Goal: Task Accomplishment & Management: Use online tool/utility

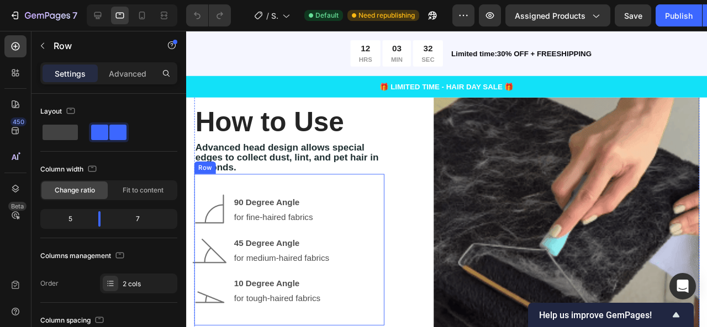
scroll to position [2002, 0]
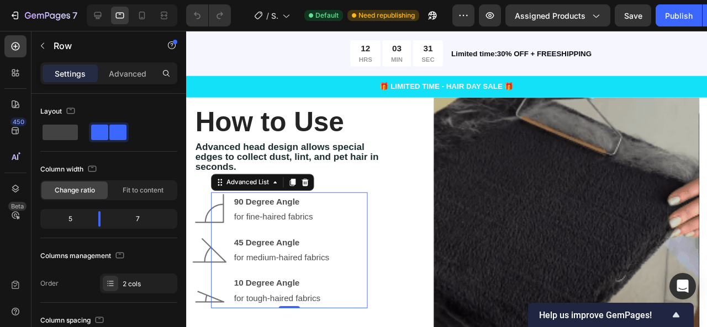
click at [363, 207] on div "Image 90 Degree Angle for fine-haired fabrics Text Block Image 45 Degree Angle …" at bounding box center [294, 262] width 165 height 122
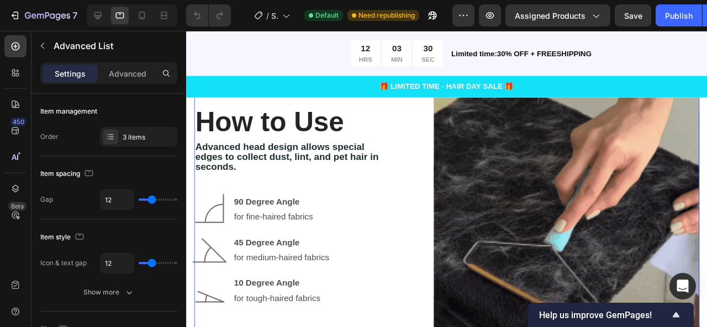
click at [411, 199] on div "How to Use Heading Advanced head design allows special edges to collect dust, l…" at bounding box center [459, 223] width 531 height 279
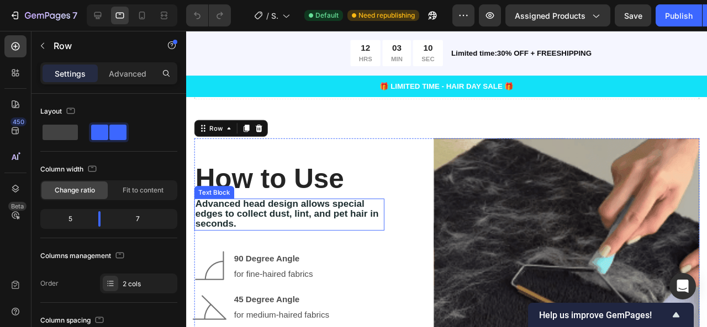
scroll to position [1942, 0]
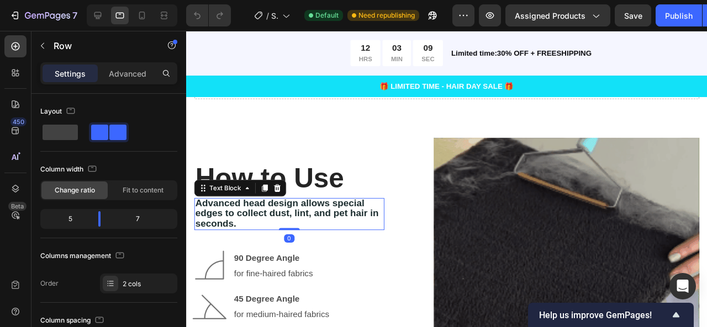
click at [319, 226] on p "Advanced head design allows special edges to collect dust, lint, and pet hair i…" at bounding box center [294, 223] width 198 height 31
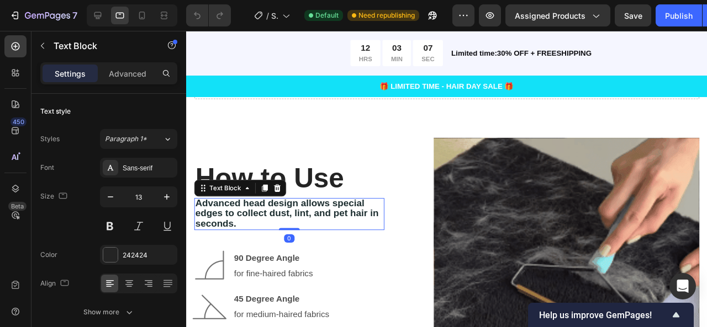
click at [237, 223] on span "Advanced head design allows special edges to collect dust, lint, and pet hair i…" at bounding box center [291, 223] width 193 height 32
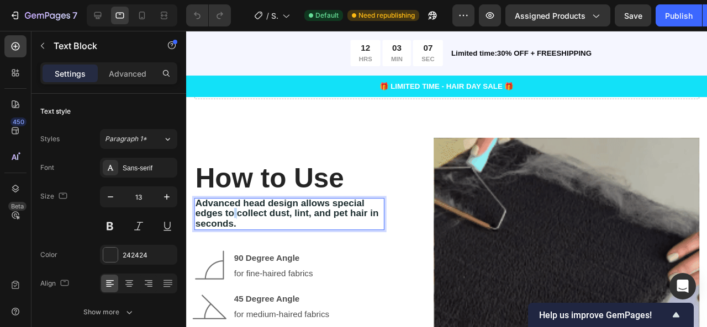
click at [237, 223] on span "Advanced head design allows special edges to collect dust, lint, and pet hair i…" at bounding box center [291, 223] width 193 height 32
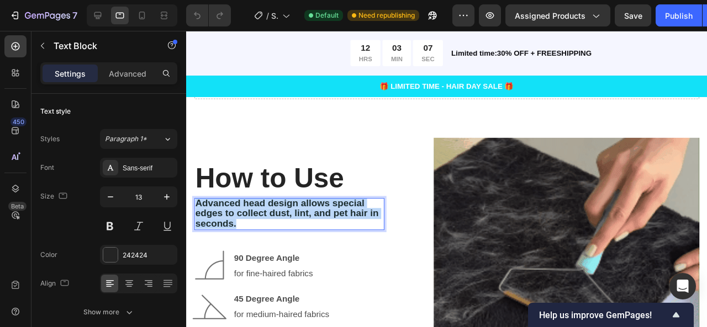
click at [237, 223] on span "Advanced head design allows special edges to collect dust, lint, and pet hair i…" at bounding box center [291, 223] width 193 height 32
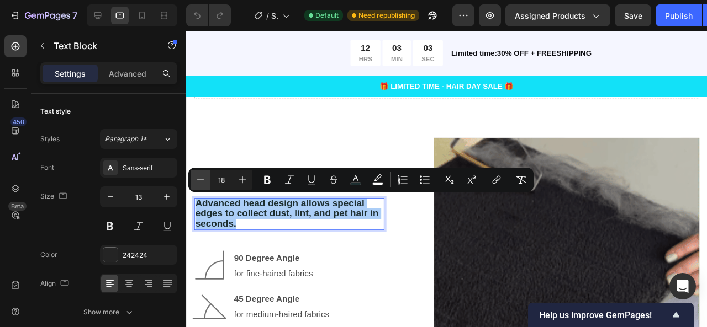
click at [193, 181] on button "Minus" at bounding box center [201, 180] width 20 height 20
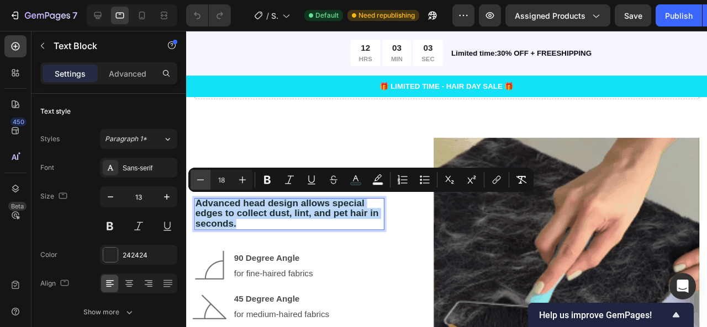
type input "17"
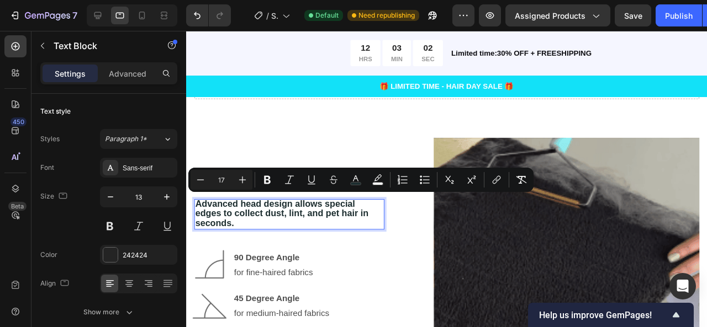
click at [256, 218] on span "Advanced head design allows special edges to collect dust, lint, and pet hair i…" at bounding box center [286, 223] width 182 height 30
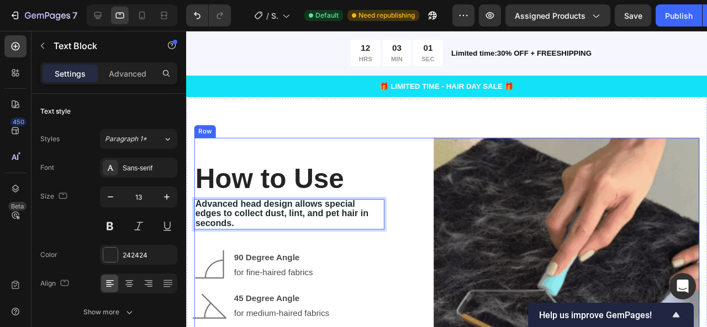
click at [299, 154] on div "How to Use Heading Advanced head design allows special edges to collect dust, l…" at bounding box center [294, 283] width 200 height 279
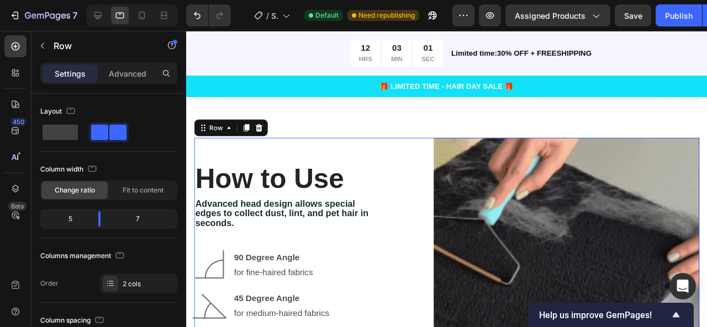
click at [299, 154] on div "How to Use Heading Advanced head design allows special edges to collect dust, l…" at bounding box center [294, 283] width 200 height 279
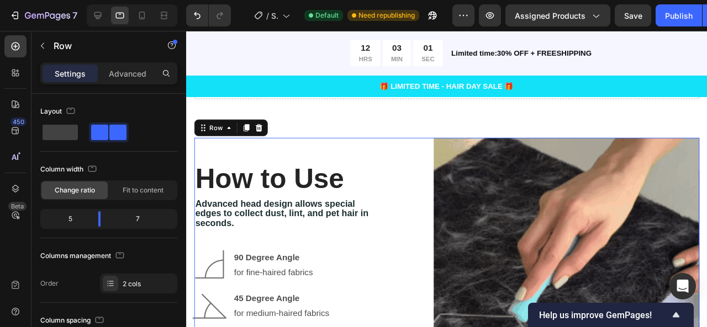
click at [299, 155] on div "How to Use Heading Advanced head design allows special edges to collect dust, l…" at bounding box center [294, 283] width 200 height 279
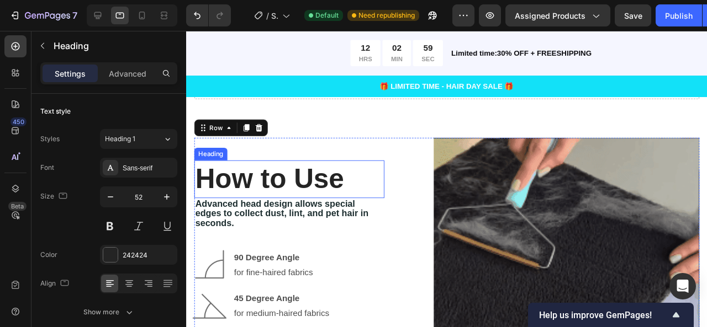
click at [267, 188] on strong "How to Use" at bounding box center [273, 187] width 156 height 32
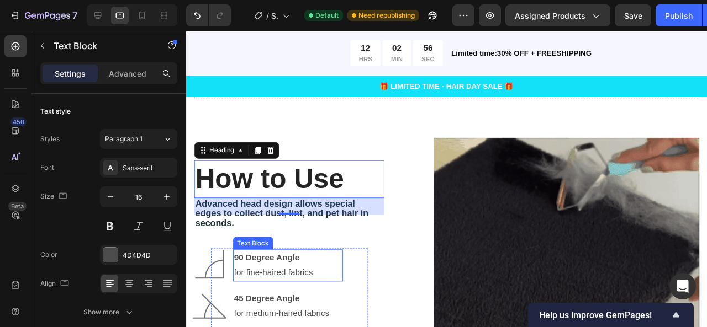
click at [274, 281] on p "for fine-haired fabrics" at bounding box center [293, 286] width 114 height 16
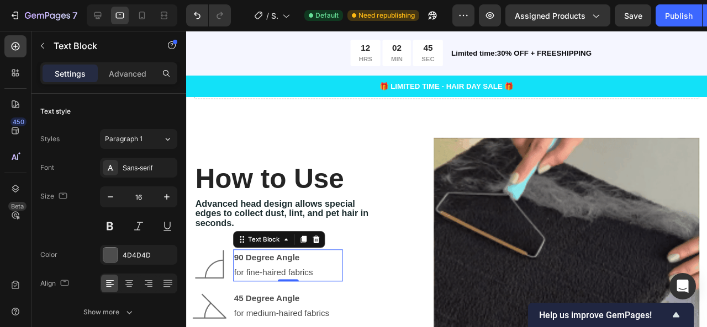
click at [315, 283] on p "for fine-haired fabrics" at bounding box center [293, 286] width 114 height 16
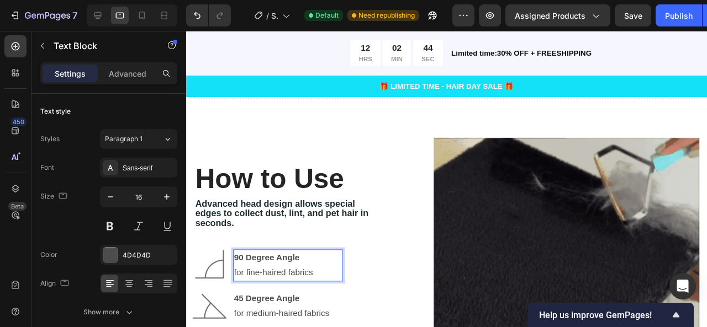
click at [321, 283] on p "for fine-haired fabrics" at bounding box center [293, 286] width 114 height 16
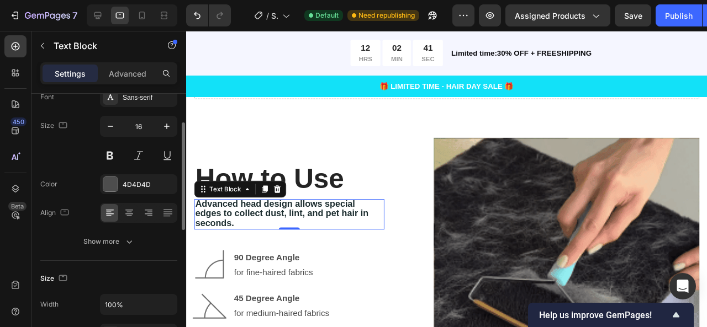
click at [357, 236] on p "Advanced head design allows special edges to collect dust, lint, and pet hair i…" at bounding box center [294, 224] width 198 height 30
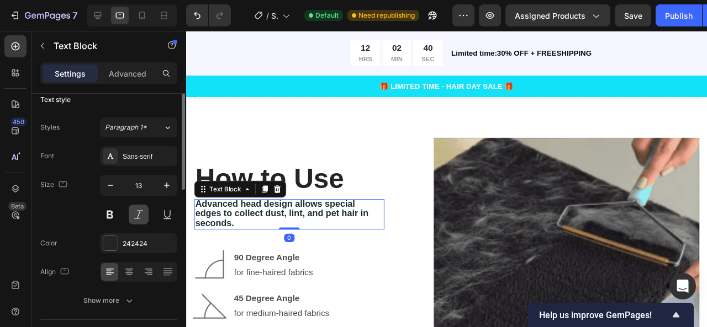
scroll to position [0, 0]
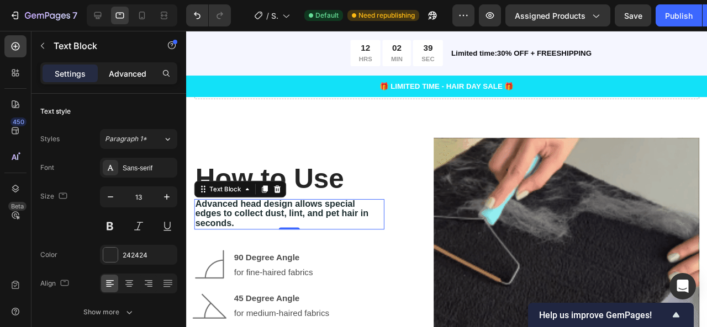
click at [119, 72] on p "Advanced" at bounding box center [128, 74] width 38 height 12
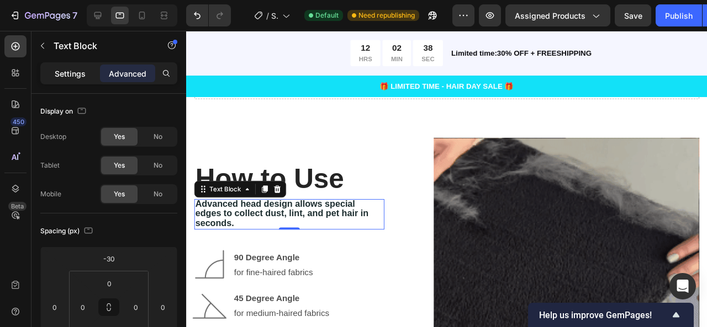
click at [75, 77] on p "Settings" at bounding box center [70, 74] width 31 height 12
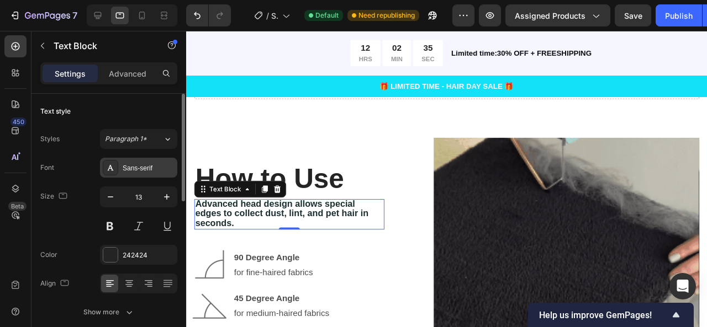
drag, startPoint x: 150, startPoint y: 173, endPoint x: 160, endPoint y: 167, distance: 10.9
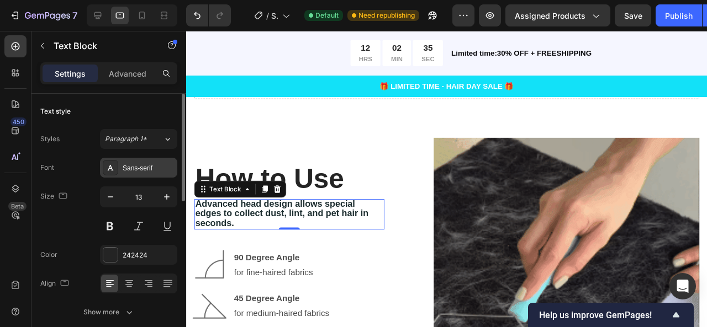
click at [160, 167] on div "Sans-serif" at bounding box center [138, 168] width 77 height 20
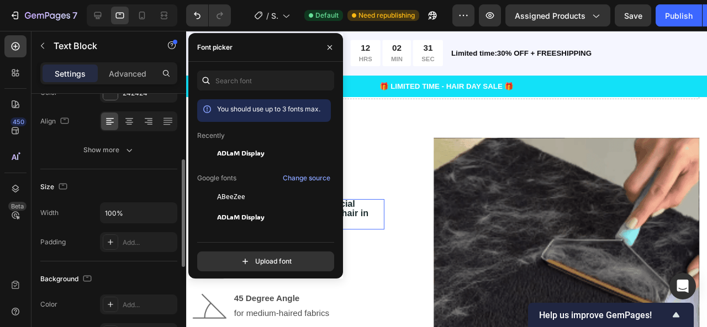
scroll to position [165, 0]
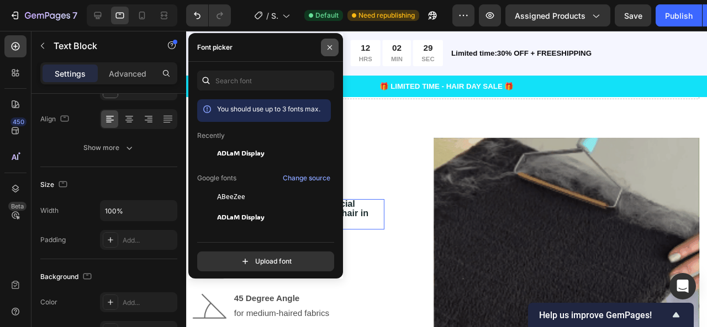
click at [329, 49] on icon "button" at bounding box center [329, 47] width 9 height 9
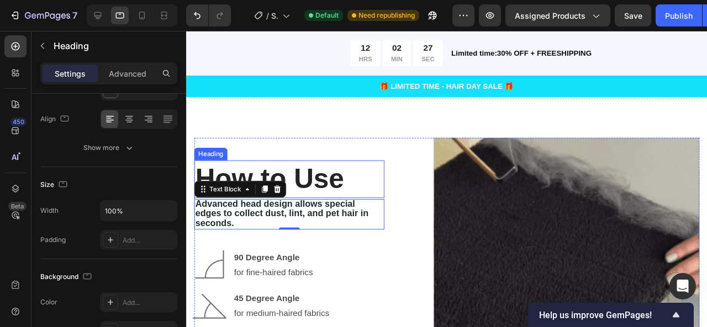
click at [247, 171] on strong "How to Use" at bounding box center [273, 187] width 156 height 32
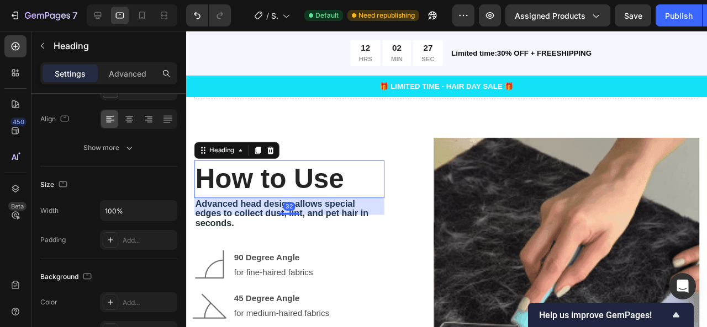
scroll to position [0, 0]
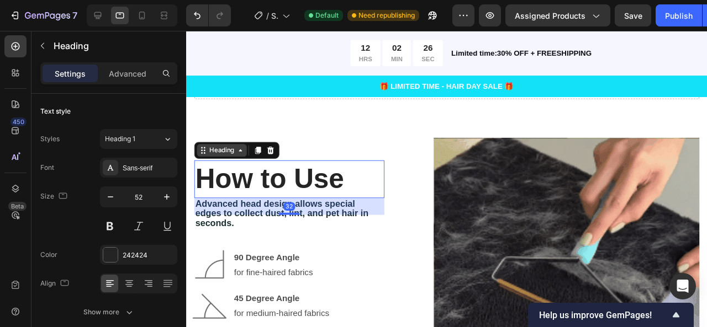
click at [243, 157] on icon at bounding box center [243, 156] width 9 height 9
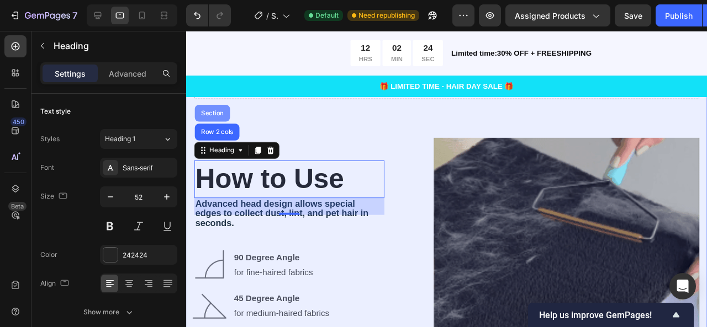
click at [226, 124] on div "Section" at bounding box center [213, 118] width 37 height 18
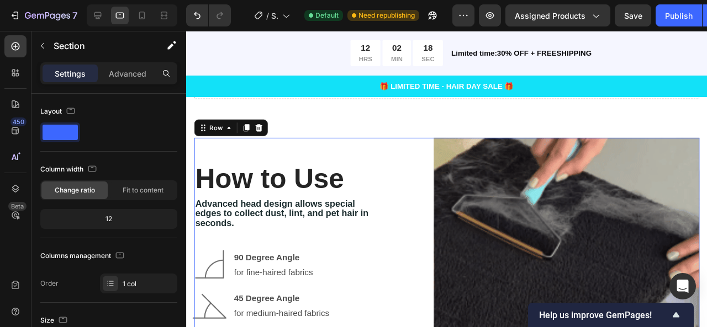
click at [251, 158] on div "How to Use Heading Advanced head design allows special edges to collect dust, l…" at bounding box center [294, 283] width 200 height 279
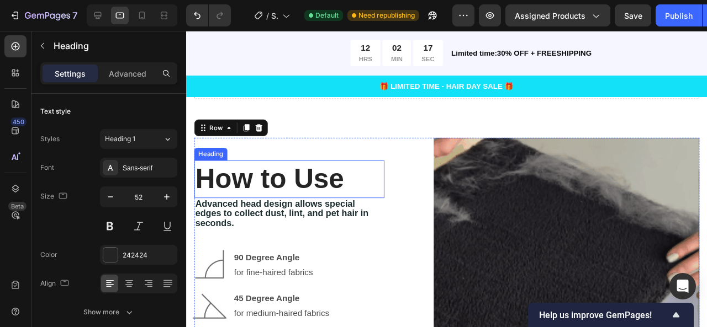
click at [225, 171] on strong "How to Use" at bounding box center [273, 187] width 156 height 32
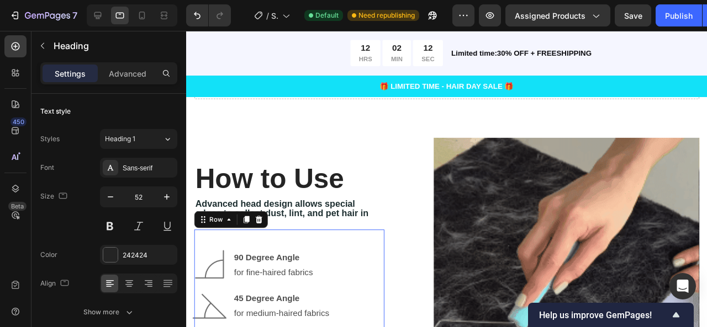
click at [328, 240] on div "Image 90 Degree Angle for fine-haired fabrics Text Block Image 45 Degree Angle …" at bounding box center [294, 320] width 200 height 160
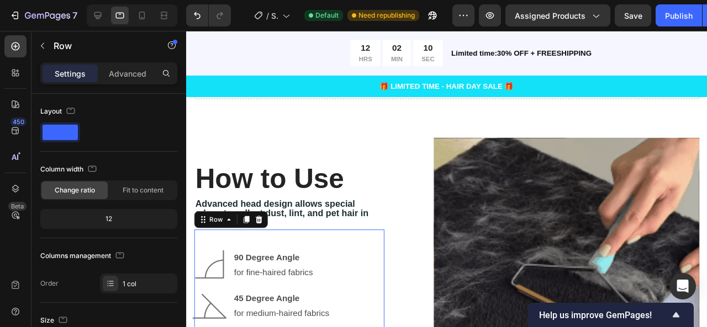
click at [318, 240] on div "Image 90 Degree Angle for fine-haired fabrics Text Block Image 45 Degree Angle …" at bounding box center [294, 320] width 200 height 160
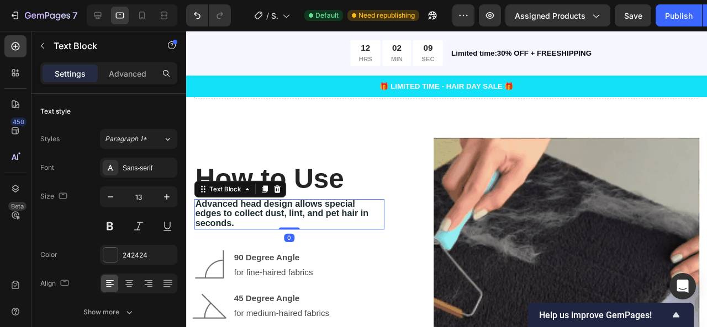
click at [306, 229] on p "Advanced head design allows special edges to collect dust, lint, and pet hair i…" at bounding box center [294, 224] width 198 height 30
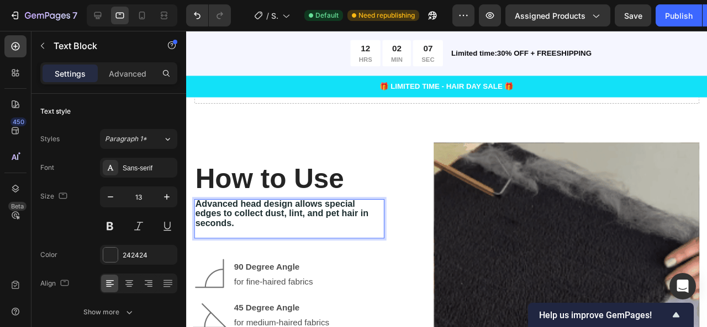
scroll to position [1942, 0]
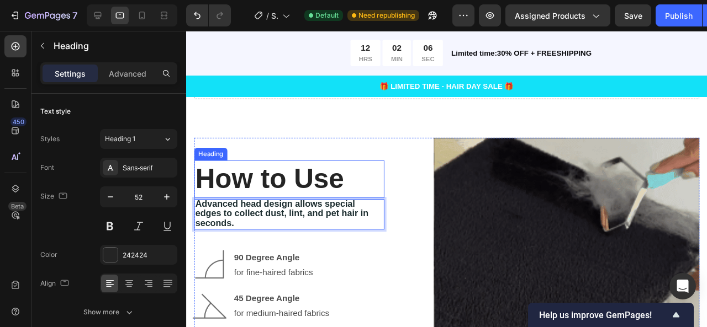
click at [347, 167] on h2 "How to Use" at bounding box center [294, 187] width 200 height 40
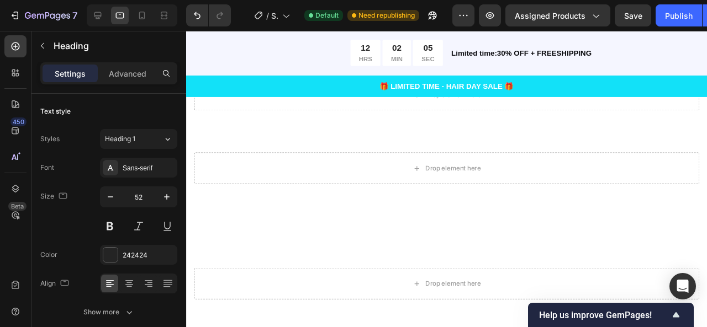
scroll to position [1731, 0]
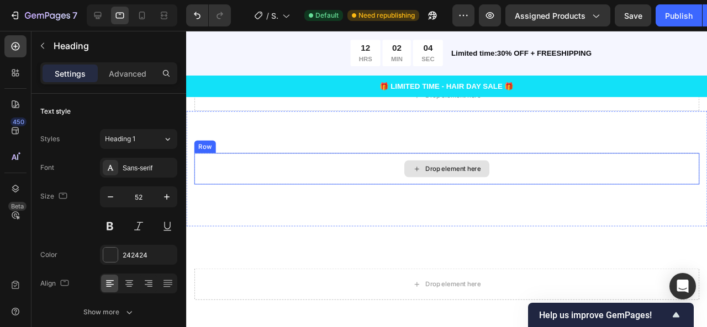
click at [472, 170] on div "Drop element here" at bounding box center [459, 176] width 89 height 18
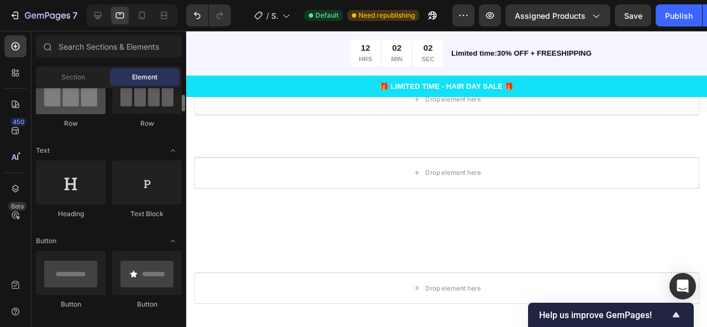
scroll to position [113, 0]
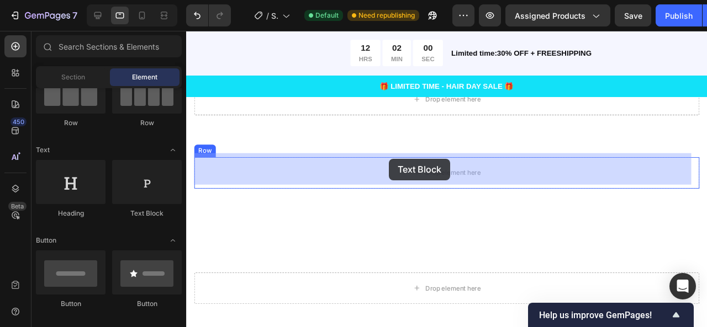
drag, startPoint x: 336, startPoint y: 226, endPoint x: 371, endPoint y: 183, distance: 55.0
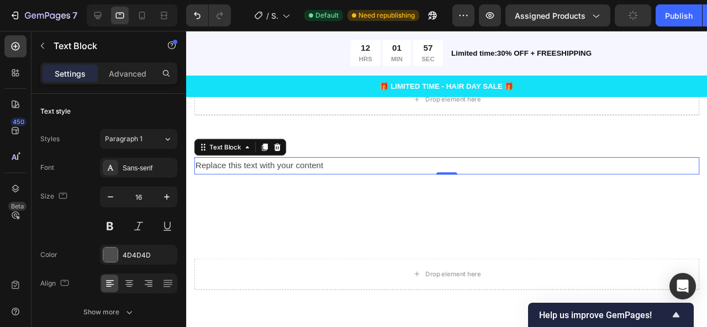
click at [404, 170] on div "Replace this text with your content" at bounding box center [459, 173] width 531 height 18
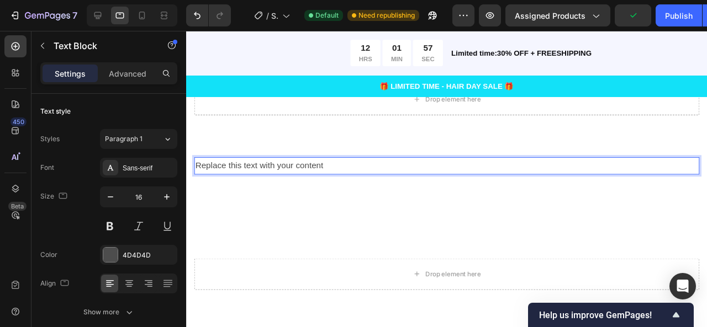
click at [404, 170] on p "Replace this text with your content" at bounding box center [459, 173] width 529 height 16
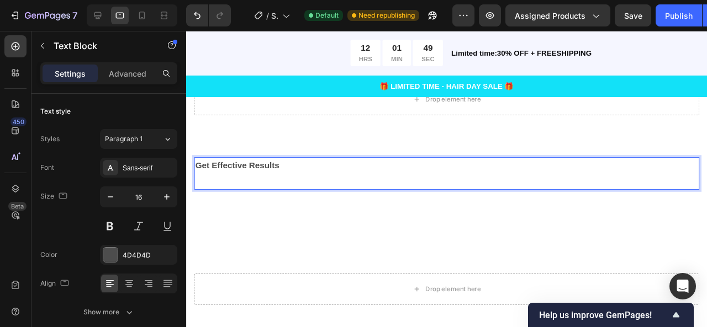
click at [289, 170] on p "Get Effective Results" at bounding box center [459, 181] width 529 height 32
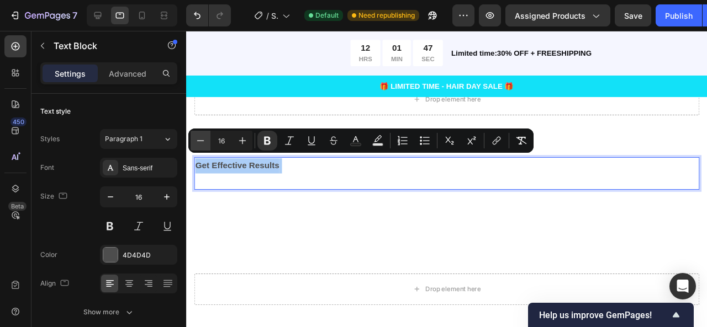
click at [196, 145] on icon "Editor contextual toolbar" at bounding box center [200, 140] width 11 height 11
click at [197, 145] on icon "Editor contextual toolbar" at bounding box center [200, 140] width 11 height 11
click at [198, 145] on icon "Editor contextual toolbar" at bounding box center [200, 140] width 11 height 11
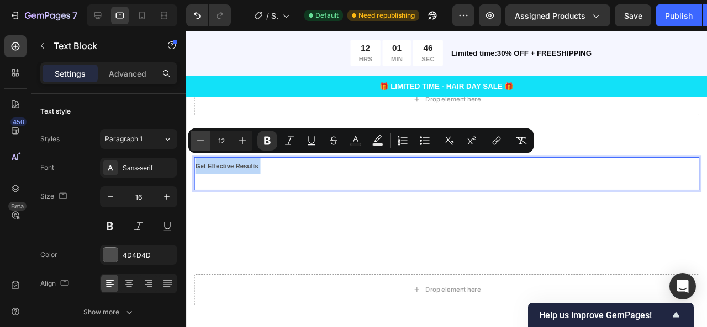
type input "11"
click at [268, 182] on div "Get Effective Results" at bounding box center [459, 181] width 531 height 35
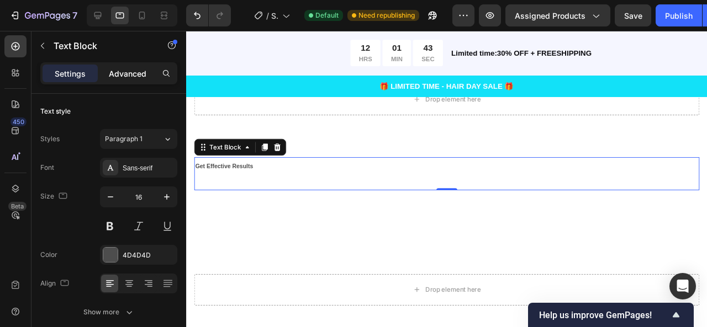
click at [134, 72] on p "Advanced" at bounding box center [128, 74] width 38 height 12
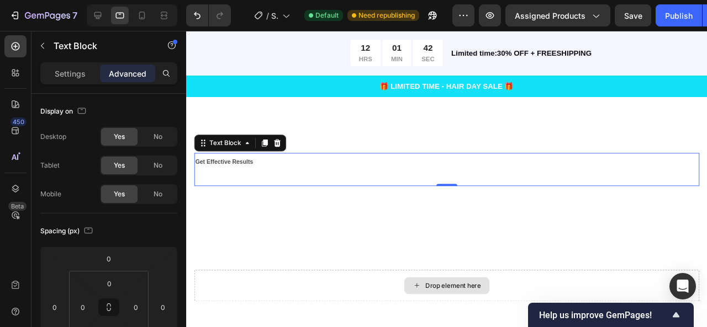
scroll to position [1872, 0]
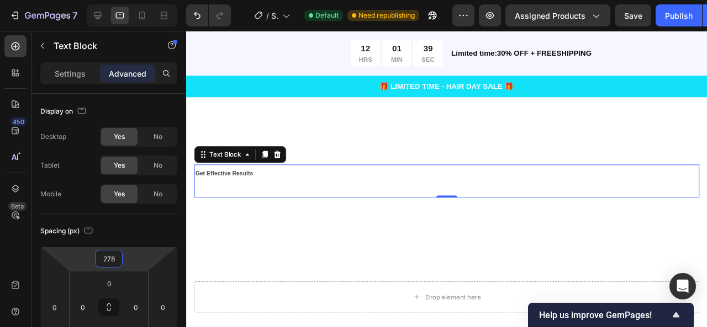
drag, startPoint x: 131, startPoint y: 250, endPoint x: 135, endPoint y: 187, distance: 63.0
click at [135, 0] on html "7 / Shopify Original Product Template Default Need republishing Preview Assigne…" at bounding box center [353, 0] width 707 height 0
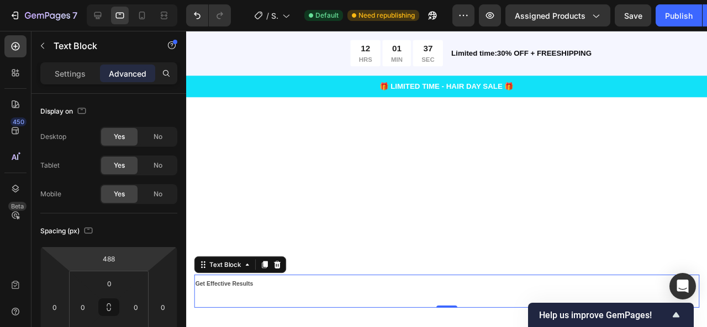
drag, startPoint x: 133, startPoint y: 257, endPoint x: 129, endPoint y: 199, distance: 58.1
click at [129, 0] on html "7 / Shopify Original Product Template Default Need republishing Preview Assigne…" at bounding box center [353, 0] width 707 height 0
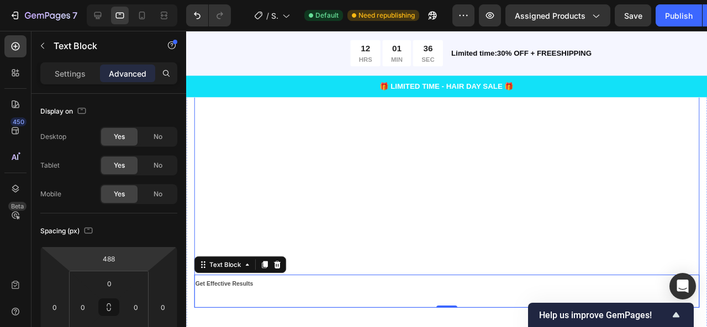
scroll to position [2016, 0]
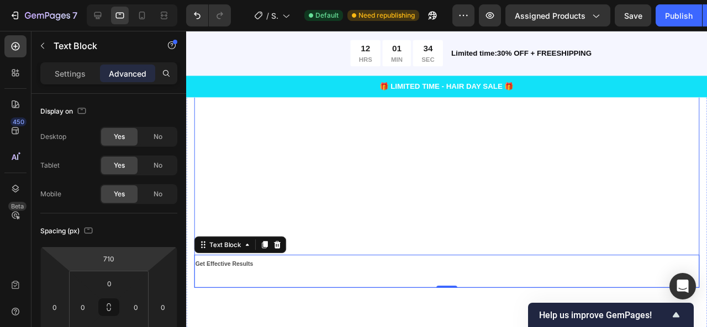
drag, startPoint x: 326, startPoint y: 297, endPoint x: 215, endPoint y: 128, distance: 201.7
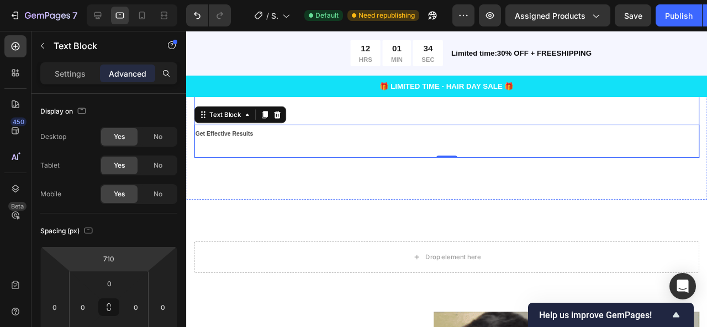
scroll to position [2152, 0]
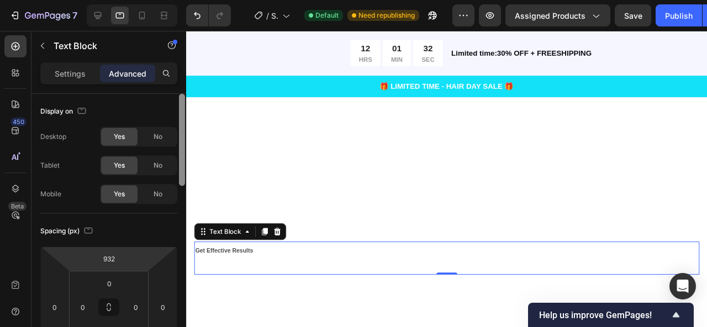
drag, startPoint x: 146, startPoint y: 265, endPoint x: 180, endPoint y: 195, distance: 77.8
click at [180, 0] on html "7 / Shopify Original Product Template Default Need republishing Preview Assigne…" at bounding box center [353, 0] width 707 height 0
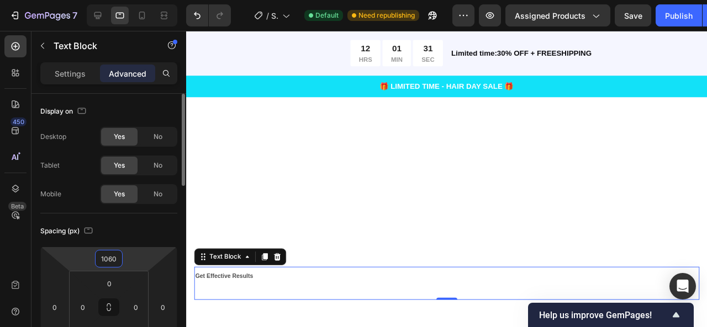
drag, startPoint x: 148, startPoint y: 258, endPoint x: 163, endPoint y: 230, distance: 31.4
click at [162, 0] on html "7 / Shopify Original Product Template Default Need republishing Preview Assigne…" at bounding box center [353, 0] width 707 height 0
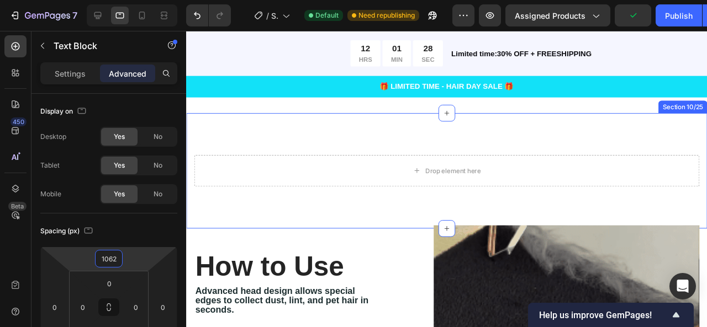
scroll to position [2408, 0]
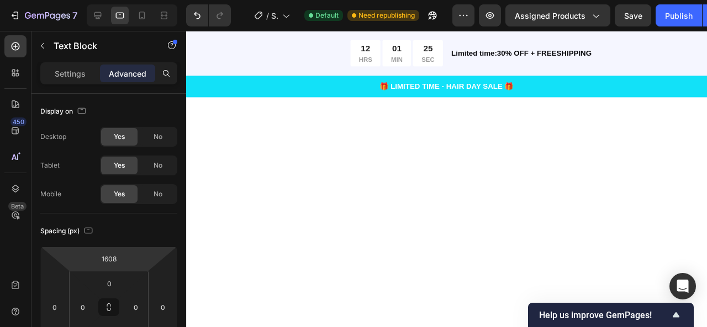
drag, startPoint x: 135, startPoint y: 266, endPoint x: 173, endPoint y: 115, distance: 155.6
click at [173, 0] on html "7 / Shopify Original Product Template Default Need republishing Preview Assigne…" at bounding box center [353, 0] width 707 height 0
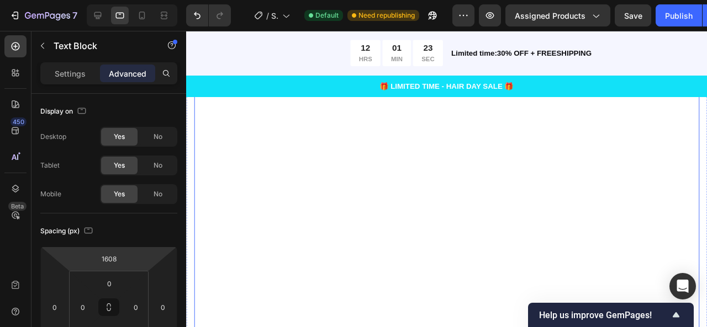
scroll to position [1874, 0]
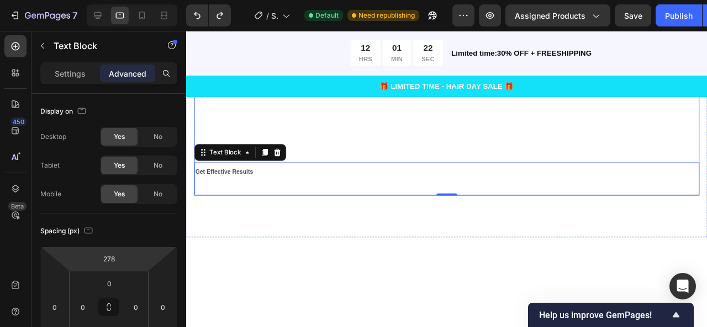
type input "0"
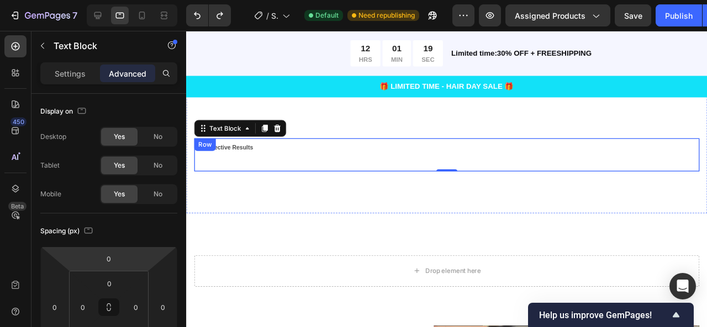
scroll to position [1744, 0]
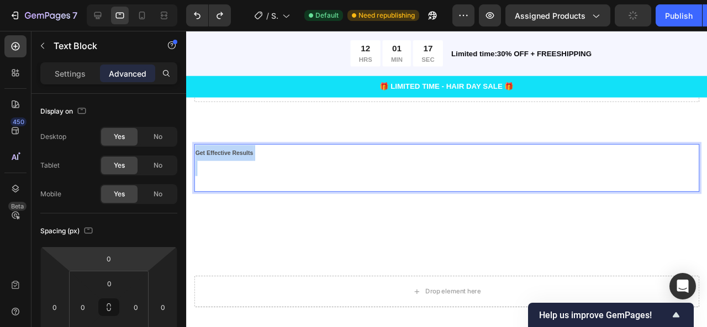
drag, startPoint x: 257, startPoint y: 155, endPoint x: 256, endPoint y: 196, distance: 41.4
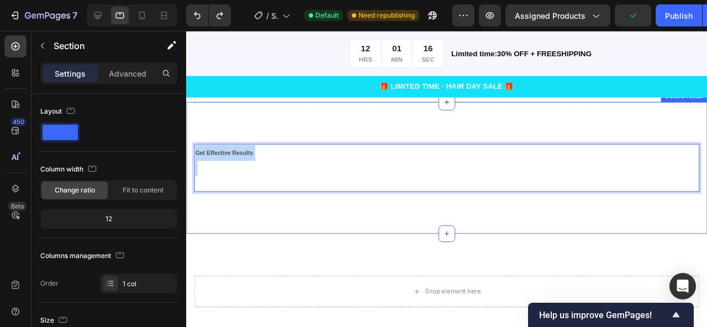
click at [277, 209] on div "Get Effective Results Text Block 0 Row Section 9/25" at bounding box center [460, 175] width 548 height 139
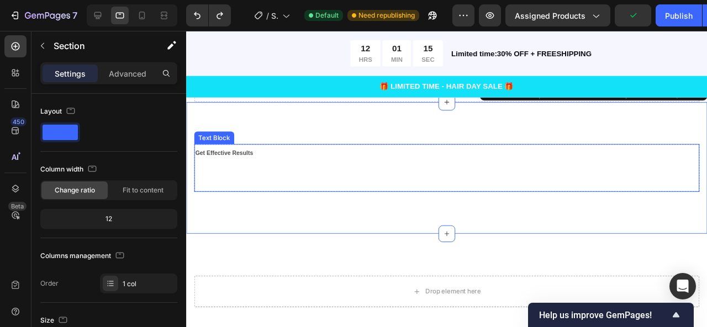
click at [232, 157] on strong "Get Effective Results" at bounding box center [225, 159] width 61 height 7
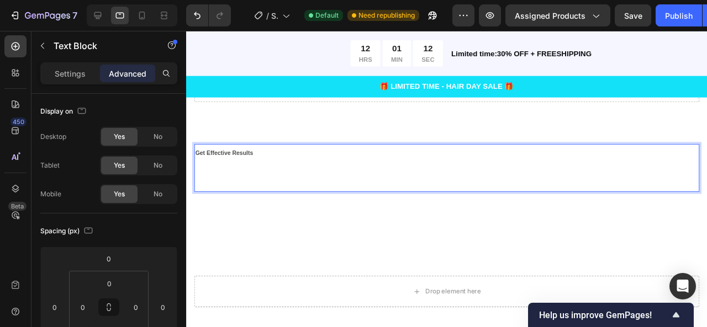
click at [260, 173] on p "Get Effective Results" at bounding box center [459, 175] width 529 height 48
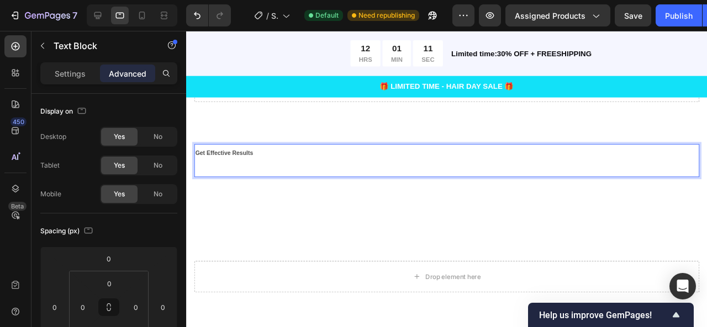
click at [260, 173] on p "Get Effective Results" at bounding box center [459, 167] width 529 height 33
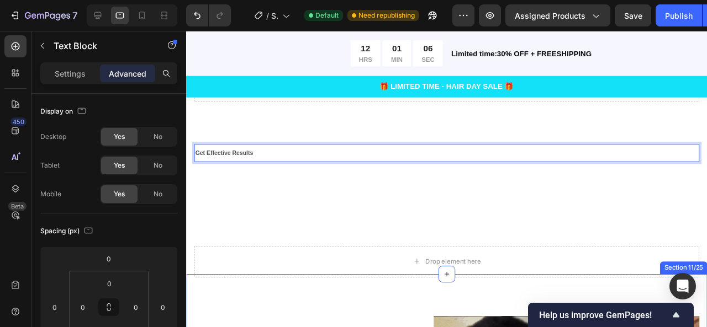
drag, startPoint x: 320, startPoint y: 157, endPoint x: 334, endPoint y: 288, distance: 131.5
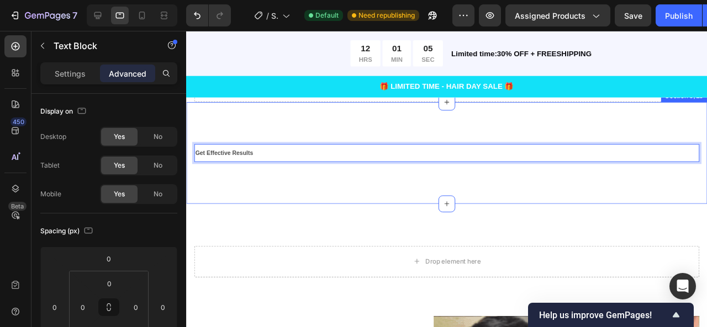
click at [293, 188] on div "Get Effective Results Text Block 0 Row Section 9/25" at bounding box center [460, 159] width 548 height 107
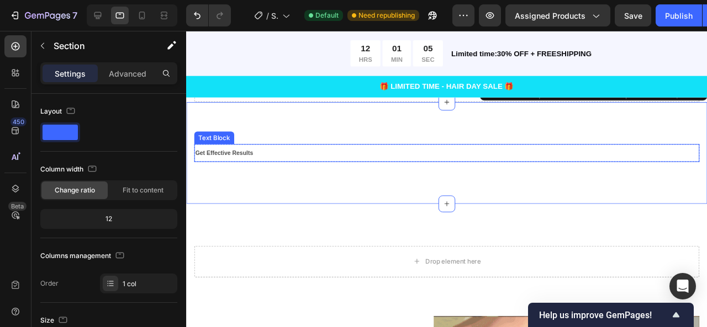
click at [273, 161] on p "Get Effective Results" at bounding box center [459, 159] width 529 height 17
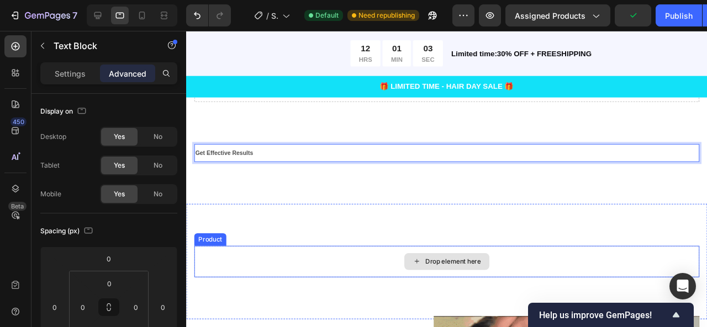
drag, startPoint x: 273, startPoint y: 161, endPoint x: 282, endPoint y: 256, distance: 95.4
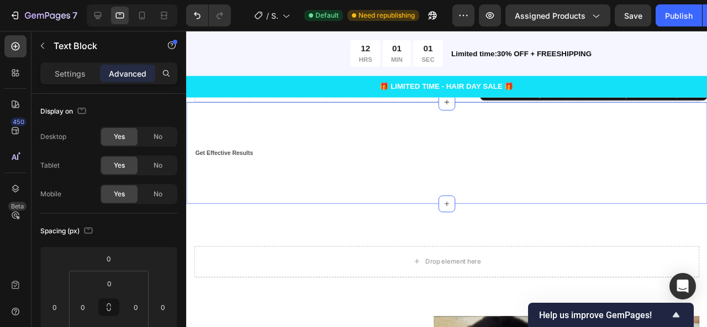
drag, startPoint x: 282, startPoint y: 187, endPoint x: 283, endPoint y: 179, distance: 7.3
click at [282, 186] on div "Get Effective Results Text Block Row Section 9/25 You can create reusable secti…" at bounding box center [460, 159] width 548 height 107
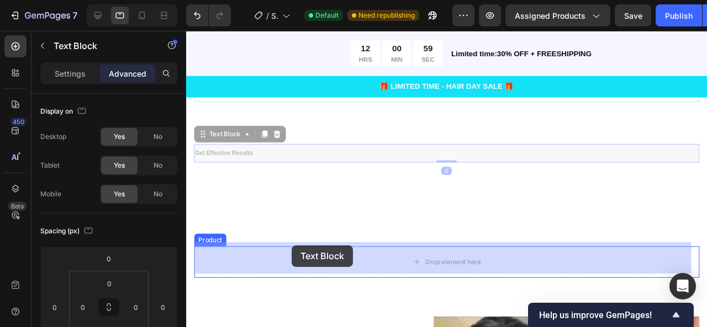
drag, startPoint x: 297, startPoint y: 151, endPoint x: 297, endPoint y: 257, distance: 105.5
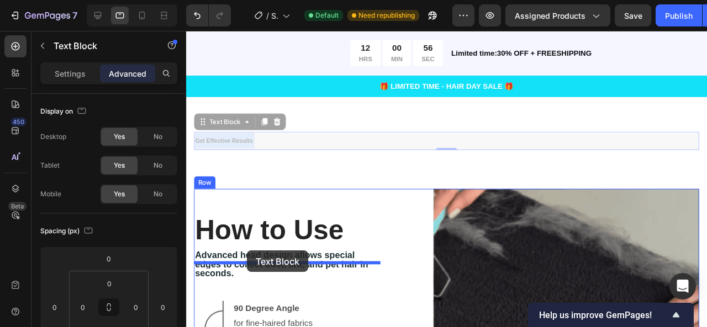
scroll to position [1876, 0]
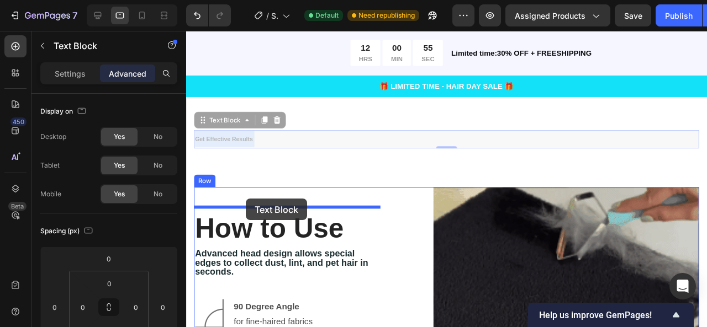
drag, startPoint x: 265, startPoint y: 217, endPoint x: 248, endPoint y: 208, distance: 19.0
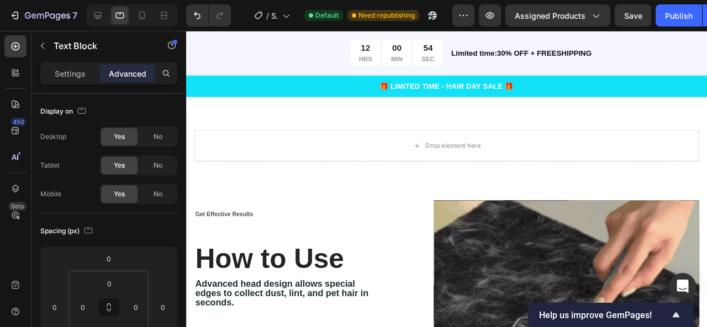
click at [249, 223] on strong "Get Effective Results" at bounding box center [225, 224] width 61 height 7
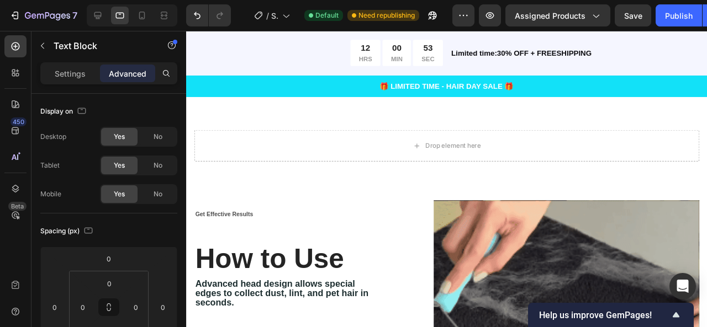
click at [266, 225] on p "Get Effective Results" at bounding box center [294, 224] width 198 height 17
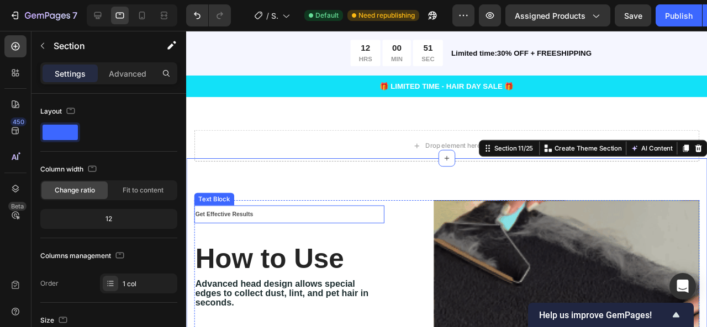
click at [207, 216] on p "Get Effective Results" at bounding box center [294, 224] width 198 height 17
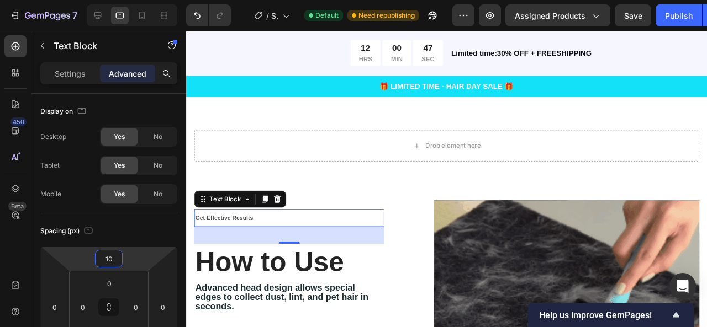
click at [125, 0] on html "7 / Shopify Original Product Template Default Need republishing Preview Assigne…" at bounding box center [353, 0] width 707 height 0
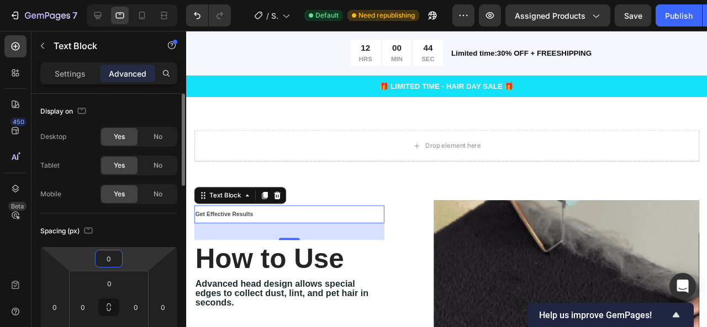
drag, startPoint x: 114, startPoint y: 258, endPoint x: 114, endPoint y: 251, distance: 7.2
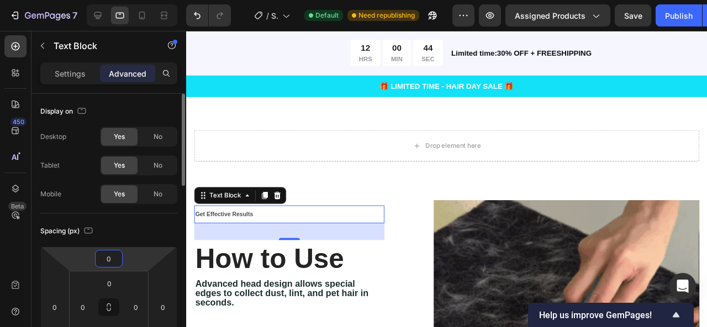
click at [114, 251] on input "0" at bounding box center [109, 259] width 22 height 17
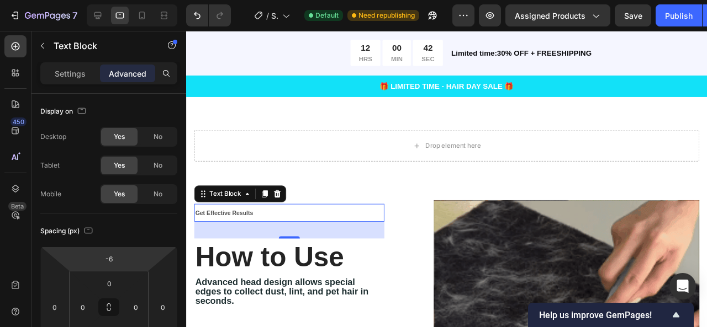
click at [134, 0] on html "7 / Shopify Original Product Template Default Need republishing Preview Assigne…" at bounding box center [353, 0] width 707 height 0
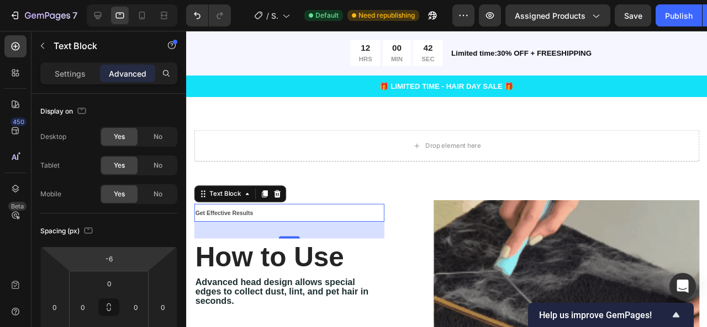
type input "0"
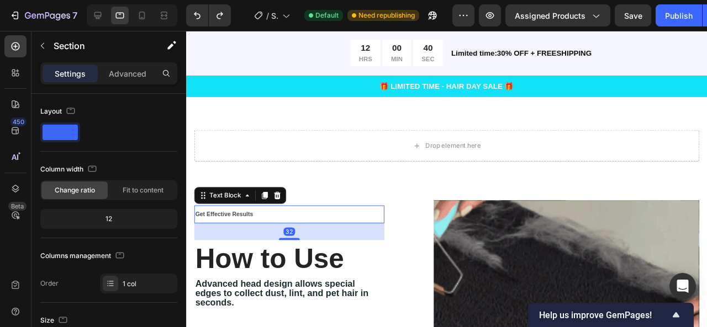
click at [258, 216] on p "Get Effective Results" at bounding box center [294, 224] width 198 height 17
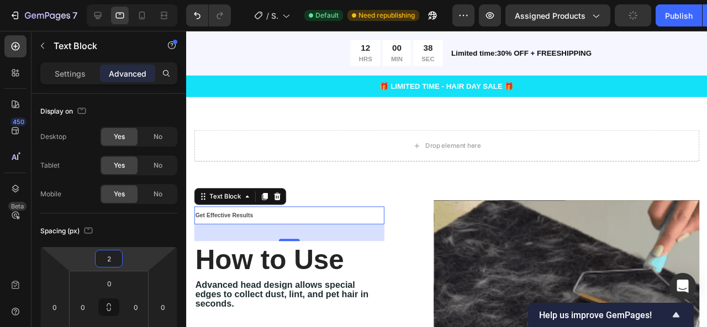
type input "0"
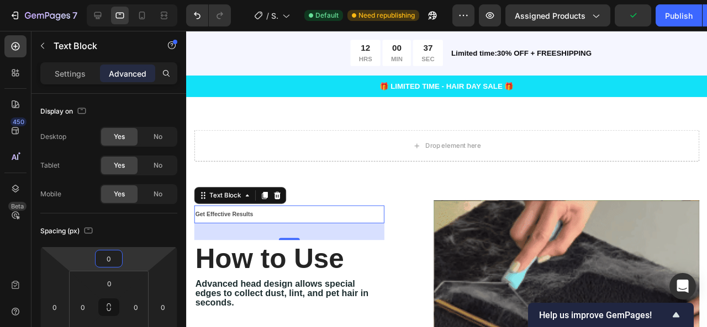
click at [145, 0] on html "7 / Shopify Original Product Template Default Need republishing Preview Assigne…" at bounding box center [353, 0] width 707 height 0
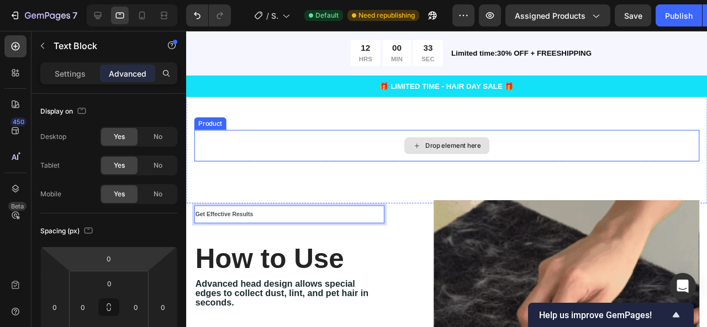
drag, startPoint x: 271, startPoint y: 218, endPoint x: 290, endPoint y: 157, distance: 63.7
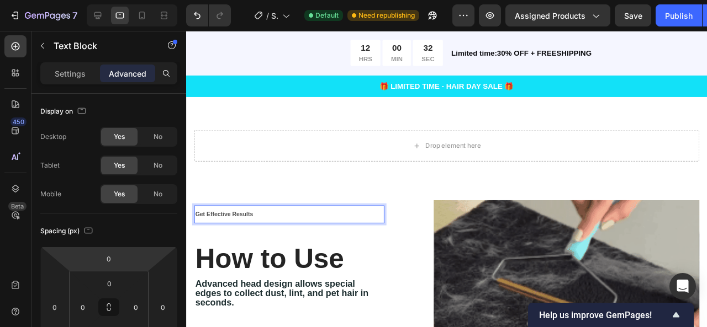
click at [338, 228] on p "Get Effective Results" at bounding box center [294, 224] width 198 height 17
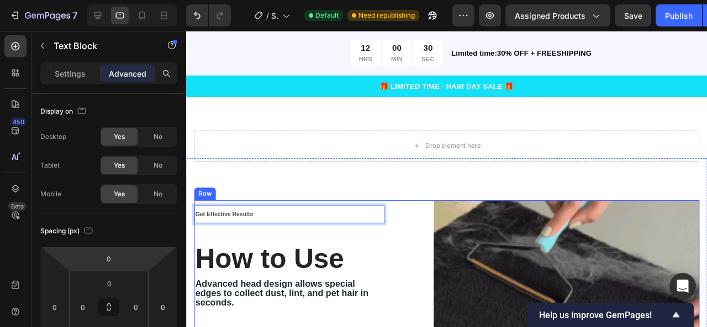
drag, startPoint x: 389, startPoint y: 227, endPoint x: 386, endPoint y: 236, distance: 9.8
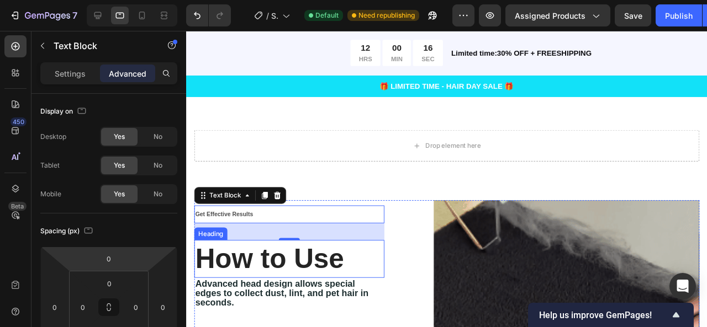
scroll to position [1921, 0]
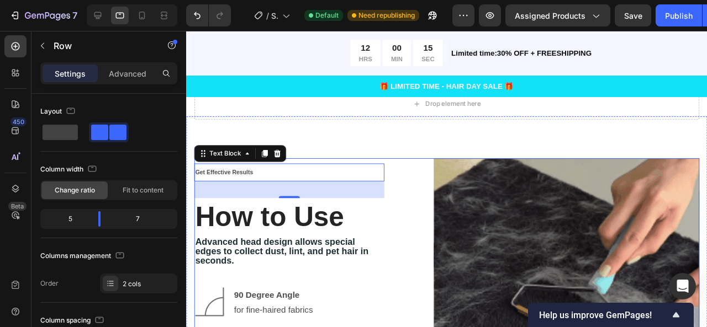
click at [415, 197] on div "Get Effective Results Text Block 32 How to Use Heading Advanced head design all…" at bounding box center [459, 304] width 531 height 279
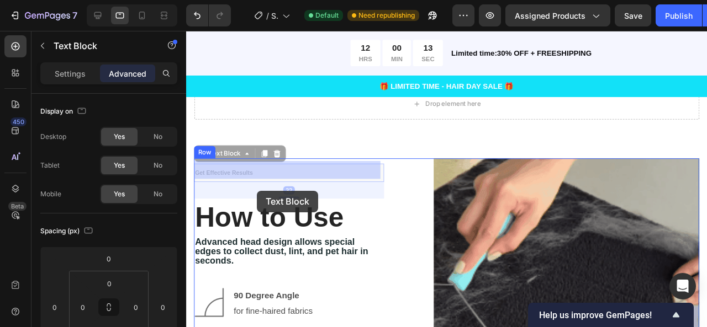
drag, startPoint x: 252, startPoint y: 176, endPoint x: 260, endPoint y: 200, distance: 25.5
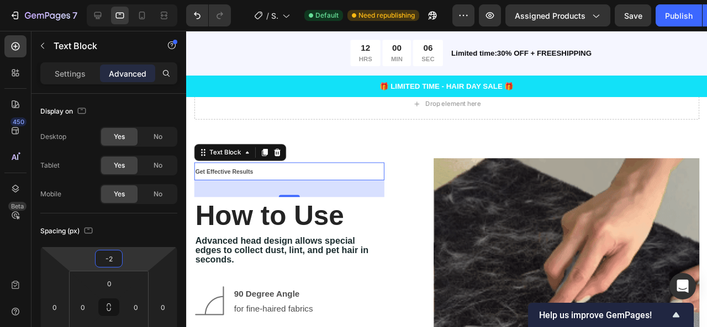
type input "0"
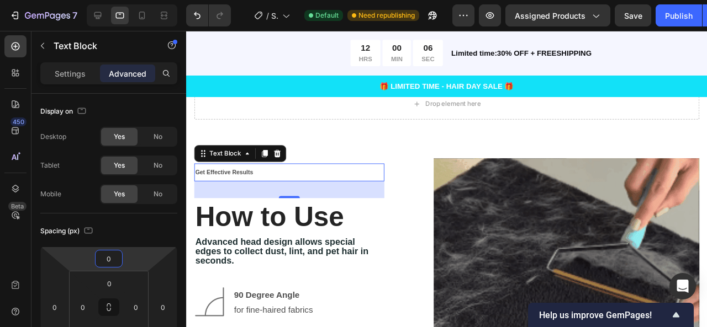
drag, startPoint x: 133, startPoint y: 262, endPoint x: 144, endPoint y: 262, distance: 11.0
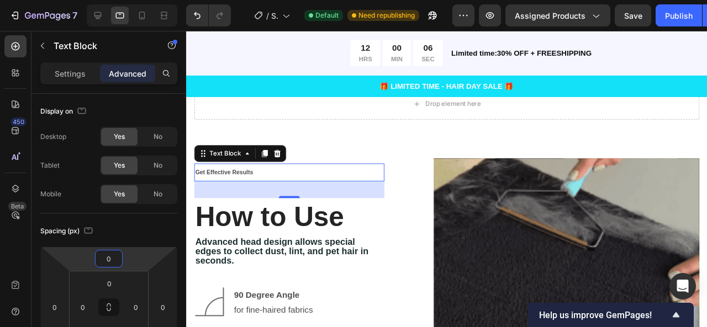
click at [144, 0] on html "7 / Shopify Original Product Template Default Need republishing Preview Assigne…" at bounding box center [353, 0] width 707 height 0
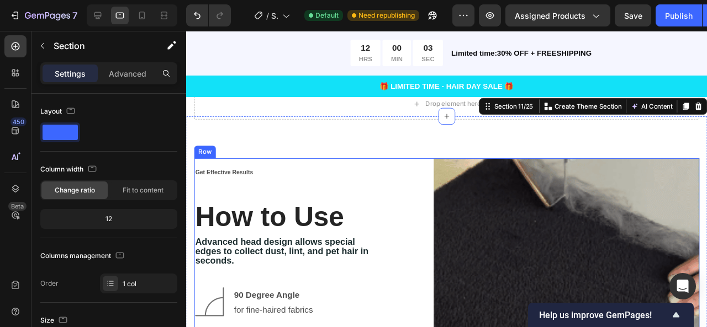
click at [351, 188] on div "Get Effective Results Text Block How to Use Heading Advanced head design allows…" at bounding box center [294, 304] width 200 height 279
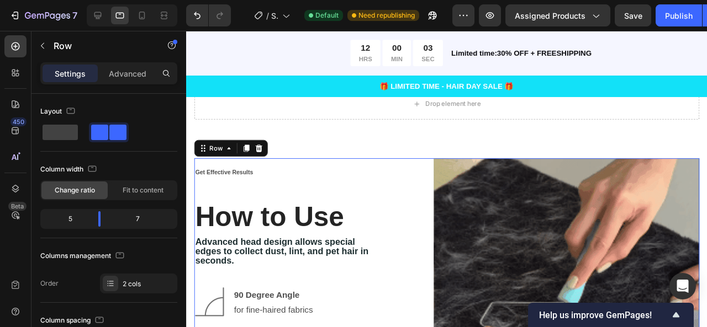
click at [308, 196] on div "Get Effective Results Text Block How to Use Heading Advanced head design allows…" at bounding box center [294, 304] width 200 height 279
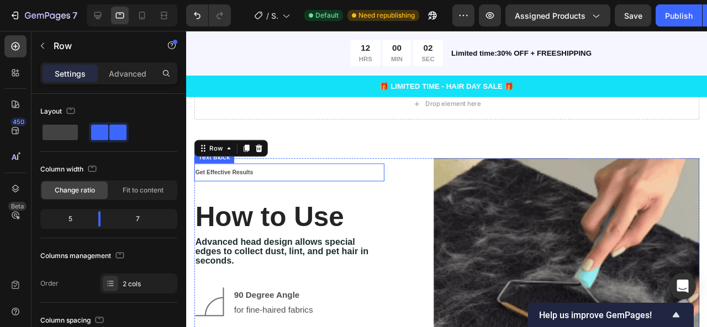
click at [262, 176] on p "Get Effective Results" at bounding box center [294, 180] width 198 height 17
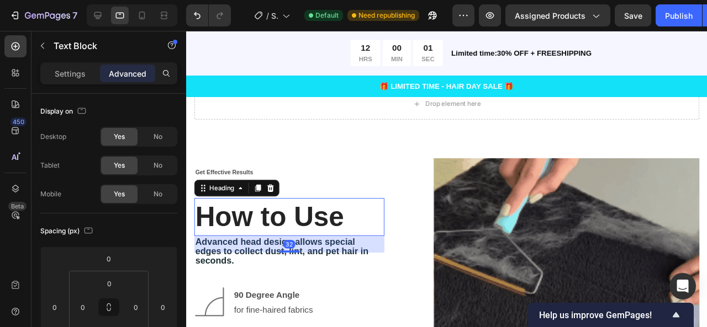
click at [298, 207] on h2 "How to Use" at bounding box center [294, 227] width 200 height 40
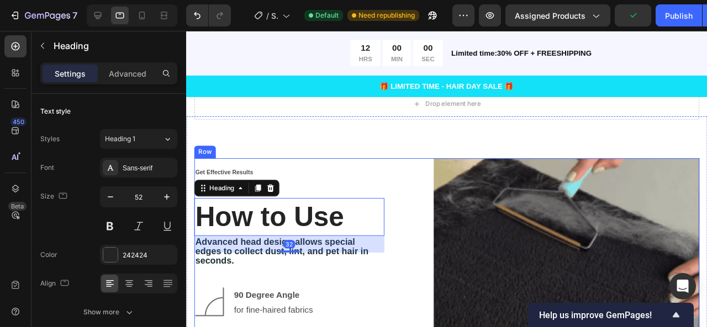
click at [305, 188] on div "Get Effective Results Text Block How to Use Heading 32 Advanced head design all…" at bounding box center [294, 304] width 200 height 279
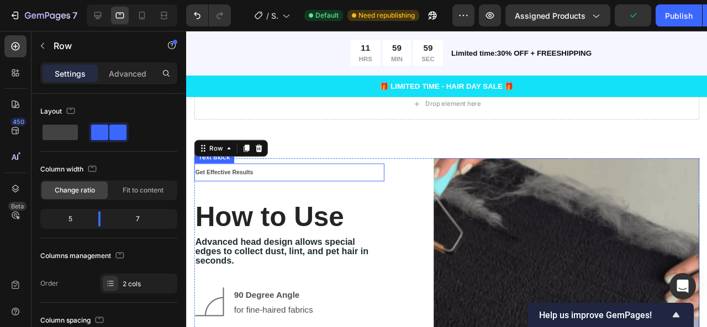
click at [286, 177] on p "Get Effective Results" at bounding box center [294, 180] width 198 height 17
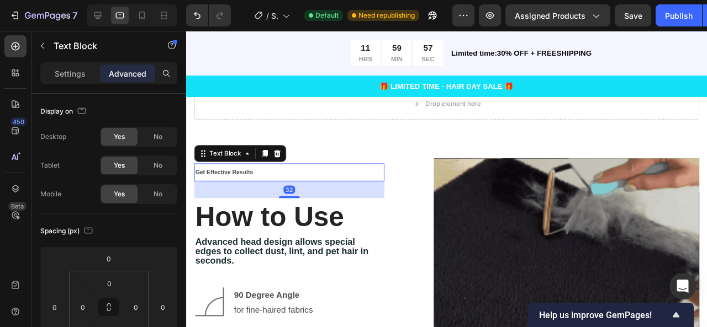
drag, startPoint x: 290, startPoint y: 200, endPoint x: 292, endPoint y: 189, distance: 10.6
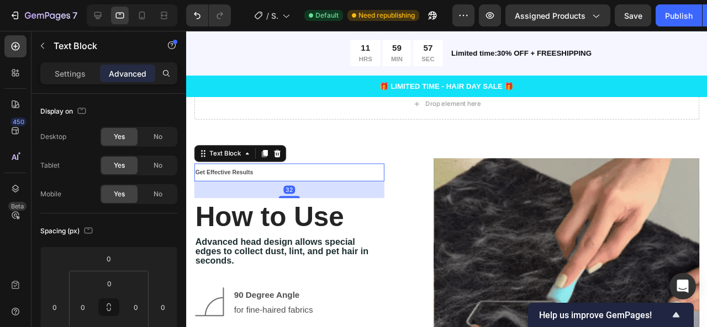
click at [292, 189] on div "32" at bounding box center [294, 198] width 200 height 18
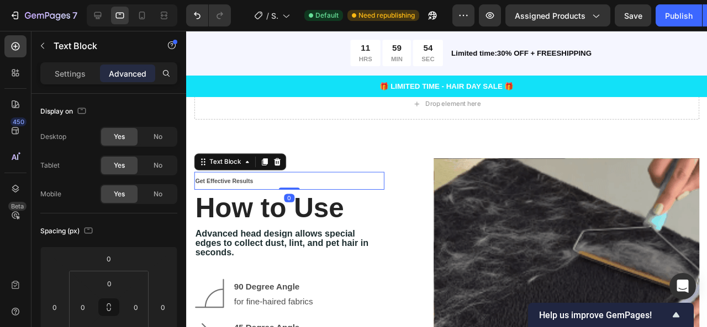
drag, startPoint x: 293, startPoint y: 203, endPoint x: 293, endPoint y: 182, distance: 21.5
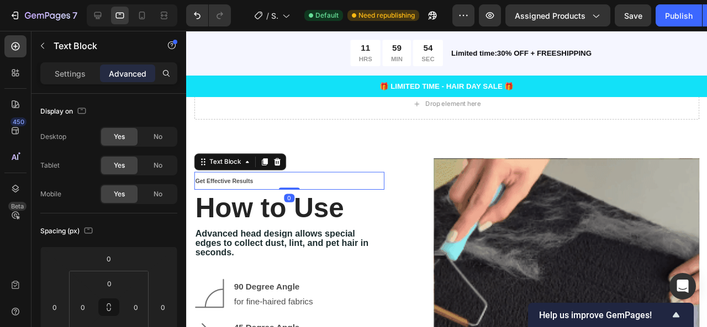
click at [293, 182] on div "Get Effective Results Text Block 0" at bounding box center [294, 188] width 200 height 19
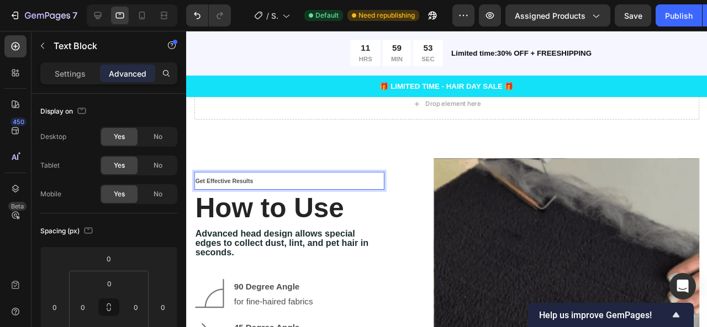
drag, startPoint x: 285, startPoint y: 185, endPoint x: 284, endPoint y: 192, distance: 6.6
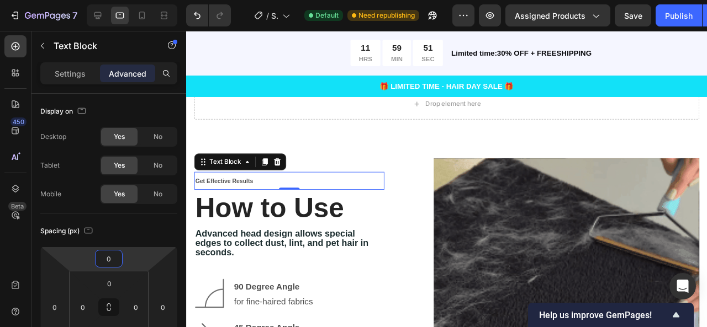
type input "-2"
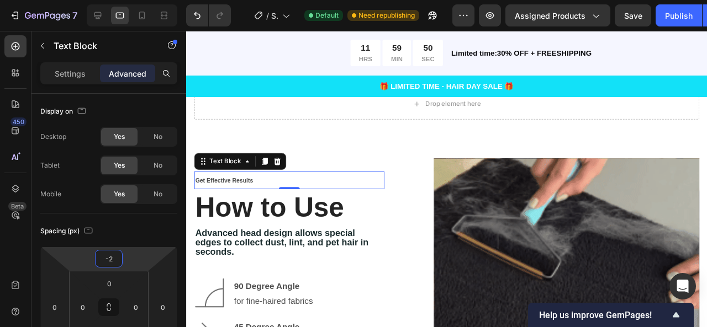
click at [119, 0] on html "7 / Shopify Original Product Template Default Need republishing Preview Assigne…" at bounding box center [353, 0] width 707 height 0
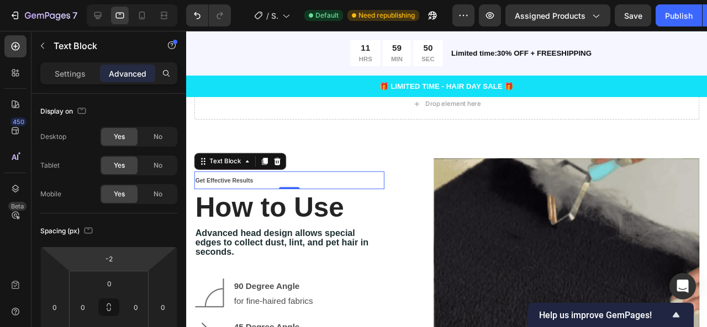
click at [277, 180] on p "Get Effective Results" at bounding box center [294, 188] width 198 height 17
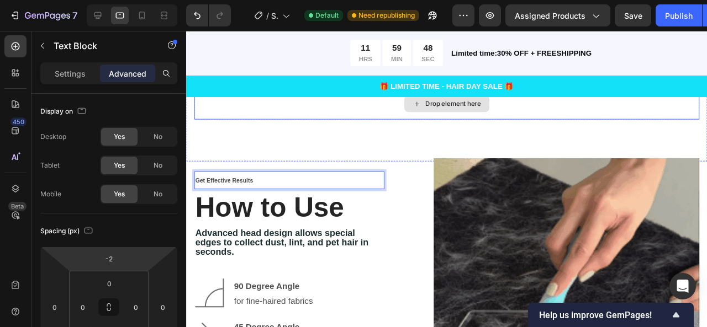
drag, startPoint x: 276, startPoint y: 183, endPoint x: 341, endPoint y: 115, distance: 93.7
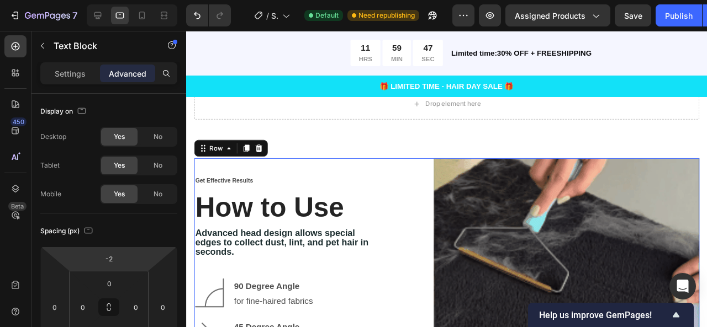
drag, startPoint x: 280, startPoint y: 168, endPoint x: 276, endPoint y: 173, distance: 6.3
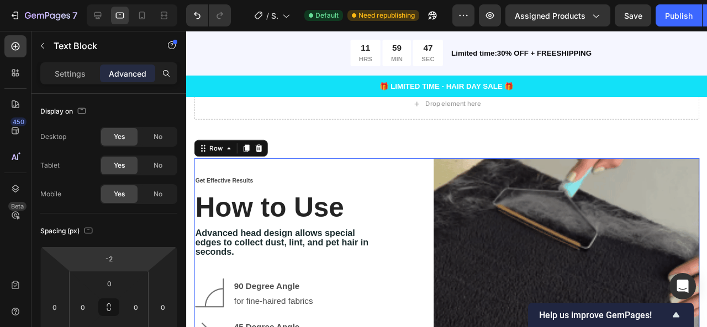
click at [280, 168] on div "Get Effective Results Text Block How to Use Heading Advanced head design allows…" at bounding box center [294, 304] width 200 height 279
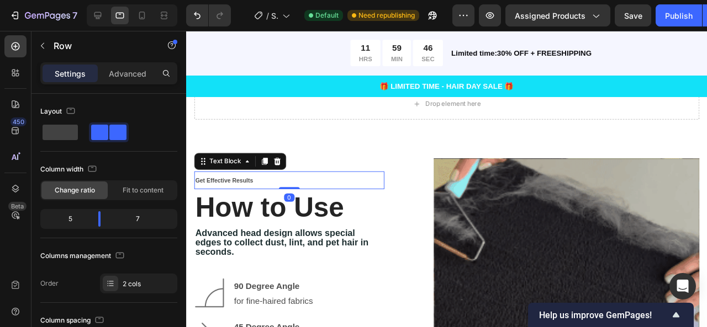
click at [256, 192] on p "Get Effective Results" at bounding box center [294, 188] width 198 height 17
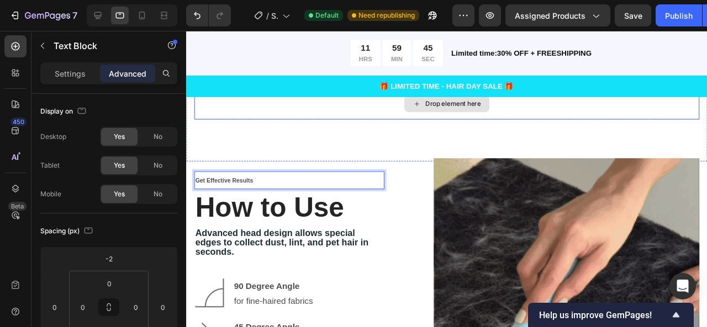
drag, startPoint x: 266, startPoint y: 189, endPoint x: 325, endPoint y: 114, distance: 95.6
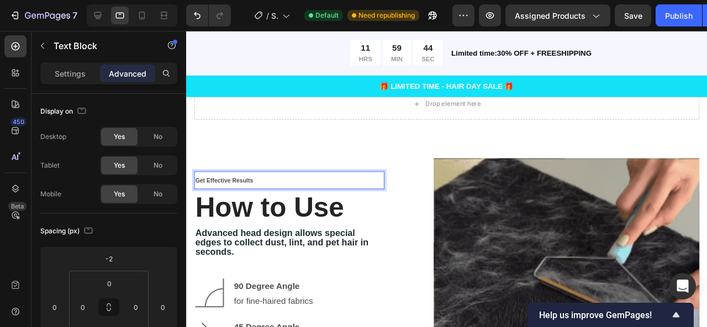
click at [298, 180] on p "Get Effective Results" at bounding box center [294, 188] width 198 height 17
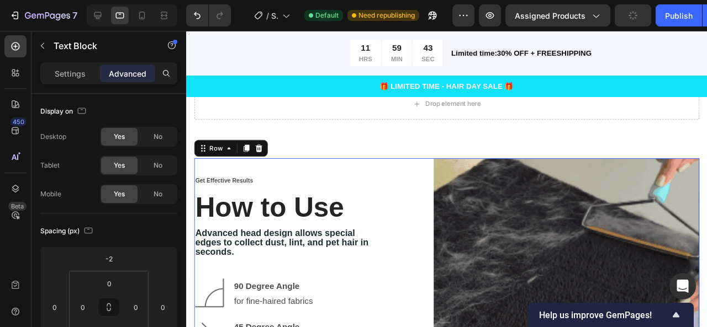
click at [310, 170] on div "Get Effective Results Text Block How to Use Heading Advanced head design allows…" at bounding box center [294, 304] width 200 height 279
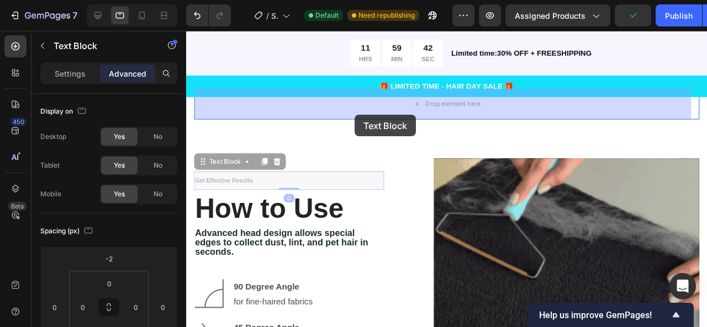
drag, startPoint x: 300, startPoint y: 183, endPoint x: 363, endPoint y: 119, distance: 89.4
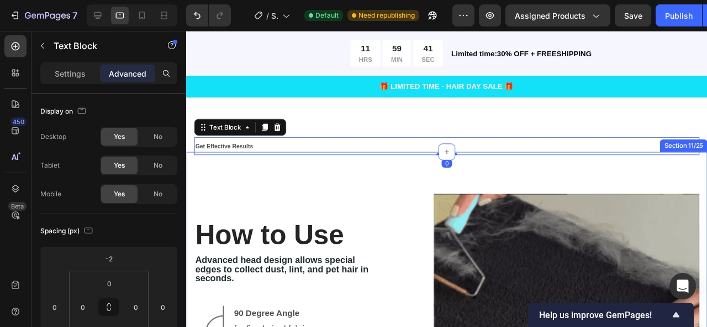
scroll to position [1848, 0]
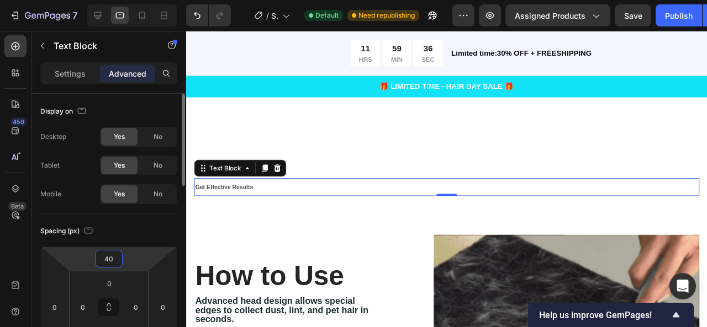
drag, startPoint x: 134, startPoint y: 259, endPoint x: 156, endPoint y: 249, distance: 24.2
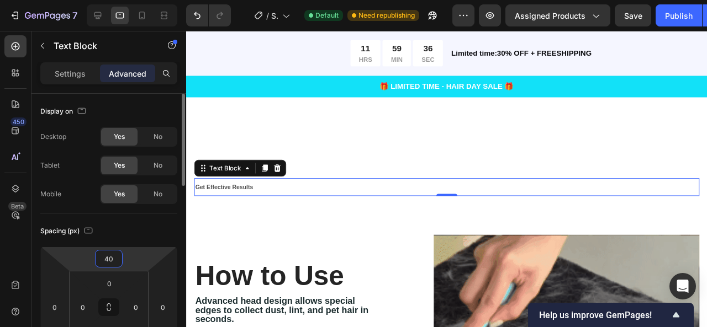
click at [156, 0] on html "7 / Shopify Original Product Template Default Need republishing Preview Assigne…" at bounding box center [353, 0] width 707 height 0
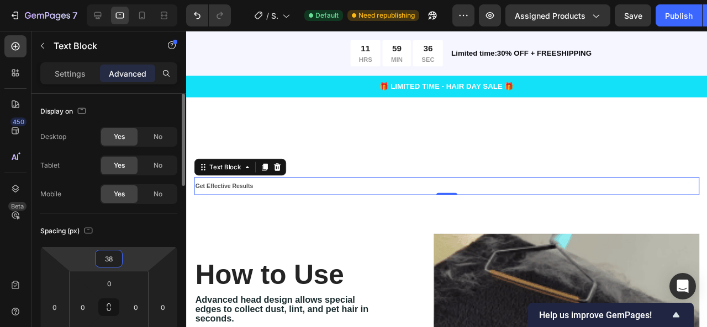
type input "-2"
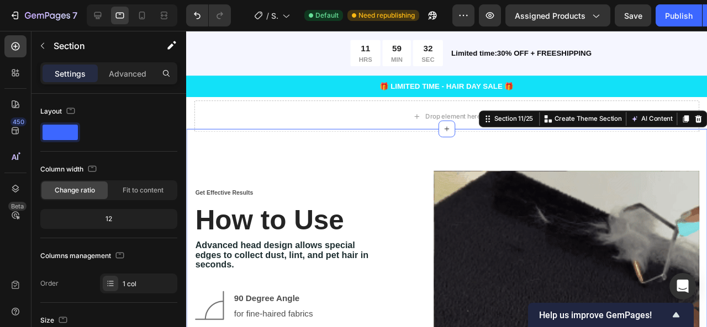
scroll to position [1910, 0]
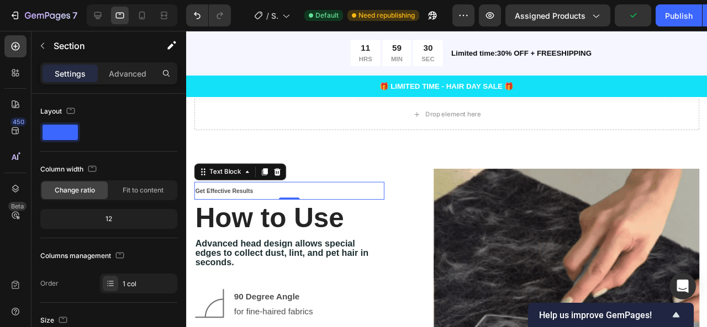
click at [267, 191] on p "Get Effective Results" at bounding box center [294, 199] width 198 height 17
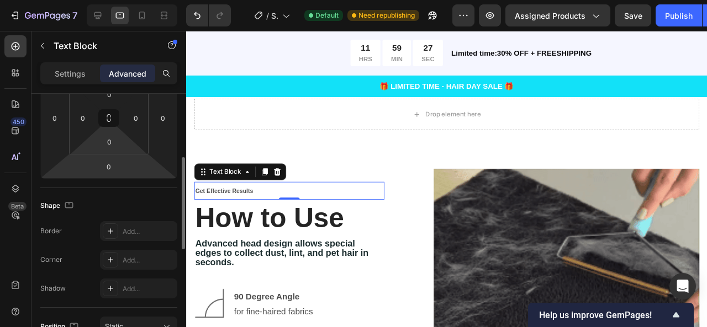
scroll to position [188, 0]
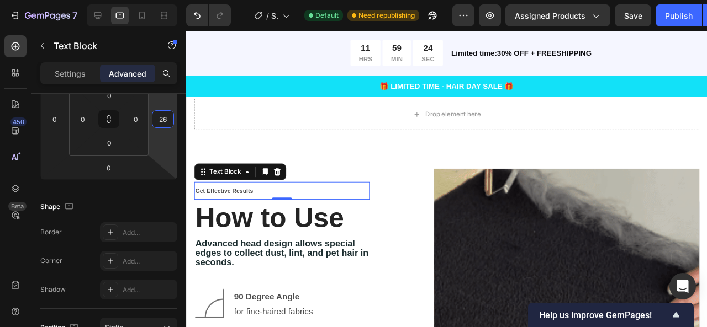
drag, startPoint x: 157, startPoint y: 134, endPoint x: 54, endPoint y: 127, distance: 103.5
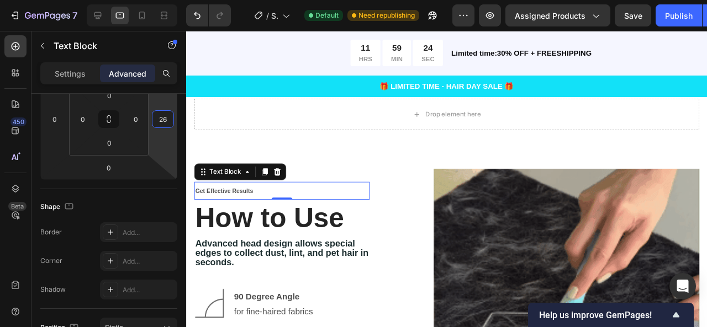
click at [54, 0] on html "7 / Shopify Original Product Template Default Need republishing Preview Assigne…" at bounding box center [353, 0] width 707 height 0
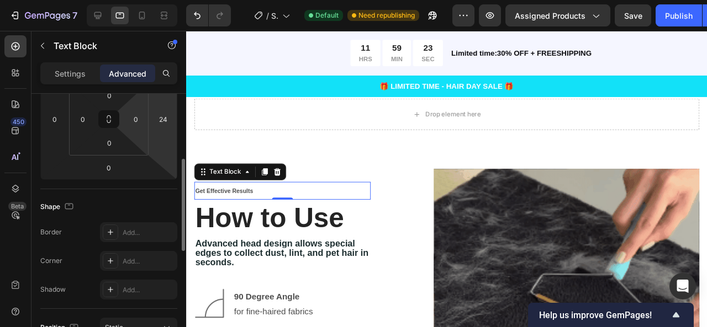
drag, startPoint x: 173, startPoint y: 142, endPoint x: 142, endPoint y: 143, distance: 30.4
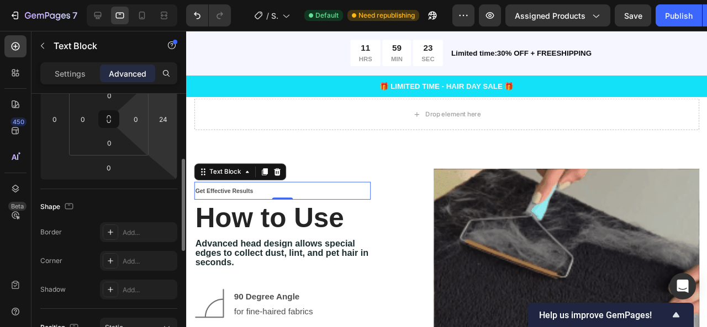
click at [142, 0] on html "7 / Shopify Original Product Template Default Need republishing Preview Assigne…" at bounding box center [353, 0] width 707 height 0
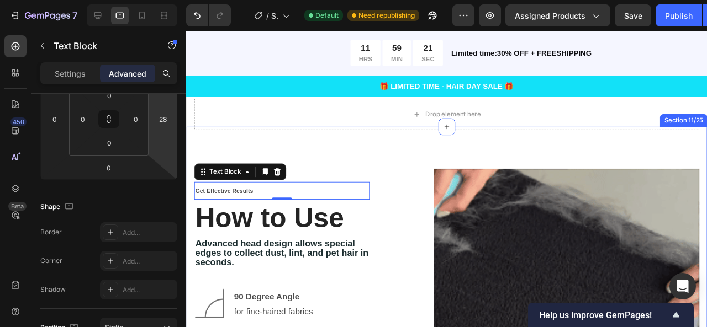
drag, startPoint x: 362, startPoint y: 182, endPoint x: 234, endPoint y: 160, distance: 129.5
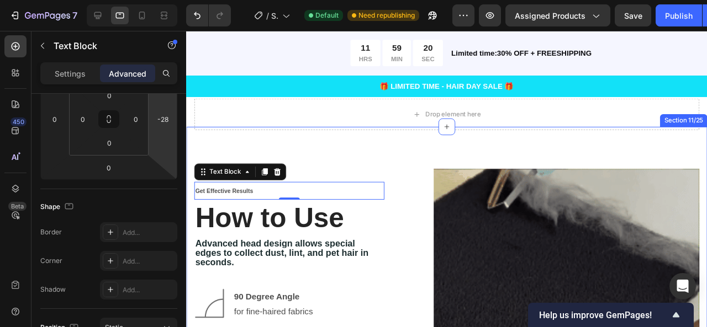
type input "-30"
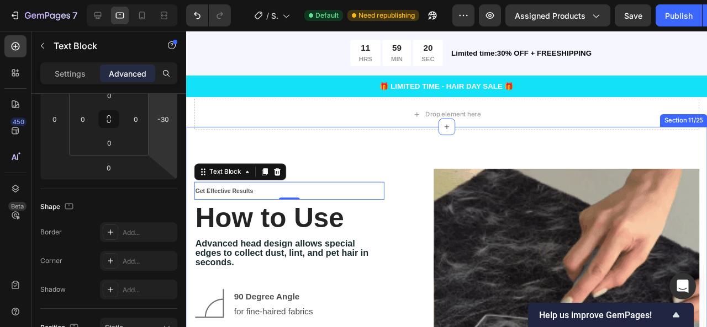
click at [119, 0] on html "7 / Shopify Original Product Template Default Need republishing Preview Assigne…" at bounding box center [353, 0] width 707 height 0
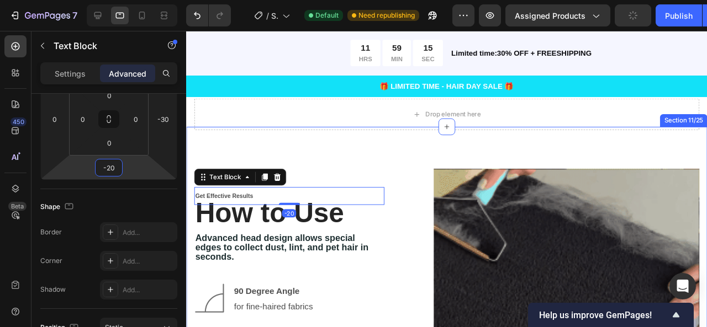
type input "-22"
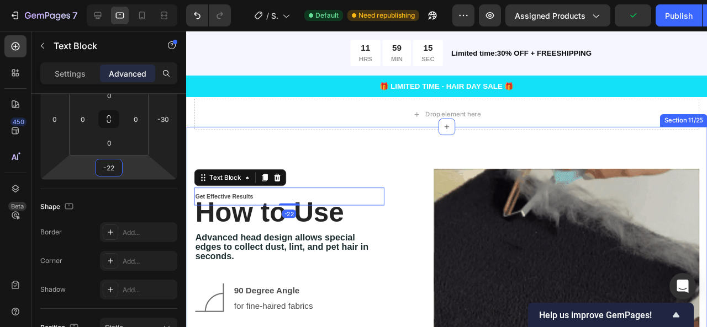
drag, startPoint x: 133, startPoint y: 170, endPoint x: 126, endPoint y: 177, distance: 9.8
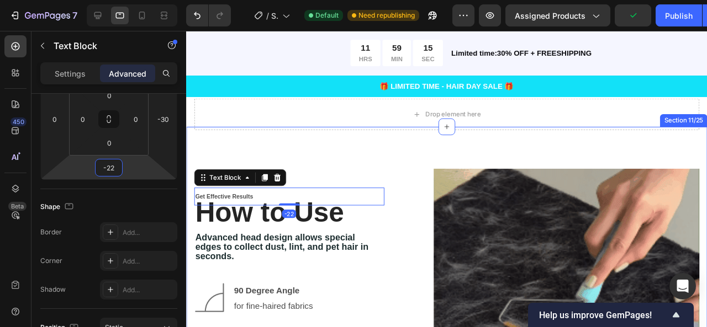
click at [126, 0] on html "7 / Shopify Original Product Template Default Need republishing Preview Assigne…" at bounding box center [353, 0] width 707 height 0
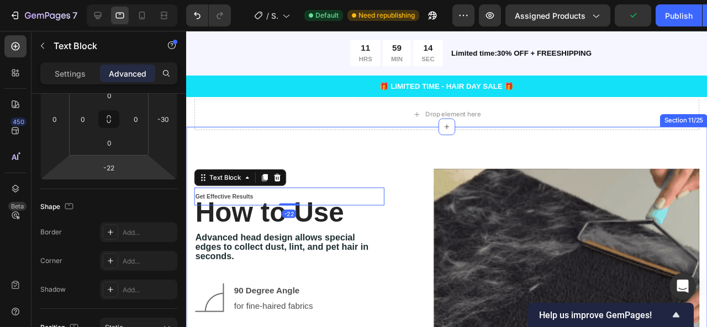
click at [125, 0] on html "7 / Shopify Original Product Template Default Need republishing Preview Assigne…" at bounding box center [353, 0] width 707 height 0
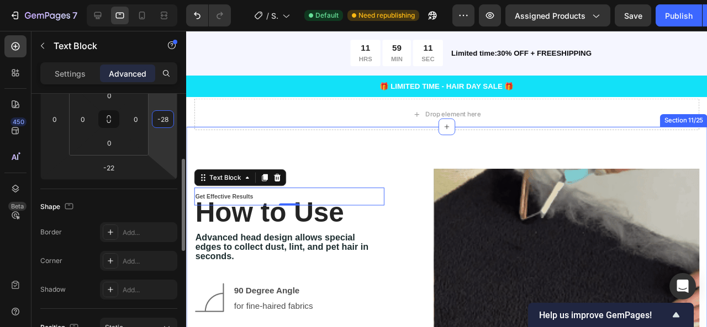
drag, startPoint x: 171, startPoint y: 138, endPoint x: 159, endPoint y: 137, distance: 12.2
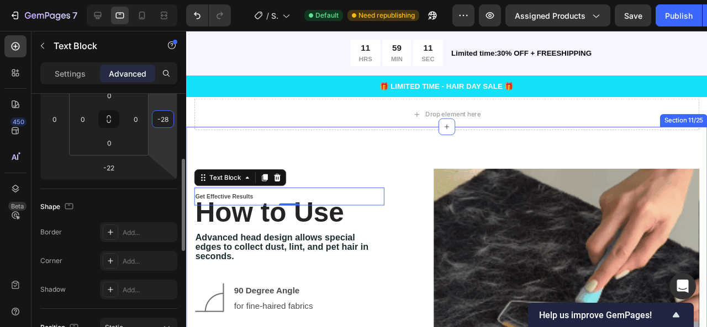
click at [159, 0] on html "7 / Shopify Original Product Template Default Need republishing Preview Assigne…" at bounding box center [353, 0] width 707 height 0
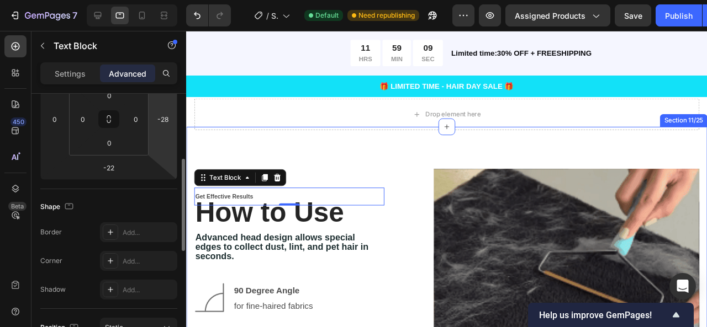
drag, startPoint x: 163, startPoint y: 137, endPoint x: 170, endPoint y: 138, distance: 6.1
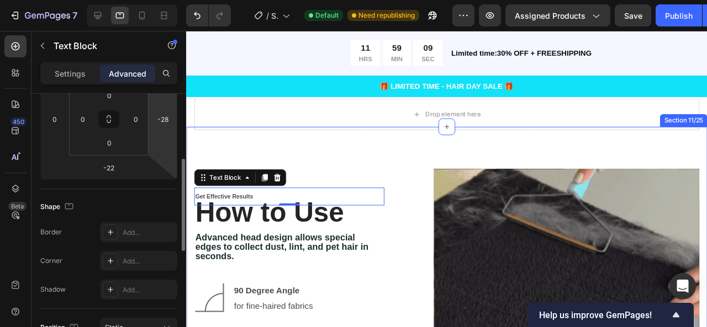
click at [170, 0] on html "7 / Shopify Original Product Template Default Need republishing Preview Assigne…" at bounding box center [353, 0] width 707 height 0
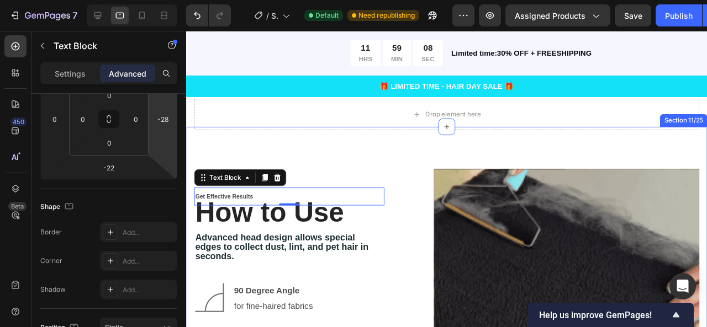
type input "-26"
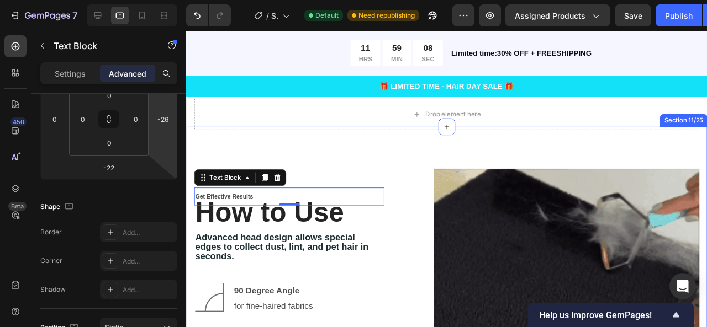
drag, startPoint x: 167, startPoint y: 149, endPoint x: 155, endPoint y: 147, distance: 12.2
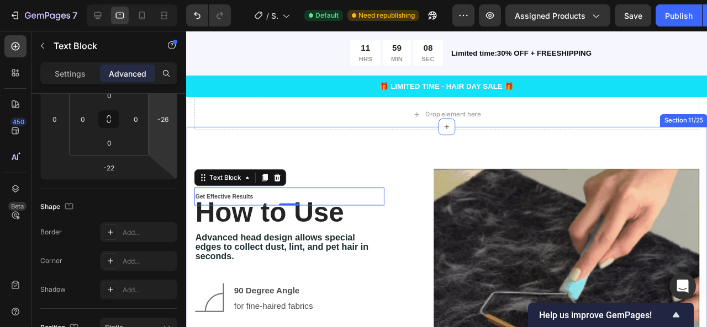
click at [155, 0] on html "7 / Shopify Original Product Template Default Need republishing Preview Assigne…" at bounding box center [353, 0] width 707 height 0
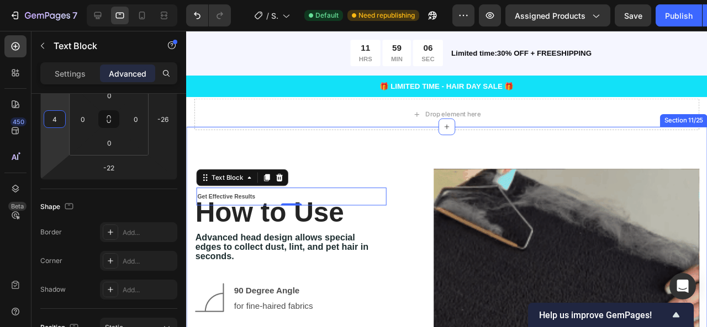
type input "6"
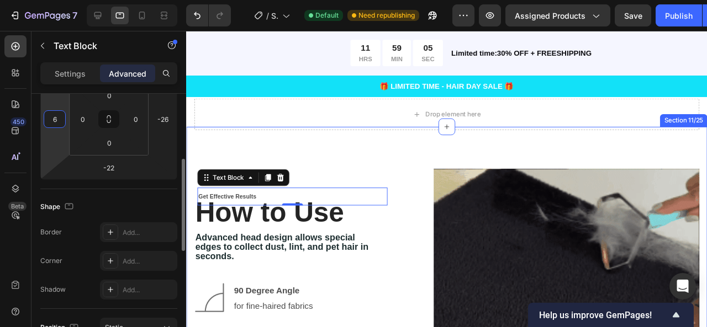
click at [57, 0] on html "7 / Shopify Original Product Template Default Need republishing Preview Assigne…" at bounding box center [353, 0] width 707 height 0
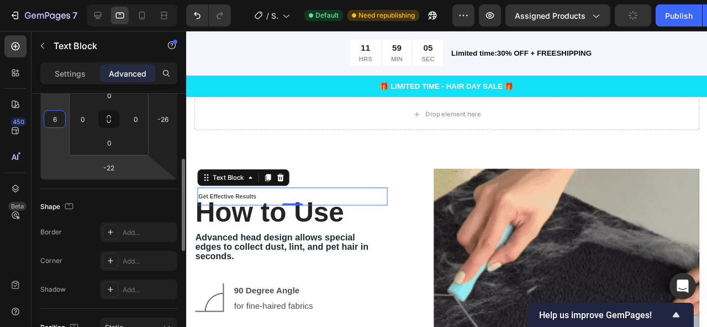
click at [165, 0] on html "7 / Shopify Original Product Template Default Need republishing Preview Assigne…" at bounding box center [353, 0] width 707 height 0
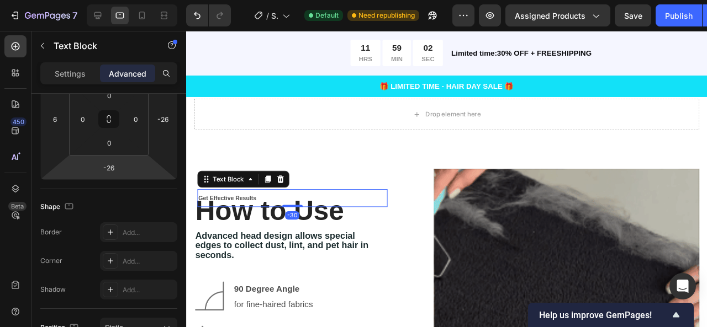
type input "-24"
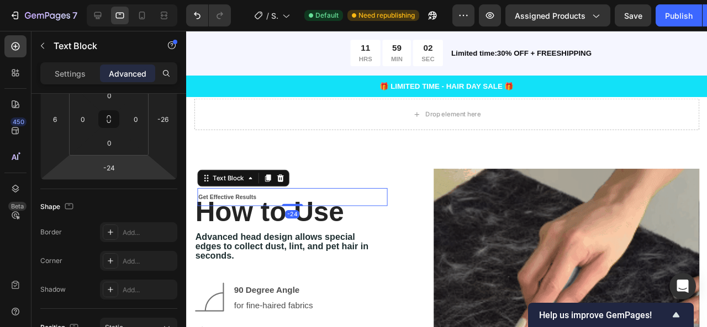
click at [156, 0] on html "7 / Shopify Original Product Template Default Need republishing Preview Assigne…" at bounding box center [353, 0] width 707 height 0
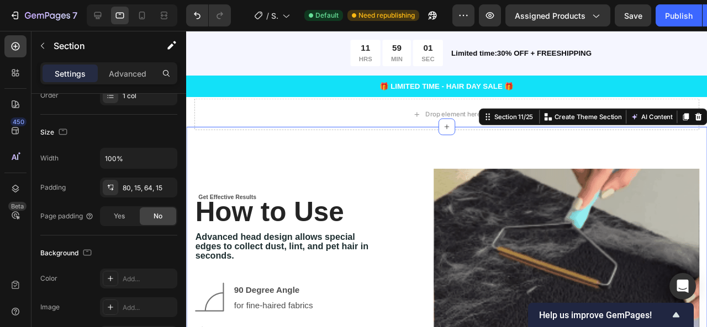
scroll to position [0, 0]
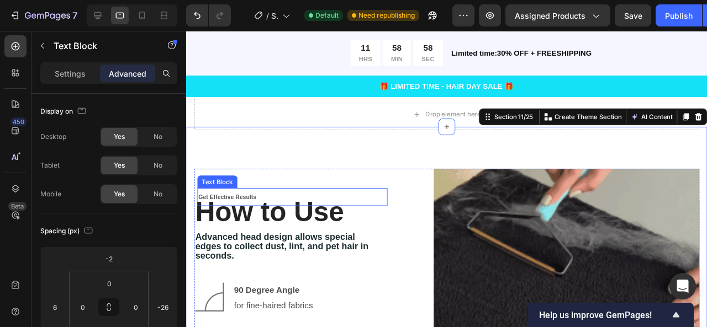
click at [251, 198] on p "Get Effective Results" at bounding box center [298, 206] width 198 height 17
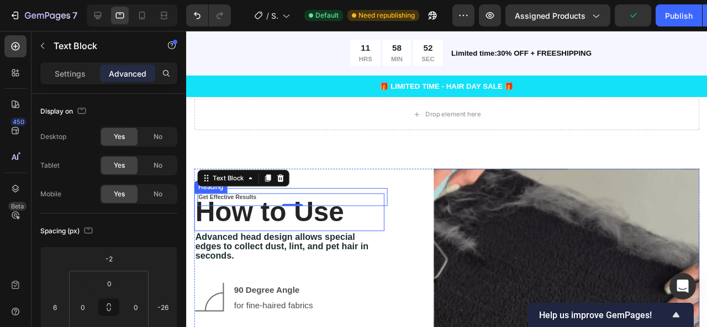
click at [229, 205] on strong "How to Use" at bounding box center [273, 221] width 156 height 32
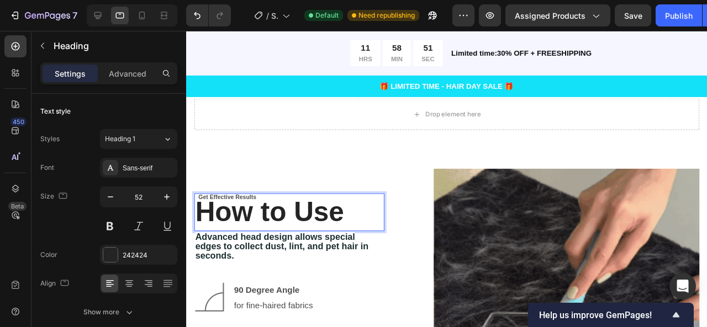
click at [235, 203] on p "How to Use" at bounding box center [294, 222] width 198 height 38
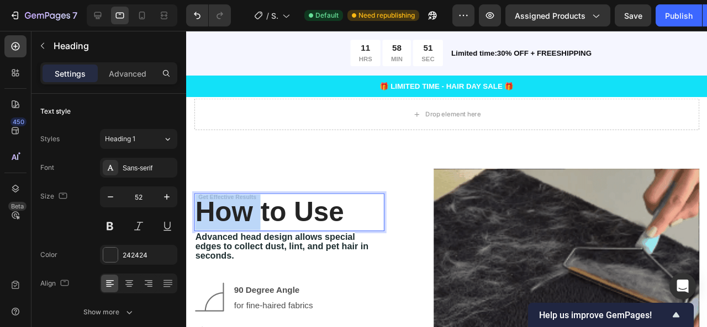
click at [235, 203] on p "How to Use" at bounding box center [294, 222] width 198 height 38
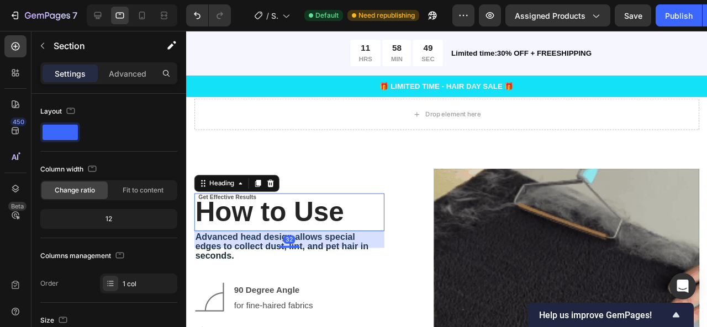
click at [242, 202] on h2 "⁠⁠⁠⁠⁠⁠⁠ How to Use" at bounding box center [294, 222] width 200 height 40
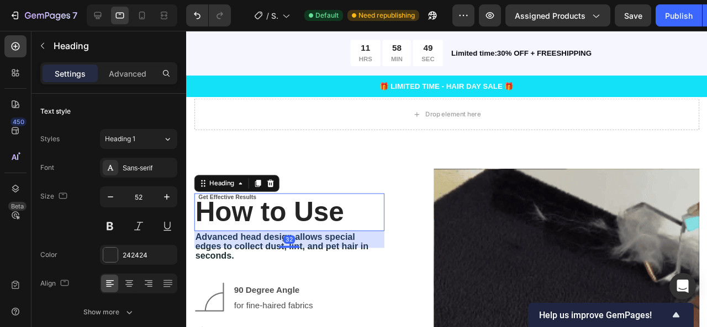
click at [242, 202] on h2 "⁠⁠⁠⁠⁠⁠⁠ How to Use" at bounding box center [294, 222] width 200 height 40
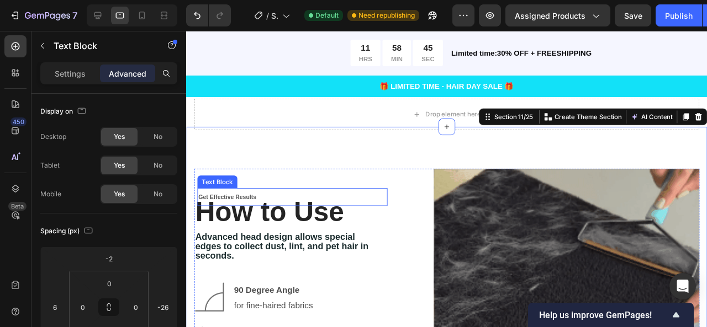
click at [253, 198] on p "Get Effective Results" at bounding box center [298, 206] width 198 height 17
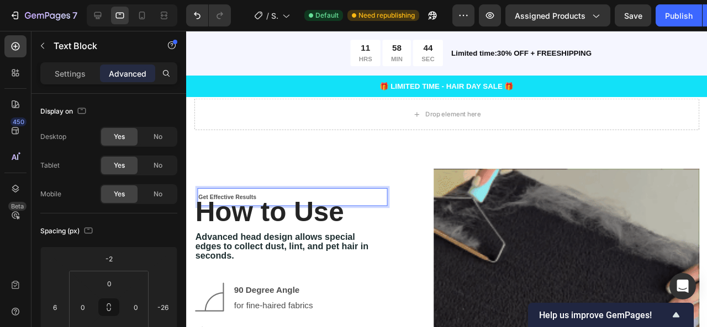
click at [253, 198] on p "Get Effective Results" at bounding box center [298, 206] width 198 height 17
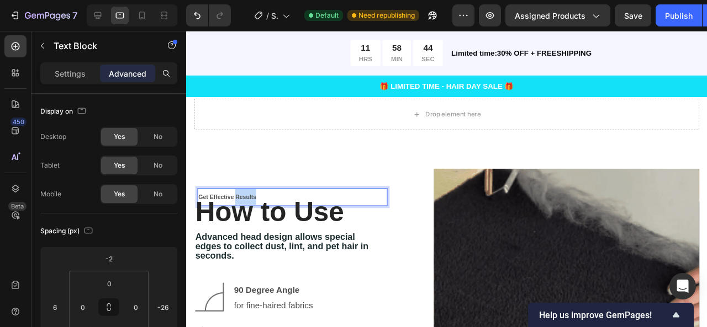
click at [253, 198] on p "Get Effective Results" at bounding box center [298, 206] width 198 height 17
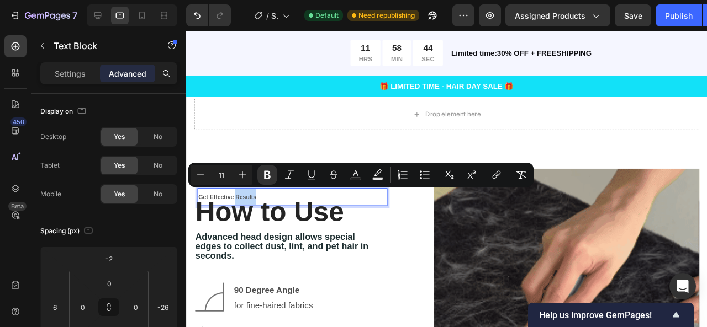
drag, startPoint x: 67, startPoint y: 164, endPoint x: 250, endPoint y: 186, distance: 184.1
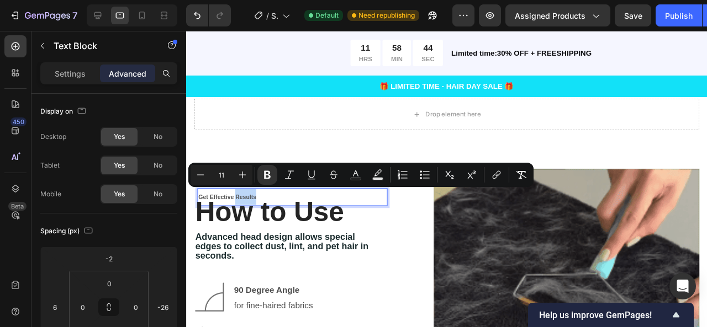
click at [250, 186] on div "Minus 11 Plus Bold Italic Underline Strikethrough Text Color Text Background Co…" at bounding box center [360, 175] width 345 height 24
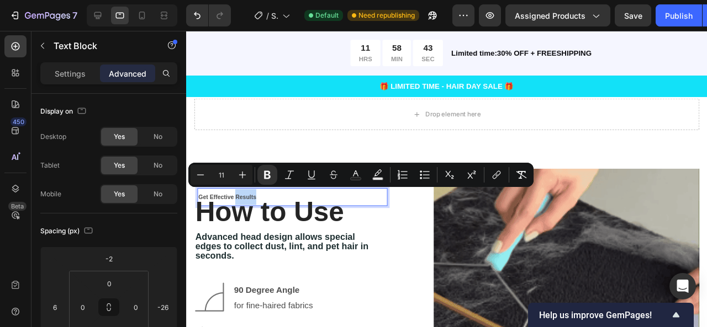
click at [250, 186] on div "Minus 11 Plus Bold Italic Underline Strikethrough Text Color Text Background Co…" at bounding box center [360, 175] width 345 height 24
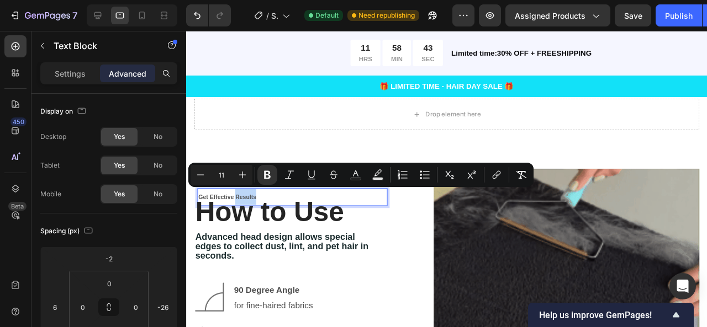
click at [250, 186] on div "Minus 11 Plus Bold Italic Underline Strikethrough Text Color Text Background Co…" at bounding box center [360, 175] width 345 height 24
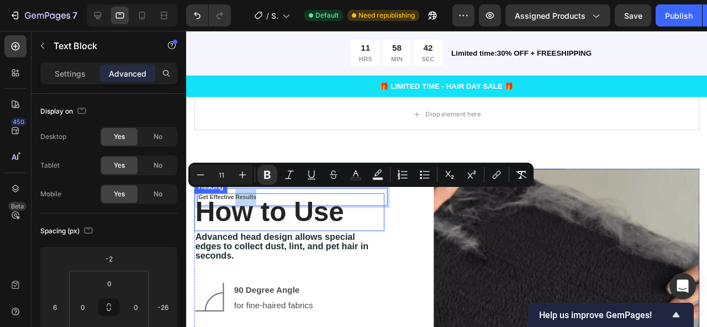
click at [231, 203] on p "⁠⁠⁠⁠⁠⁠⁠ How to Use" at bounding box center [294, 222] width 198 height 38
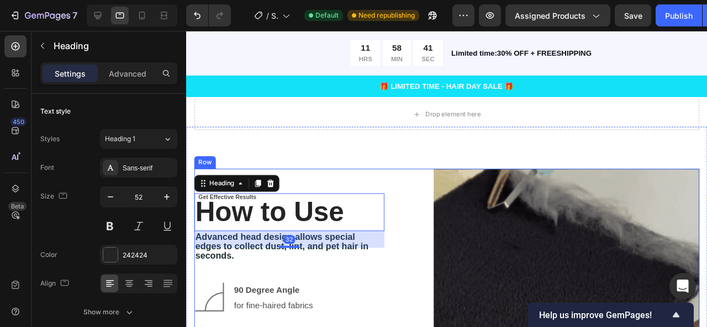
drag, startPoint x: 289, startPoint y: 176, endPoint x: 273, endPoint y: 187, distance: 19.5
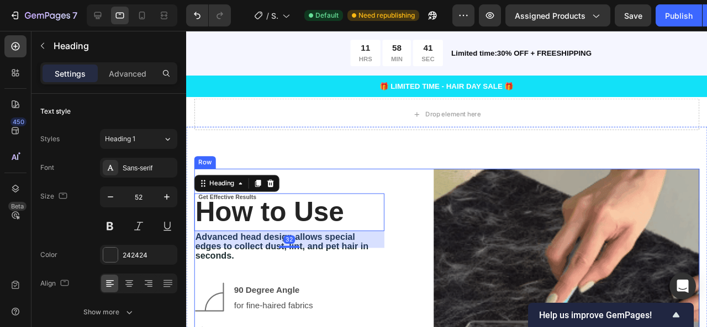
click at [289, 176] on div "Get Effective Results Text Block ⁠⁠⁠⁠⁠⁠⁠ How to Use Heading 32 Advanced head de…" at bounding box center [294, 315] width 200 height 279
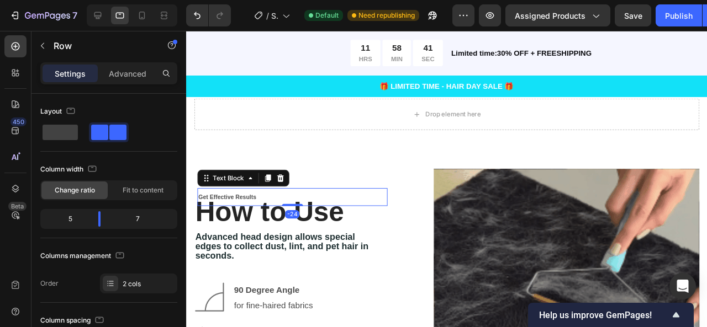
click at [250, 198] on p "Get Effective Results" at bounding box center [298, 206] width 198 height 17
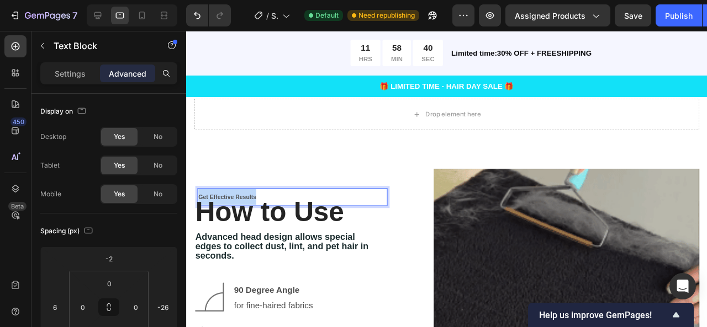
click at [251, 198] on p "Get Effective Results" at bounding box center [298, 206] width 198 height 17
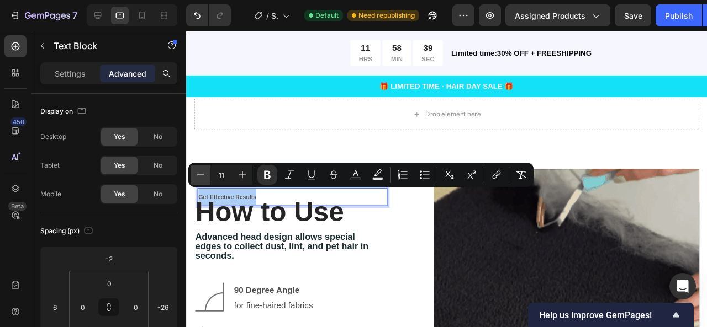
click at [201, 175] on icon "Editor contextual toolbar" at bounding box center [200, 175] width 7 height 1
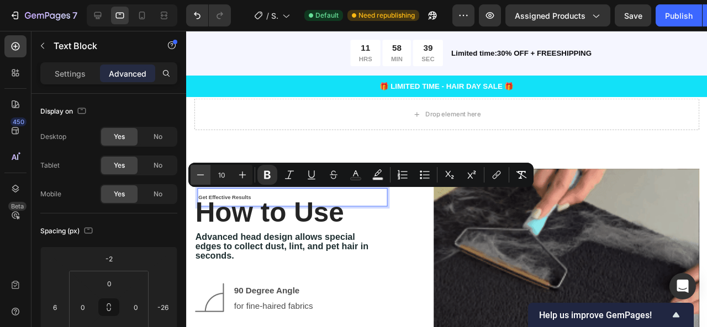
click at [202, 175] on icon "Editor contextual toolbar" at bounding box center [200, 175] width 7 height 1
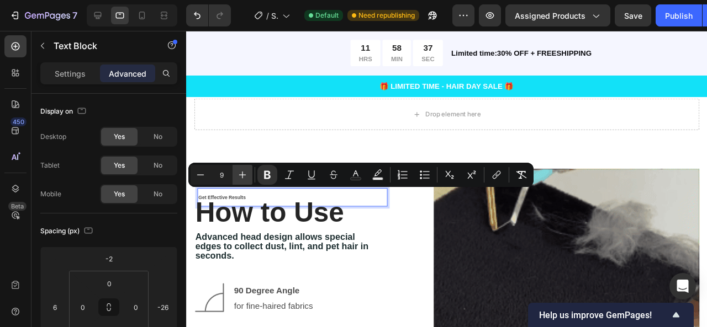
click at [249, 170] on button "Plus" at bounding box center [242, 175] width 20 height 20
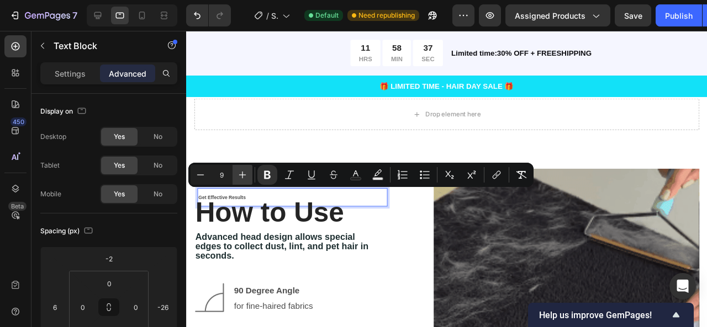
type input "10"
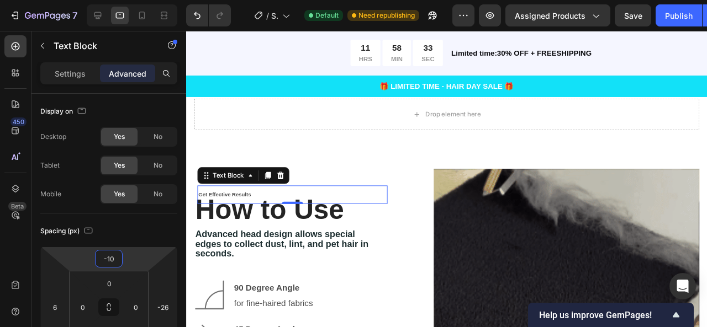
type input "-8"
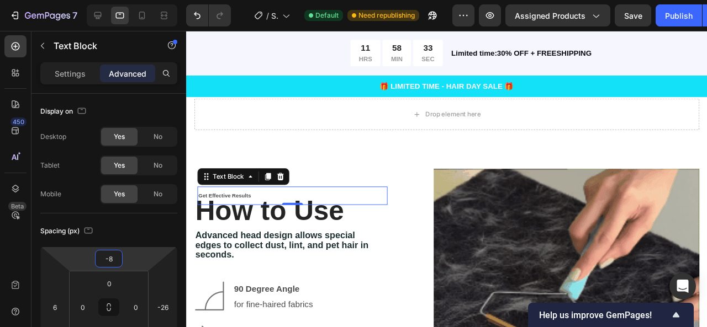
click at [139, 0] on html "7 / Shopify Original Product Template Default Need republishing Preview Assigne…" at bounding box center [353, 0] width 707 height 0
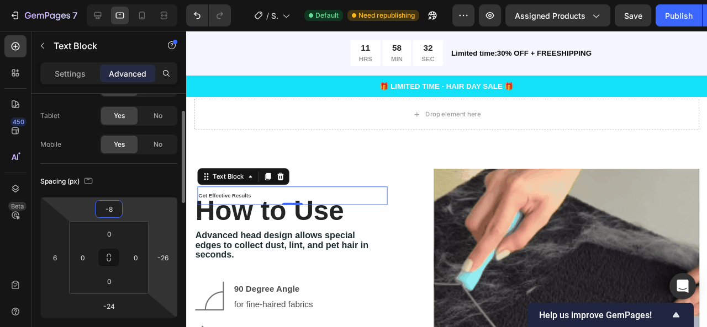
scroll to position [50, 0]
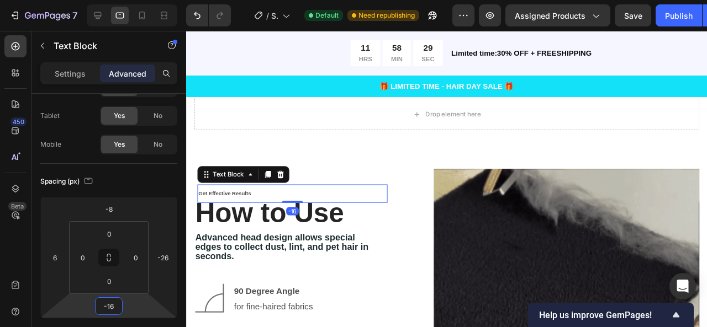
type input "-14"
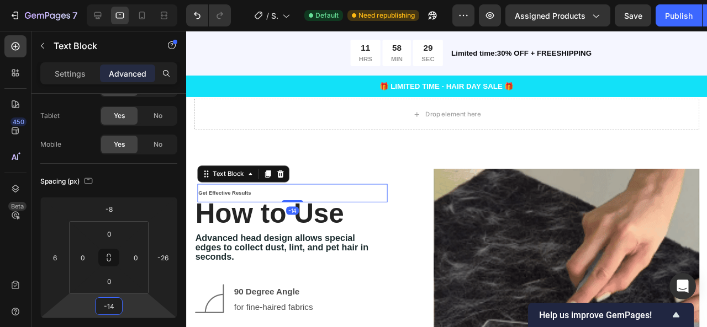
drag, startPoint x: 131, startPoint y: 309, endPoint x: 133, endPoint y: 303, distance: 6.2
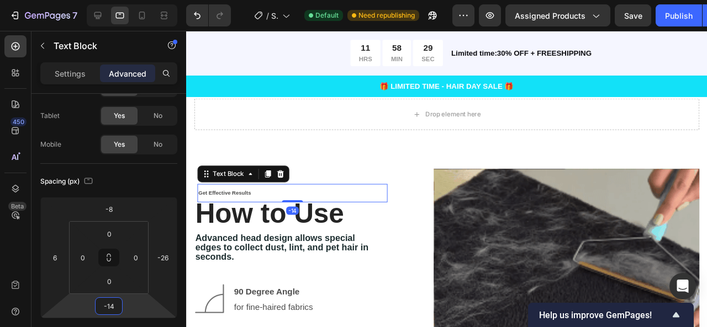
click at [133, 0] on html "7 / Shopify Original Product Template Default Need republishing Preview Assigne…" at bounding box center [353, 0] width 707 height 0
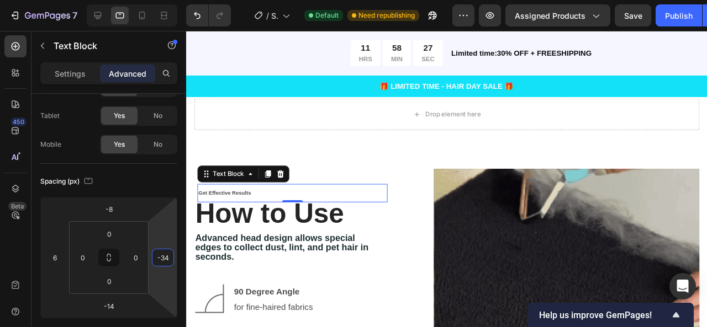
type input "-36"
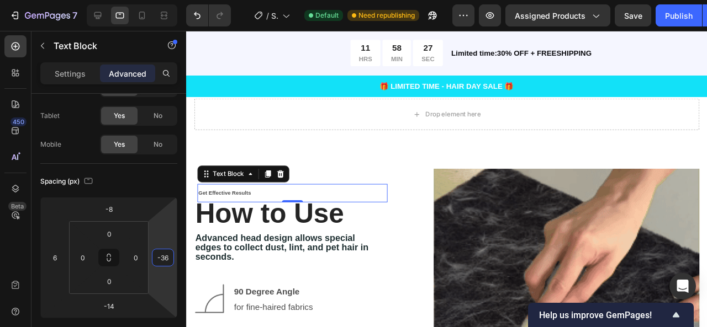
click at [161, 0] on html "7 / Shopify Original Product Template Default Need republishing Preview Assigne…" at bounding box center [353, 0] width 707 height 0
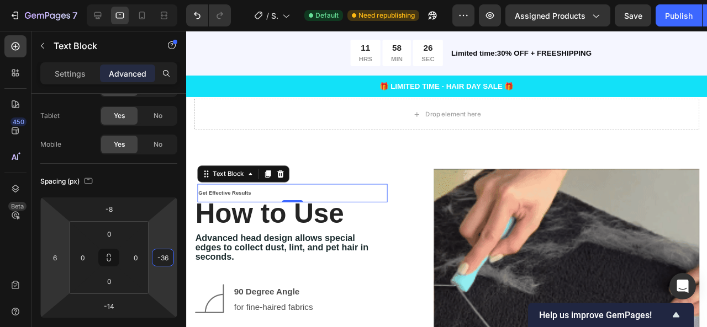
type input "2"
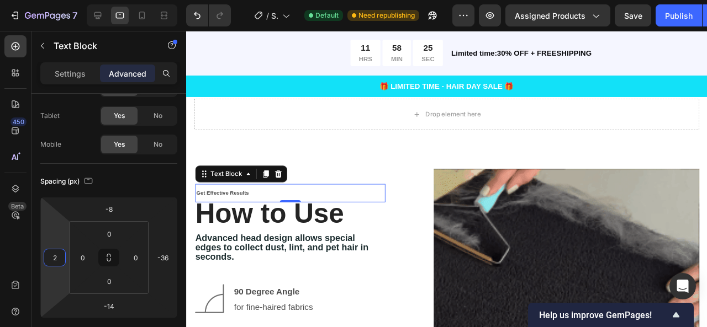
click at [66, 0] on html "7 / Shopify Original Product Template Default Need republishing Preview Assigne…" at bounding box center [353, 0] width 707 height 0
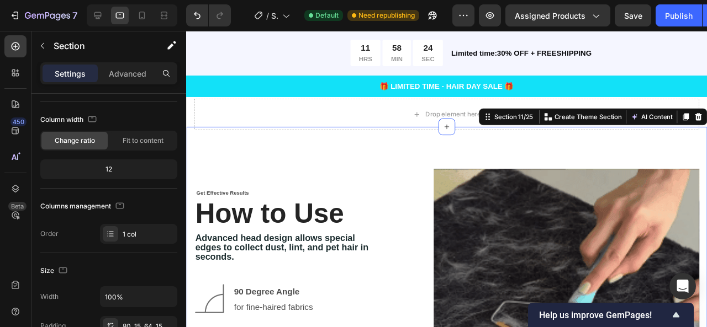
scroll to position [0, 0]
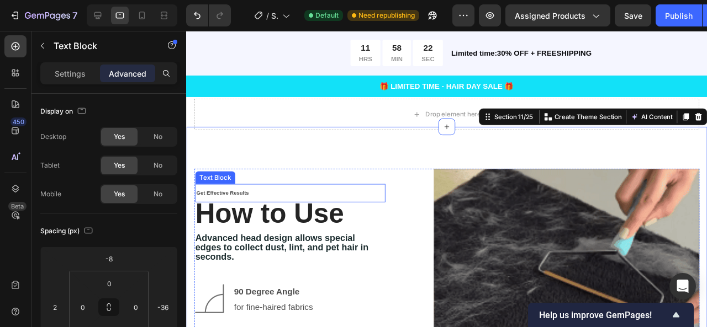
click at [241, 193] on p "Get Effective Results" at bounding box center [296, 201] width 198 height 17
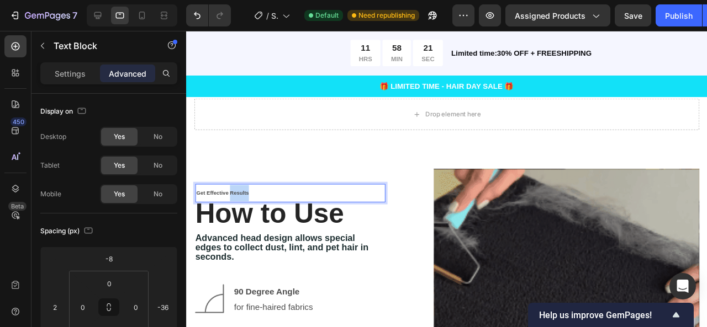
click at [241, 193] on p "Get Effective Results" at bounding box center [296, 201] width 198 height 17
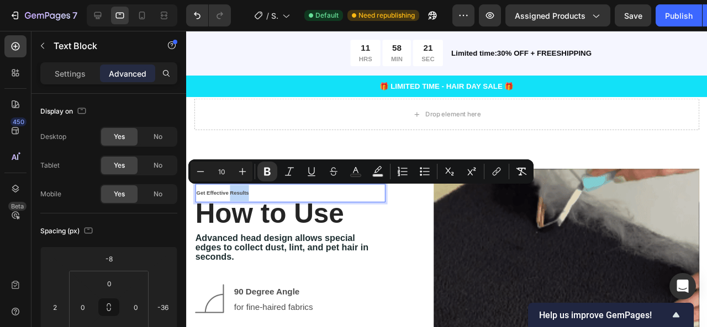
click at [239, 183] on div "Minus 10 Plus Bold Italic Underline Strikethrough Text Color Text Background Co…" at bounding box center [360, 172] width 345 height 24
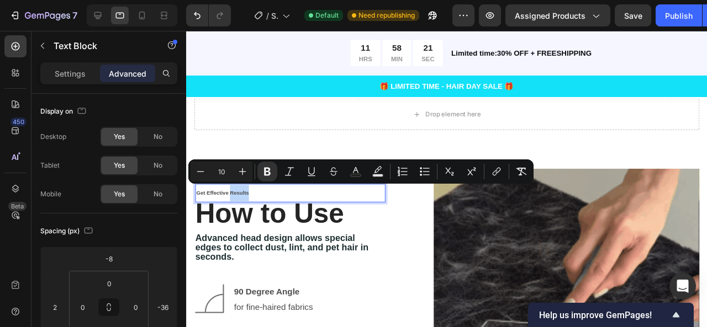
click at [240, 183] on div "Minus 10 Plus Bold Italic Underline Strikethrough Text Color Text Background Co…" at bounding box center [360, 172] width 345 height 24
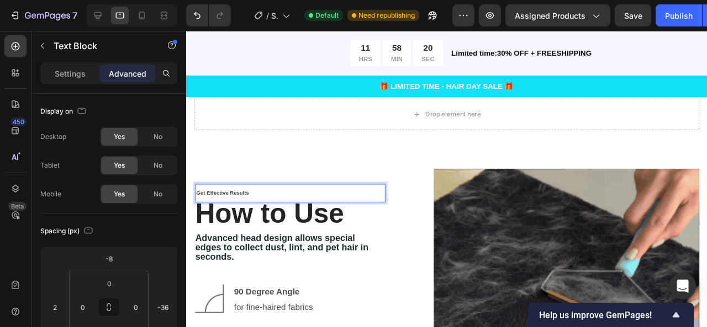
click at [226, 195] on p "Get Effective Results" at bounding box center [296, 201] width 198 height 17
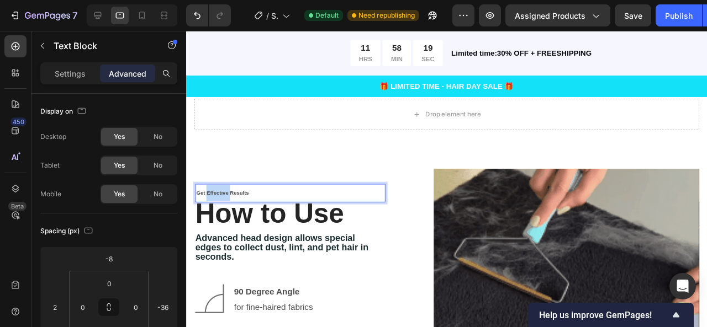
click at [226, 195] on p "Get Effective Results" at bounding box center [296, 201] width 198 height 17
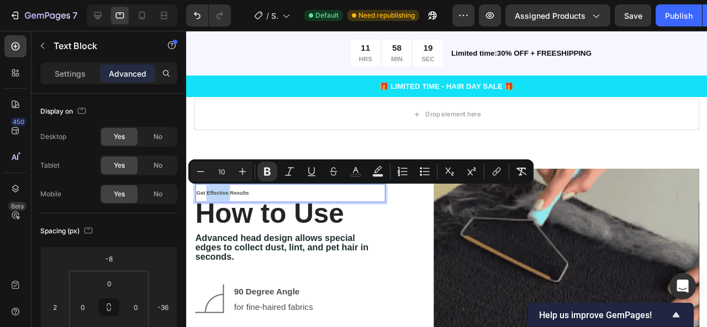
click at [228, 195] on p "Get Effective Results" at bounding box center [296, 201] width 198 height 17
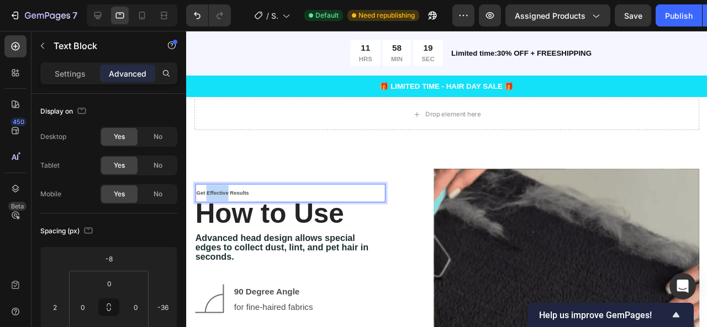
click at [229, 194] on p "Get Effective Results" at bounding box center [296, 201] width 198 height 17
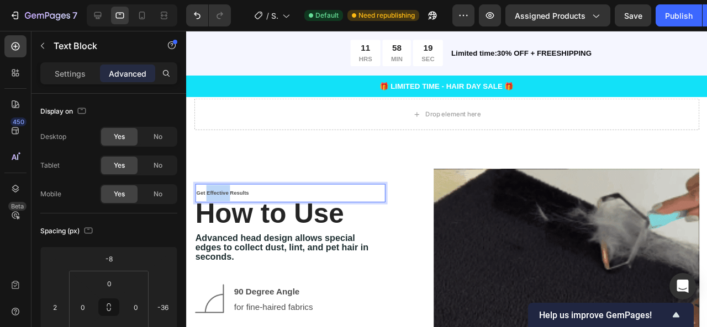
click at [229, 194] on p "Get Effective Results" at bounding box center [296, 201] width 198 height 17
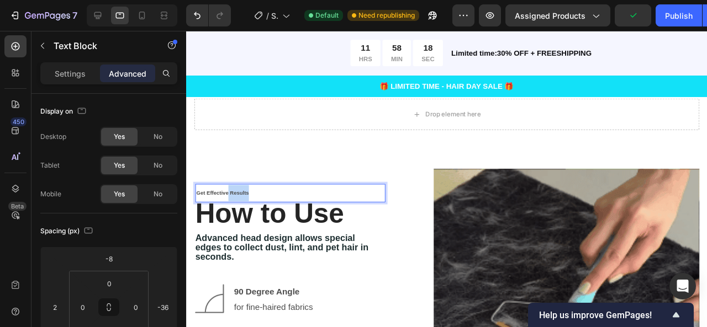
drag, startPoint x: 229, startPoint y: 193, endPoint x: 242, endPoint y: 193, distance: 13.3
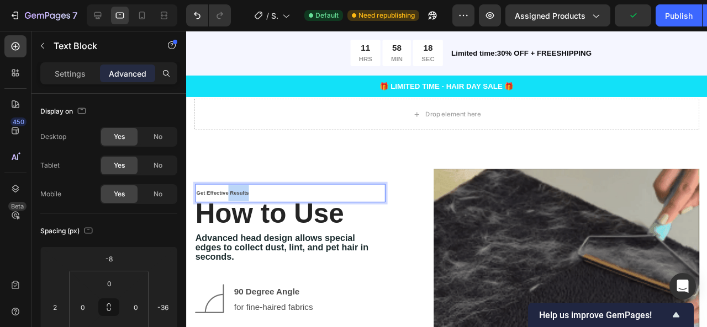
click at [242, 193] on p "Get Effective Results" at bounding box center [296, 201] width 198 height 17
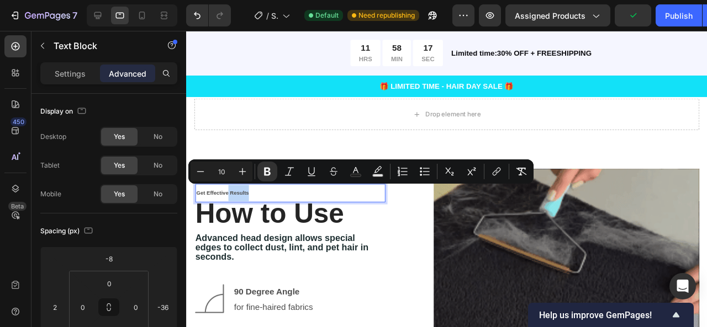
click at [242, 193] on p "Get Effective Results" at bounding box center [296, 201] width 198 height 17
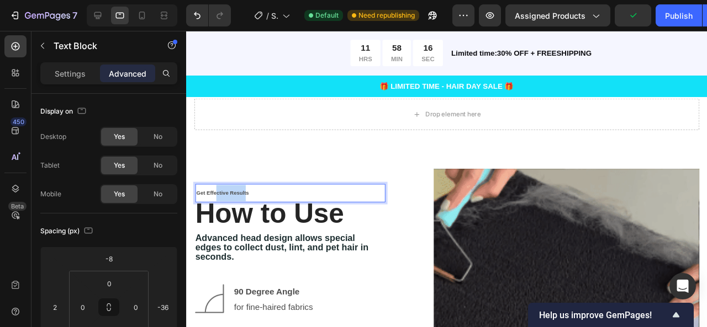
drag, startPoint x: 246, startPoint y: 192, endPoint x: 217, endPoint y: 191, distance: 29.3
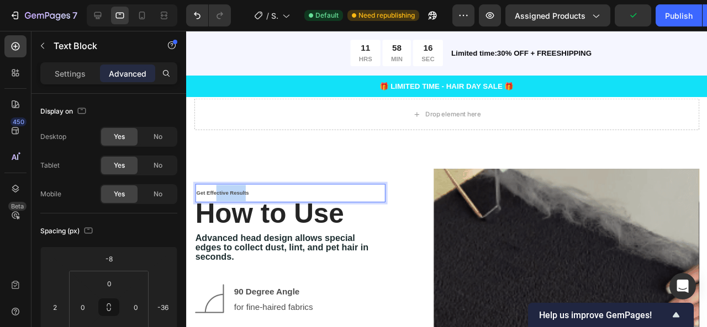
click at [217, 193] on p "Get Effective Results" at bounding box center [296, 201] width 198 height 17
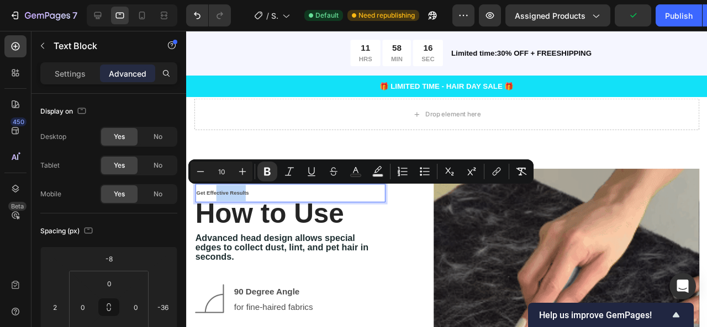
click at [215, 183] on div "Minus 10 Plus Bold Italic Underline Strikethrough Text Color Text Background Co…" at bounding box center [360, 172] width 345 height 24
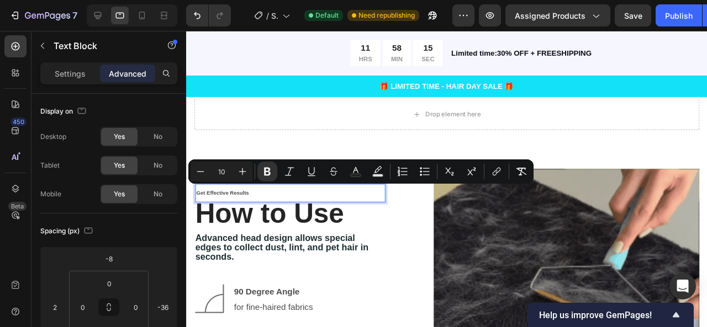
click at [204, 193] on p "Get Effective Results" at bounding box center [296, 201] width 198 height 17
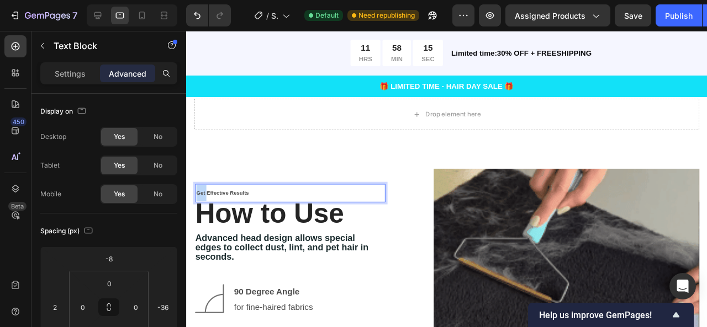
click at [204, 193] on p "Get Effective Results" at bounding box center [296, 201] width 198 height 17
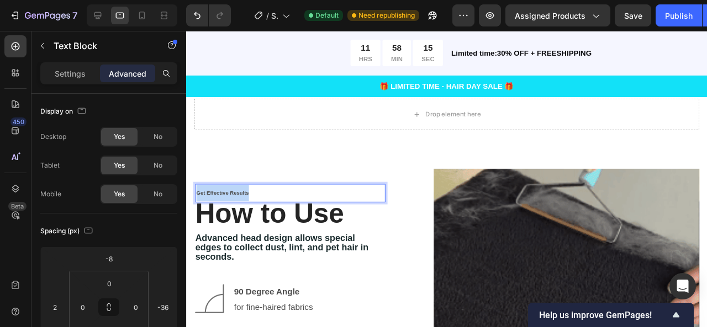
click at [205, 193] on p "Get Effective Results" at bounding box center [296, 201] width 198 height 17
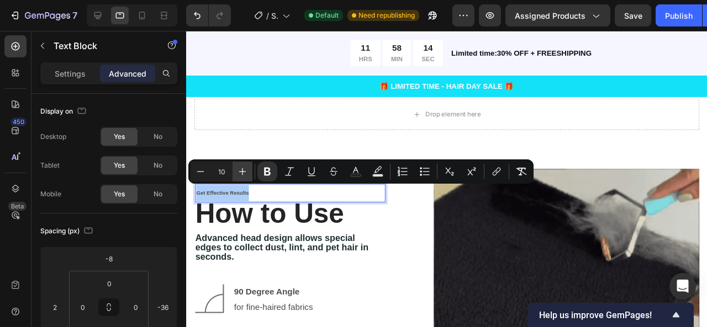
click at [245, 170] on icon "Editor contextual toolbar" at bounding box center [242, 171] width 11 height 11
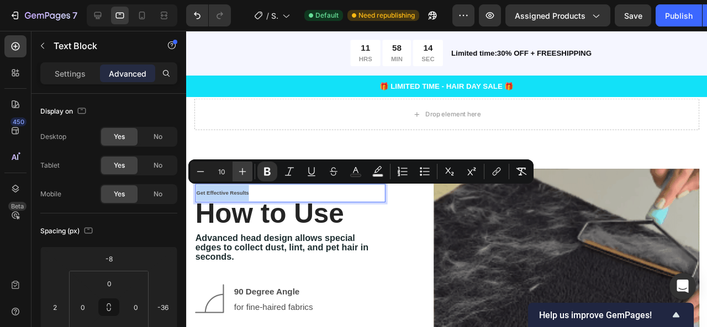
type input "11"
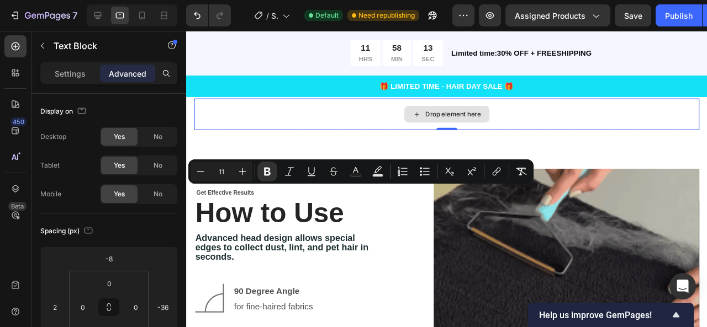
click at [237, 131] on div "Drop element here" at bounding box center [459, 118] width 531 height 33
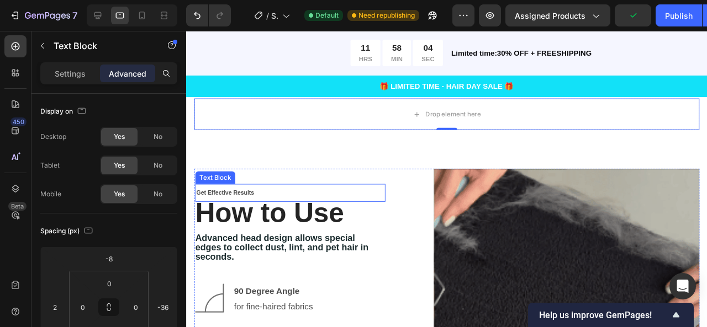
click at [247, 194] on p "Get Effective Results" at bounding box center [296, 201] width 198 height 17
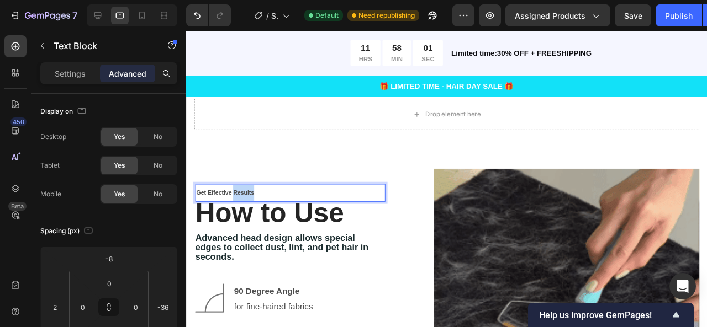
click at [245, 195] on p "Get Effective Results" at bounding box center [296, 201] width 198 height 17
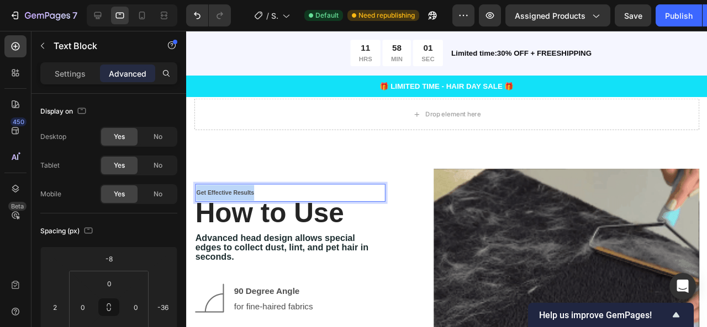
click at [245, 195] on p "Get Effective Results" at bounding box center [296, 201] width 198 height 17
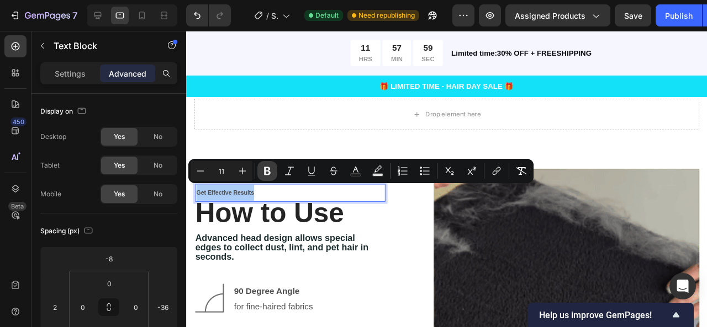
click at [271, 172] on icon "Editor contextual toolbar" at bounding box center [267, 171] width 11 height 11
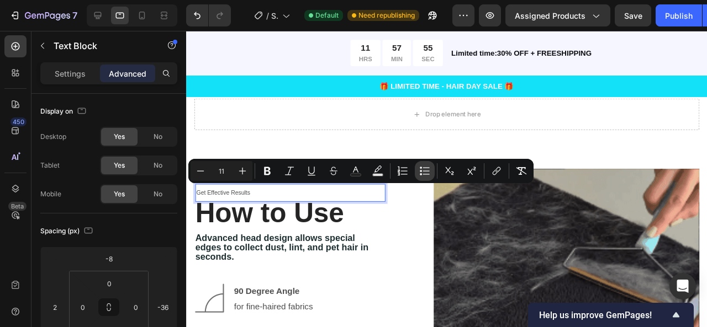
click at [423, 171] on icon "Editor contextual toolbar" at bounding box center [426, 171] width 7 height 1
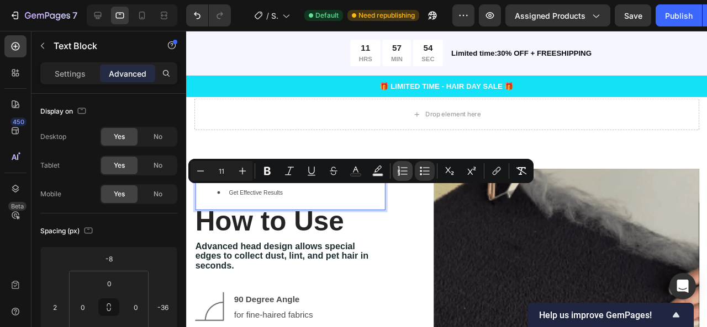
click at [404, 171] on icon "Editor contextual toolbar" at bounding box center [404, 171] width 7 height 1
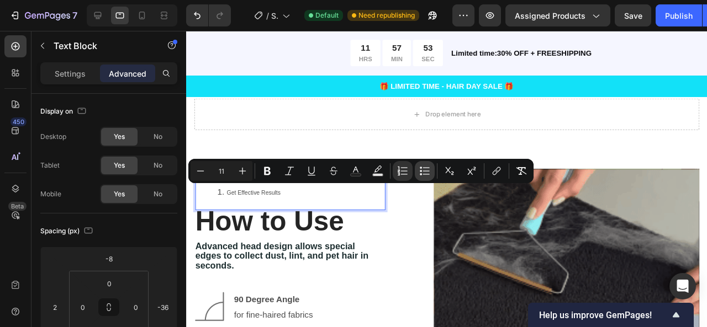
click at [421, 168] on icon "Editor contextual toolbar" at bounding box center [421, 168] width 2 height 2
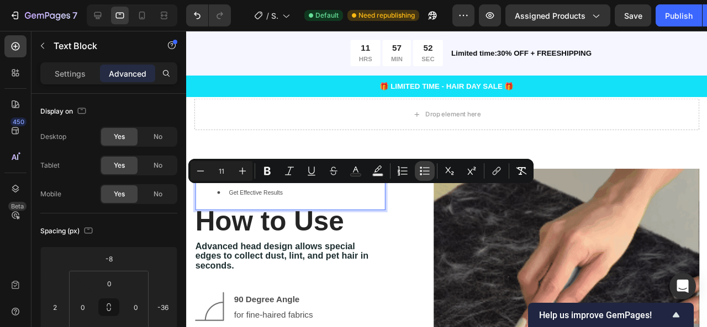
click at [421, 168] on icon "Editor contextual toolbar" at bounding box center [421, 168] width 2 height 2
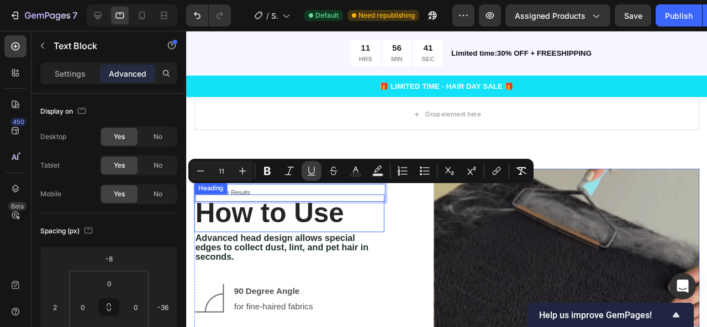
scroll to position [2007, 0]
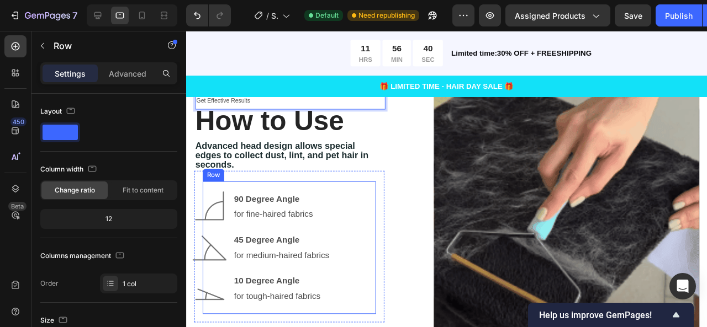
click at [376, 221] on div "Image 90 Degree Angle for fine-haired fabrics Text Block Image 45 Degree Angle …" at bounding box center [294, 259] width 182 height 140
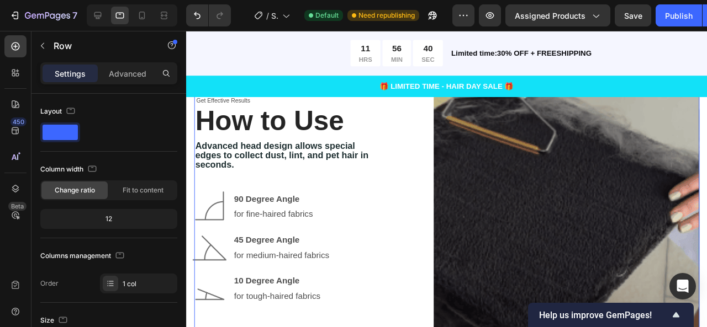
click at [414, 169] on div "Get Effective Results Text Block ⁠⁠⁠⁠⁠⁠⁠ How to Use Heading Advanced head desig…" at bounding box center [459, 218] width 531 height 279
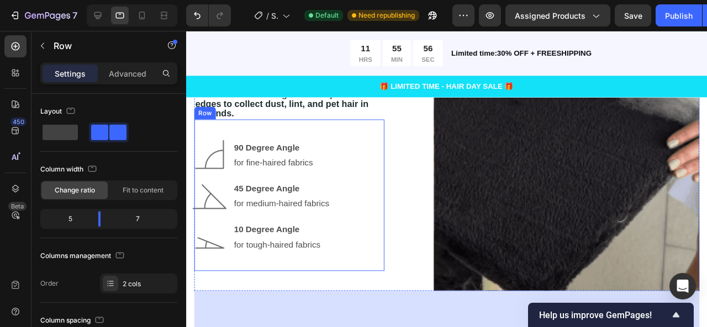
scroll to position [2060, 0]
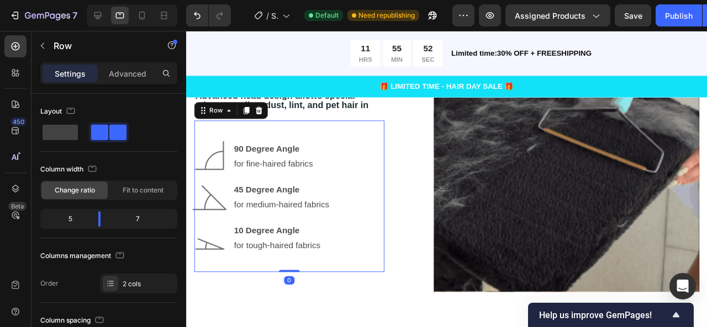
click at [382, 246] on div "Image 90 Degree Angle for fine-haired fabrics Text Block Image 45 Degree Angle …" at bounding box center [294, 205] width 200 height 160
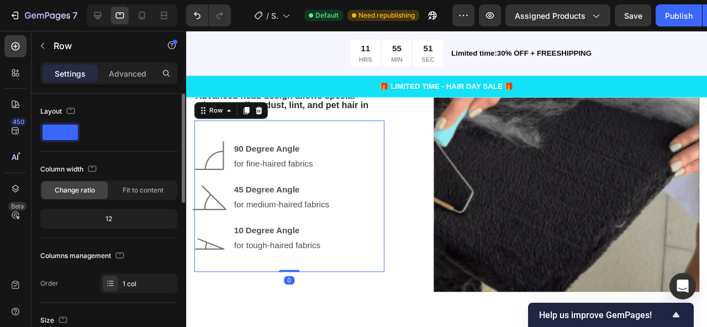
scroll to position [91, 0]
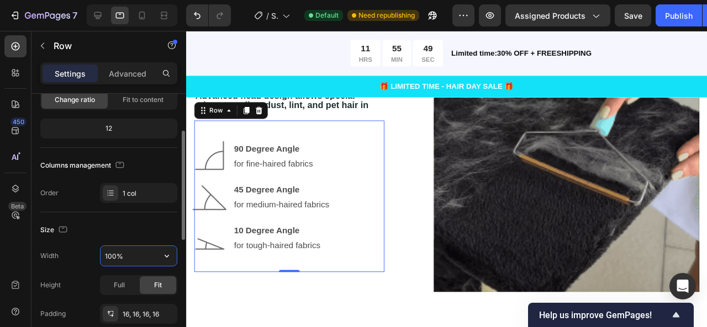
click at [115, 253] on input "100%" at bounding box center [139, 256] width 76 height 20
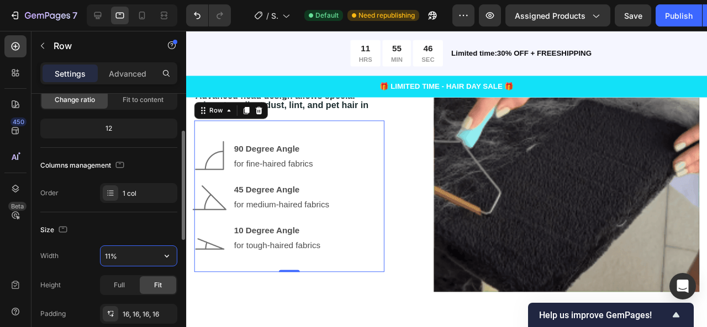
scroll to position [2042, 0]
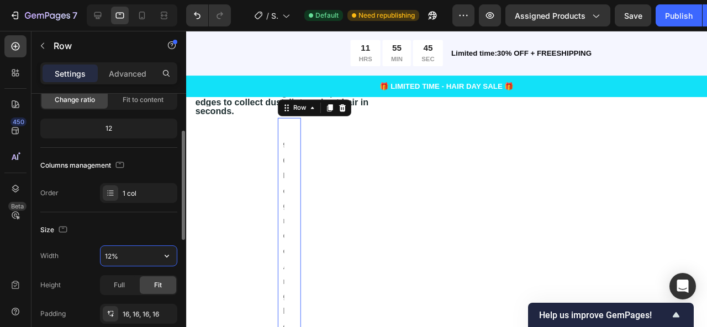
type input "120%"
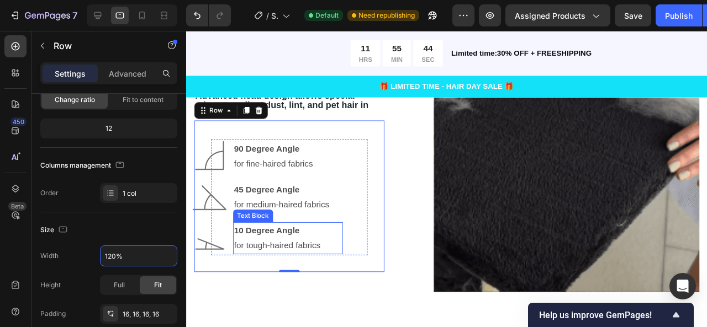
scroll to position [1941, 0]
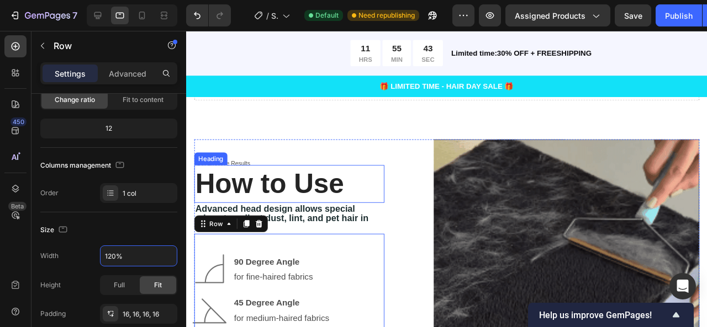
click at [384, 173] on p "⁠⁠⁠⁠⁠⁠⁠ How to Use" at bounding box center [294, 192] width 198 height 38
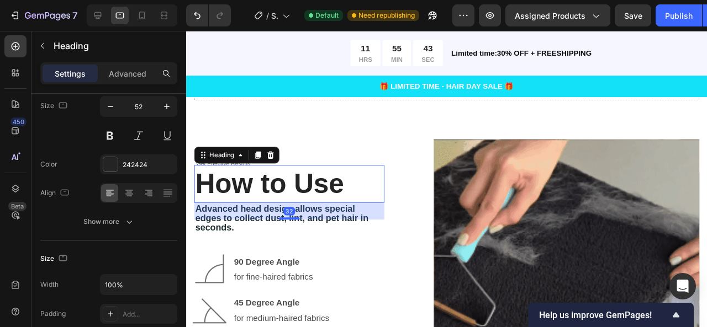
scroll to position [0, 0]
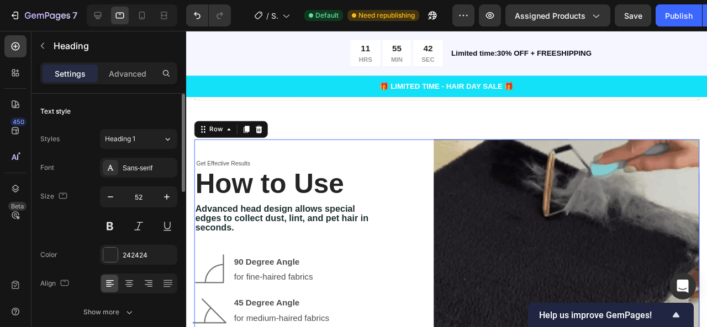
click at [408, 170] on div "Get Effective Results Text Block ⁠⁠⁠⁠⁠⁠⁠ How to Use Heading Advanced head desig…" at bounding box center [459, 284] width 531 height 279
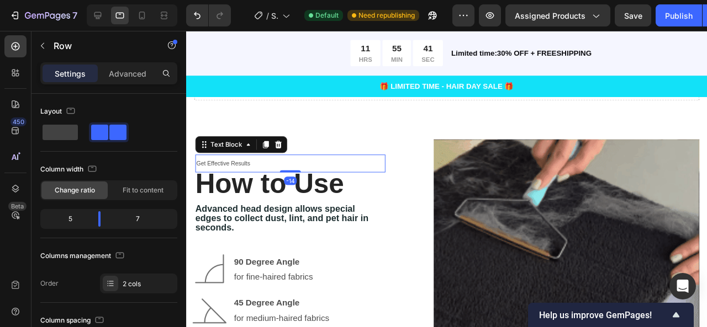
click at [232, 168] on span "Get Effective Results" at bounding box center [225, 170] width 57 height 7
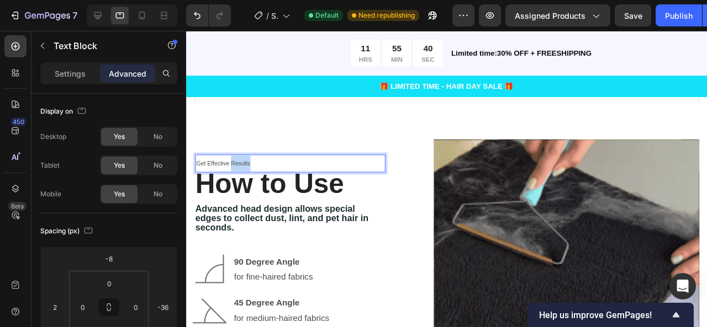
click at [232, 167] on span "Get Effective Results" at bounding box center [225, 170] width 57 height 7
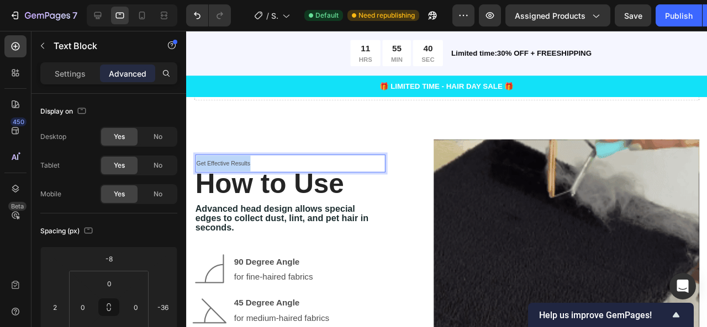
click at [232, 167] on span "Get Effective Results" at bounding box center [225, 170] width 57 height 7
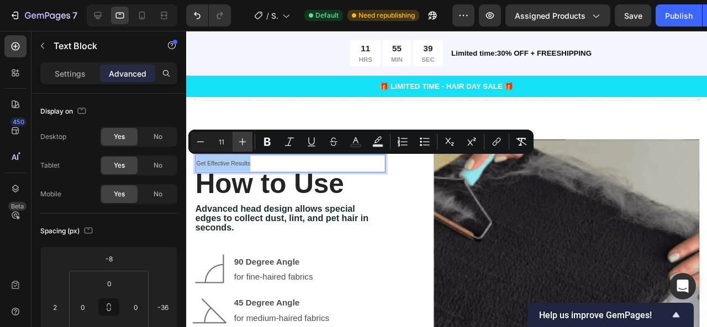
click at [251, 144] on button "Plus" at bounding box center [242, 142] width 20 height 20
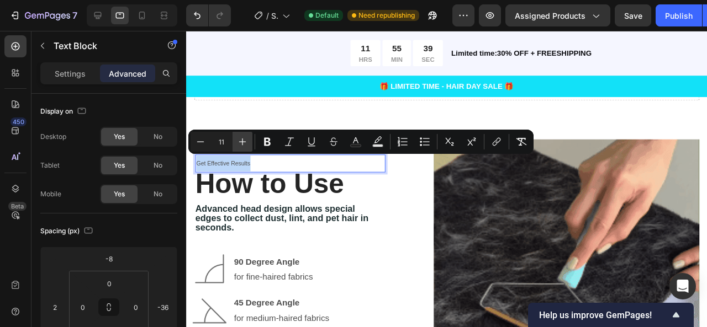
type input "12"
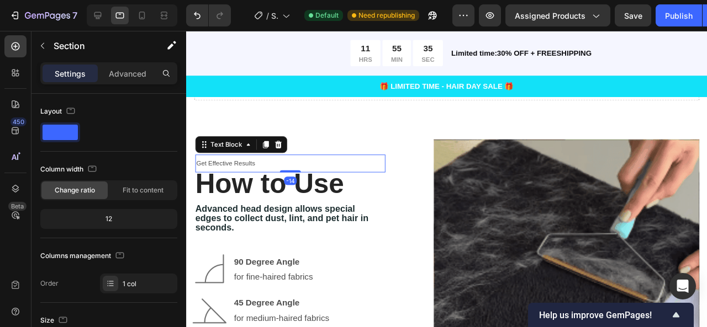
click at [248, 167] on span "Get Effective Results" at bounding box center [228, 171] width 62 height 8
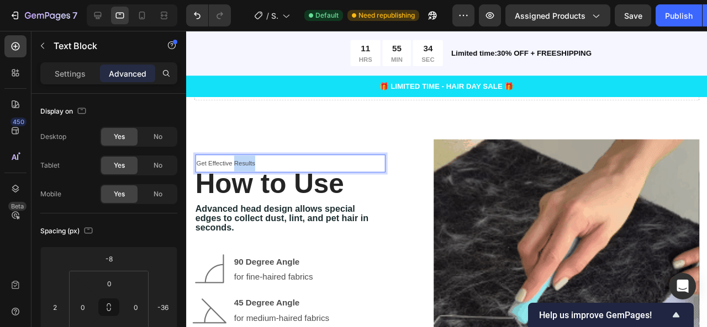
click at [256, 162] on p "Get Effective Results" at bounding box center [296, 170] width 198 height 17
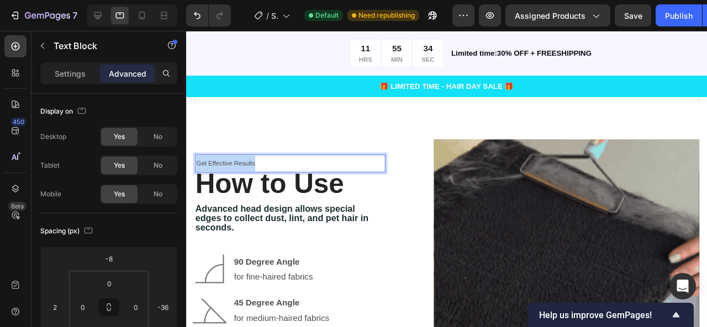
click at [256, 162] on p "Get Effective Results" at bounding box center [296, 170] width 198 height 17
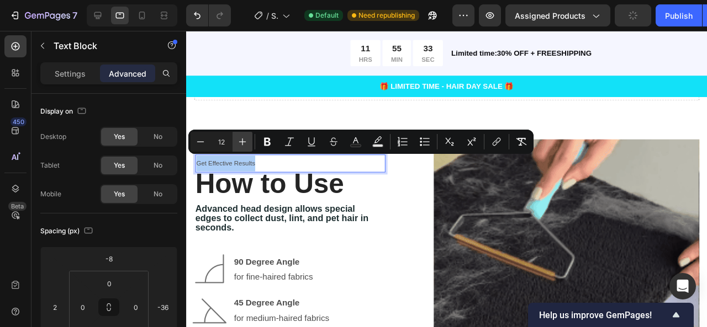
click at [244, 142] on icon "Editor contextual toolbar" at bounding box center [242, 142] width 7 height 7
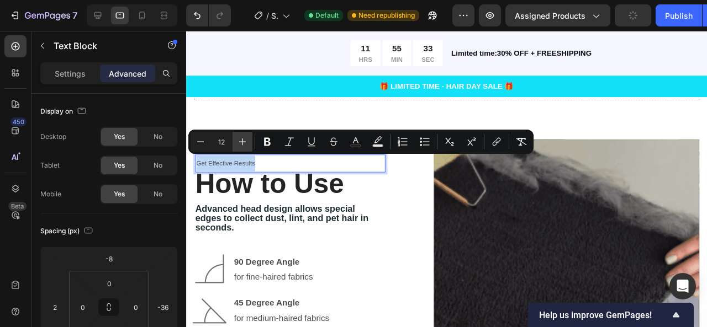
type input "13"
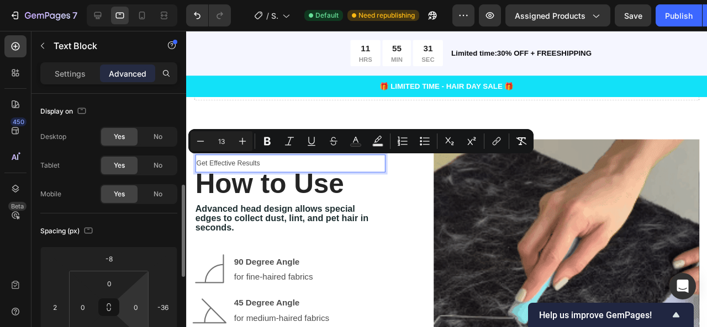
scroll to position [73, 0]
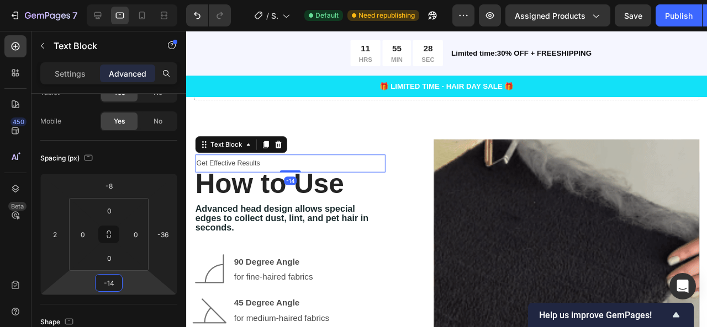
type input "-16"
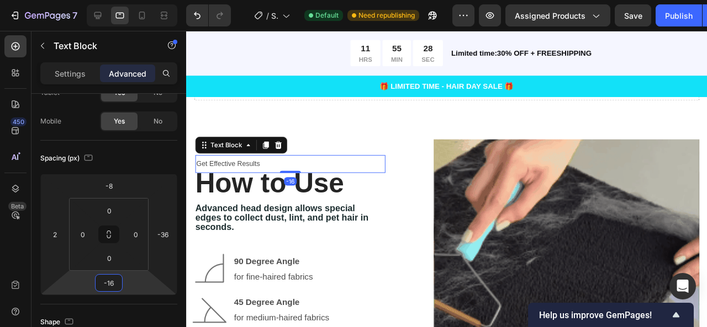
click at [136, 0] on html "7 / Shopify Original Product Template Default Need republishing Preview Assigne…" at bounding box center [353, 0] width 707 height 0
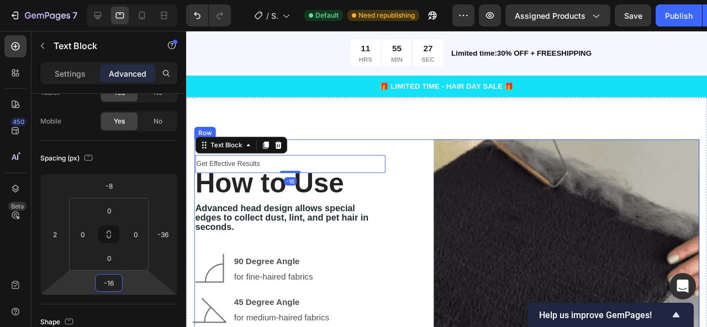
click at [343, 156] on div "Get Effective Results Text Block -16 ⁠⁠⁠⁠⁠⁠⁠ How to Use Heading Advanced head d…" at bounding box center [294, 284] width 200 height 279
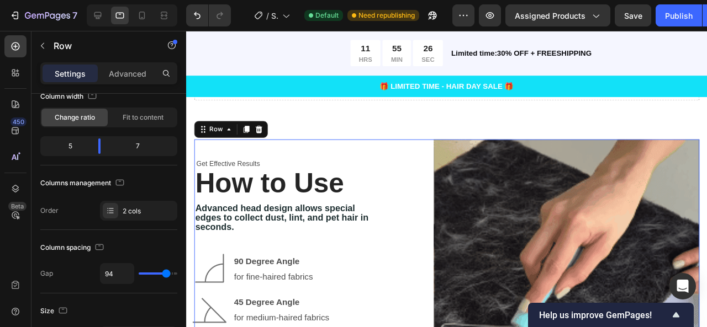
scroll to position [0, 0]
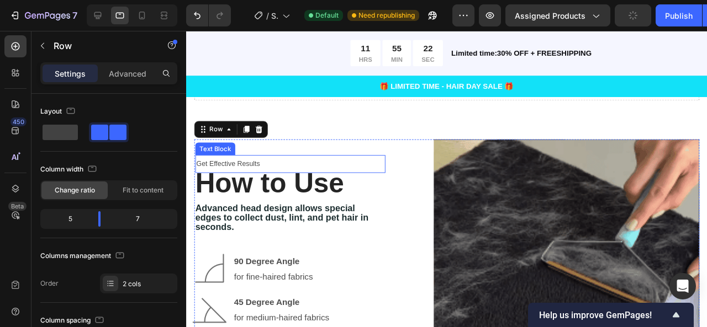
click at [232, 163] on p "Get Effective Results" at bounding box center [296, 171] width 198 height 17
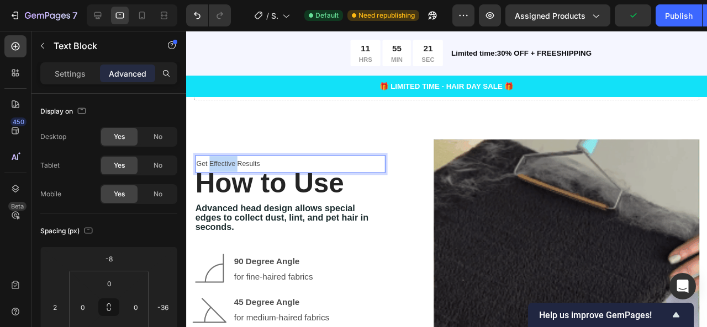
click at [232, 163] on p "Get Effective Results" at bounding box center [296, 171] width 198 height 17
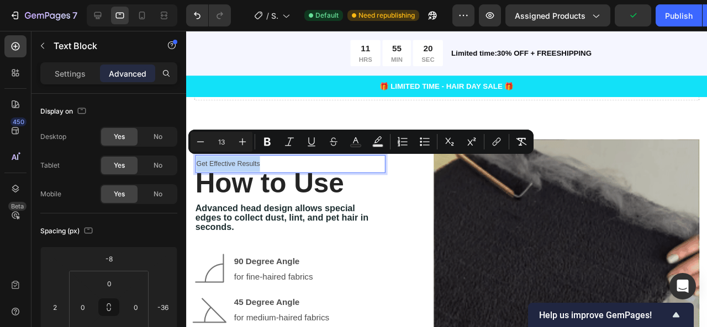
click at [232, 163] on p "Get Effective Results" at bounding box center [296, 171] width 198 height 17
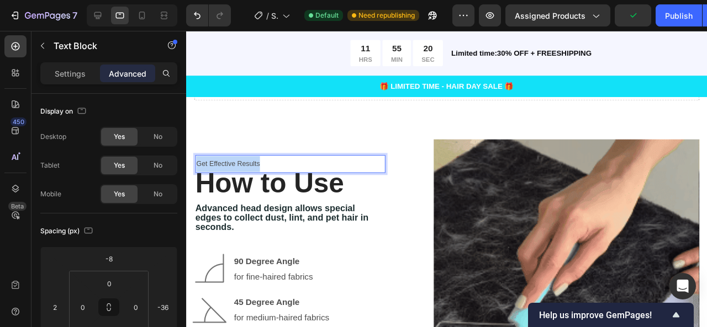
click at [232, 163] on p "Get Effective Results" at bounding box center [296, 171] width 198 height 17
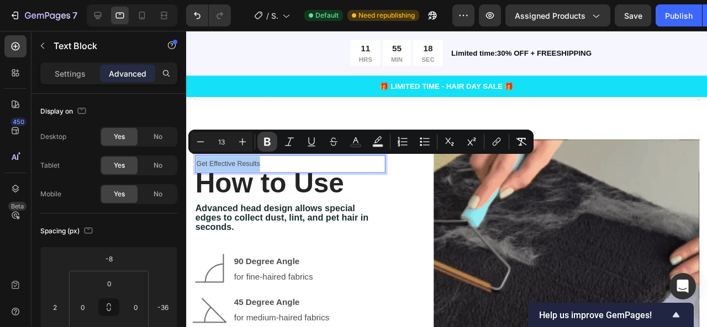
click at [271, 142] on icon "Editor contextual toolbar" at bounding box center [267, 141] width 11 height 11
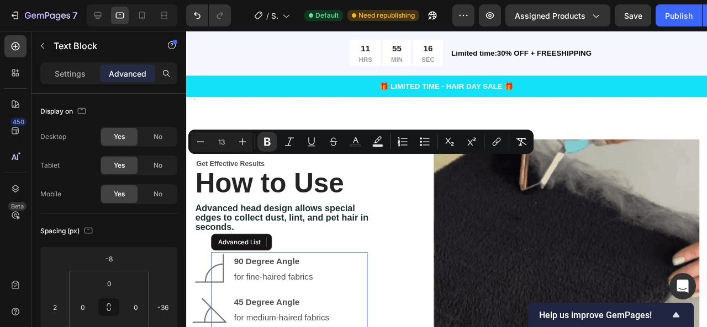
click at [234, 269] on li "Image 90 Degree Angle for fine-haired fabrics Text Block" at bounding box center [271, 282] width 158 height 36
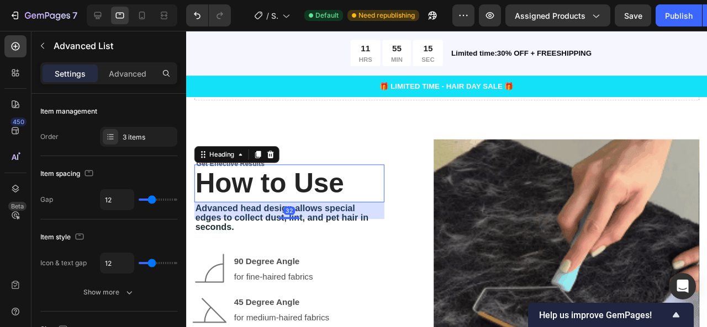
click at [255, 173] on p "⁠⁠⁠⁠⁠⁠⁠ How to Use" at bounding box center [294, 192] width 198 height 38
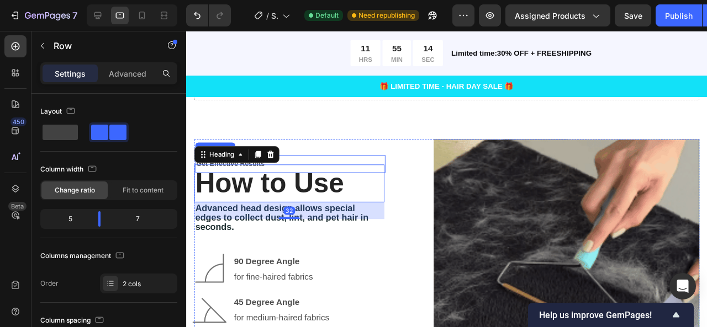
click at [309, 157] on div "Get Effective Results Text Block ⁠⁠⁠⁠⁠⁠⁠ How to Use Heading 32 Advanced head de…" at bounding box center [294, 284] width 200 height 279
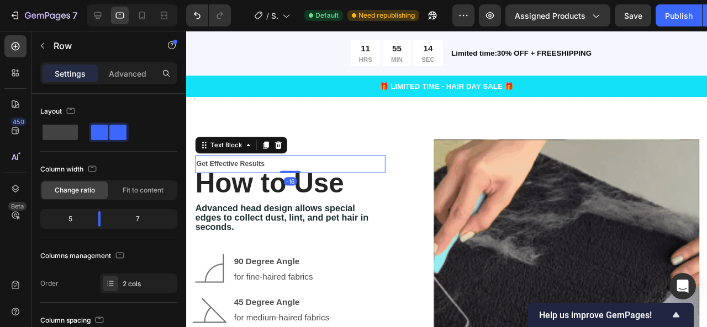
click at [254, 163] on p "Get Effective Results" at bounding box center [296, 171] width 198 height 17
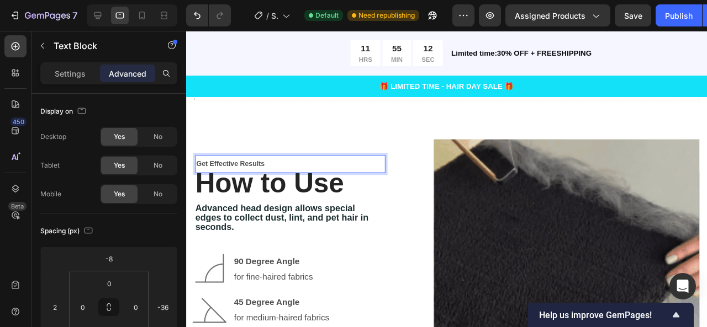
click at [273, 168] on p "Get Effective Results" at bounding box center [296, 171] width 198 height 17
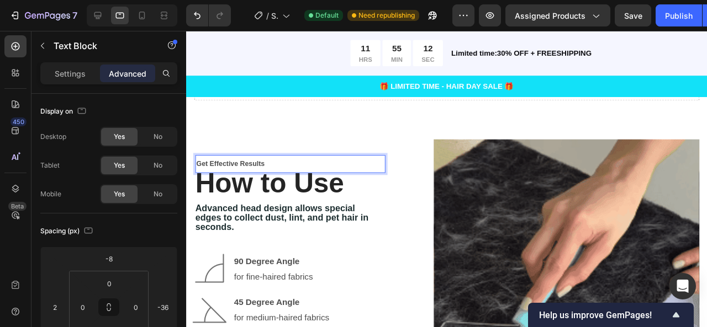
click at [273, 168] on p "Get Effective Results" at bounding box center [296, 171] width 198 height 17
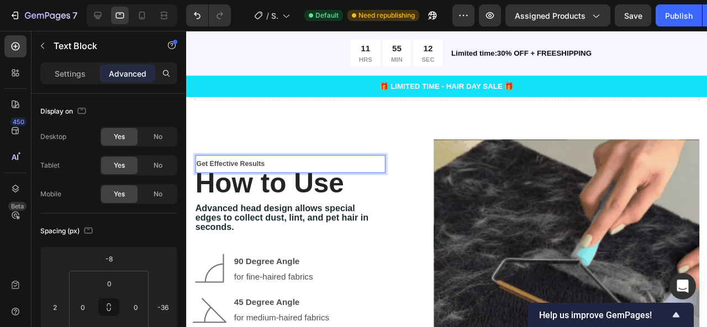
click at [273, 168] on p "Get Effective Results" at bounding box center [296, 171] width 198 height 17
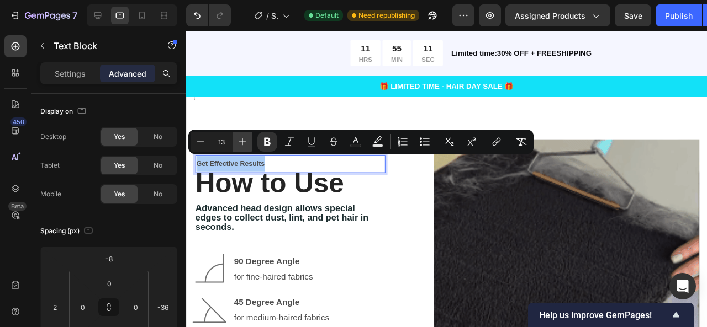
click at [246, 145] on icon "Editor contextual toolbar" at bounding box center [242, 141] width 11 height 11
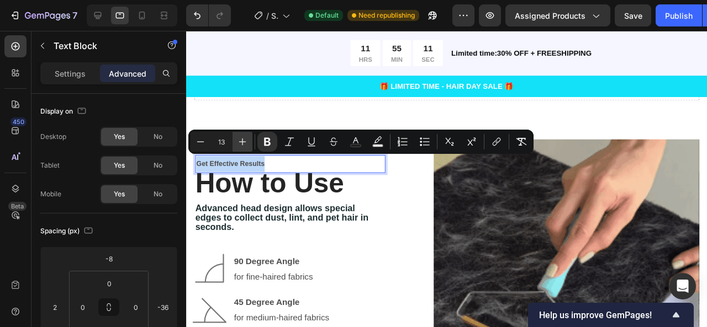
type input "14"
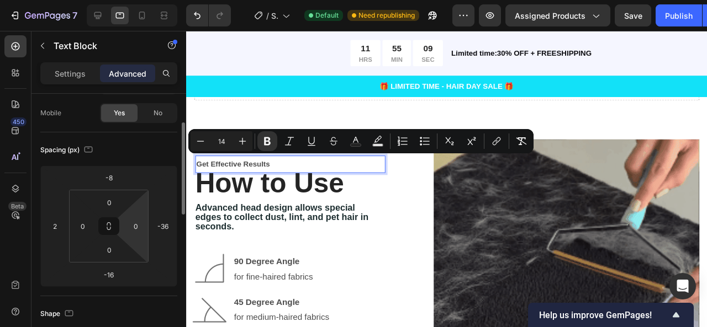
scroll to position [82, 0]
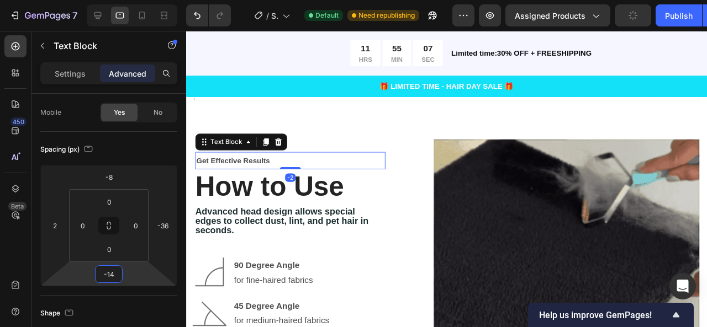
type input "-16"
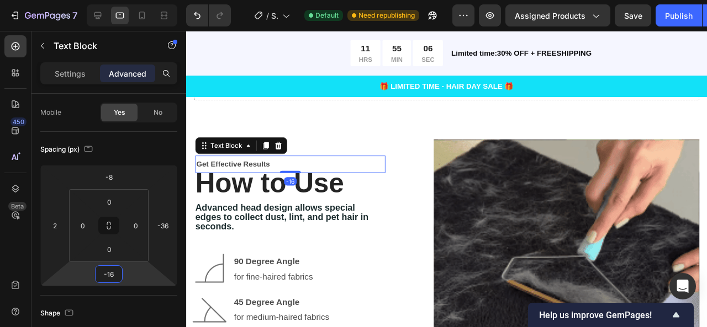
click at [131, 0] on html "7 / Shopify Original Product Template Default Need republishing Preview Assigne…" at bounding box center [353, 0] width 707 height 0
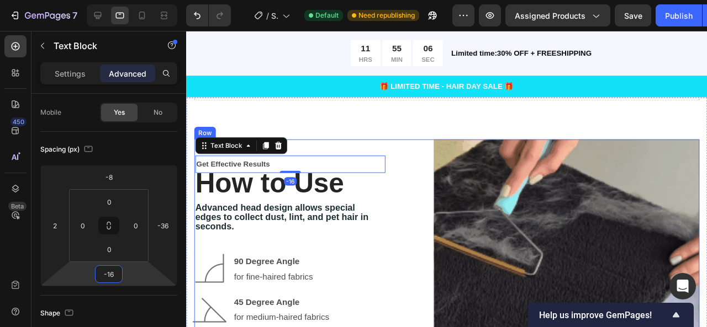
click at [312, 150] on div "Get Effective Results Text Block -16 ⁠⁠⁠⁠⁠⁠⁠ How to Use Heading Advanced head d…" at bounding box center [294, 284] width 200 height 279
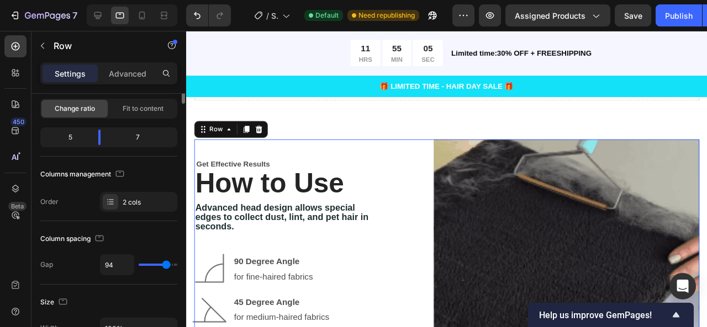
scroll to position [0, 0]
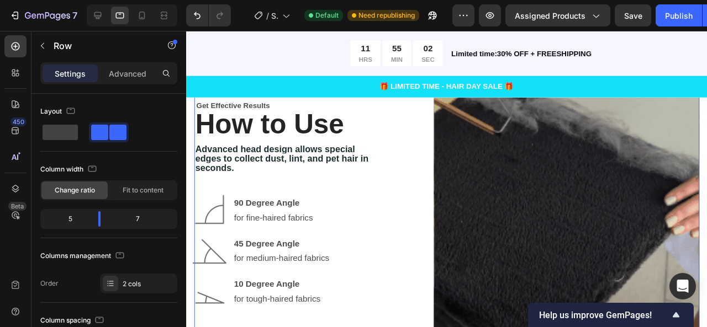
click at [416, 247] on div "Get Effective Results Text Block ⁠⁠⁠⁠⁠⁠⁠ How to Use Heading Advanced head desig…" at bounding box center [459, 222] width 531 height 279
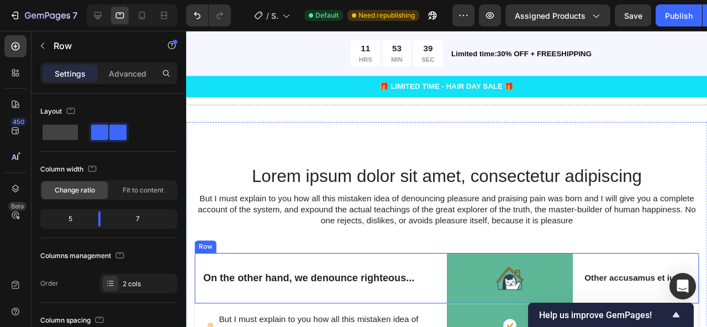
scroll to position [2674, 0]
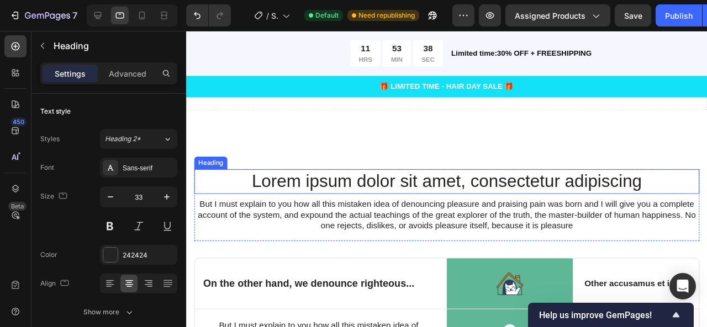
click at [330, 177] on h2 "Lorem ipsum dolor sit amet, consectetur adipiscing" at bounding box center [459, 190] width 531 height 26
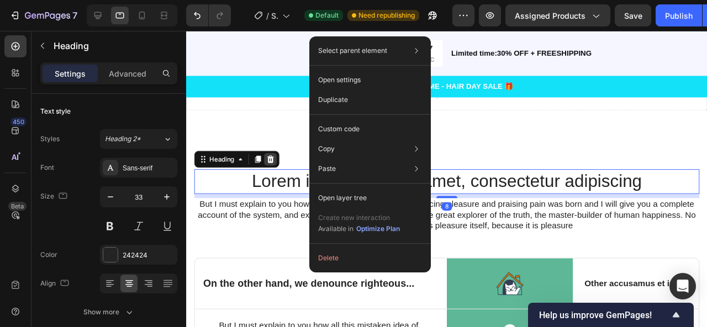
click at [272, 162] on icon at bounding box center [274, 166] width 7 height 8
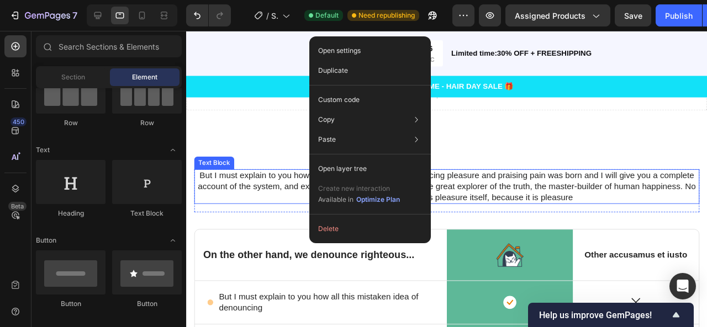
click at [283, 179] on p "But I must explain to you how all this mistaken idea of denouncing pleasure and…" at bounding box center [459, 195] width 529 height 34
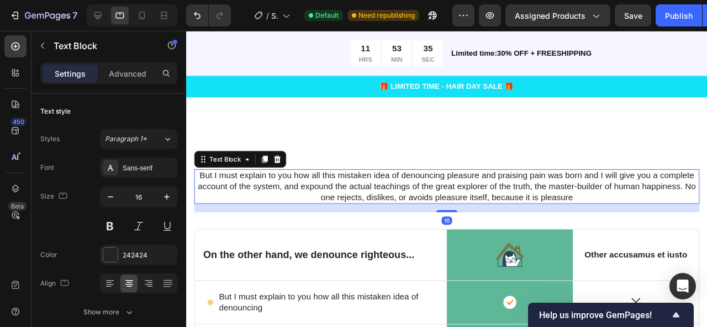
click at [281, 166] on div "Text Block" at bounding box center [242, 166] width 97 height 18
click at [282, 162] on icon at bounding box center [281, 166] width 7 height 8
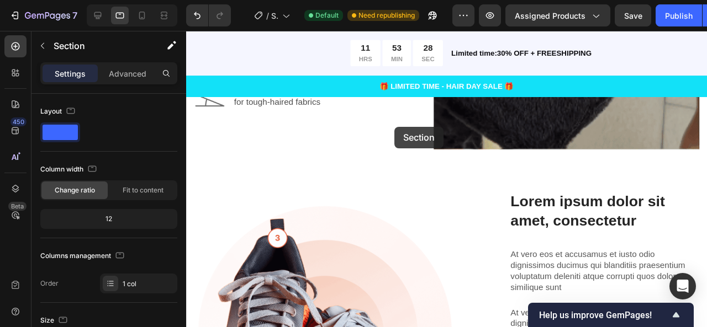
scroll to position [2180, 0]
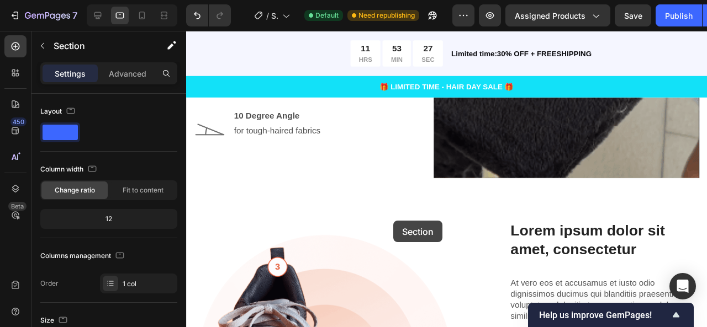
drag, startPoint x: 404, startPoint y: 215, endPoint x: 404, endPoint y: 228, distance: 12.7
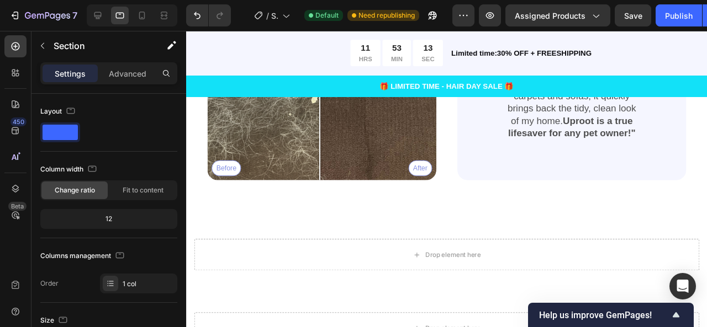
scroll to position [1563, 0]
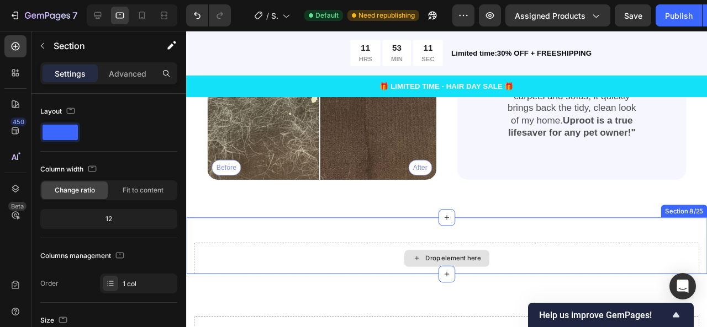
click at [390, 262] on div "Drop element here" at bounding box center [459, 270] width 531 height 33
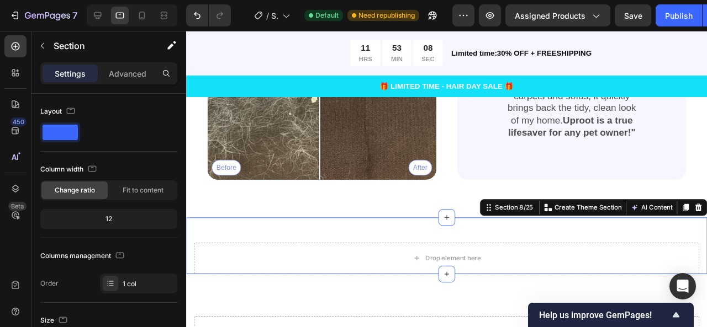
click at [424, 234] on div "Drop element here Section 8/25 You can create reusable sections Create Theme Se…" at bounding box center [460, 258] width 548 height 60
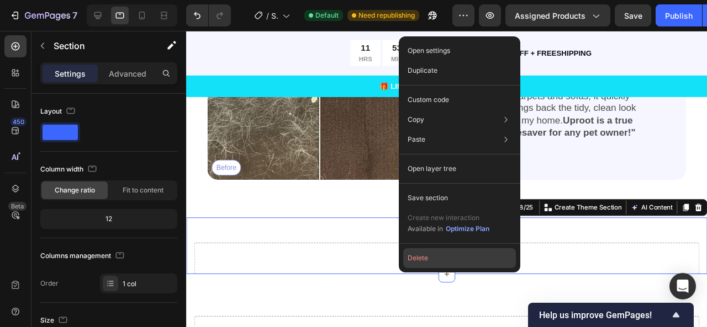
click at [433, 258] on button "Delete" at bounding box center [459, 258] width 113 height 20
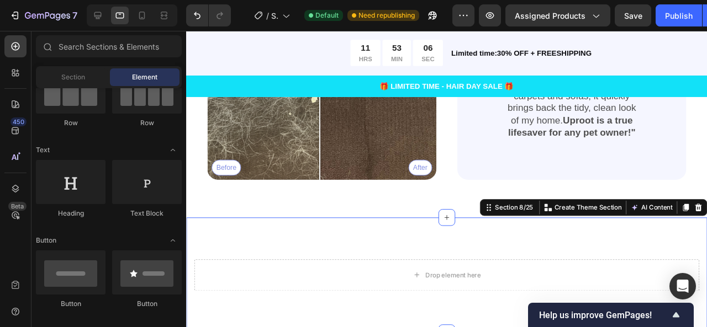
click at [424, 264] on div "Drop element here Row Section 8/25 You can create reusable sections Create Them…" at bounding box center [460, 288] width 548 height 121
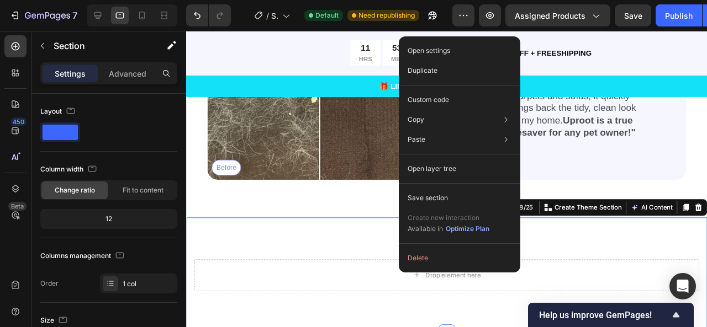
click at [413, 252] on button "Delete" at bounding box center [459, 258] width 113 height 20
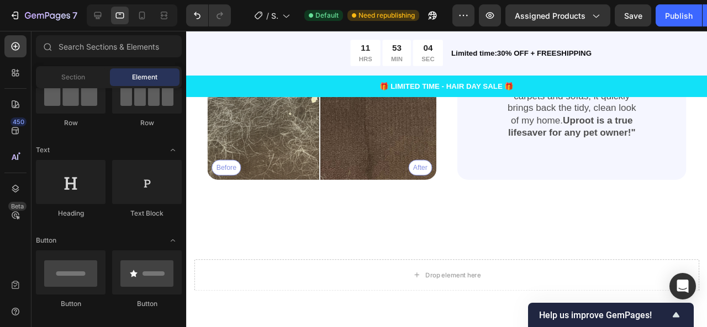
scroll to position [1649, 0]
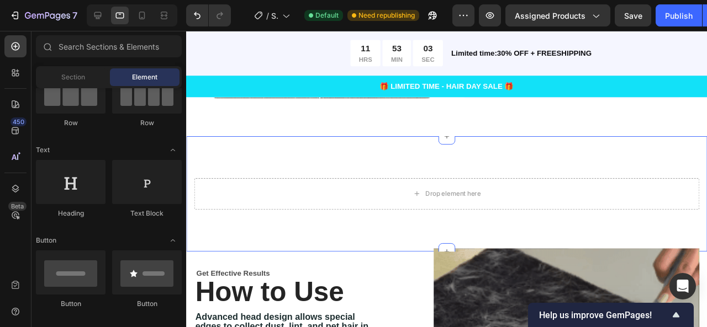
click at [417, 160] on div "Drop element here Product Section 8/25" at bounding box center [460, 202] width 548 height 121
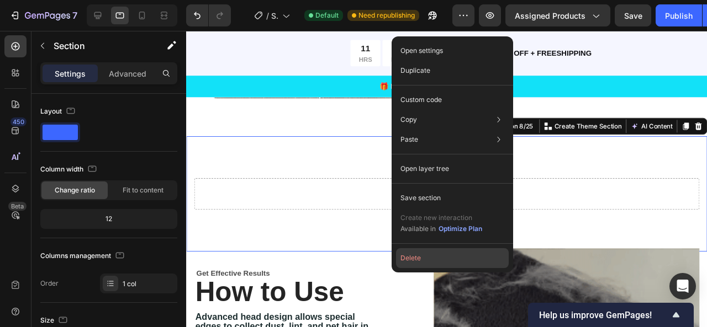
click at [435, 261] on button "Delete" at bounding box center [452, 258] width 113 height 20
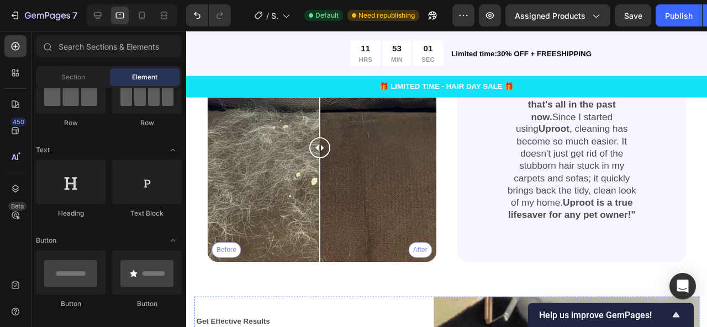
scroll to position [1528, 0]
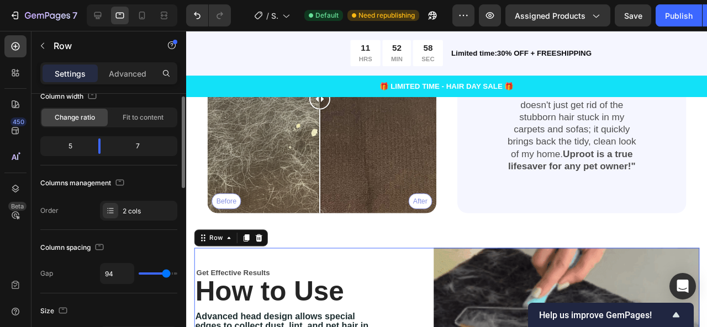
scroll to position [73, 0]
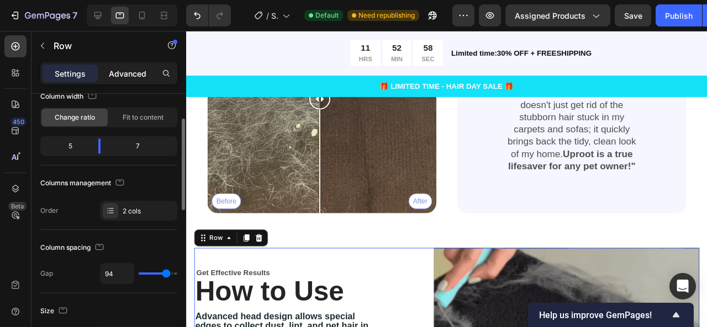
click at [125, 65] on div "Advanced" at bounding box center [127, 74] width 55 height 18
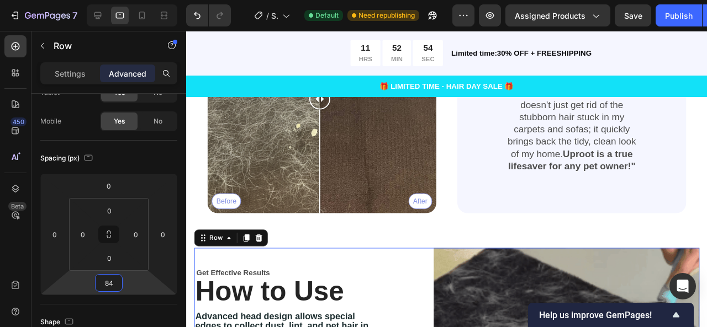
click at [131, 0] on html "7 / Shopify Original Product Template Default Need republishing Preview Assigne…" at bounding box center [353, 0] width 707 height 0
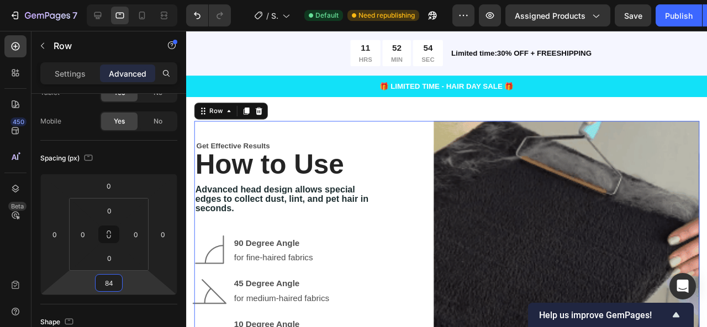
scroll to position [1659, 0]
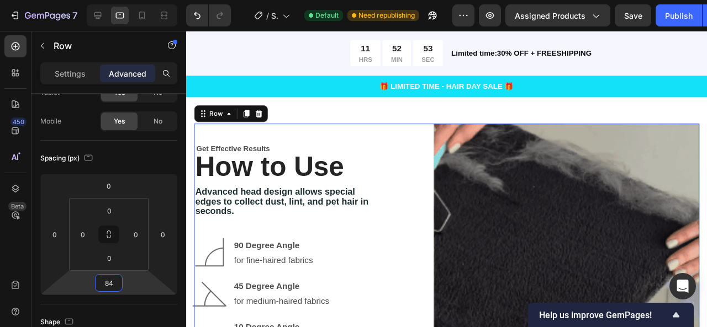
type input "80"
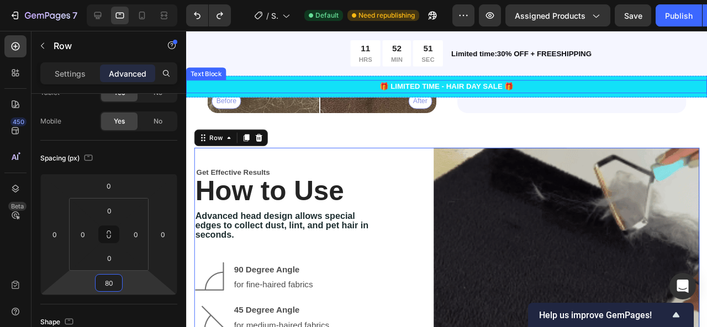
scroll to position [1624, 0]
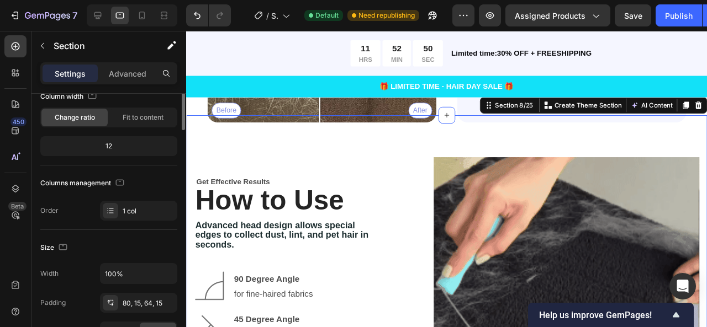
scroll to position [0, 0]
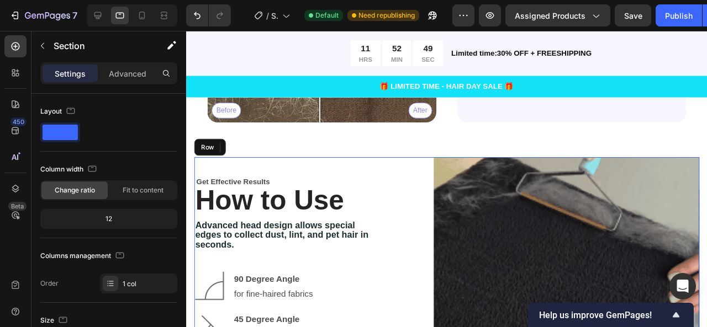
click at [395, 194] on div "Get Effective Results Text Block How to Use Heading Advanced head design allows…" at bounding box center [459, 303] width 531 height 279
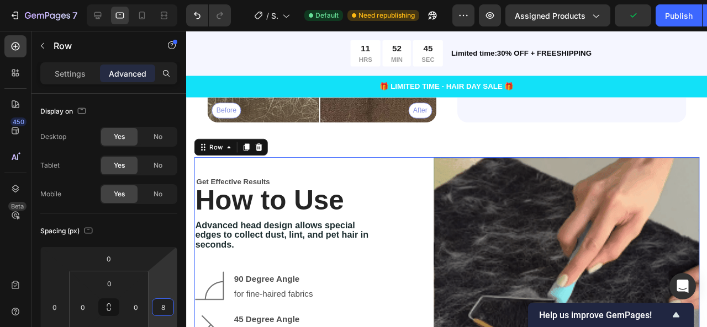
drag, startPoint x: 154, startPoint y: 288, endPoint x: 136, endPoint y: 285, distance: 18.4
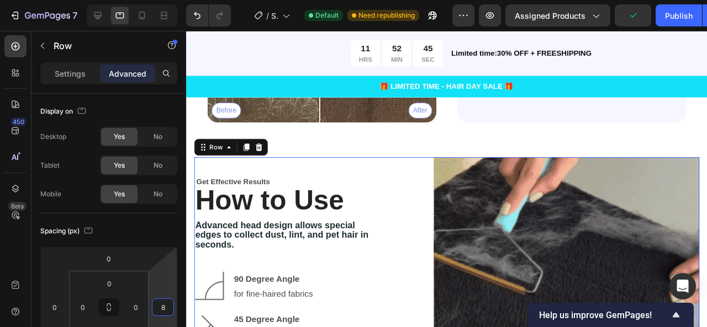
click at [136, 0] on html "7 / Shopify Original Product Template Default Need republishing Preview Assigne…" at bounding box center [353, 0] width 707 height 0
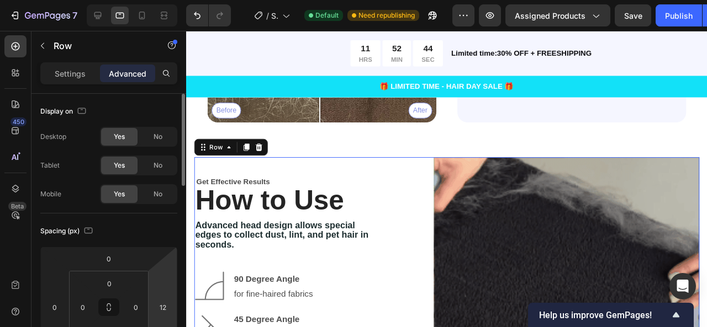
click at [166, 0] on html "7 / Shopify Original Product Template Default Need republishing Preview Assigne…" at bounding box center [353, 0] width 707 height 0
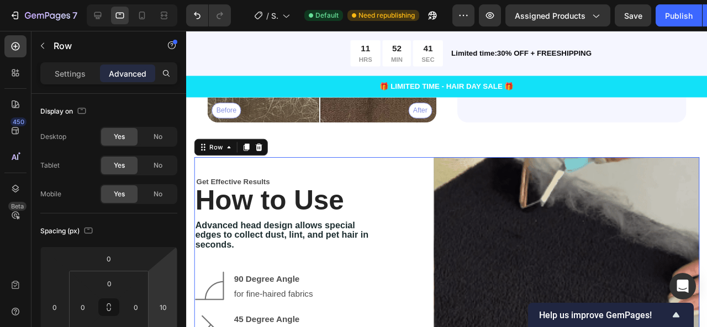
drag, startPoint x: 166, startPoint y: 287, endPoint x: 158, endPoint y: 287, distance: 7.2
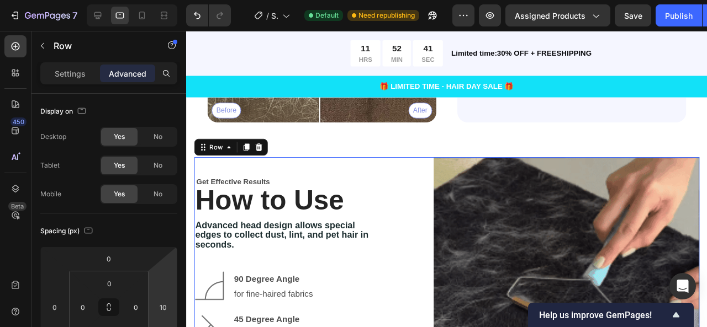
click at [158, 0] on html "7 / Shopify Original Product Template Default Need republishing Preview Assigne…" at bounding box center [353, 0] width 707 height 0
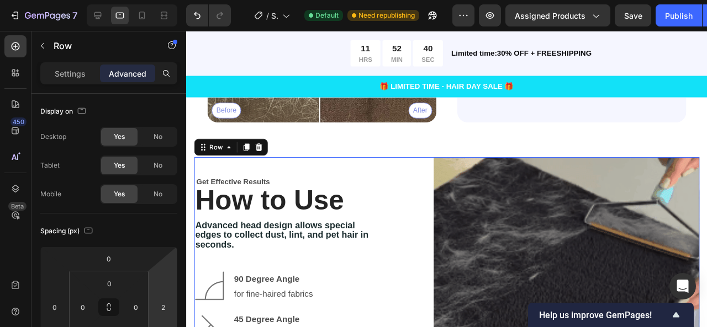
click at [154, 0] on html "7 / Shopify Original Product Template Default Need republishing Preview Assigne…" at bounding box center [353, 0] width 707 height 0
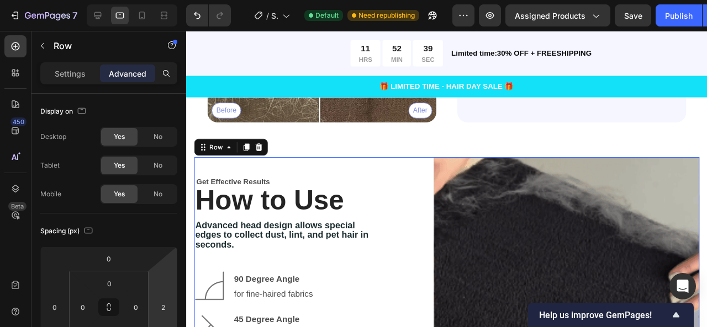
type input "0"
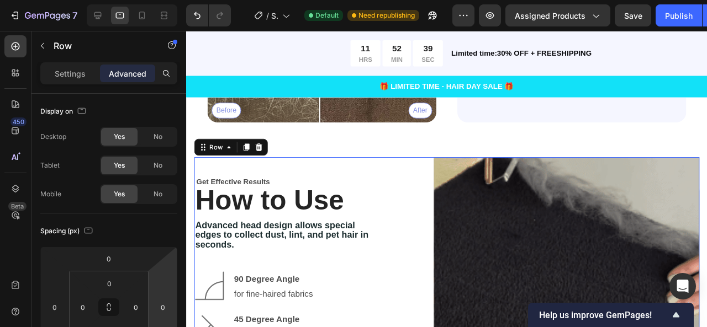
click at [155, 0] on html "7 / Shopify Original Product Template Default Need republishing Preview Assigne…" at bounding box center [353, 0] width 707 height 0
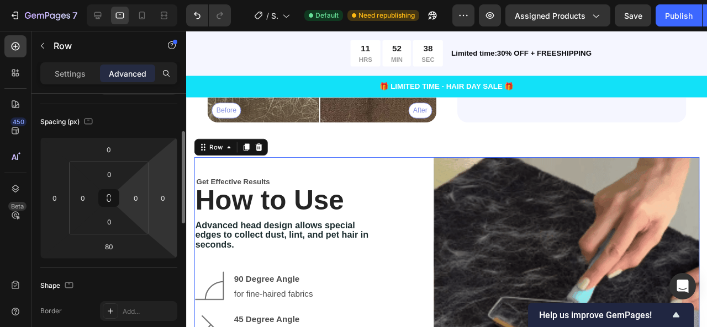
scroll to position [109, 0]
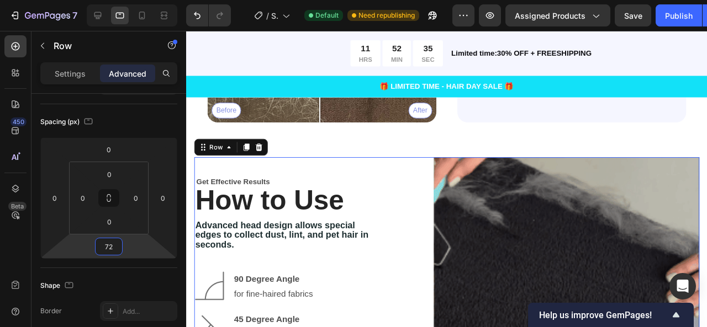
click at [137, 0] on html "7 / Shopify Original Product Template Default Need republishing Preview Assigne…" at bounding box center [353, 0] width 707 height 0
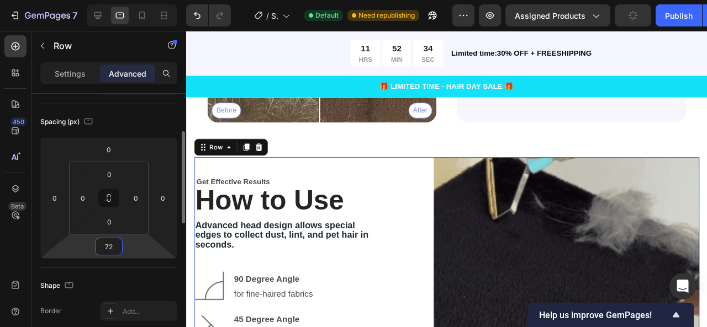
type input "80"
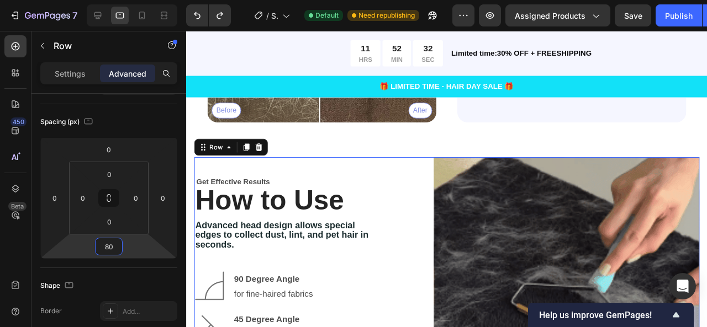
click at [426, 219] on div "Get Effective Results Text Block How to Use Heading Advanced head design allows…" at bounding box center [459, 303] width 531 height 279
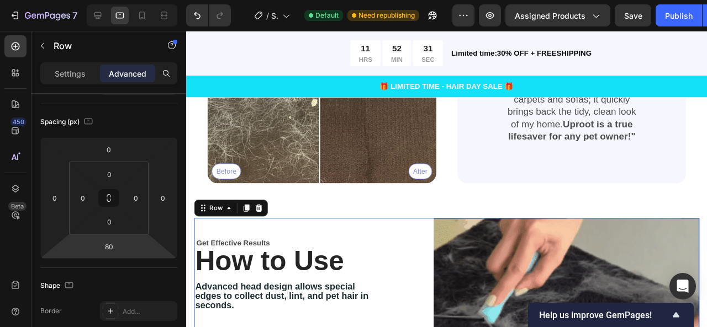
scroll to position [1560, 0]
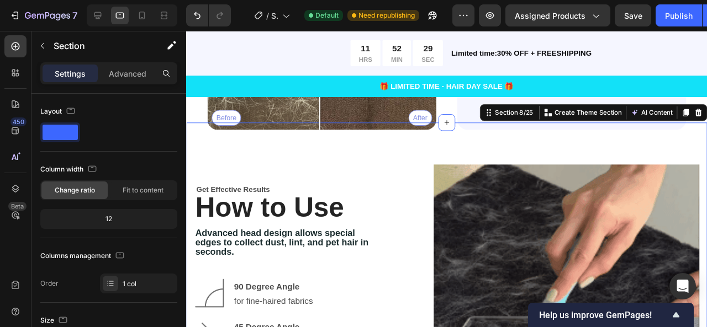
scroll to position [1599, 0]
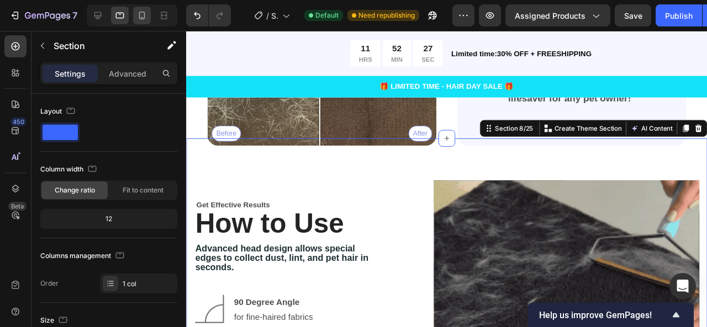
click at [140, 24] on div at bounding box center [132, 15] width 91 height 22
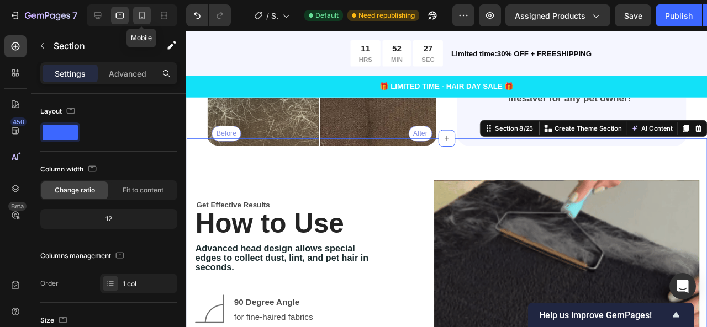
click at [140, 24] on div at bounding box center [142, 16] width 18 height 18
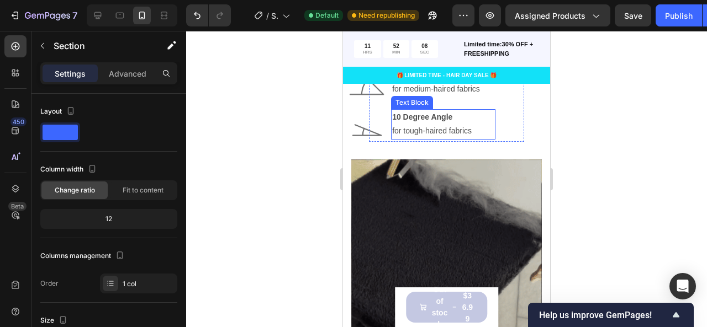
scroll to position [2005, 0]
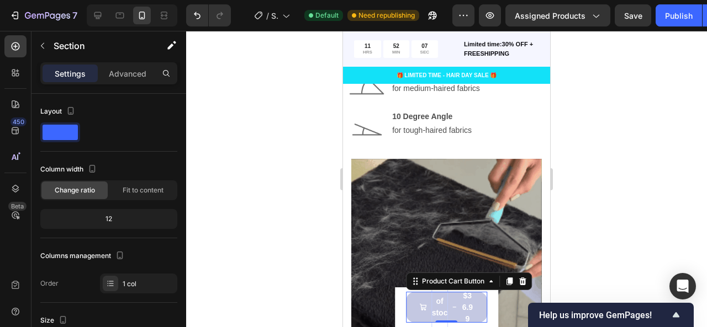
click at [435, 303] on div "Out of stock" at bounding box center [439, 307] width 17 height 46
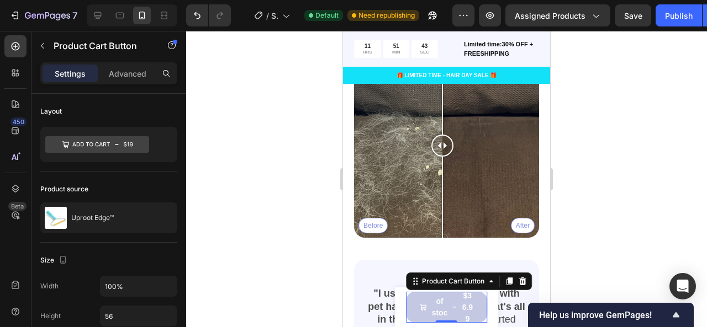
scroll to position [2349, 0]
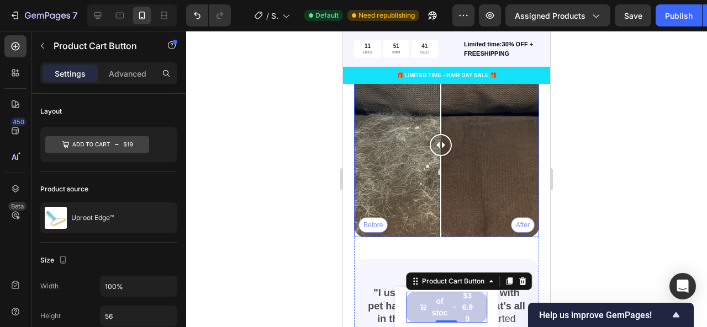
drag, startPoint x: 446, startPoint y: 131, endPoint x: 444, endPoint y: 146, distance: 15.6
click at [444, 146] on div at bounding box center [441, 145] width 22 height 22
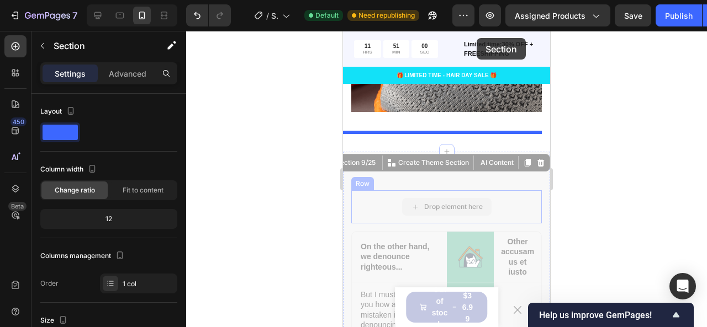
scroll to position [3563, 0]
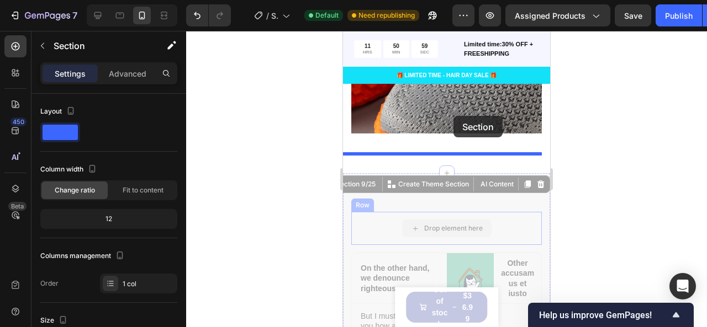
drag, startPoint x: 428, startPoint y: 133, endPoint x: 453, endPoint y: 117, distance: 29.3
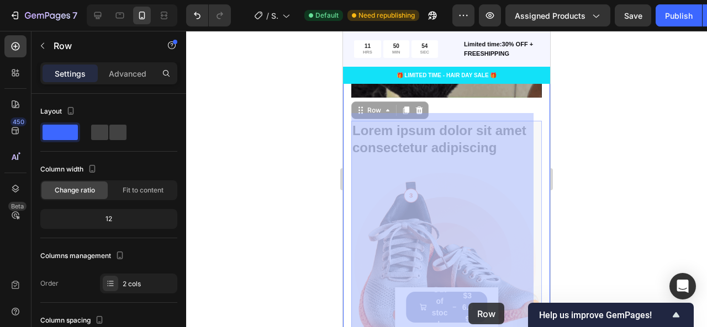
scroll to position [3158, 0]
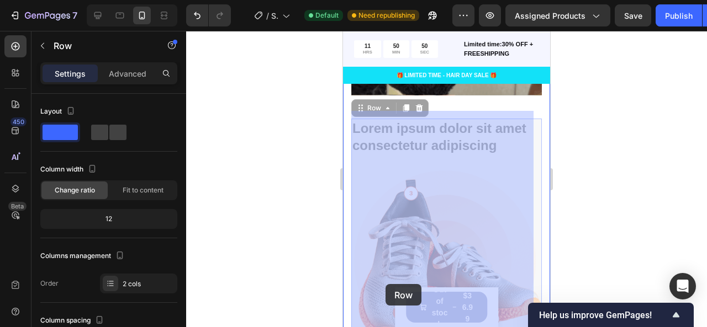
drag, startPoint x: 502, startPoint y: 152, endPoint x: 403, endPoint y: 239, distance: 131.5
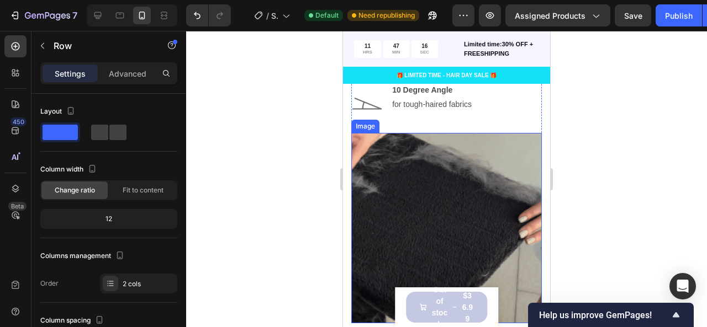
scroll to position [2863, 0]
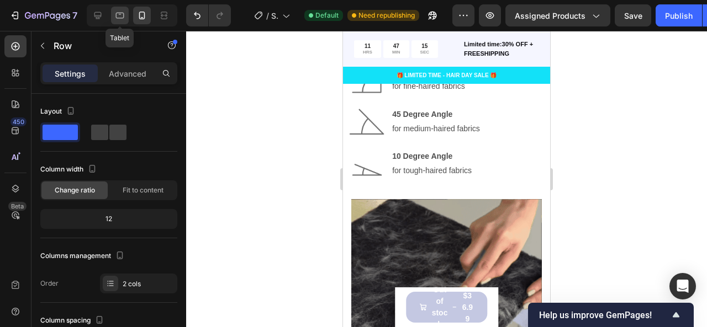
click at [123, 14] on icon at bounding box center [119, 15] width 11 height 11
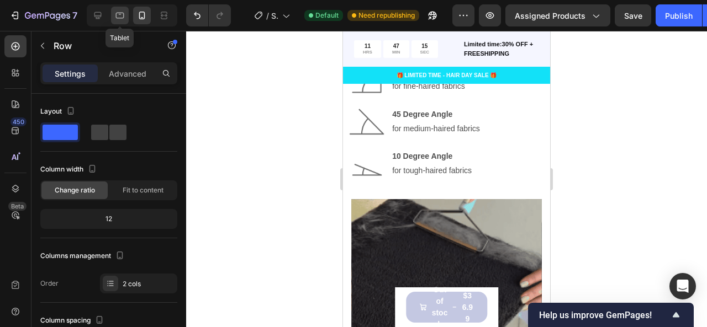
type input "94"
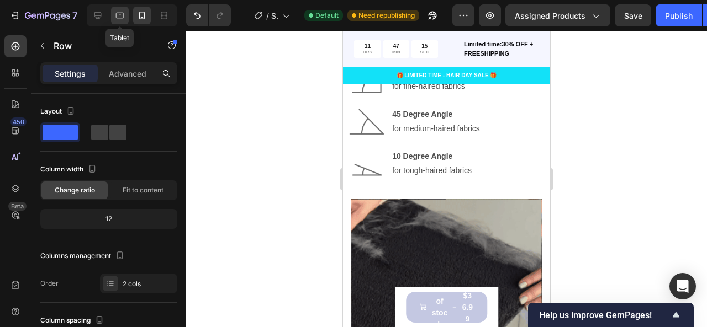
type input "94"
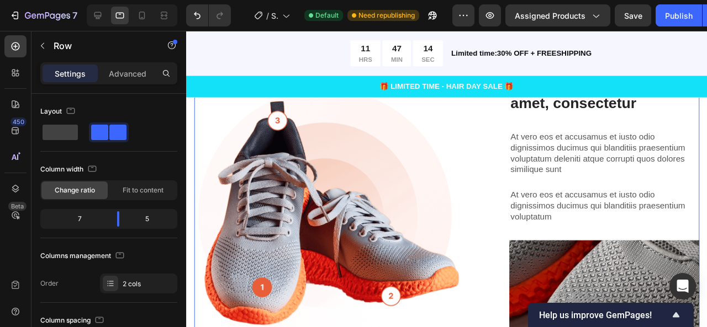
scroll to position [3100, 0]
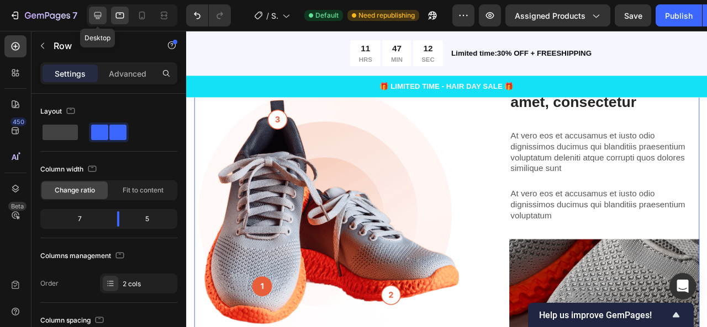
click at [101, 13] on icon at bounding box center [97, 15] width 11 height 11
type input "1200"
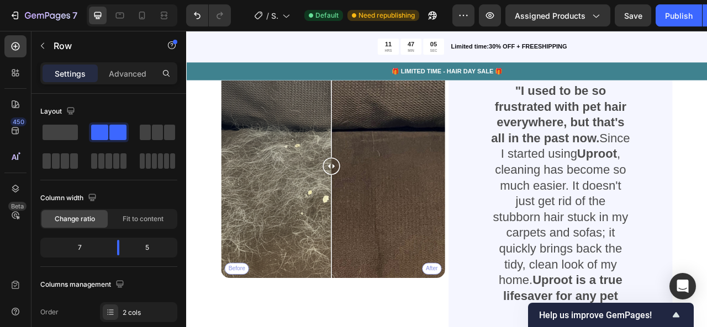
scroll to position [2386, 0]
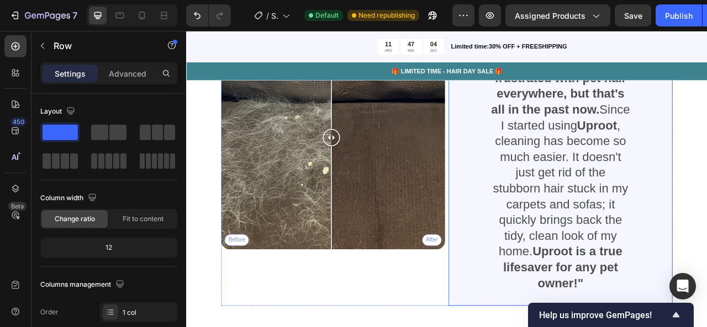
click at [557, 284] on div ""I used to be so frustrated with pet hair everywhere, but that's all in the pas…" at bounding box center [662, 202] width 232 height 321
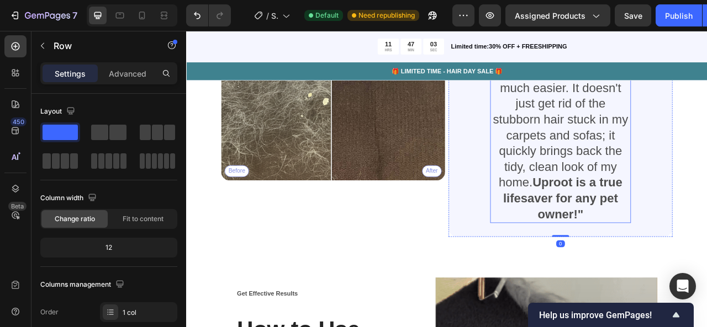
scroll to position [2474, 0]
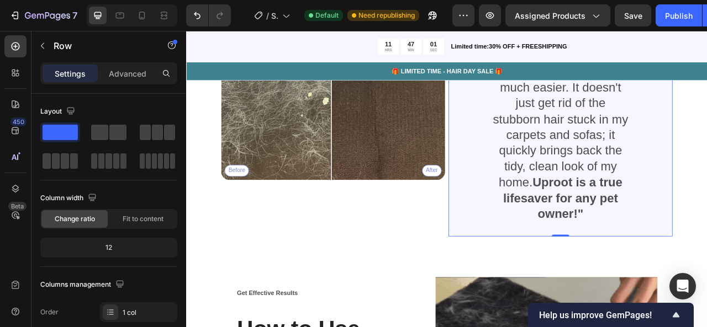
drag, startPoint x: 663, startPoint y: 292, endPoint x: 663, endPoint y: 283, distance: 8.8
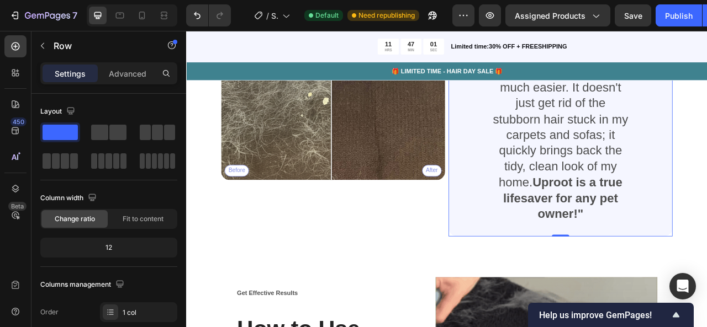
click at [664, 290] on div at bounding box center [662, 291] width 22 height 2
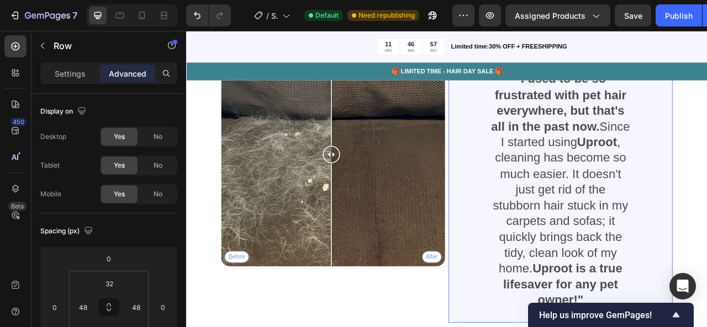
scroll to position [2418, 0]
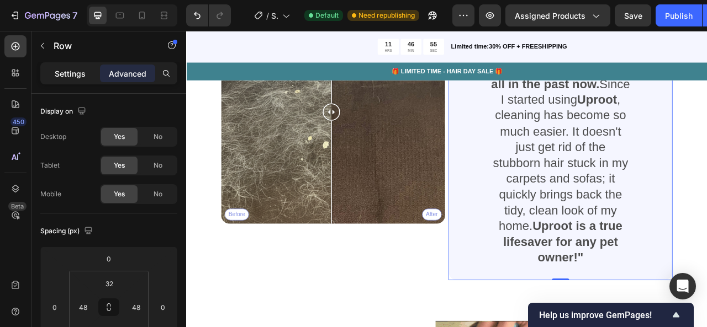
click at [82, 69] on p "Settings" at bounding box center [70, 74] width 31 height 12
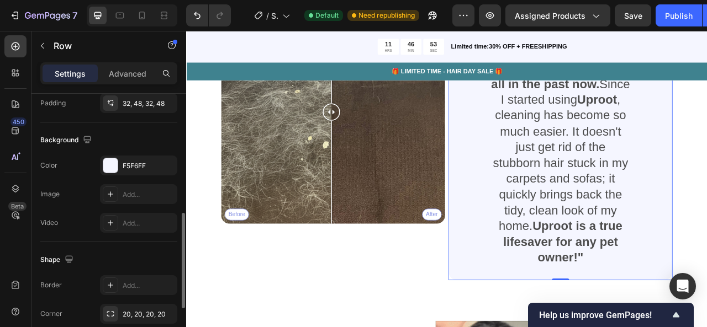
scroll to position [330, 0]
click at [133, 165] on div "F5F6FF" at bounding box center [139, 167] width 32 height 10
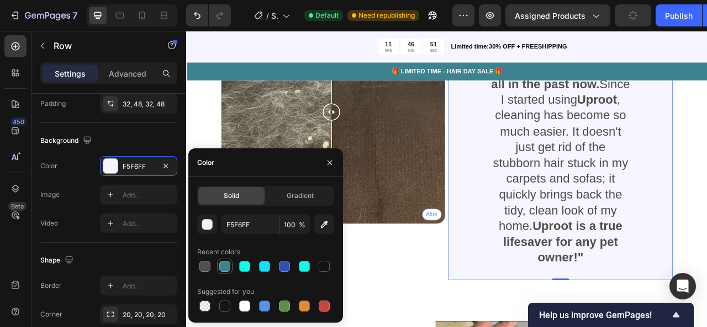
click at [221, 268] on div at bounding box center [224, 266] width 11 height 11
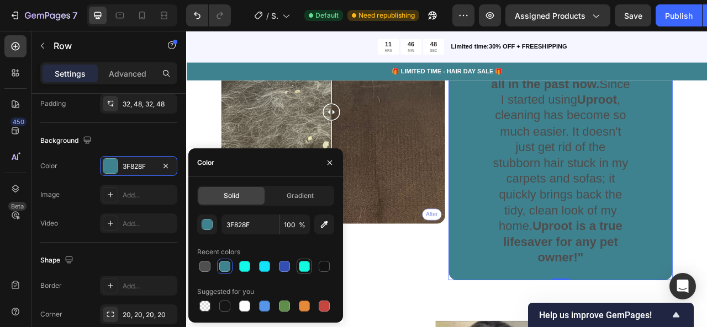
click at [309, 267] on div at bounding box center [304, 266] width 11 height 11
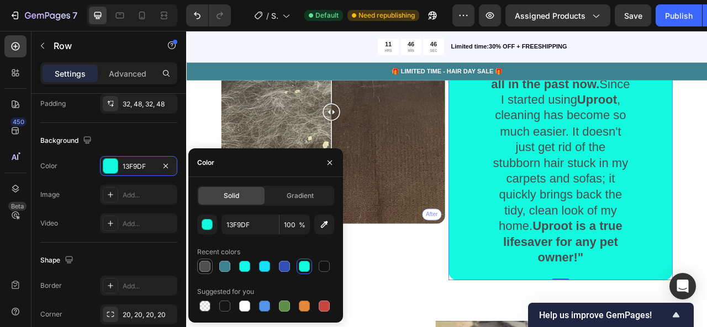
click at [200, 259] on div at bounding box center [204, 266] width 15 height 15
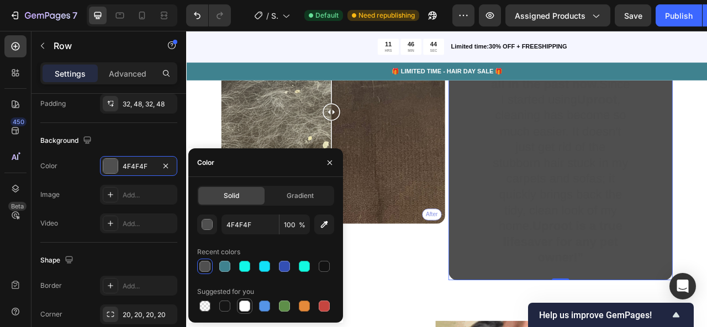
click at [251, 304] on div at bounding box center [244, 306] width 13 height 13
type input "FFFFFF"
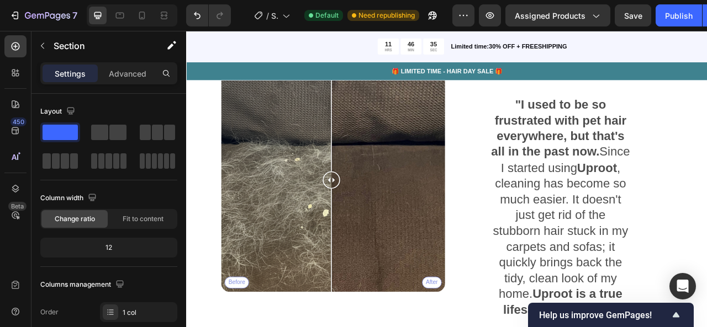
scroll to position [1873, 0]
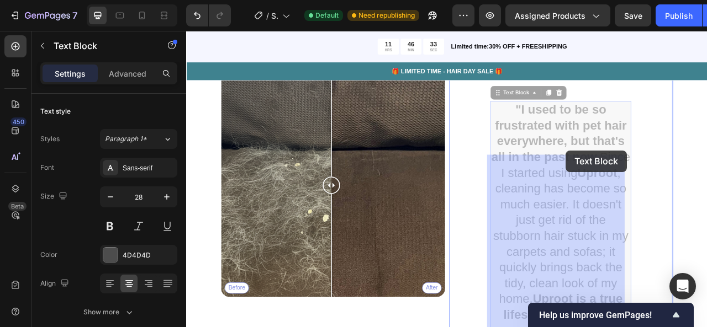
drag, startPoint x: 672, startPoint y: 244, endPoint x: 669, endPoint y: 183, distance: 60.3
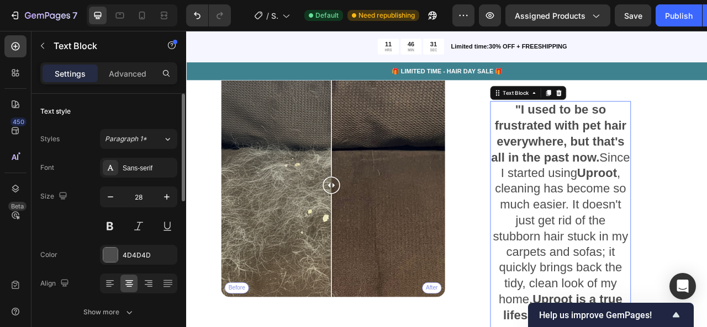
drag, startPoint x: 124, startPoint y: 79, endPoint x: 126, endPoint y: 111, distance: 32.1
click at [125, 79] on p "Advanced" at bounding box center [128, 74] width 38 height 12
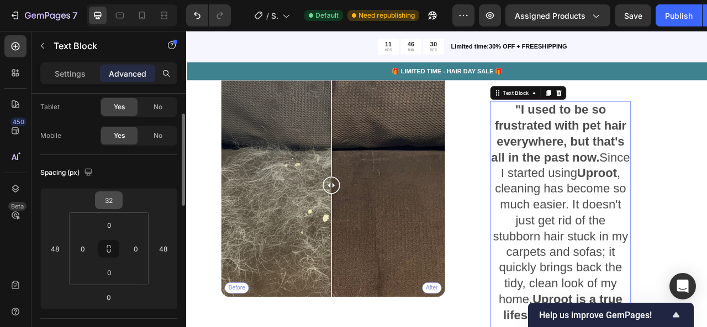
scroll to position [59, 0]
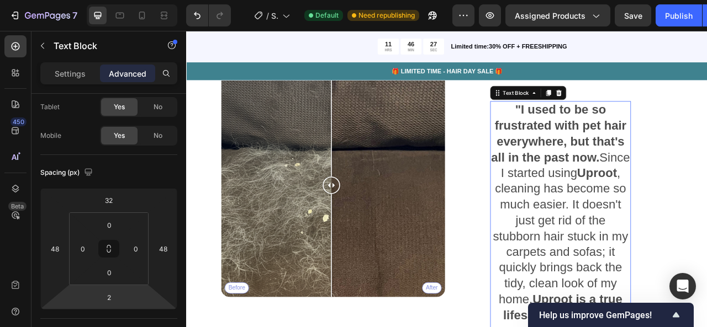
type input "4"
click at [124, 0] on html "7 / Shopify Original Product Template Default Need republishing Preview Assigne…" at bounding box center [353, 0] width 707 height 0
click at [650, 270] on p ""I used to be so frustrated with pet hair everywhere, but that's all in the pas…" at bounding box center [662, 272] width 177 height 302
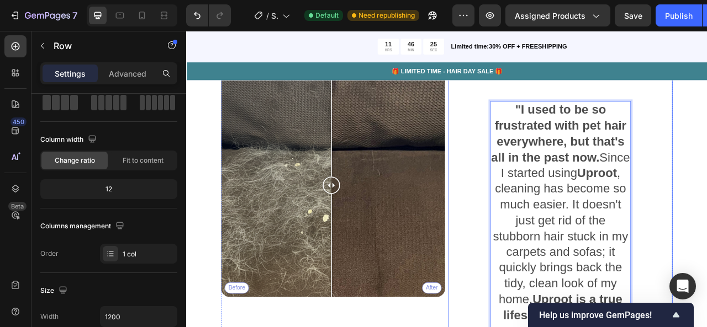
click at [569, 144] on div ""I used to be so frustrated with pet hair everywhere, but that's all in the pas…" at bounding box center [662, 264] width 285 height 359
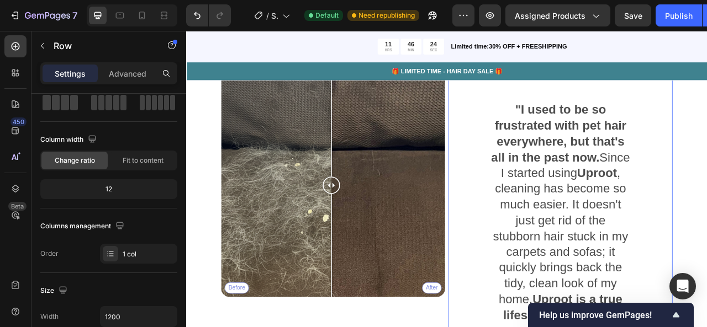
scroll to position [0, 0]
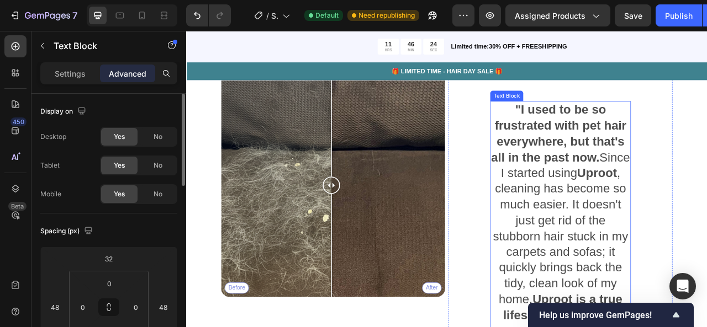
click at [622, 187] on strong ""I used to be so frustrated with pet hair everywhere, but that's all in the pas…" at bounding box center [660, 161] width 172 height 77
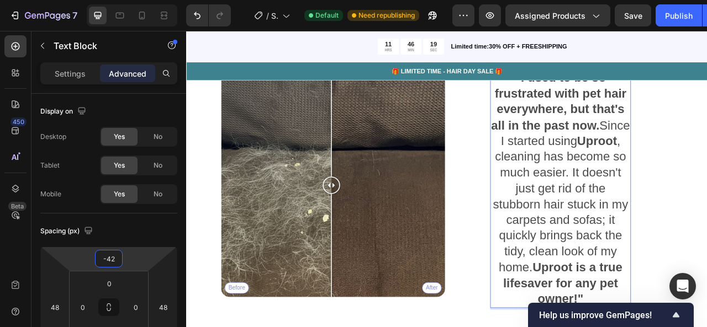
drag, startPoint x: 134, startPoint y: 256, endPoint x: 132, endPoint y: 276, distance: 19.9
click at [132, 0] on html "7 / Shopify Original Product Template Default Need republishing Preview Assigne…" at bounding box center [353, 0] width 707 height 0
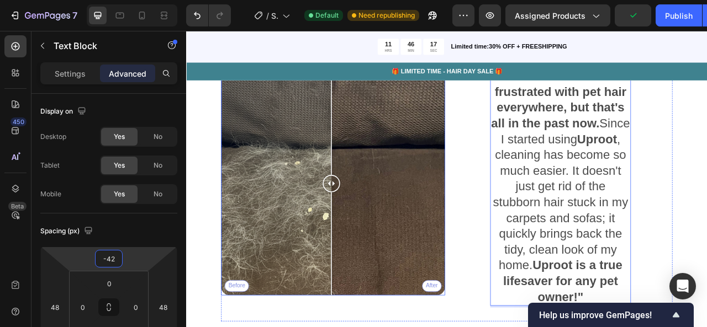
scroll to position [1927, 0]
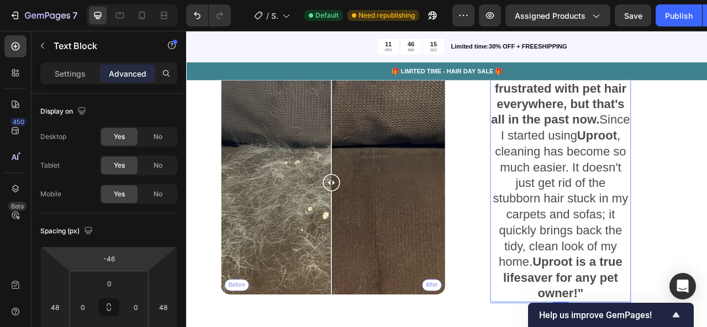
type input "-44"
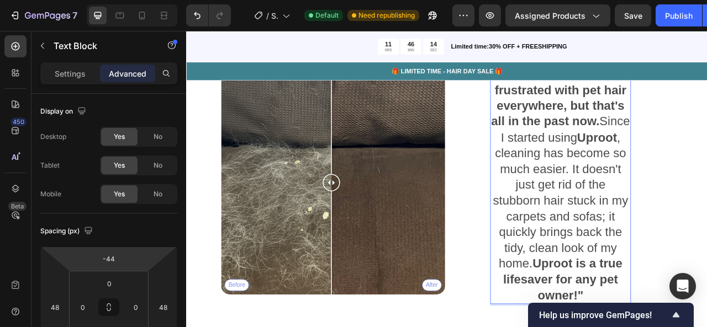
click at [151, 0] on html "7 / Shopify Original Product Template Default Need republishing Preview Assigne…" at bounding box center [353, 0] width 707 height 0
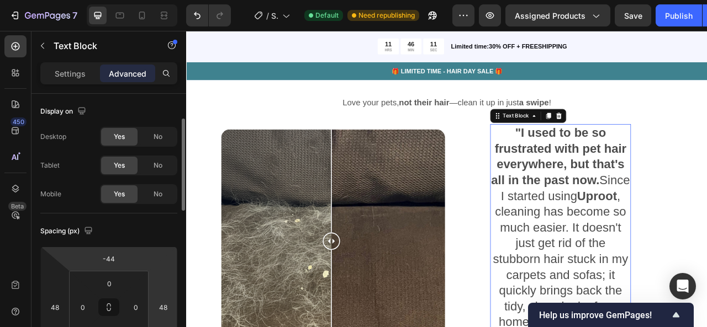
scroll to position [40, 0]
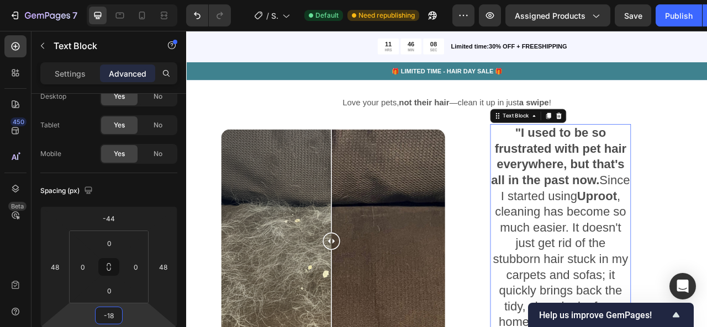
drag, startPoint x: 129, startPoint y: 308, endPoint x: 129, endPoint y: 314, distance: 6.1
click at [129, 0] on html "7 / Shopify Original Product Template Default Need republishing Preview Assigne…" at bounding box center [353, 0] width 707 height 0
type input "0"
click at [126, 0] on html "7 / Shopify Original Product Template Default Need republishing Preview Assigne…" at bounding box center [353, 0] width 707 height 0
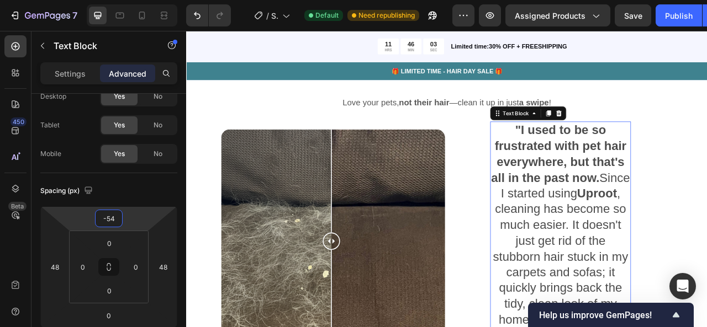
type input "-56"
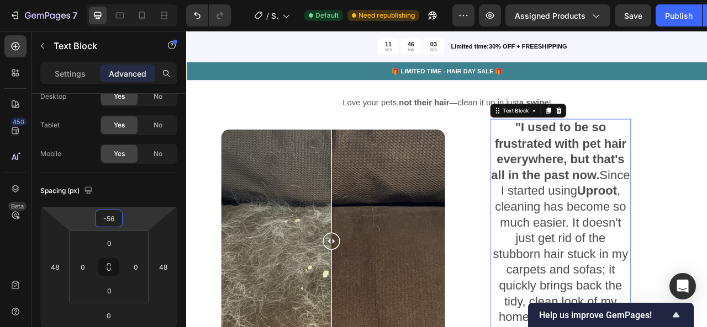
click at [141, 0] on html "7 / Shopify Original Product Template Default Need republishing Preview Assigne…" at bounding box center [353, 0] width 707 height 0
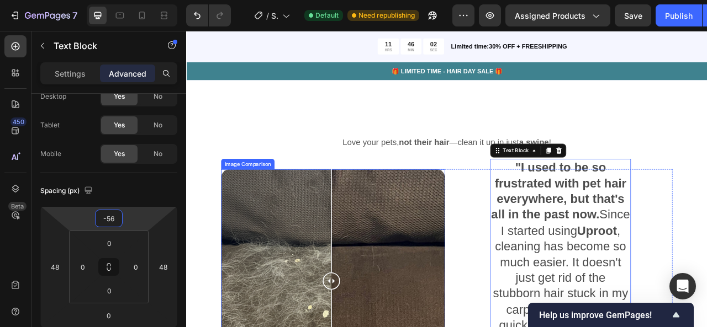
scroll to position [2019, 0]
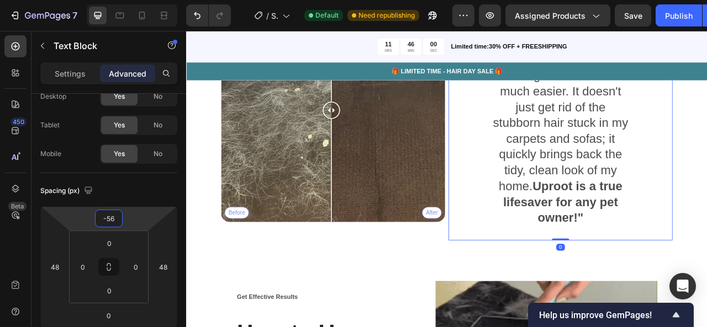
click at [706, 265] on div ""I used to be so frustrated with pet hair everywhere, but that's all in the pas…" at bounding box center [662, 143] width 232 height 273
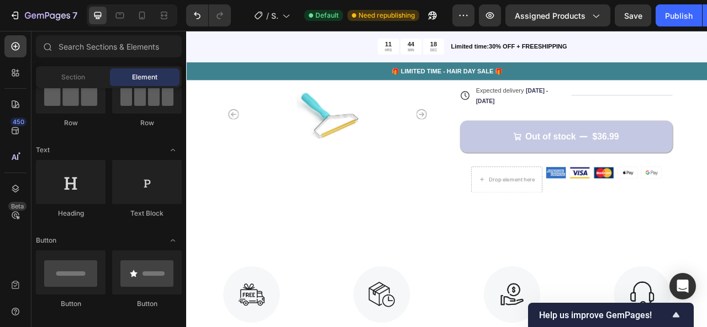
scroll to position [485, 0]
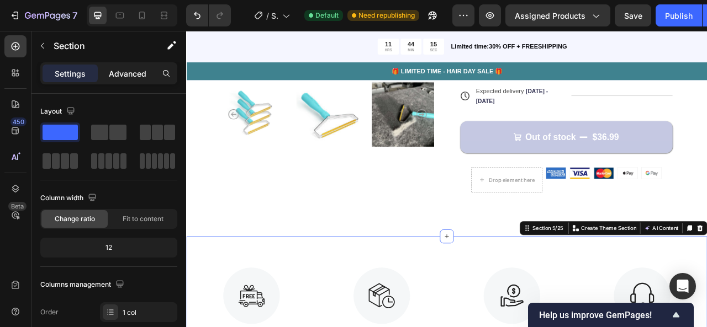
click at [133, 66] on div "Advanced" at bounding box center [127, 74] width 55 height 18
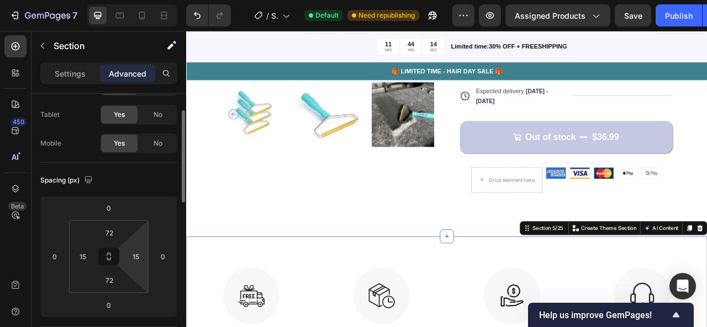
scroll to position [50, 0]
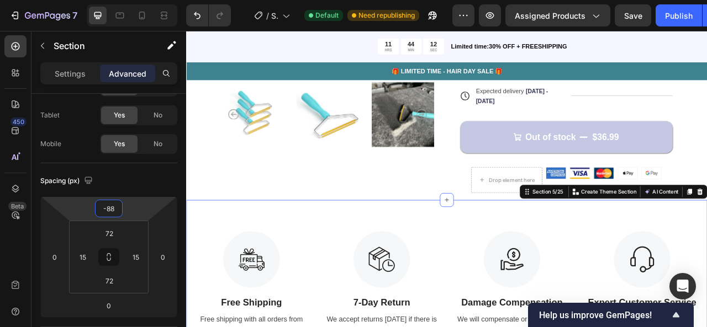
type input "-90"
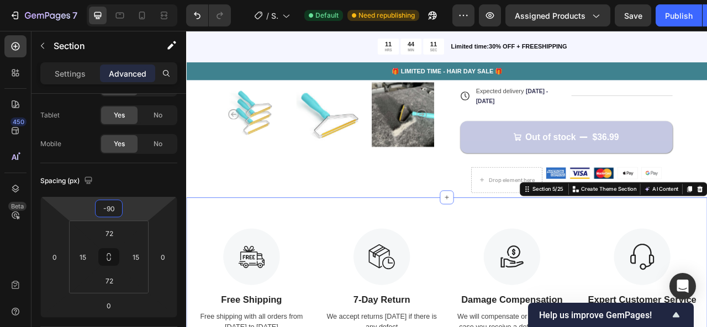
drag, startPoint x: 135, startPoint y: 201, endPoint x: 128, endPoint y: 226, distance: 25.7
click at [128, 0] on html "7 / Shopify Original Product Template Default Need republishing Preview Assigne…" at bounding box center [353, 0] width 707 height 0
click at [76, 80] on div "Settings" at bounding box center [70, 74] width 55 height 18
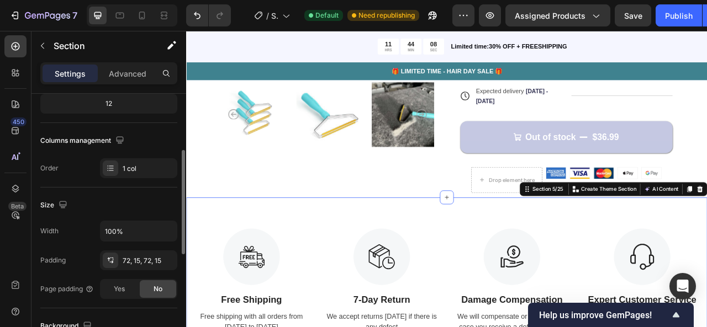
scroll to position [144, 0]
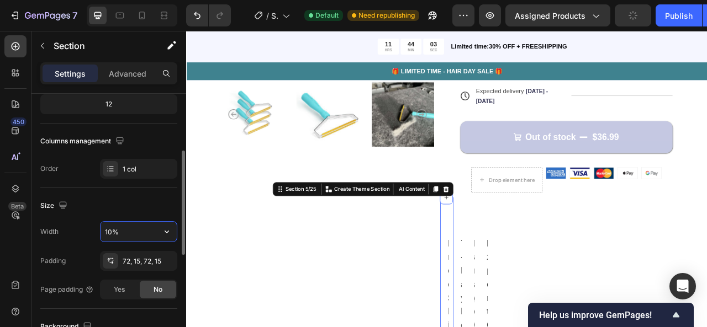
type input "100%"
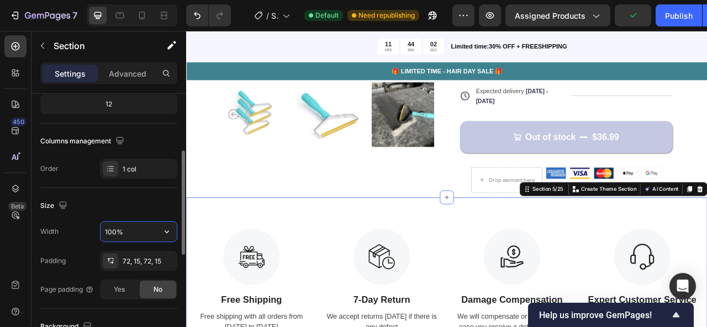
scroll to position [163, 0]
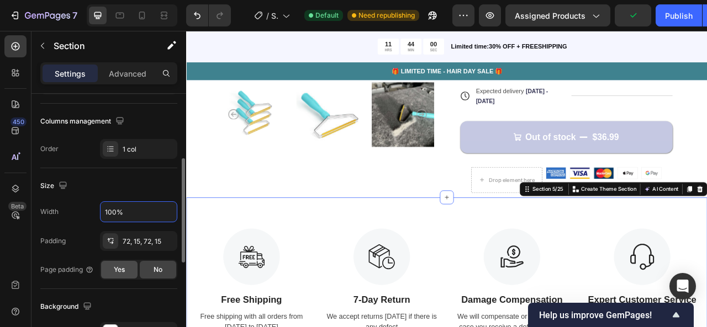
click at [119, 263] on div "Yes" at bounding box center [119, 270] width 36 height 18
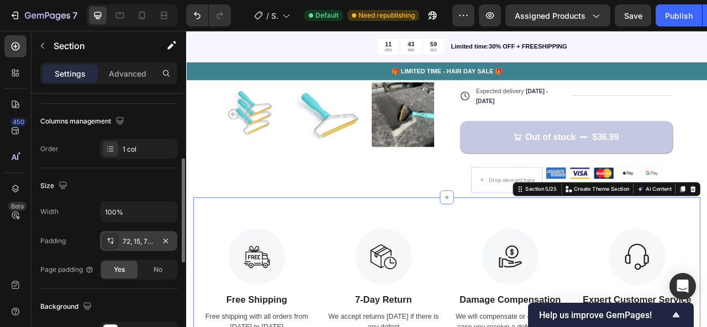
click at [145, 241] on div "72, 15, 72, 15" at bounding box center [139, 242] width 32 height 10
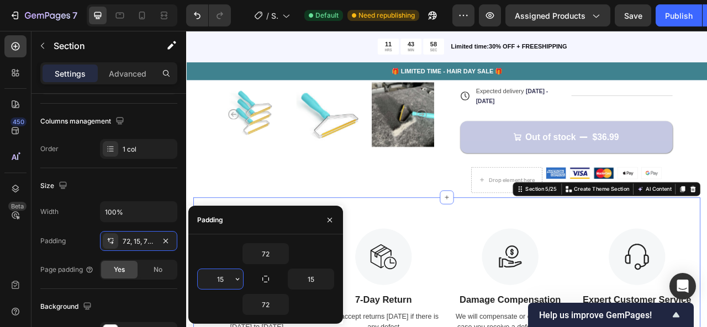
click at [221, 276] on input "15" at bounding box center [220, 279] width 45 height 20
drag, startPoint x: 218, startPoint y: 245, endPoint x: 235, endPoint y: 246, distance: 17.7
click at [233, 246] on div "72" at bounding box center [265, 254] width 137 height 21
click at [262, 282] on icon "button" at bounding box center [265, 279] width 9 height 9
type input "72"
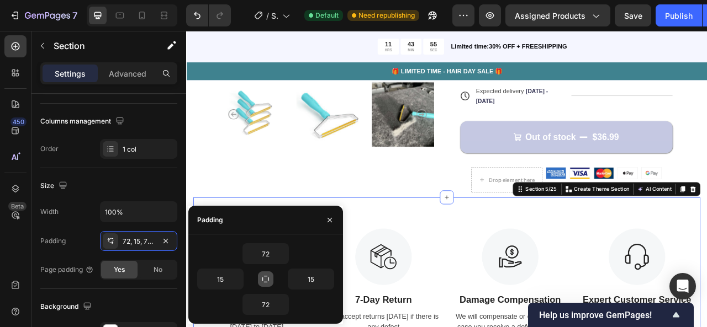
type input "72"
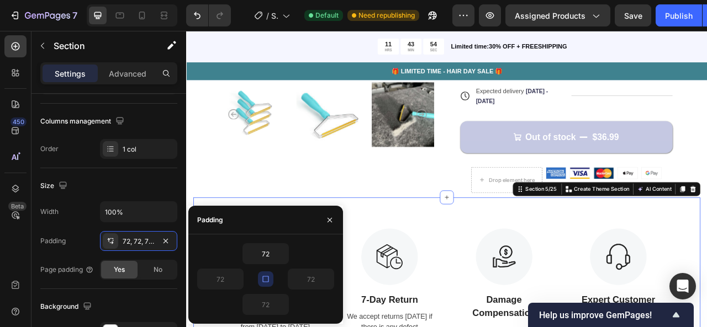
click at [262, 281] on icon "button" at bounding box center [265, 279] width 9 height 9
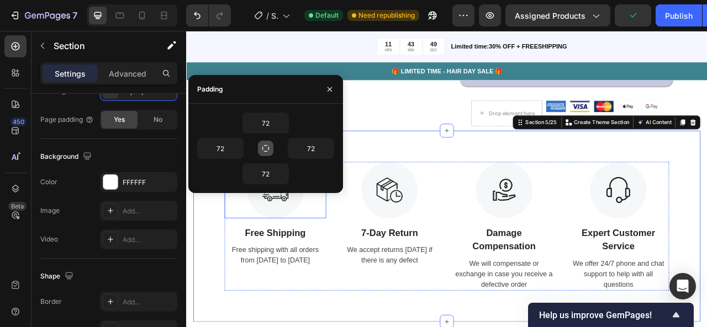
scroll to position [570, 0]
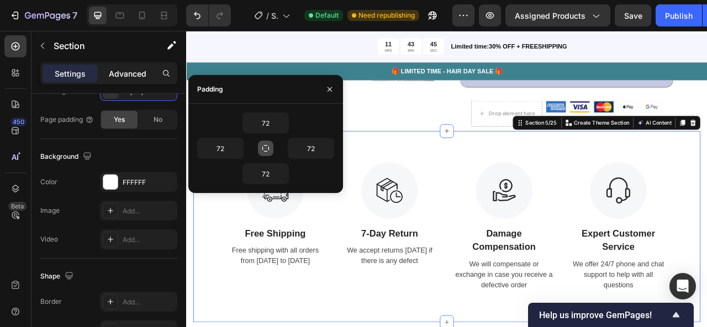
click at [139, 81] on div "Advanced" at bounding box center [127, 74] width 55 height 18
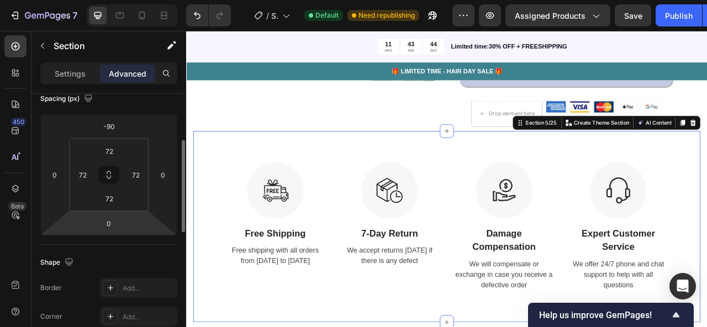
scroll to position [133, 0]
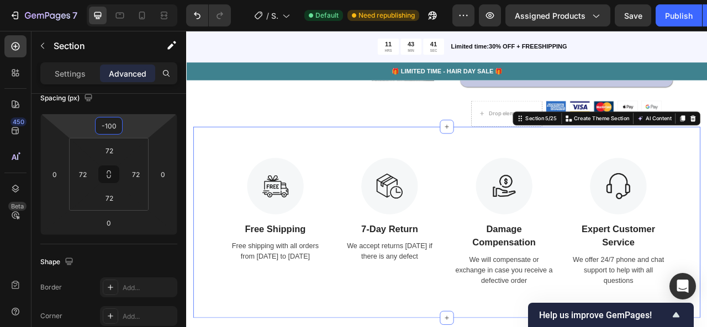
type input "-102"
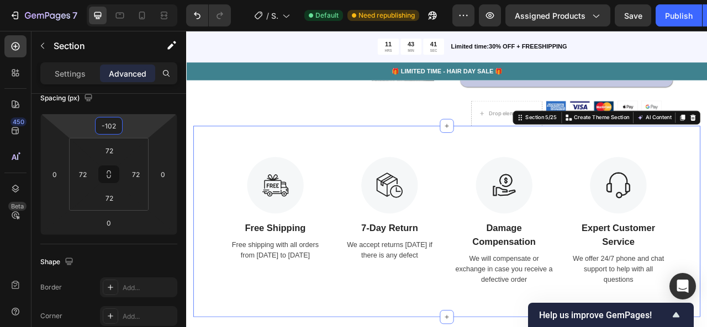
click at [133, 0] on html "7 / Shopify Original Product Template Default Need republishing Preview Assigne…" at bounding box center [353, 0] width 707 height 0
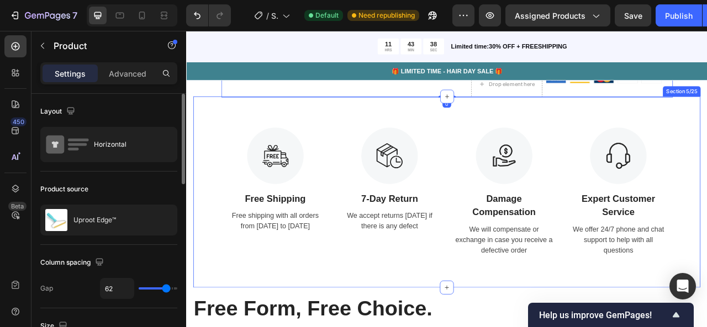
scroll to position [704, 0]
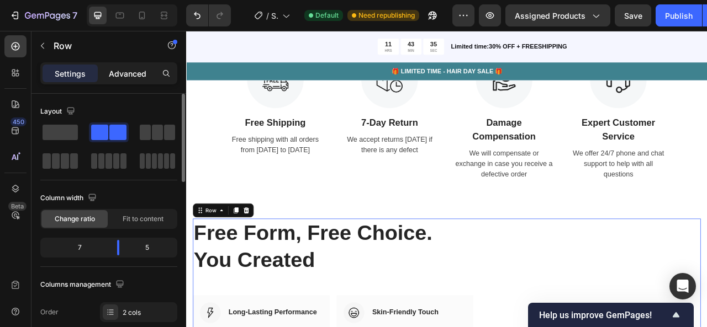
click at [129, 70] on p "Advanced" at bounding box center [128, 74] width 38 height 12
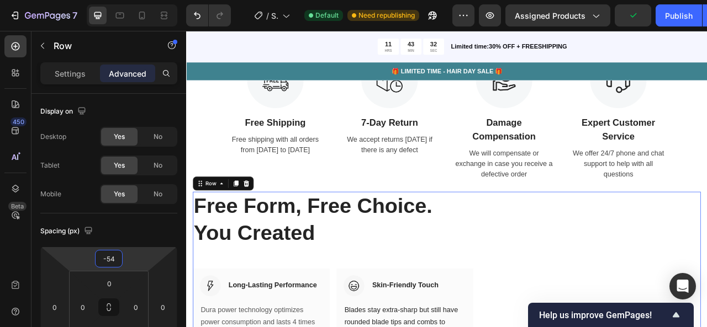
type input "-52"
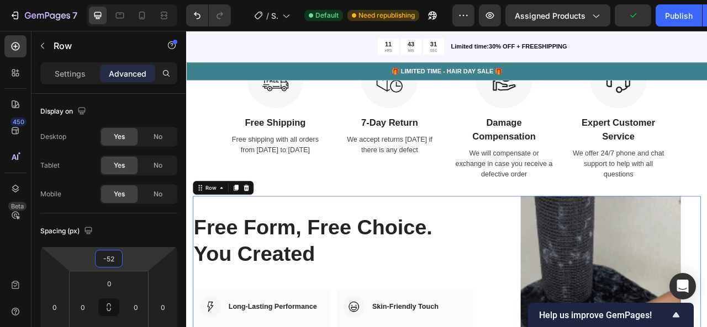
drag, startPoint x: 144, startPoint y: 251, endPoint x: 142, endPoint y: 266, distance: 14.5
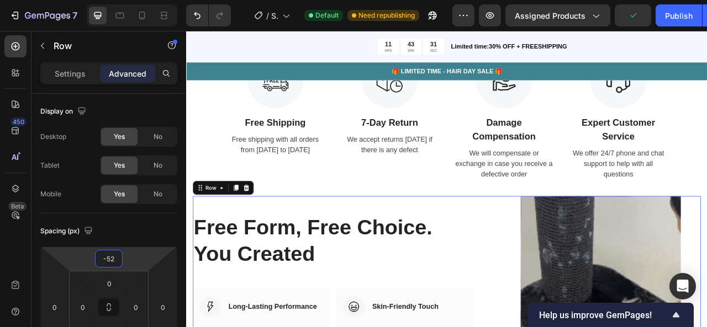
click at [142, 0] on html "7 / Shopify Original Product Template Default Need republishing Preview Assigne…" at bounding box center [353, 0] width 707 height 0
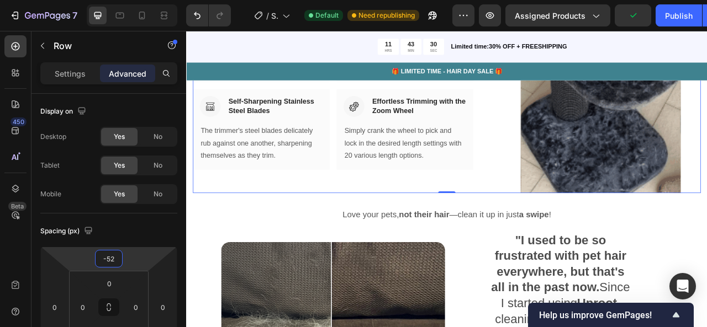
scroll to position [1119, 0]
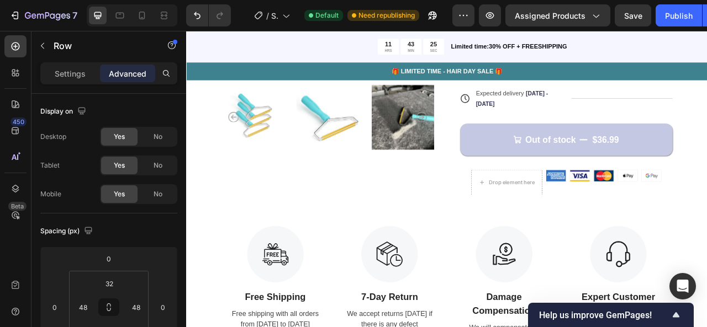
scroll to position [527, 0]
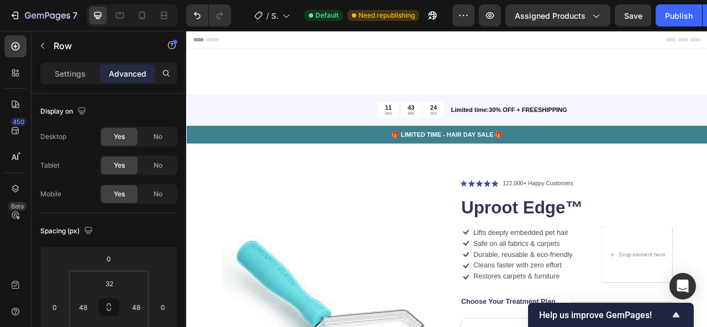
scroll to position [583, 0]
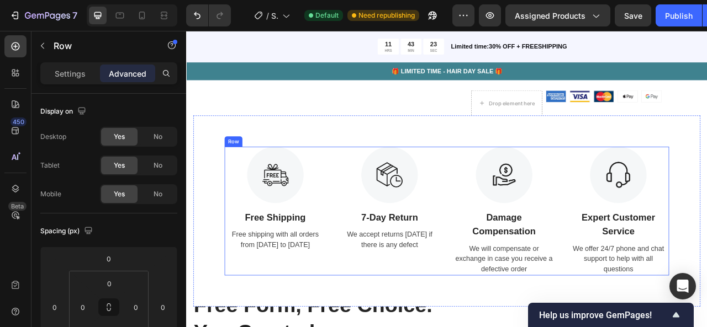
click at [653, 265] on div "Image Free Shipping Text Block Free shipping with all orders from April 1 to Ap…" at bounding box center [517, 260] width 565 height 164
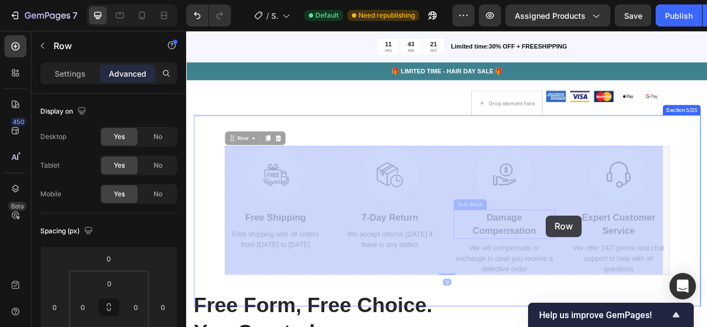
drag, startPoint x: 653, startPoint y: 265, endPoint x: 644, endPoint y: 266, distance: 8.9
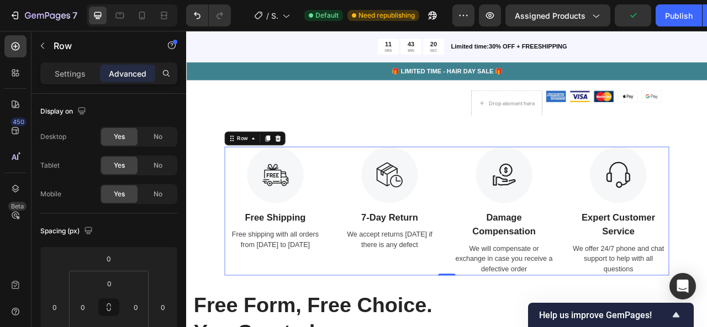
click at [652, 256] on div "Image Free Shipping Text Block Free shipping with all orders from April 1 to Ap…" at bounding box center [517, 260] width 565 height 164
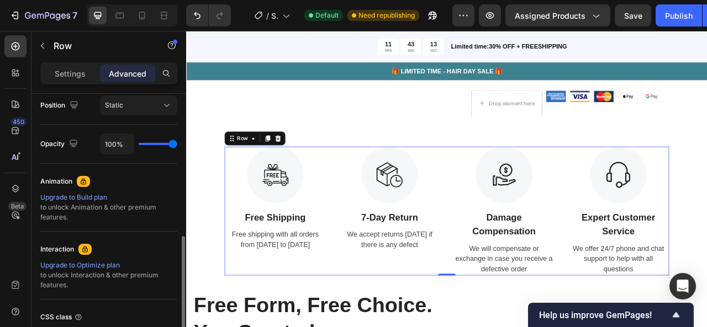
scroll to position [411, 0]
drag, startPoint x: 167, startPoint y: 141, endPoint x: 159, endPoint y: 141, distance: 7.7
click at [159, 141] on div "100%" at bounding box center [138, 144] width 77 height 21
type input "87%"
type input "87"
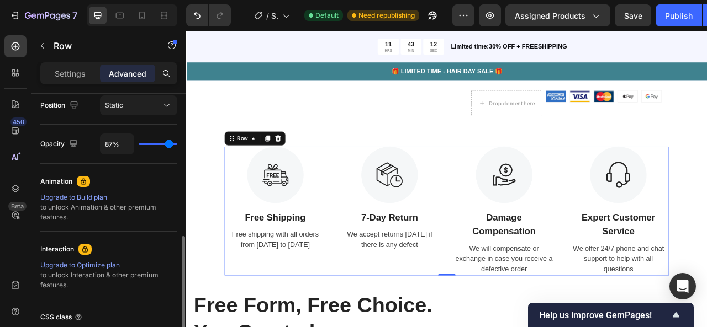
type input "86%"
type input "86"
type input "83%"
type input "83"
type input "80%"
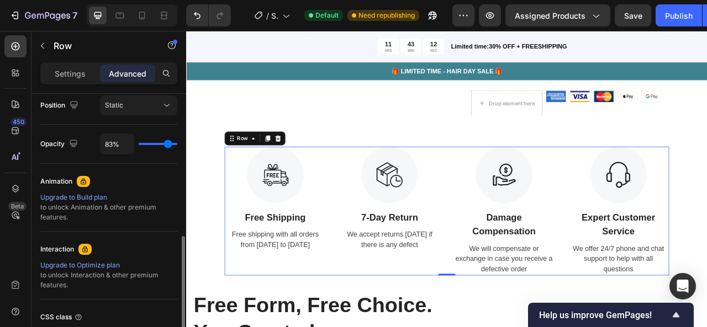
type input "80"
type input "77%"
type input "77"
type input "76%"
type input "76"
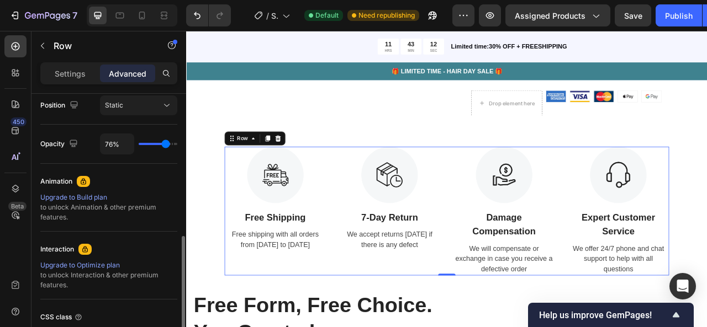
type input "73%"
type input "73"
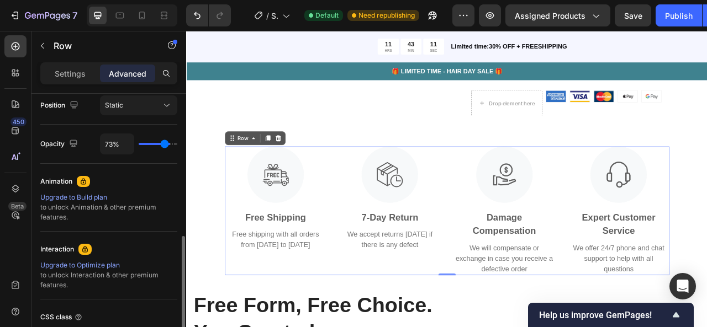
type input "71%"
type input "71"
type input "69%"
type input "69"
type input "66%"
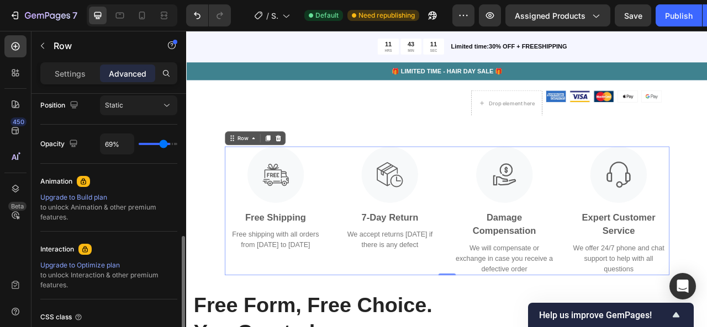
type input "66"
type input "62%"
type input "62"
type input "61%"
type input "61"
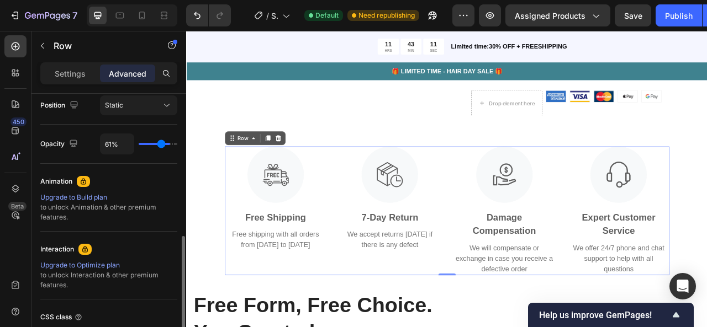
type input "57%"
type input "57"
type input "54%"
type input "54"
type input "52%"
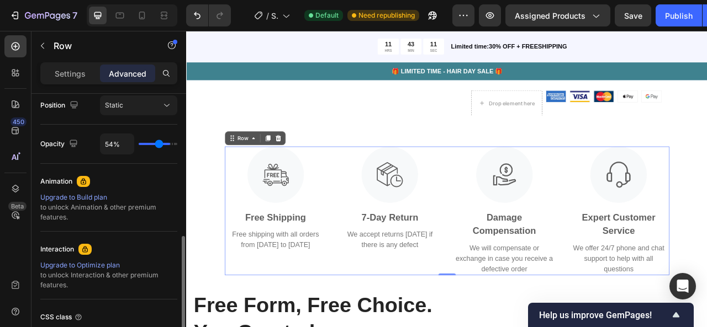
type input "52"
type input "51%"
type input "51"
type input "48%"
type input "48"
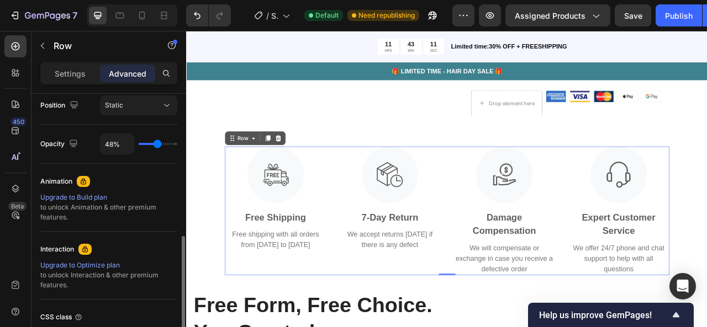
type input "44%"
type input "44"
type input "36%"
type input "36"
type input "33%"
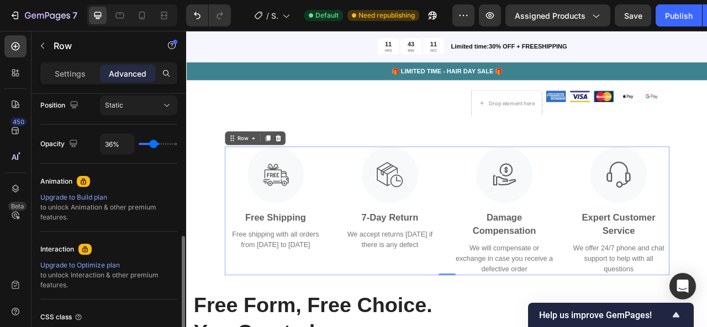
type input "33"
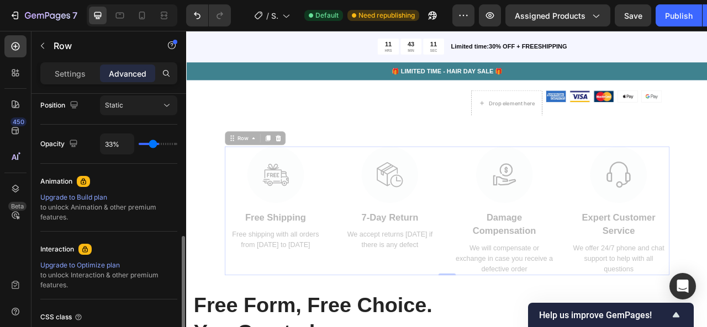
type input "30%"
type input "30"
type input "29%"
type input "29"
type input "30%"
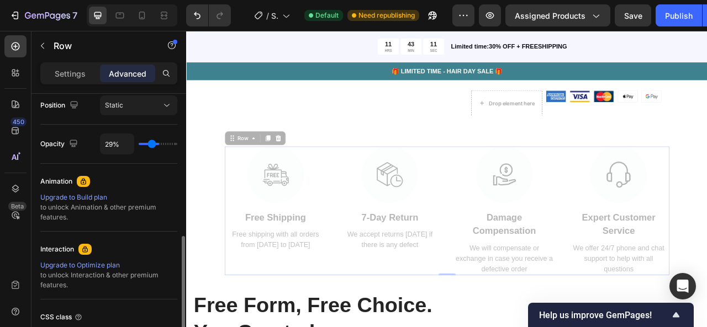
type input "30"
type input "31%"
type input "31"
type input "33%"
type input "33"
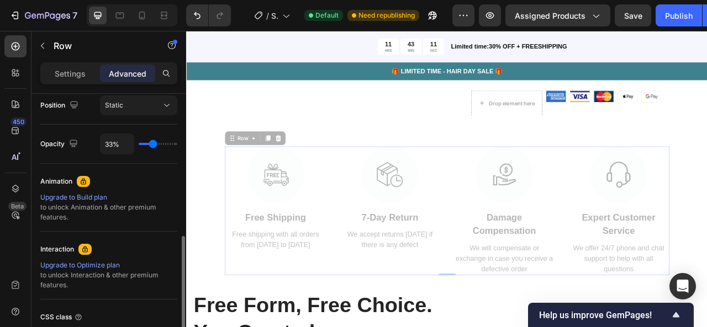
type input "34%"
type input "34"
type input "36%"
type input "36"
type input "38%"
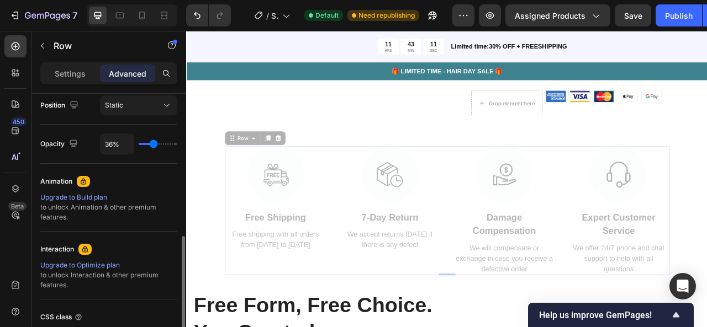
type input "38"
type input "44%"
type input "44"
type input "49%"
type input "49"
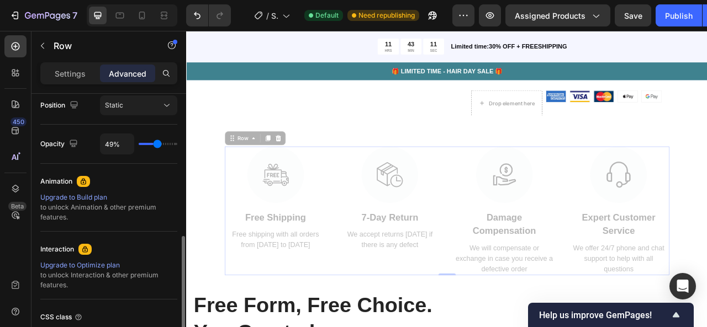
type input "52%"
type input "52"
type input "67%"
type input "67"
type input "99%"
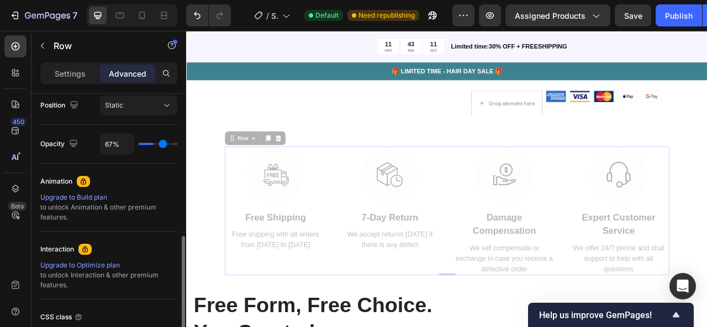
type input "99"
type input "100%"
type input "100"
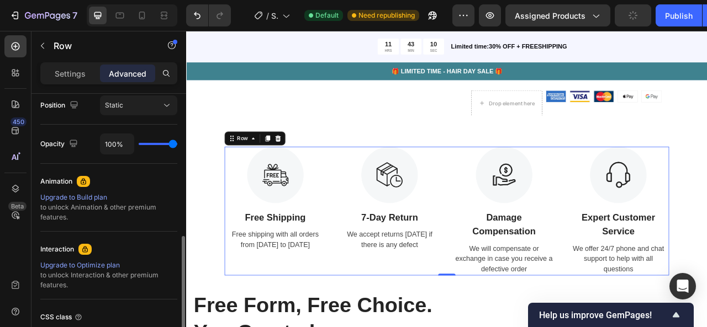
drag, startPoint x: 170, startPoint y: 143, endPoint x: 215, endPoint y: 141, distance: 45.9
click at [177, 143] on input "range" at bounding box center [158, 144] width 39 height 2
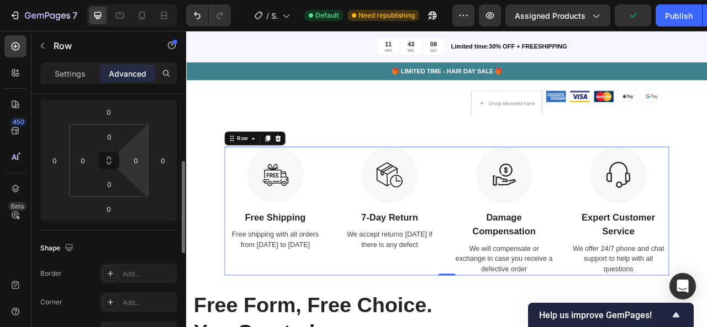
scroll to position [147, 0]
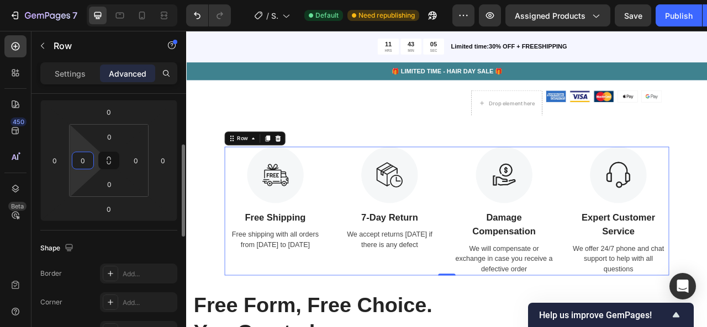
drag, startPoint x: 89, startPoint y: 144, endPoint x: 94, endPoint y: 152, distance: 9.7
click at [94, 0] on html "7 / Shopify Original Product Template Default Need republishing Preview Assigne…" at bounding box center [353, 0] width 707 height 0
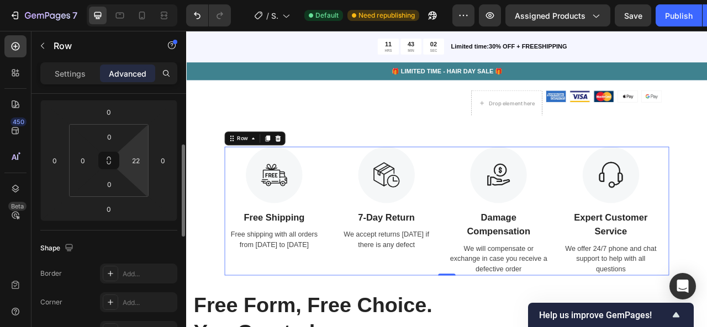
drag, startPoint x: 146, startPoint y: 148, endPoint x: 130, endPoint y: 142, distance: 16.6
click at [130, 0] on html "7 / Shopify Original Product Template Default Need republishing Preview Assigne…" at bounding box center [353, 0] width 707 height 0
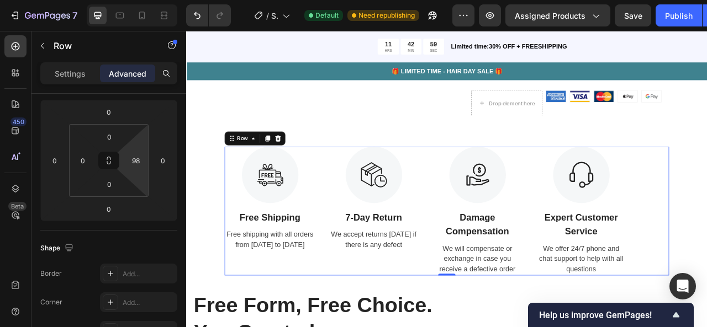
type input "94"
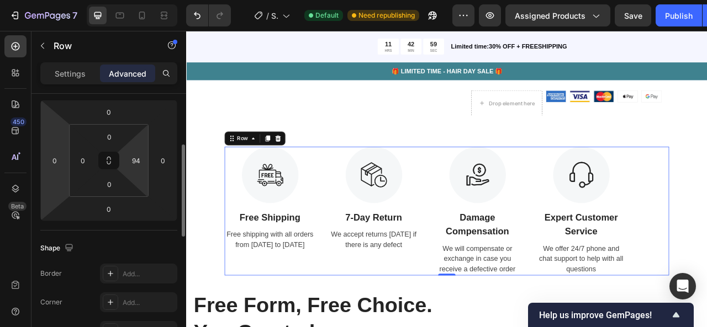
drag, startPoint x: 136, startPoint y: 145, endPoint x: 65, endPoint y: 125, distance: 73.4
click at [65, 0] on html "7 / Shopify Original Product Template Default Need republishing Preview Assigne…" at bounding box center [353, 0] width 707 height 0
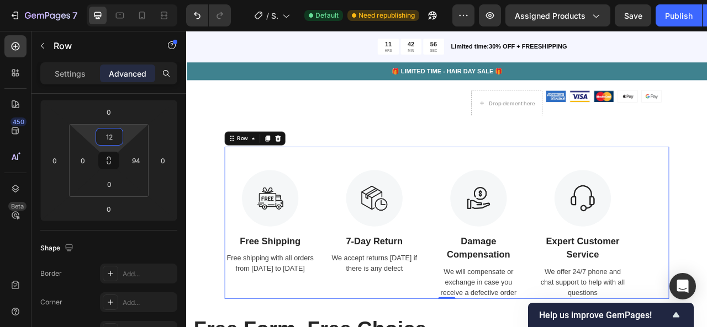
type input "0"
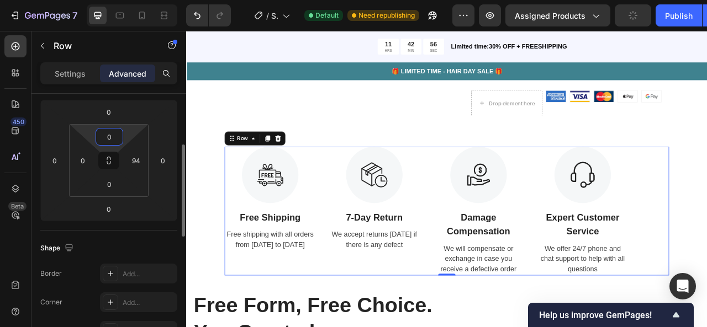
drag, startPoint x: 130, startPoint y: 124, endPoint x: 125, endPoint y: 143, distance: 19.3
click at [125, 0] on html "7 / Shopify Original Product Template Default Need republishing Preview Assigne…" at bounding box center [353, 0] width 707 height 0
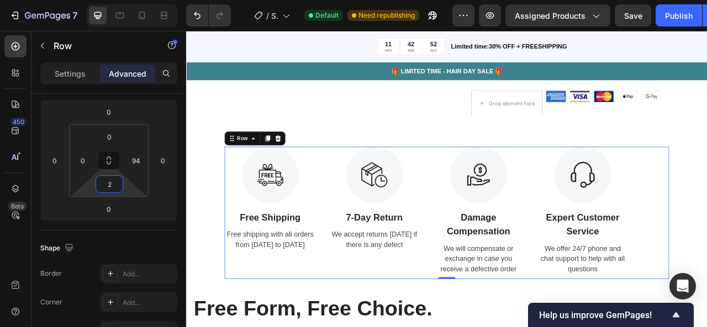
type input "0"
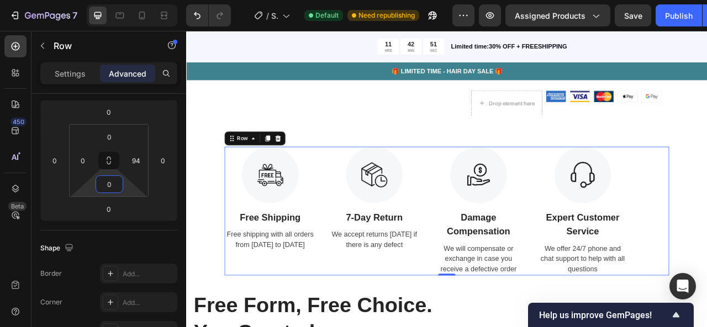
drag, startPoint x: 125, startPoint y: 185, endPoint x: 115, endPoint y: 186, distance: 9.5
click at [115, 0] on html "7 / Shopify Original Product Template Default Need republishing Preview Assigne…" at bounding box center [353, 0] width 707 height 0
type input "88"
drag, startPoint x: 138, startPoint y: 181, endPoint x: 129, endPoint y: 183, distance: 9.5
click at [129, 0] on html "7 / Shopify Original Product Template Default Need republishing Preview Assigne…" at bounding box center [353, 0] width 707 height 0
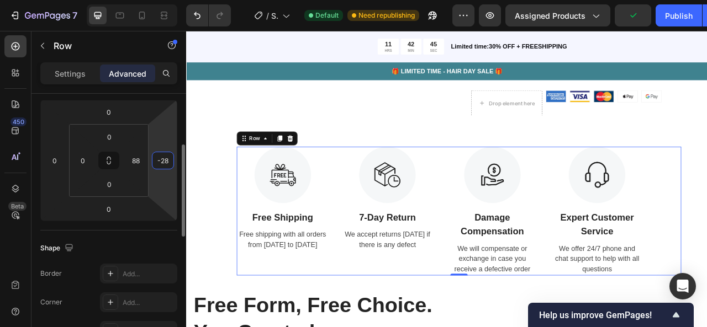
drag, startPoint x: 154, startPoint y: 183, endPoint x: 172, endPoint y: 189, distance: 19.2
click at [146, 0] on html "7 / Shopify Original Product Template Default Need republishing Preview Assigne…" at bounding box center [353, 0] width 707 height 0
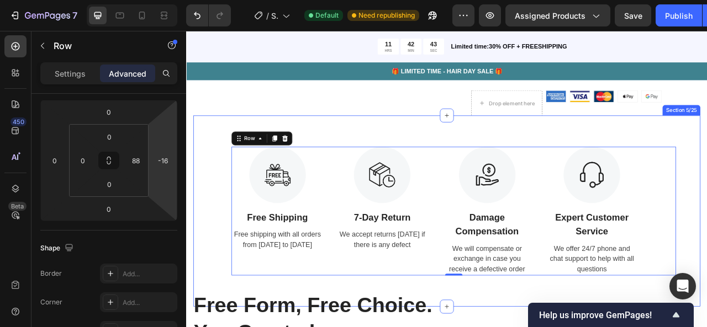
drag, startPoint x: 359, startPoint y: 220, endPoint x: 205, endPoint y: 225, distance: 154.1
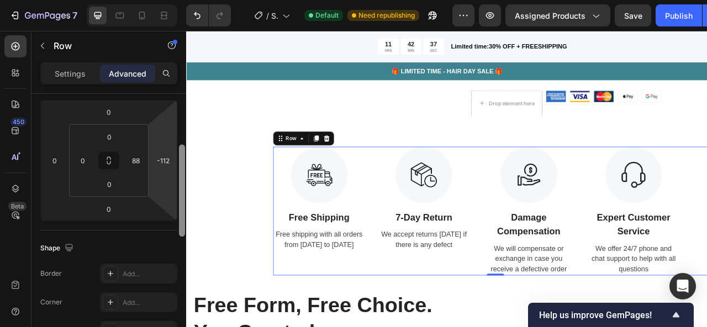
drag, startPoint x: 171, startPoint y: 185, endPoint x: 186, endPoint y: 186, distance: 14.9
click at [186, 0] on html "7 / Shopify Original Product Template Default Need republishing Preview Assigne…" at bounding box center [353, 0] width 707 height 0
click at [172, 160] on div "-112" at bounding box center [163, 161] width 22 height 18
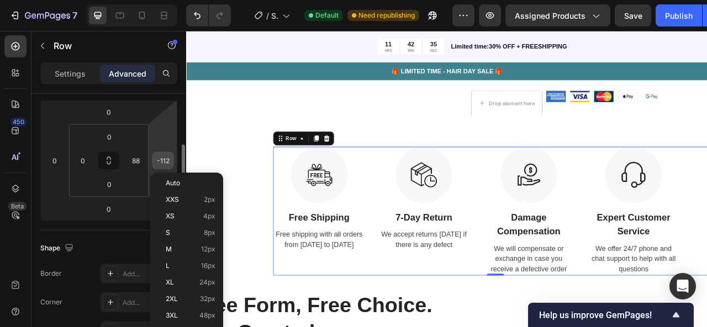
click at [172, 160] on div "-112" at bounding box center [163, 161] width 22 height 18
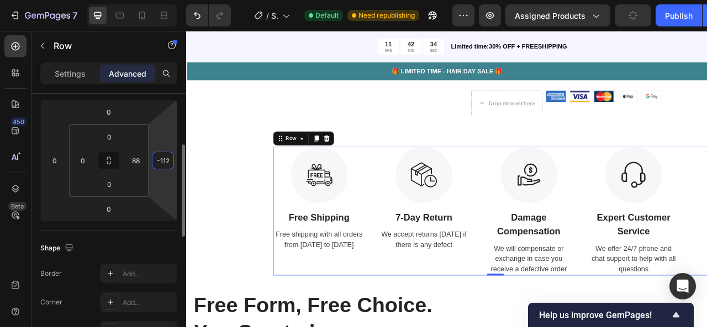
click at [161, 158] on input "-112" at bounding box center [163, 160] width 17 height 17
type input "0"
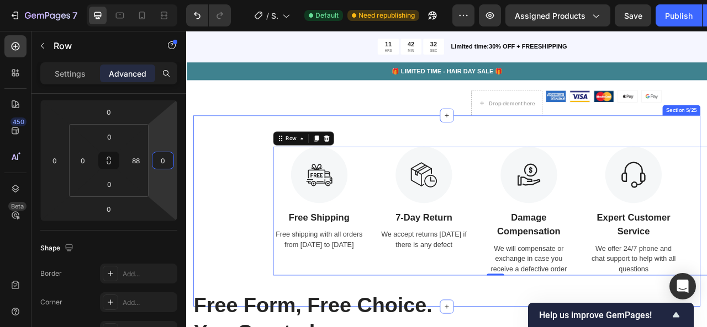
click at [269, 202] on div "Image Free Shipping Text Block Free shipping with all orders from [DATE] to [DA…" at bounding box center [517, 260] width 565 height 164
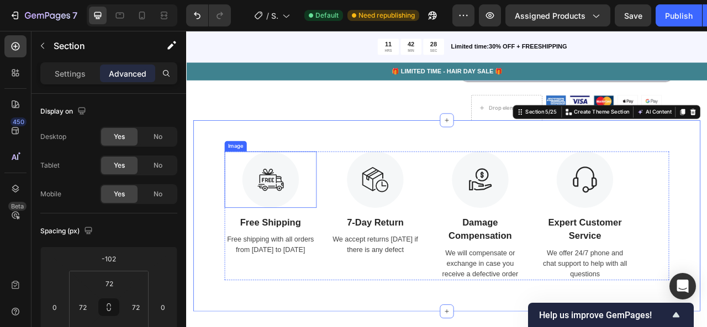
scroll to position [548, 0]
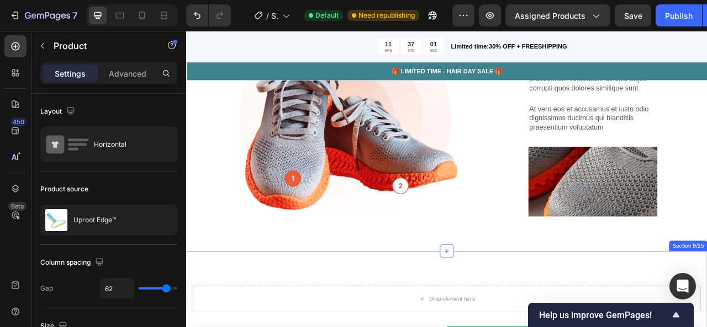
scroll to position [2021, 0]
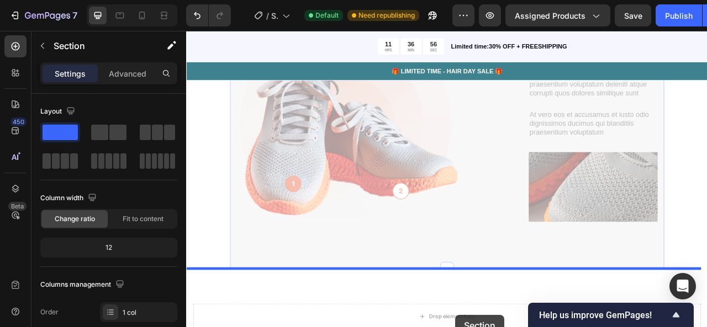
drag, startPoint x: 558, startPoint y: 310, endPoint x: 528, endPoint y: 393, distance: 87.3
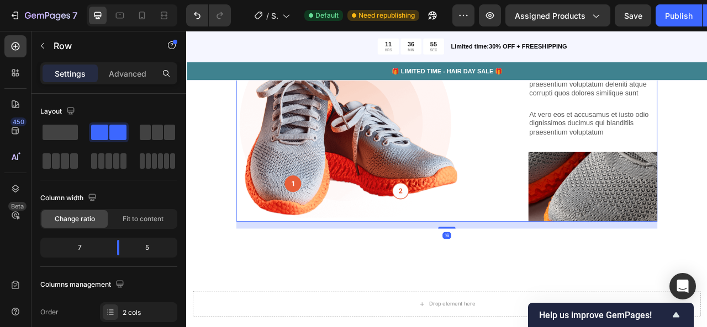
click at [561, 181] on div "Lorem ipsum dolor sit amet consectetur adipiscing Heading Image Lorem ipsum dol…" at bounding box center [518, 141] width 536 height 265
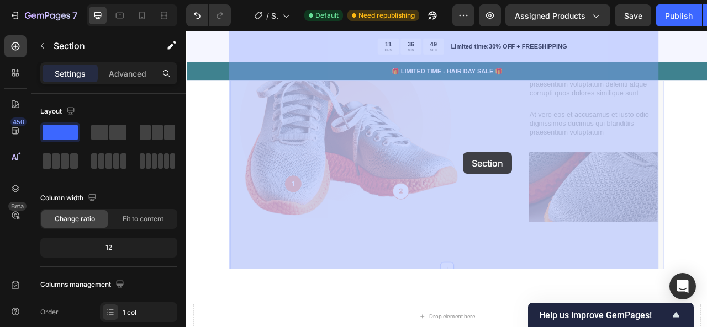
drag, startPoint x: 540, startPoint y: 311, endPoint x: 540, endPoint y: 186, distance: 125.4
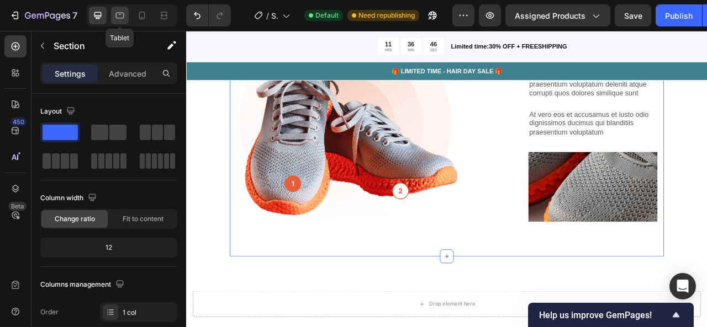
click at [121, 10] on icon at bounding box center [119, 15] width 11 height 11
type input "100%"
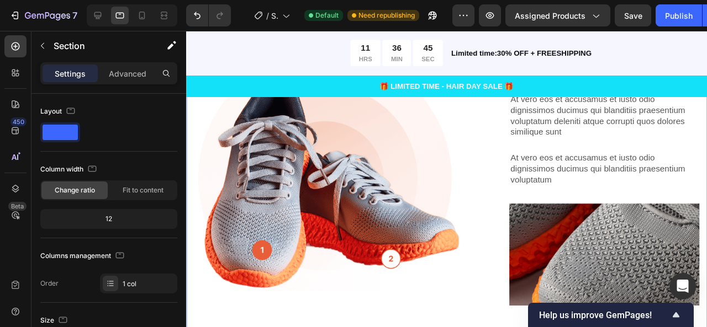
scroll to position [1991, 0]
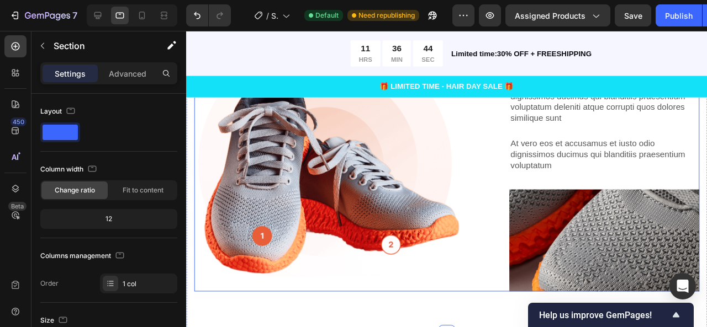
click at [482, 208] on div "Lorem ipsum dolor sit amet consectetur adipiscing Heading Image Lorem ipsum dol…" at bounding box center [459, 164] width 531 height 284
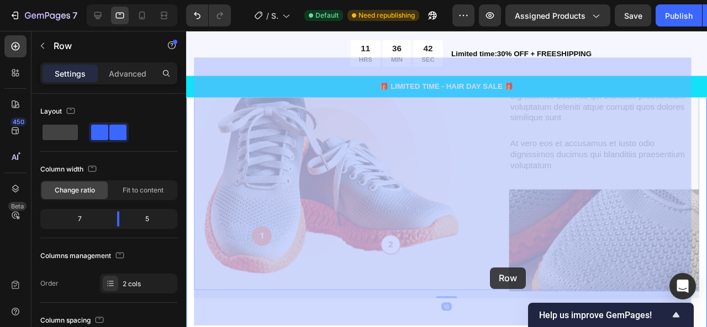
drag, startPoint x: 487, startPoint y: 200, endPoint x: 503, endPoint y: 282, distance: 83.4
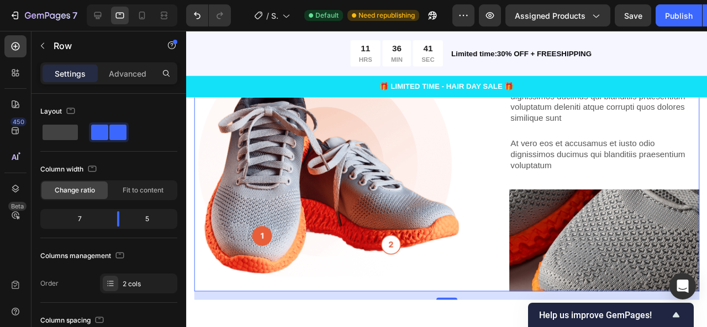
click at [488, 213] on div "Lorem ipsum dolor sit amet consectetur adipiscing Heading Image Lorem ipsum dol…" at bounding box center [459, 164] width 531 height 284
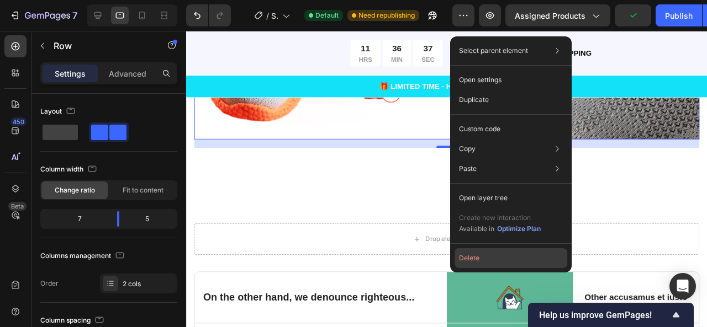
click at [486, 248] on button "Delete" at bounding box center [510, 258] width 113 height 20
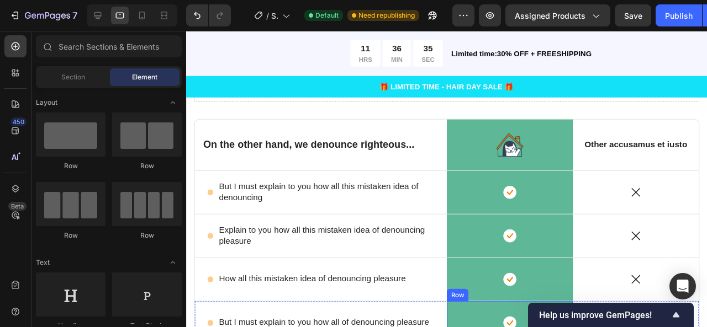
scroll to position [1990, 0]
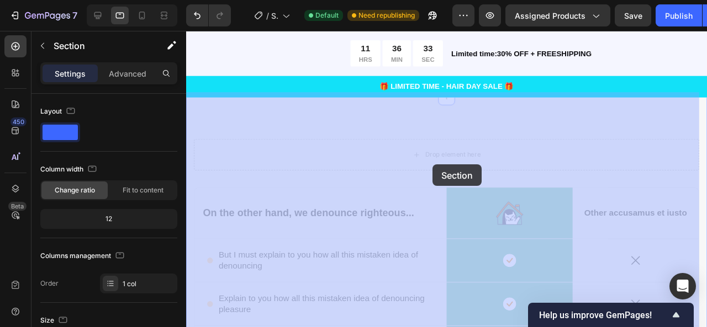
drag, startPoint x: 443, startPoint y: 183, endPoint x: 445, endPoint y: 172, distance: 11.7
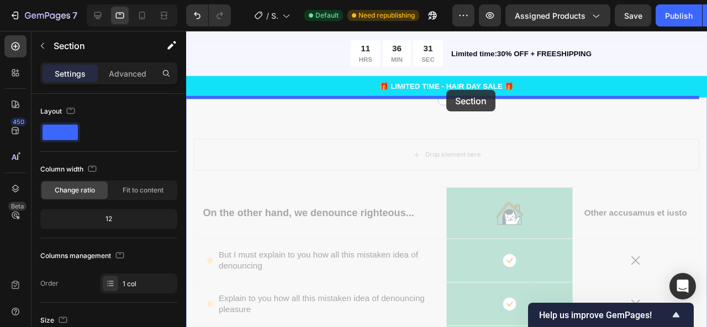
drag, startPoint x: 445, startPoint y: 179, endPoint x: 459, endPoint y: 93, distance: 87.3
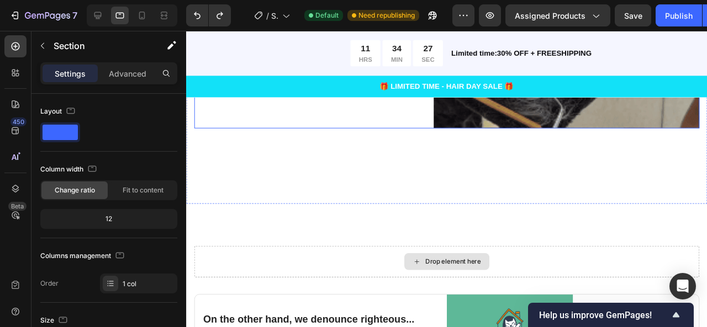
scroll to position [1781, 0]
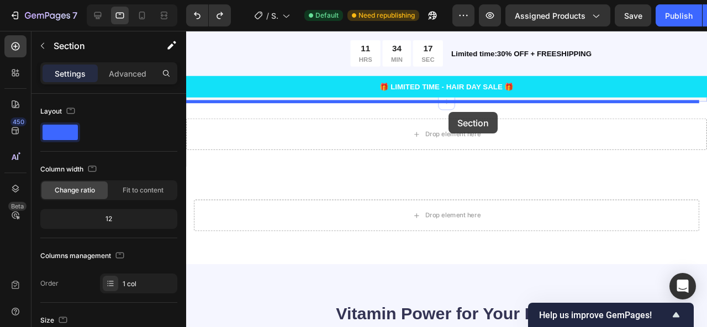
scroll to position [2306, 0]
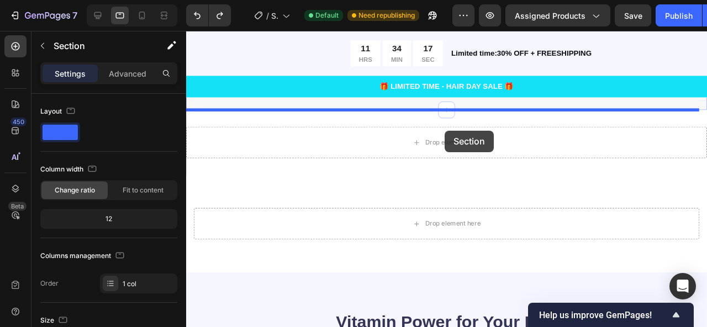
drag, startPoint x: 378, startPoint y: 229, endPoint x: 456, endPoint y: 142, distance: 116.5
click at [456, 142] on div "Tablet ( 992 px) iPhone 13 Mini iPhone 13 Pro iPhone 11 Pro Max iPhone 15 Pro M…" at bounding box center [460, 12] width 548 height 4574
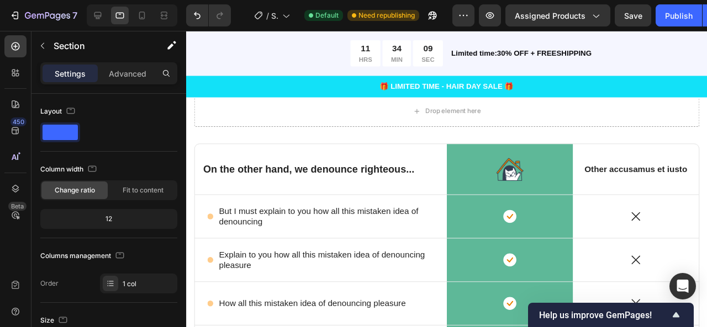
scroll to position [1995, 0]
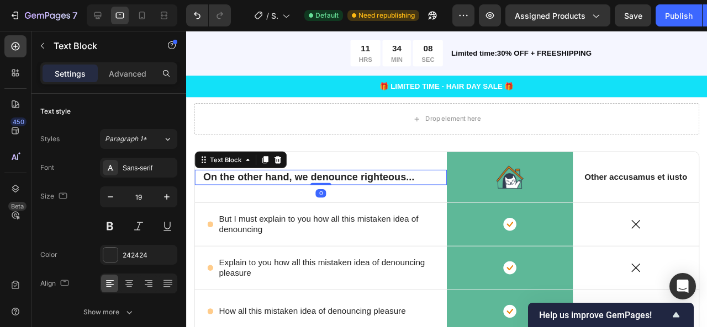
click at [441, 181] on p "On the other hand, we denounce righteous..." at bounding box center [327, 185] width 247 height 14
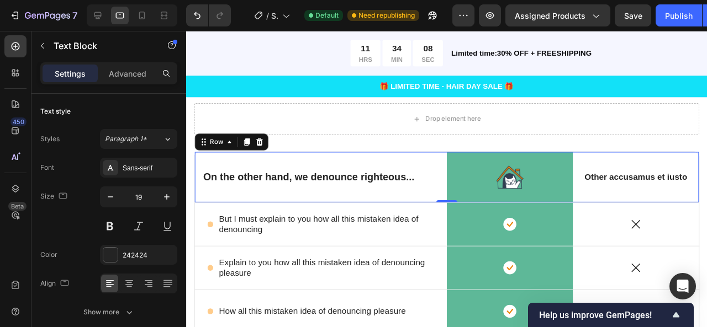
click at [442, 164] on div "On the other hand, we denounce righteous... Text Block" at bounding box center [327, 184] width 265 height 53
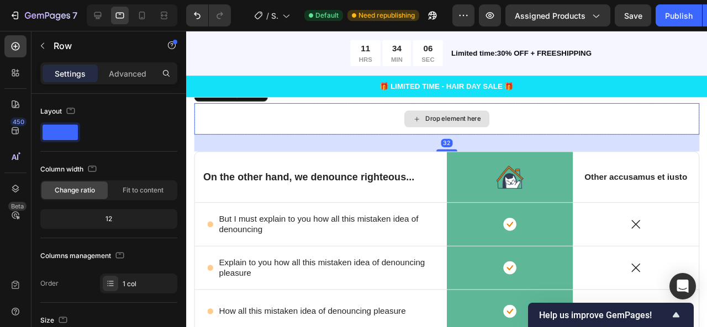
click at [445, 139] on div "Drop element here" at bounding box center [459, 123] width 531 height 33
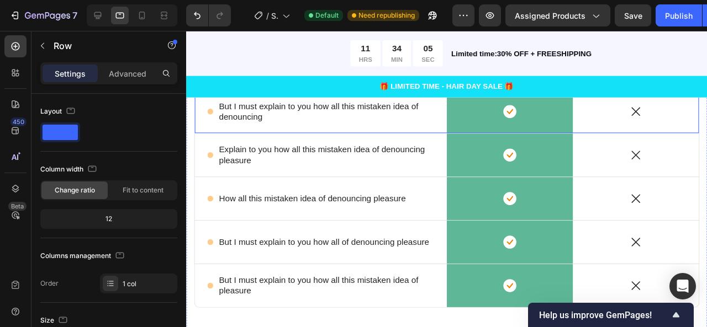
scroll to position [2204, 0]
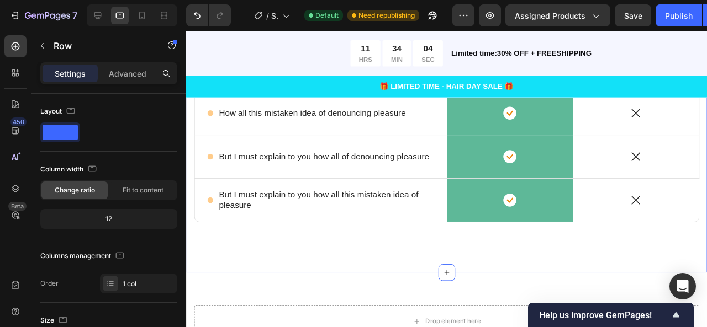
click at [424, 248] on div "Drop element here Row 32 On the other hand, we denounce righteous... Text Block…" at bounding box center [459, 78] width 531 height 361
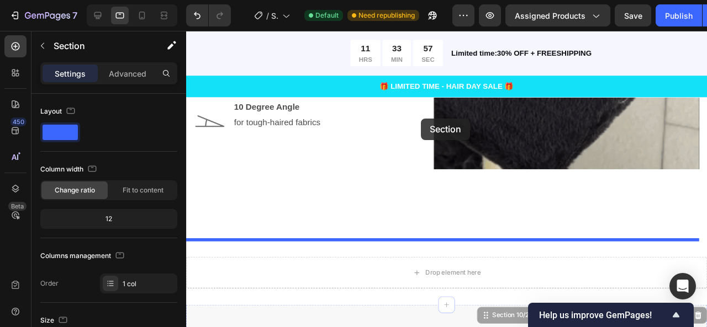
scroll to position [1699, 0]
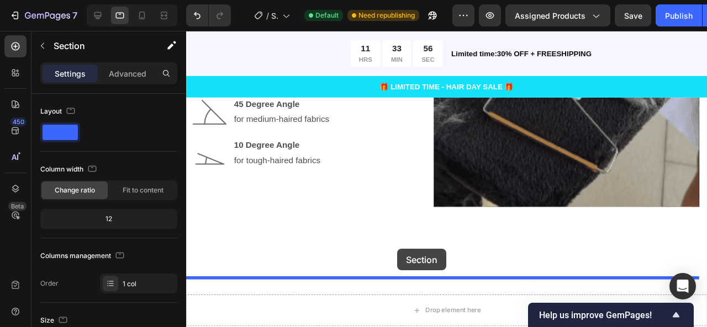
drag, startPoint x: 437, startPoint y: 257, endPoint x: 408, endPoint y: 261, distance: 29.5
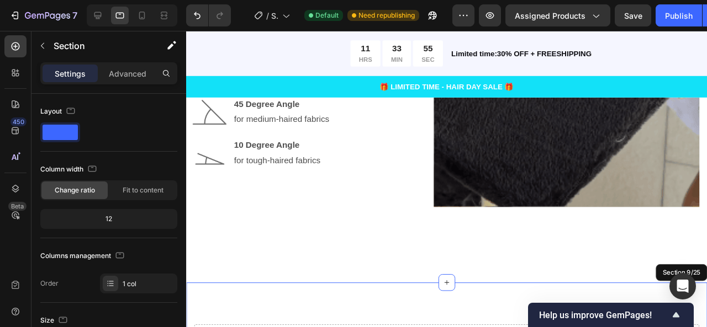
scroll to position [1800, 0]
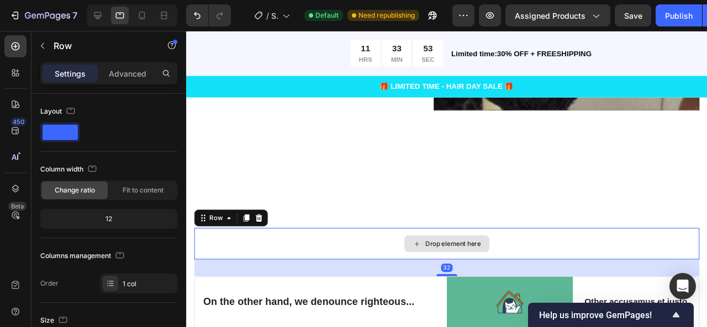
click at [516, 252] on div "Drop element here" at bounding box center [459, 255] width 531 height 33
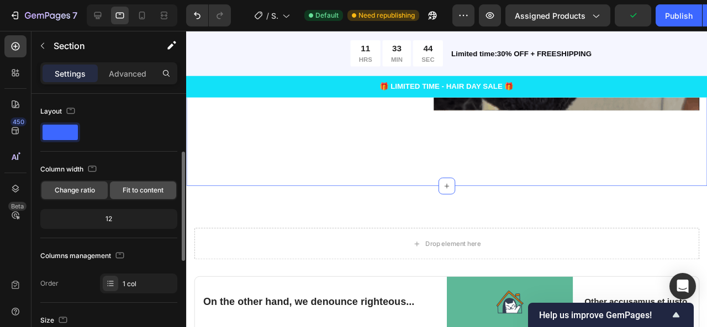
scroll to position [72, 0]
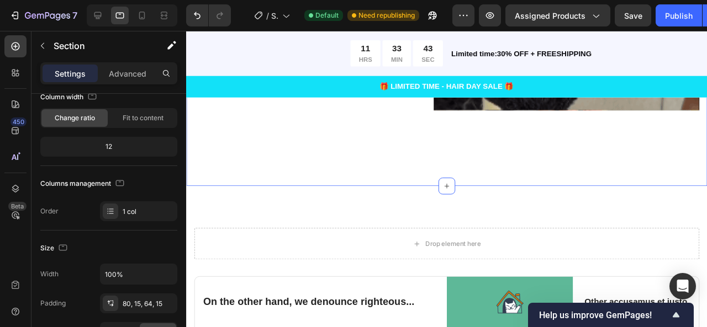
click at [139, 76] on p "Advanced" at bounding box center [128, 74] width 38 height 12
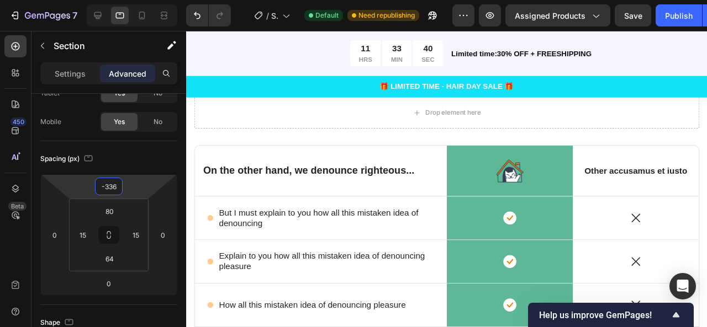
drag, startPoint x: 130, startPoint y: 179, endPoint x: 129, endPoint y: 248, distance: 69.0
click at [129, 0] on html "7 / Shopify Original Product Template Default Need republishing Preview Assigne…" at bounding box center [353, 0] width 707 height 0
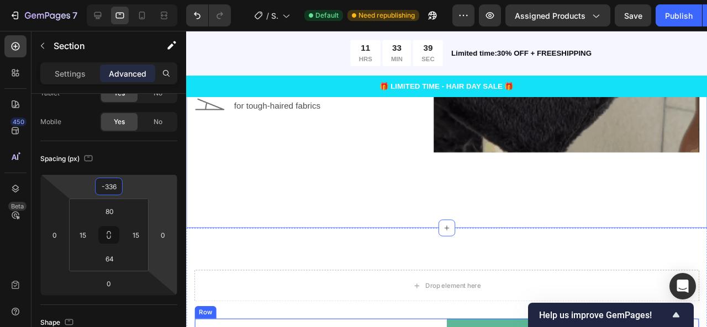
scroll to position [1616, 0]
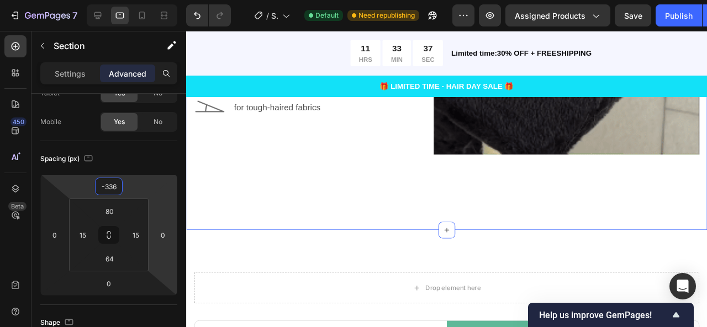
type input "-86"
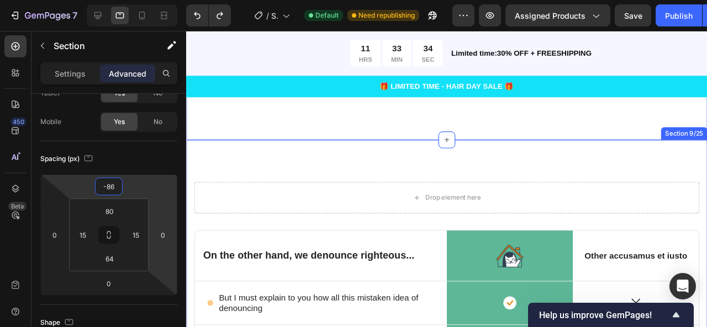
scroll to position [1849, 0]
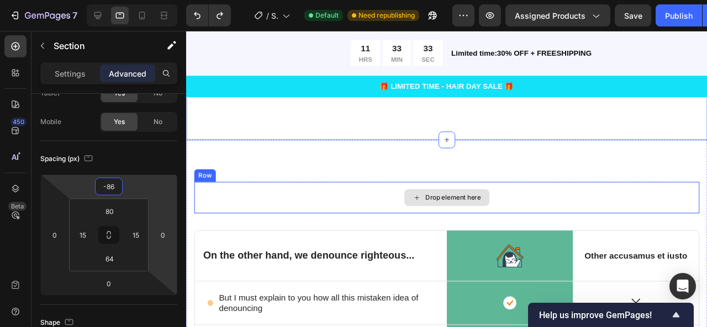
click at [371, 190] on div "Drop element here" at bounding box center [459, 206] width 531 height 33
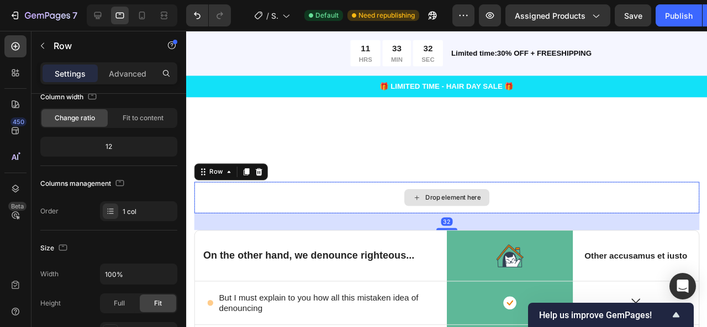
scroll to position [0, 0]
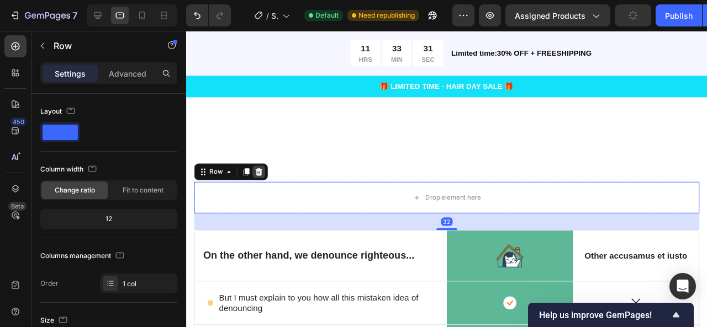
click at [265, 175] on icon at bounding box center [262, 179] width 9 height 9
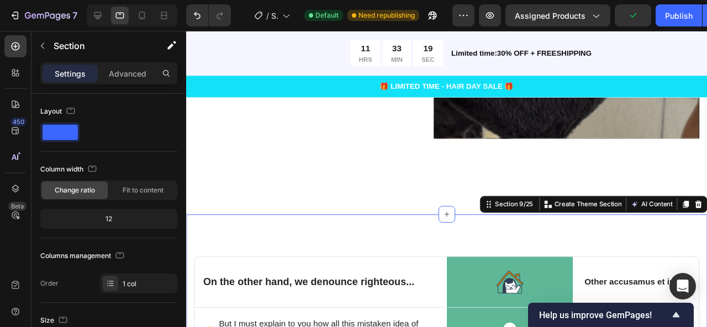
scroll to position [1772, 0]
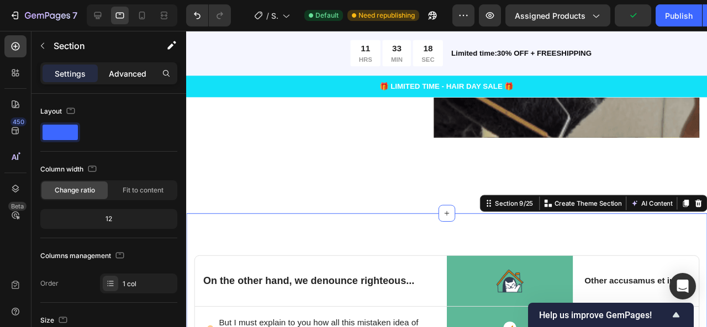
click at [152, 71] on div "Advanced" at bounding box center [127, 74] width 55 height 18
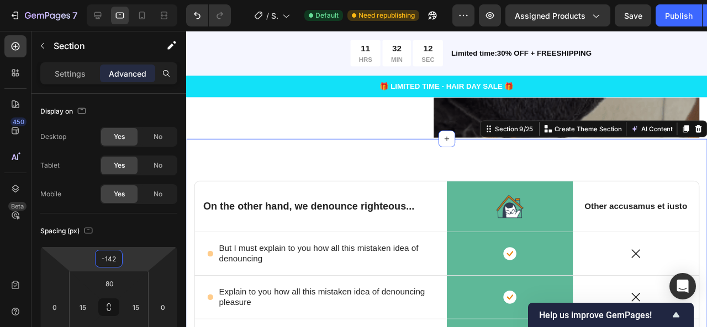
type input "-144"
drag, startPoint x: 126, startPoint y: 262, endPoint x: 124, endPoint y: 302, distance: 39.8
click at [124, 0] on html "7 / Shopify Original Product Template Default Need republishing Preview Assigne…" at bounding box center [353, 0] width 707 height 0
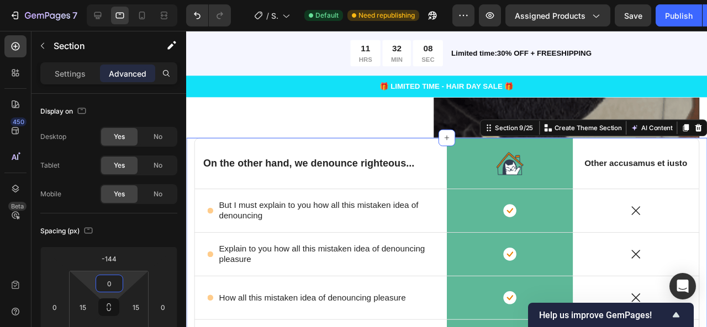
type input "2"
drag, startPoint x: 135, startPoint y: 282, endPoint x: 126, endPoint y: 302, distance: 21.5
click at [126, 0] on html "7 / Shopify Original Product Template Default Need republishing Preview Assigne…" at bounding box center [353, 0] width 707 height 0
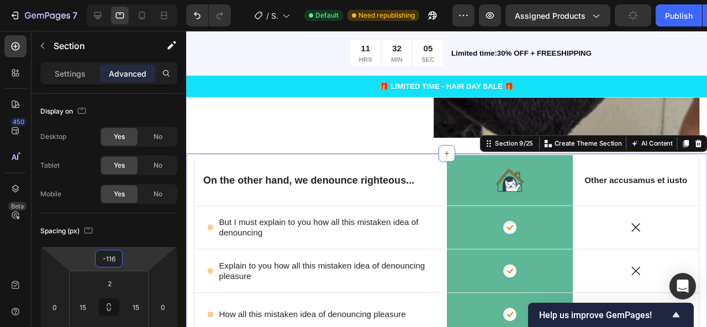
type input "-114"
drag, startPoint x: 124, startPoint y: 255, endPoint x: 124, endPoint y: 247, distance: 8.3
click at [124, 0] on html "7 / Shopify Original Product Template Default Need republishing Preview Assigne…" at bounding box center [353, 0] width 707 height 0
click at [318, 150] on div "Get Effective Results Text Block How to Use Heading Advanced head design allows…" at bounding box center [459, 26] width 531 height 324
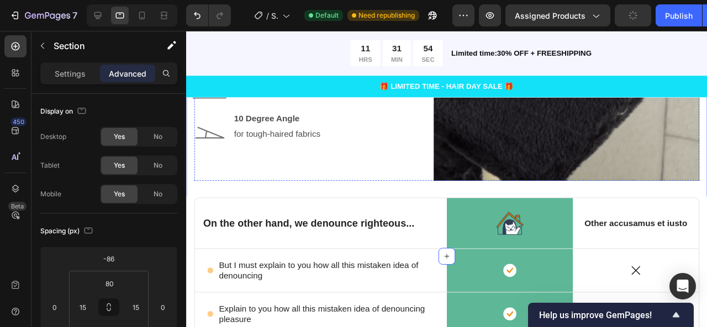
scroll to position [1779, 0]
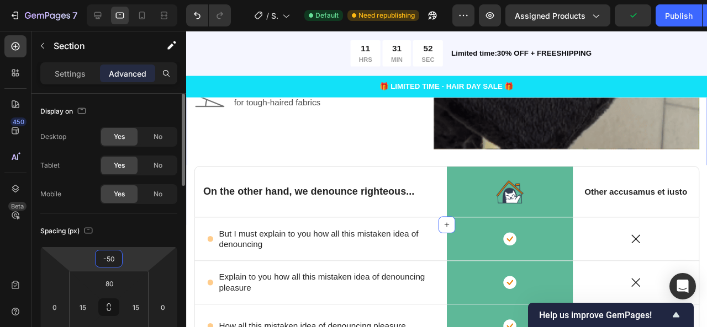
click at [141, 0] on html "7 / Shopify Original Product Template Default Need republishing Preview Assigne…" at bounding box center [353, 0] width 707 height 0
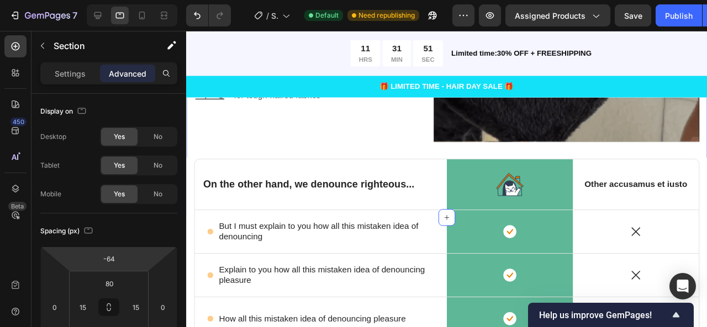
click at [141, 0] on html "7 / Shopify Original Product Template Default Need republishing Preview Assigne…" at bounding box center [353, 0] width 707 height 0
type input "-50"
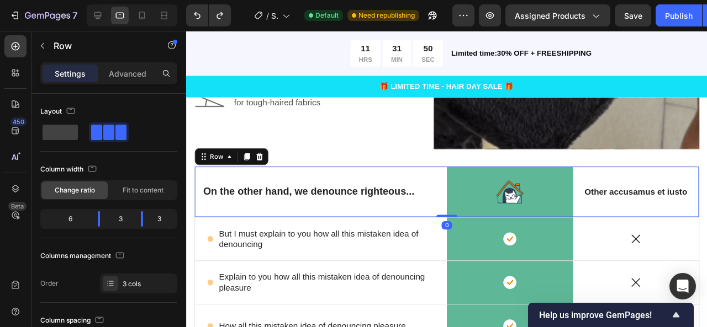
click at [414, 177] on div "On the other hand, we denounce righteous... Text Block" at bounding box center [327, 200] width 265 height 53
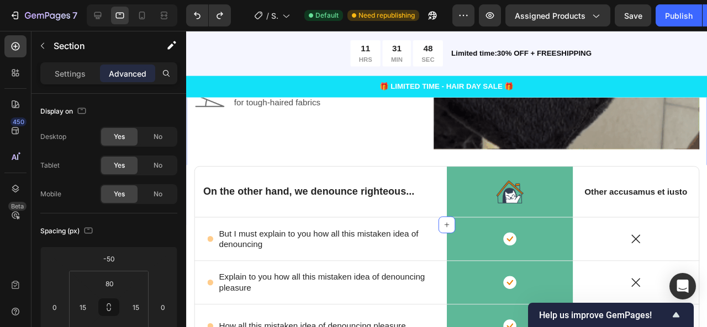
click at [416, 161] on div "Get Effective Results Text Block How to Use Heading Advanced head design allows…" at bounding box center [459, 38] width 531 height 324
click at [415, 161] on div "Get Effective Results Text Block How to Use Heading Advanced head design allows…" at bounding box center [459, 38] width 531 height 324
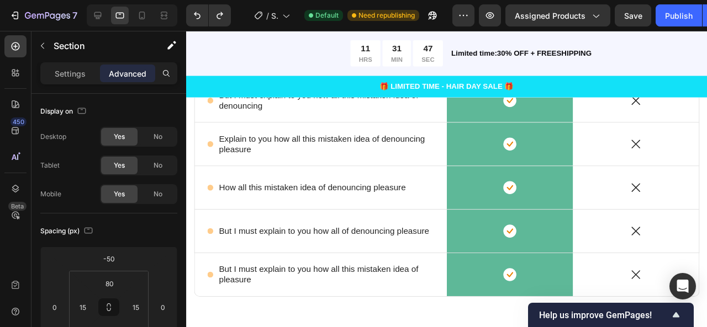
scroll to position [1957, 0]
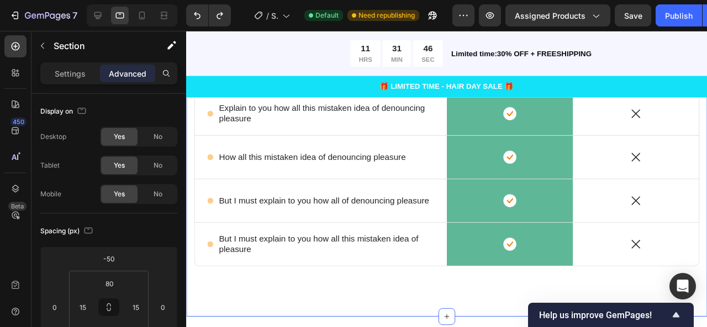
click at [414, 304] on div "On the other hand, we denounce righteous... Text Block Image Row Other accusamu…" at bounding box center [460, 162] width 548 height 337
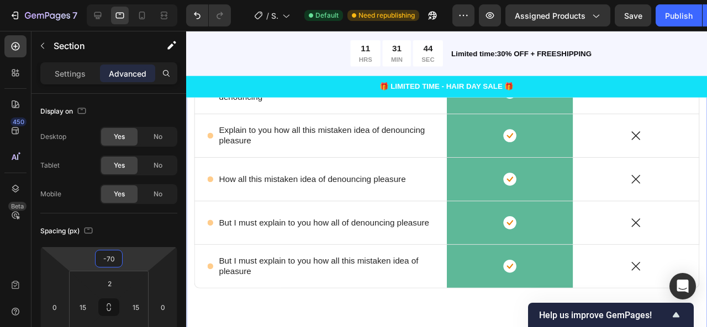
type input "-66"
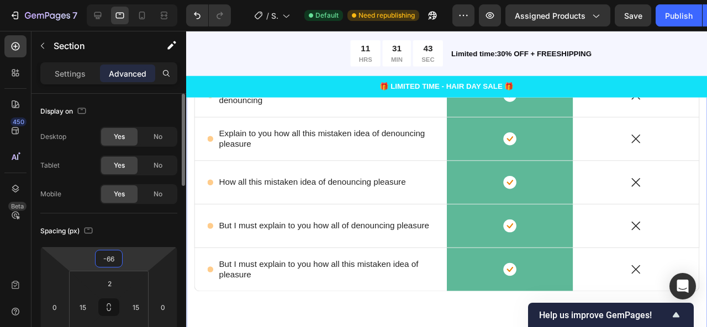
click at [124, 0] on html "7 / Shopify Original Product Template Default Need republishing Preview Assigne…" at bounding box center [353, 0] width 707 height 0
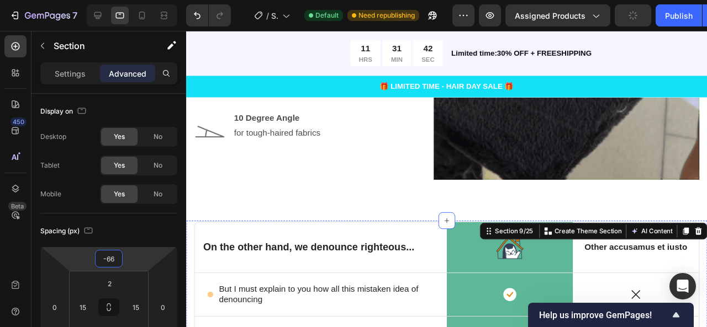
scroll to position [1747, 0]
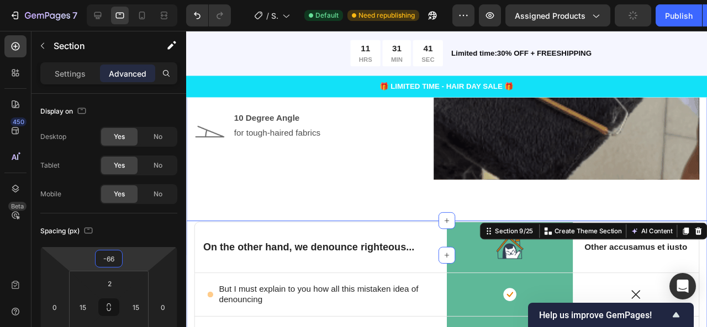
click at [285, 192] on div "Get Effective Results Text Block How to Use Heading Advanced head design allows…" at bounding box center [459, 70] width 531 height 324
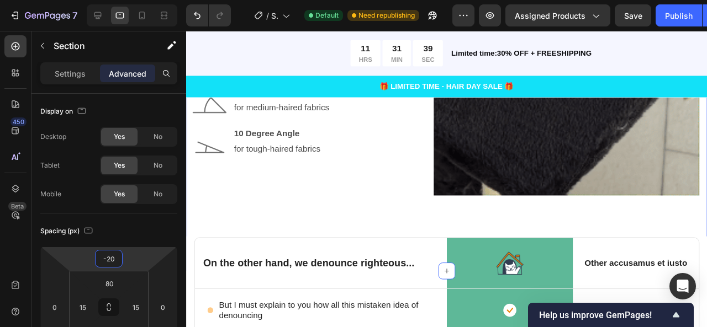
drag, startPoint x: 137, startPoint y: 268, endPoint x: 137, endPoint y: 260, distance: 8.3
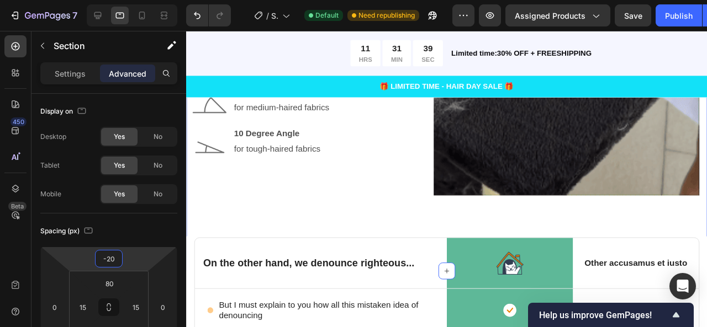
click at [137, 0] on html "7 / Shopify Original Product Template Default Need republishing Preview Assigne…" at bounding box center [353, 0] width 707 height 0
type input "-50"
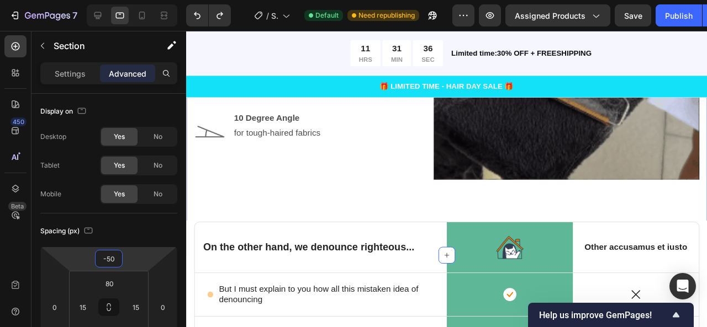
click at [367, 232] on div "On the other hand, we denounce righteous... Text Block Image Row Other accusamu…" at bounding box center [459, 259] width 531 height 54
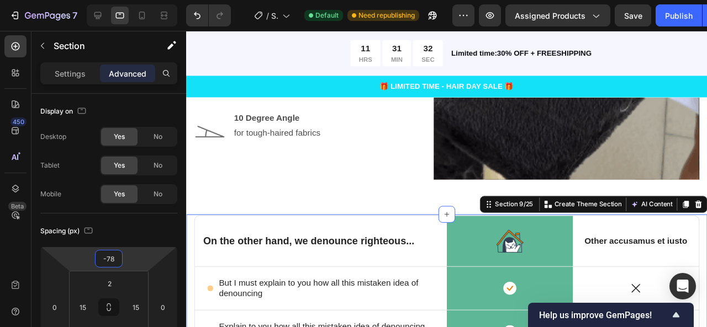
type input "-70"
click at [142, 0] on html "7 / Shopify Original Product Template Default Need republishing Preview Assigne…" at bounding box center [353, 0] width 707 height 0
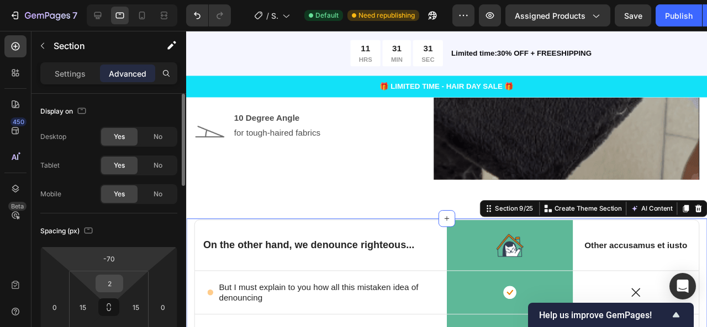
click at [121, 279] on div "2" at bounding box center [110, 284] width 28 height 18
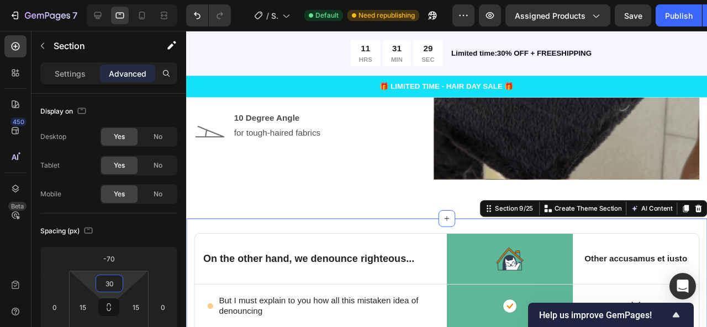
type input "32"
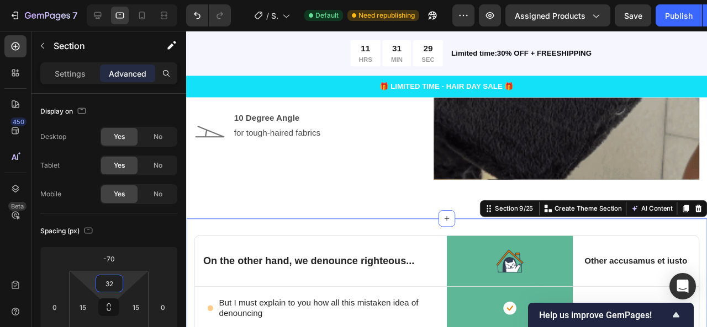
drag, startPoint x: 127, startPoint y: 279, endPoint x: 128, endPoint y: 271, distance: 8.4
click at [128, 0] on html "7 / Shopify Original Product Template Default Need republishing Preview Assigne…" at bounding box center [353, 0] width 707 height 0
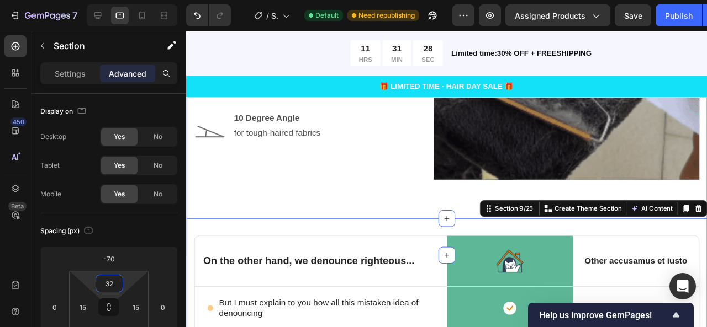
click at [285, 209] on div "Get Effective Results Text Block How to Use Heading Advanced head design allows…" at bounding box center [459, 70] width 531 height 324
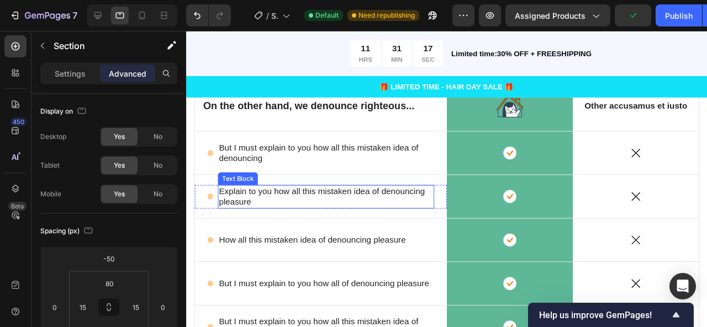
scroll to position [1912, 0]
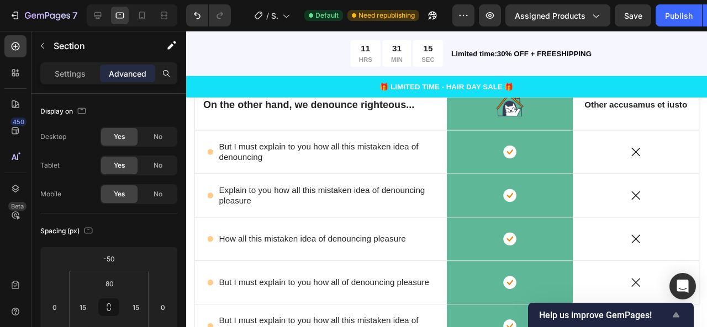
click at [673, 315] on icon "Show survey - Help us improve GemPages!" at bounding box center [675, 315] width 13 height 13
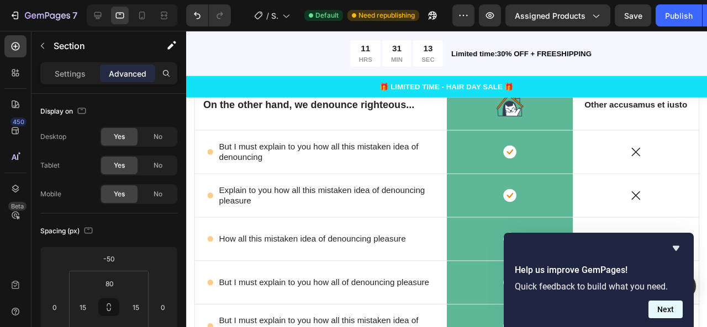
click at [665, 306] on button "Next" at bounding box center [665, 310] width 34 height 18
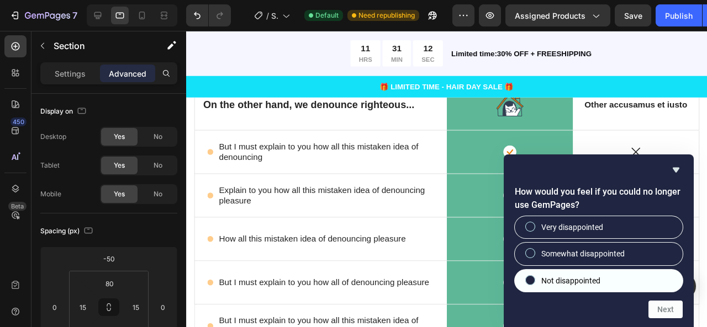
click at [632, 283] on label "Not disappointed" at bounding box center [599, 281] width 168 height 22
click at [534, 283] on input "Not disappointed" at bounding box center [530, 280] width 7 height 7
radio input "true"
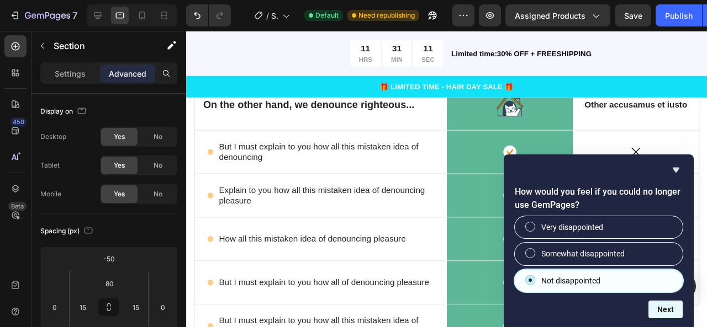
click at [668, 312] on button "Next" at bounding box center [665, 310] width 34 height 18
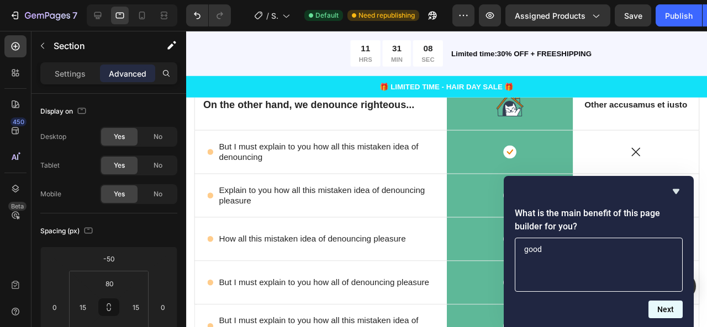
type textarea "good"
click at [670, 311] on button "Next" at bounding box center [665, 310] width 34 height 18
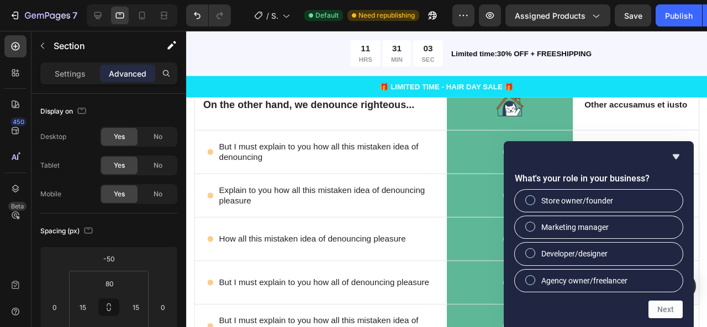
drag, startPoint x: 601, startPoint y: 197, endPoint x: 625, endPoint y: 242, distance: 50.6
click at [601, 198] on span "Store owner/founder" at bounding box center [577, 200] width 72 height 11
click at [534, 198] on input "Store owner/founder" at bounding box center [530, 200] width 7 height 7
radio input "true"
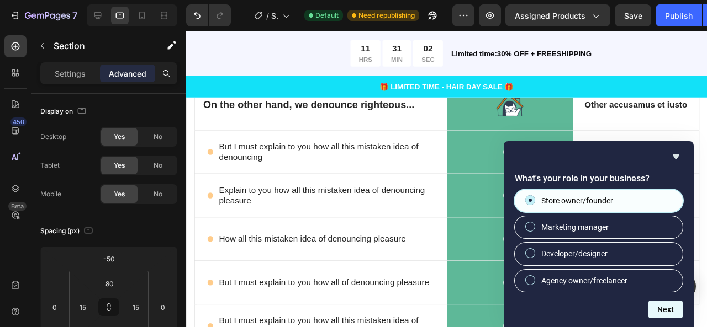
click at [675, 314] on button "Next" at bounding box center [665, 310] width 34 height 18
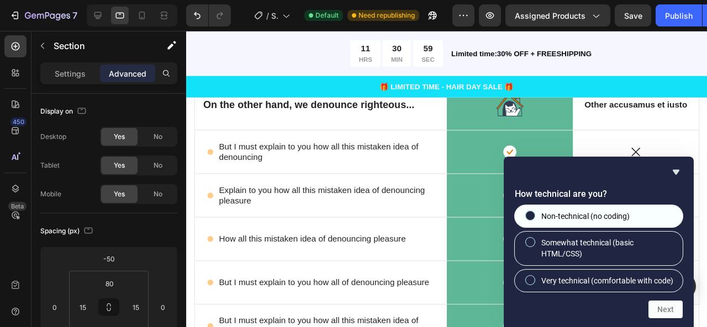
click at [609, 211] on span "Non-technical (no coding)" at bounding box center [585, 216] width 88 height 11
click at [534, 212] on input "Non-technical (no coding)" at bounding box center [530, 215] width 7 height 7
radio input "true"
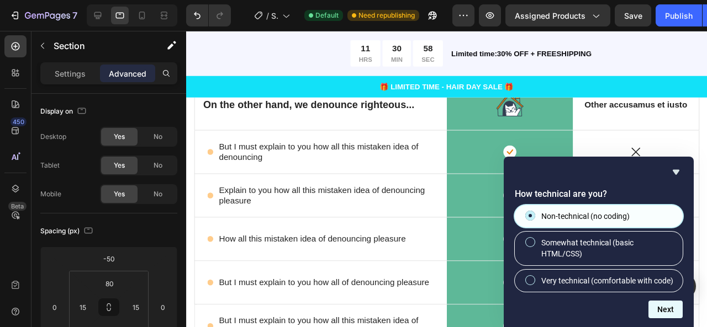
click at [670, 313] on button "Next" at bounding box center [665, 310] width 34 height 18
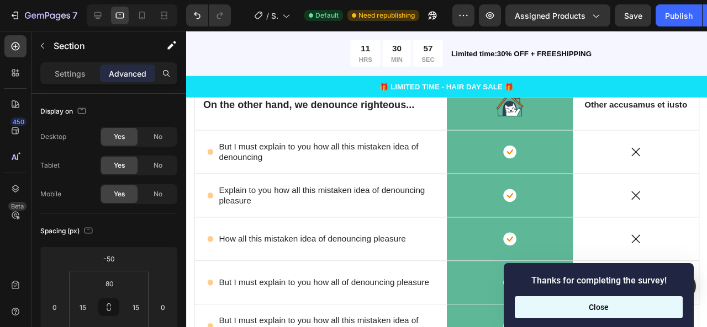
click at [660, 313] on button "Close" at bounding box center [599, 308] width 168 height 22
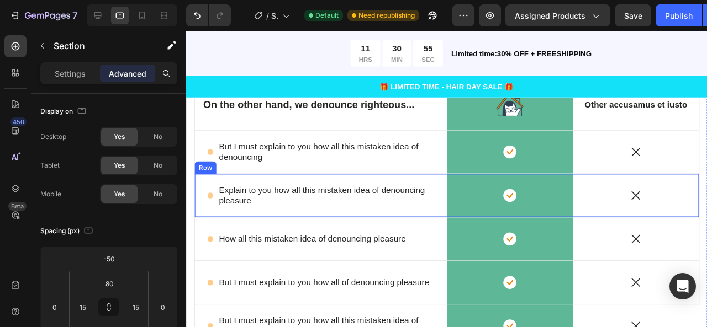
scroll to position [1905, 0]
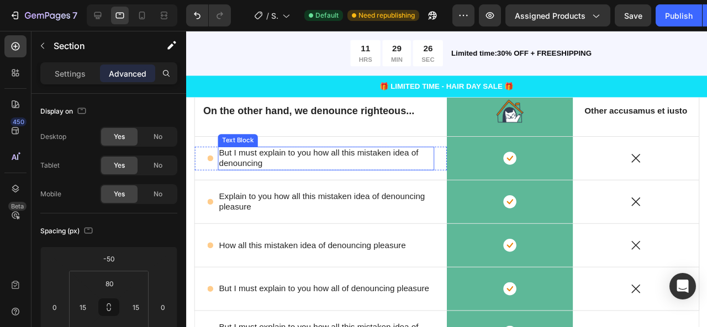
click at [271, 161] on p "But I must explain to you how all this mistaken idea of denouncing" at bounding box center [332, 165] width 225 height 23
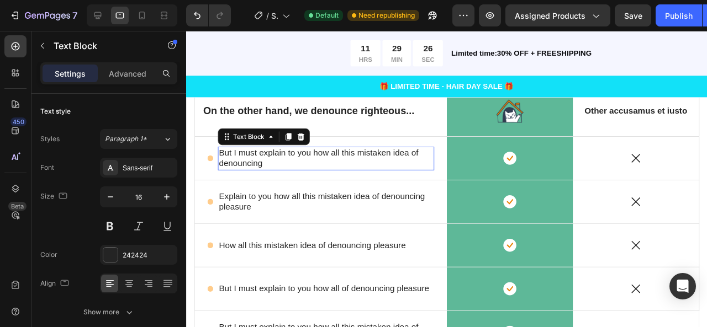
click at [271, 161] on p "But I must explain to you how all this mistaken idea of denouncing" at bounding box center [332, 165] width 225 height 23
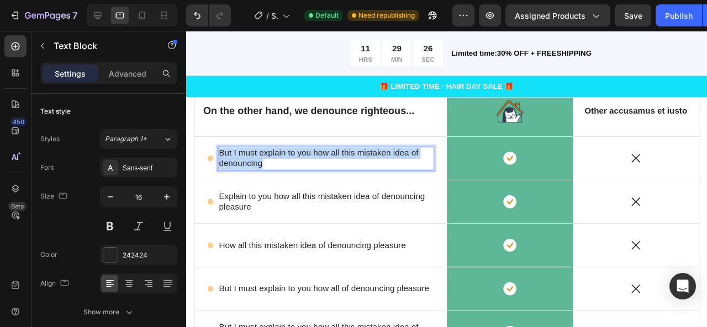
click at [271, 161] on p "But I must explain to you how all this mistaken idea of denouncing" at bounding box center [332, 165] width 225 height 23
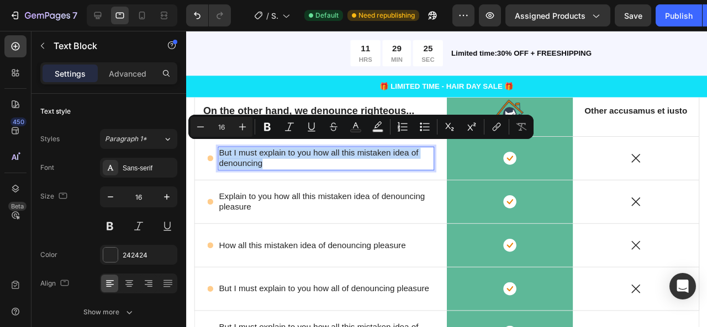
scroll to position [1911, 0]
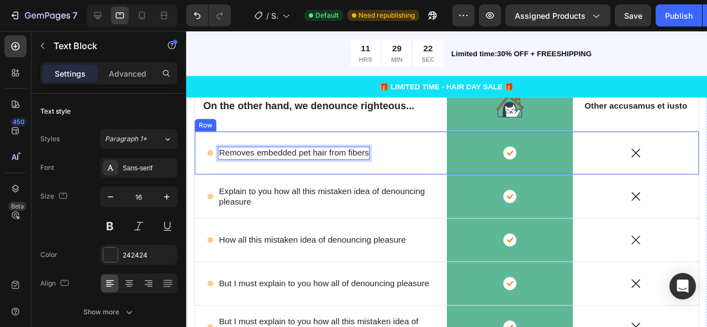
click at [295, 141] on div "Icon Removes embedded pet hair from fibers Text Block 0 Row" at bounding box center [327, 159] width 265 height 45
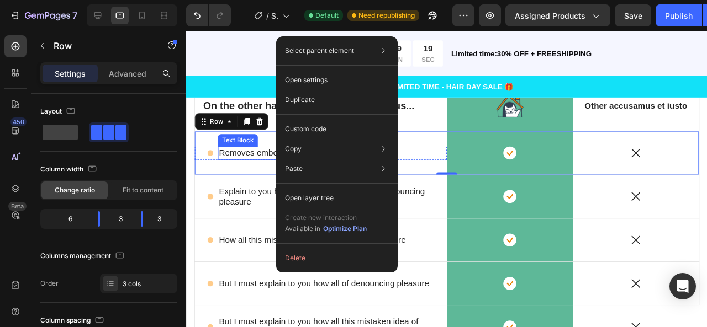
click at [224, 154] on p "Removes embedded pet hair from fibers" at bounding box center [298, 160] width 157 height 12
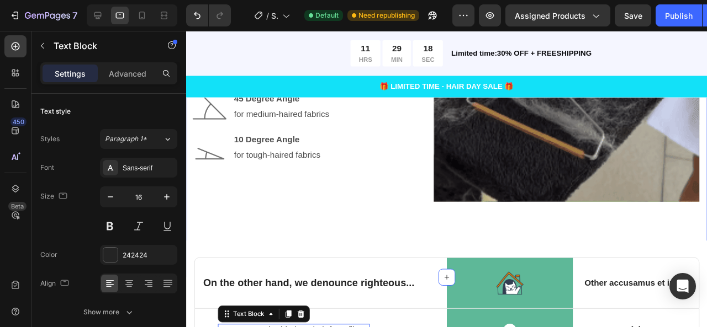
scroll to position [1727, 0]
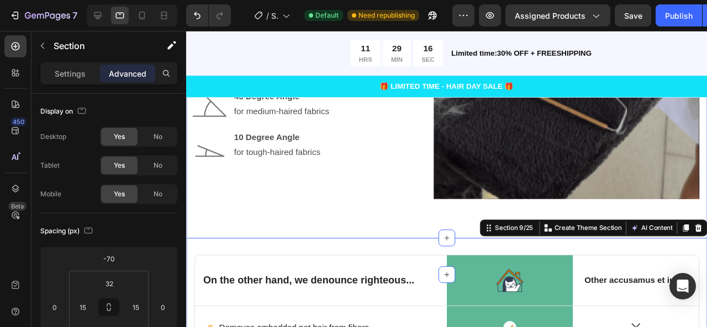
click at [441, 239] on div "Get Effective Results Text Block How to Use Heading Advanced head design allows…" at bounding box center [459, 91] width 531 height 324
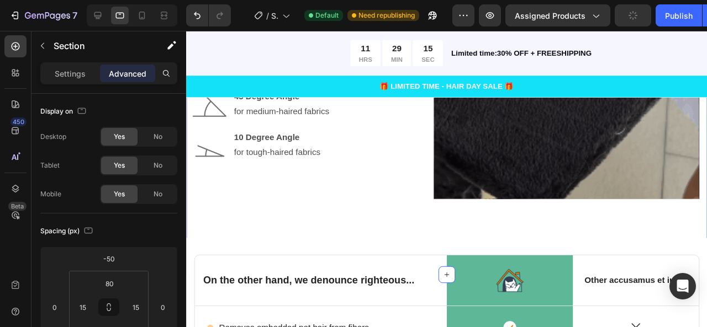
click at [452, 240] on div "Get Effective Results Text Block How to Use Heading Advanced head design allows…" at bounding box center [459, 91] width 531 height 324
click at [456, 283] on icon at bounding box center [460, 287] width 9 height 9
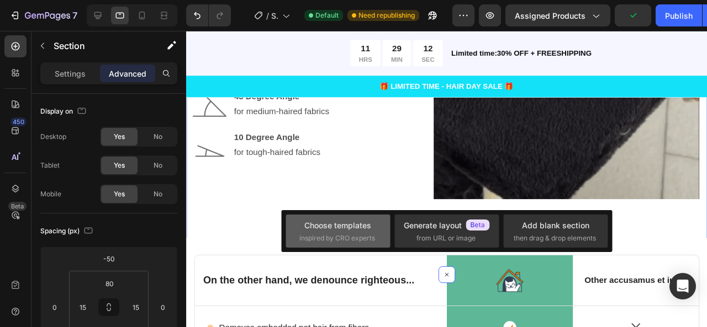
click at [353, 226] on div "Choose templates" at bounding box center [337, 226] width 67 height 12
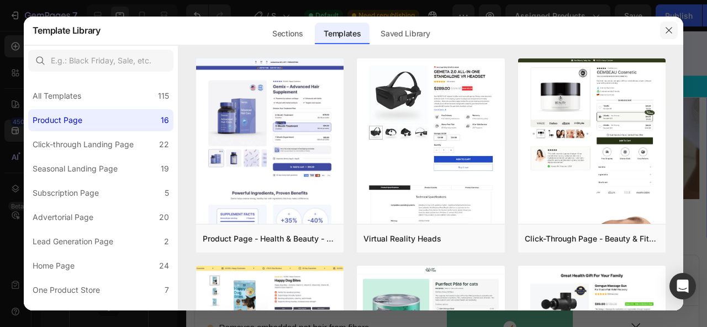
click at [666, 37] on button "button" at bounding box center [669, 31] width 18 height 18
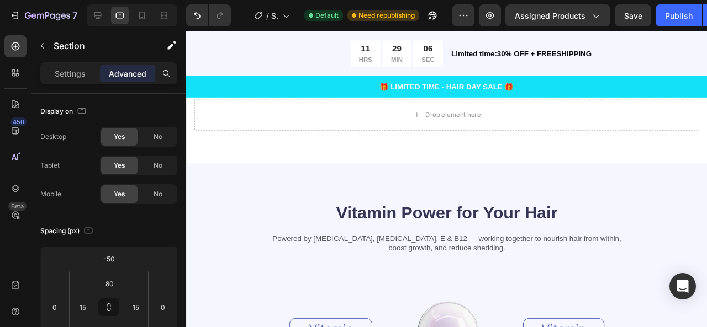
scroll to position [2324, 0]
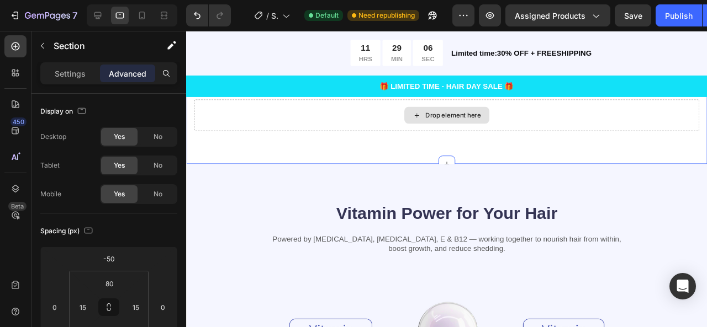
click at [458, 134] on div "Drop element here" at bounding box center [459, 119] width 531 height 33
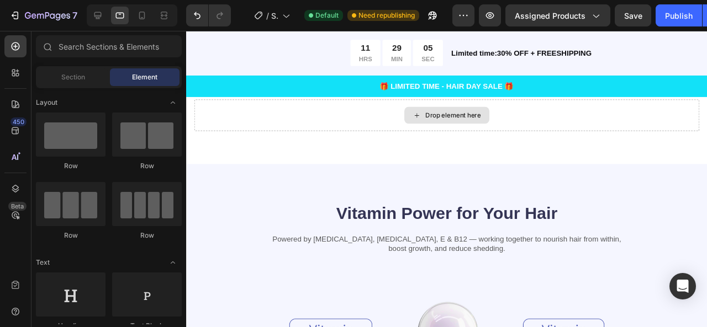
click at [457, 117] on div "Drop element here" at bounding box center [466, 119] width 59 height 9
click at [73, 81] on span "Section" at bounding box center [73, 77] width 24 height 10
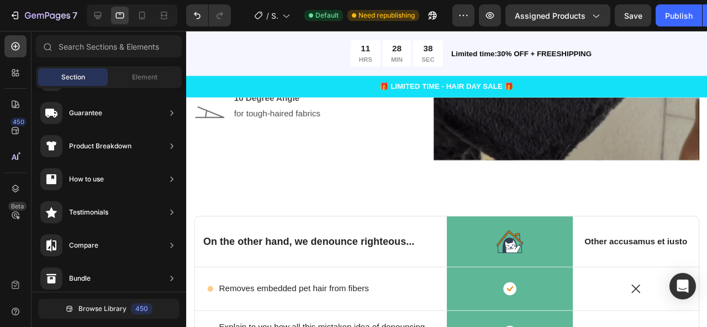
scroll to position [1807, 0]
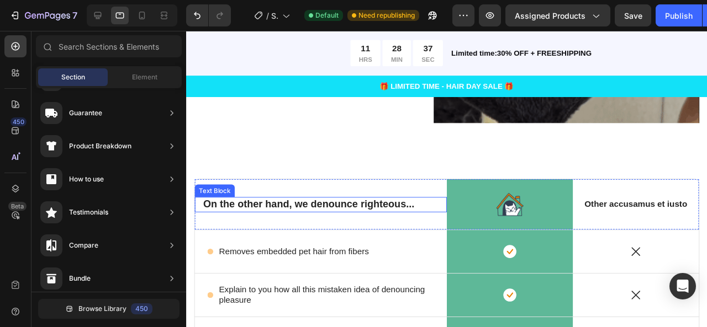
click at [351, 207] on p "On the other hand, we denounce righteous..." at bounding box center [327, 214] width 247 height 14
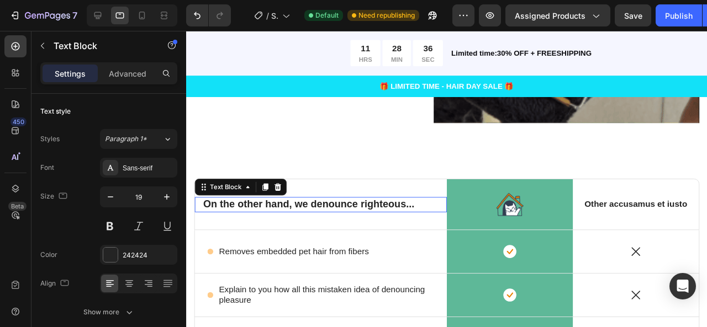
click at [351, 207] on p "On the other hand, we denounce righteous..." at bounding box center [327, 214] width 247 height 14
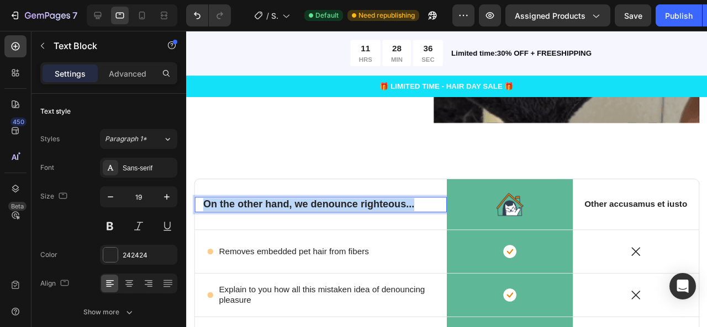
click at [351, 207] on p "On the other hand, we denounce righteous..." at bounding box center [327, 214] width 247 height 14
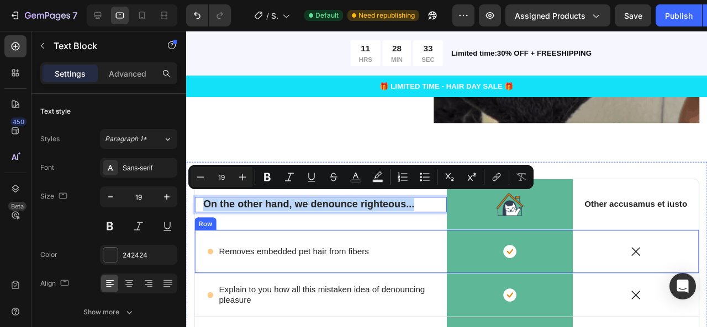
click at [356, 241] on div "Icon Removes embedded pet hair from fibers Text Block Row" at bounding box center [327, 263] width 265 height 45
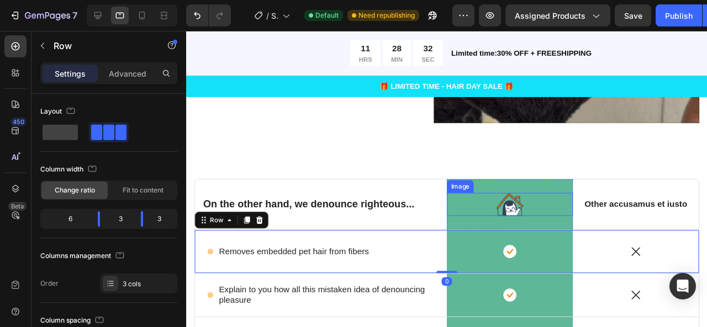
click at [517, 210] on img at bounding box center [526, 214] width 29 height 24
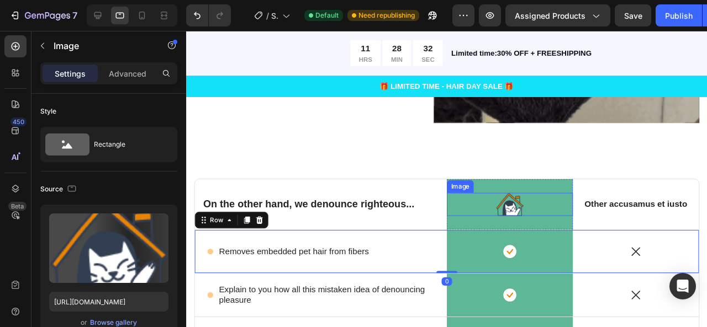
click at [517, 210] on img at bounding box center [526, 214] width 29 height 24
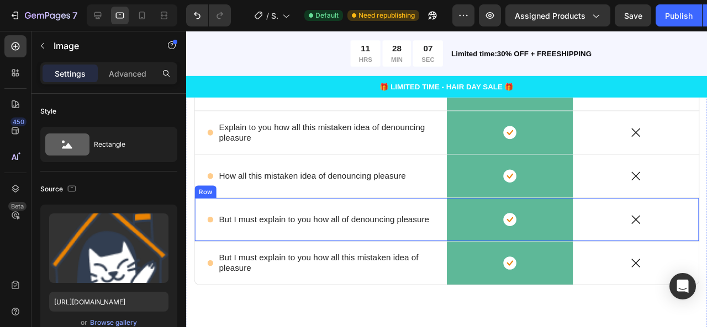
scroll to position [1978, 0]
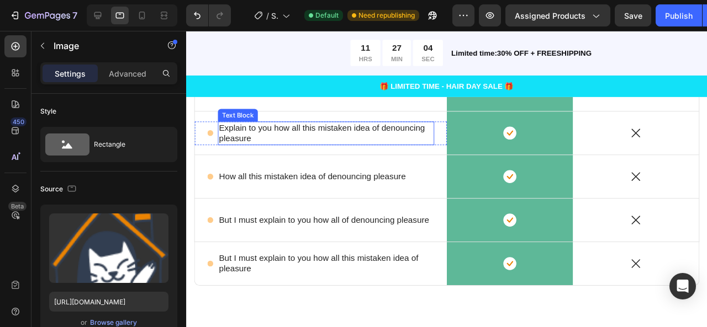
click at [278, 134] on p "Explain to you how all this mistaken idea of denouncing pleasure" at bounding box center [332, 139] width 225 height 23
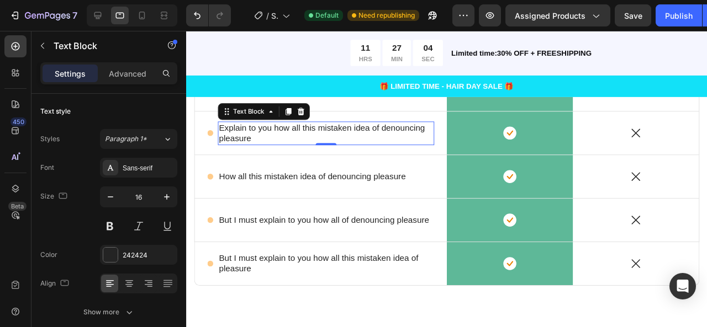
click at [278, 134] on p "Explain to you how all this mistaken idea of denouncing pleasure" at bounding box center [332, 139] width 225 height 23
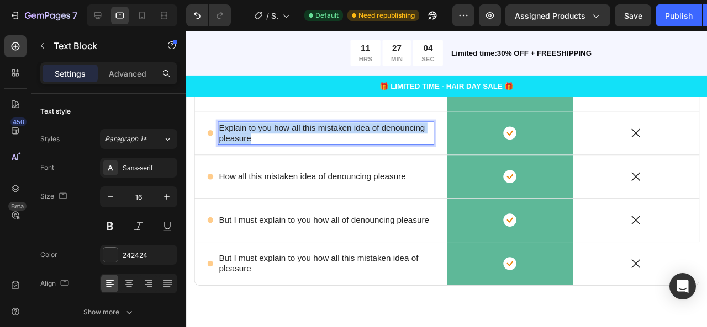
click at [278, 134] on p "Explain to you how all this mistaken idea of denouncing pleasure" at bounding box center [332, 139] width 225 height 23
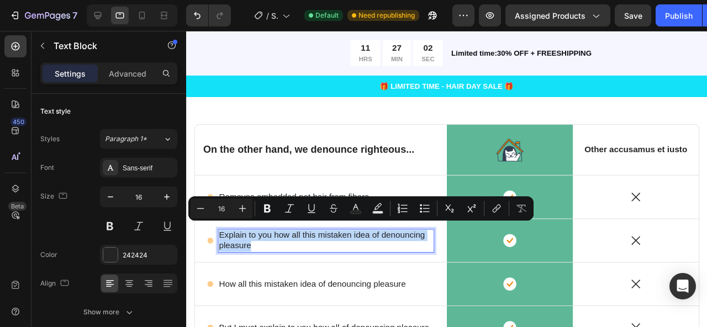
scroll to position [1865, 0]
click at [278, 201] on p "Removes embedded pet hair from fibers" at bounding box center [298, 206] width 157 height 12
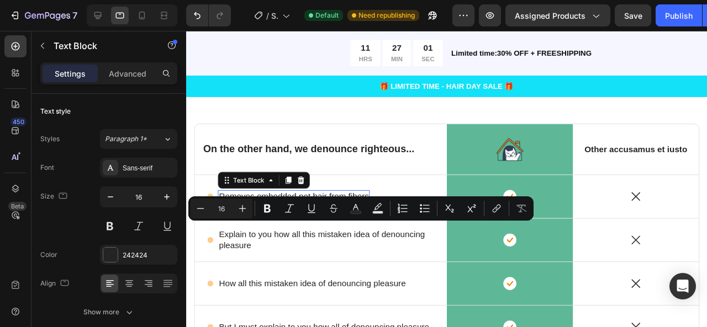
click at [278, 201] on p "Removes embedded pet hair from fibers" at bounding box center [298, 206] width 157 height 12
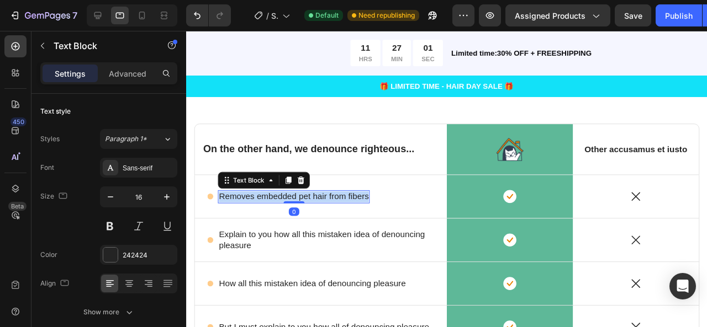
click at [278, 201] on p "Removes embedded pet hair from fibers" at bounding box center [298, 206] width 157 height 12
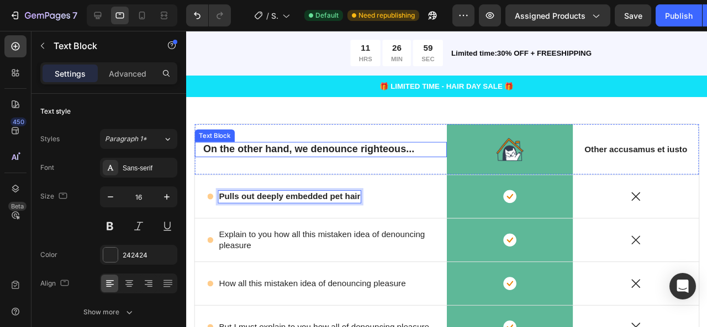
click at [272, 152] on p "On the other hand, we denounce righteous..." at bounding box center [327, 156] width 247 height 14
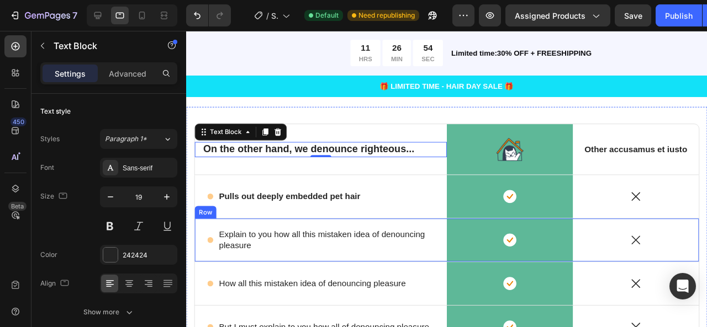
click at [241, 229] on div "Icon Explain to you how all this mistaken idea of denouncing pleasure Text Bloc…" at bounding box center [327, 251] width 265 height 45
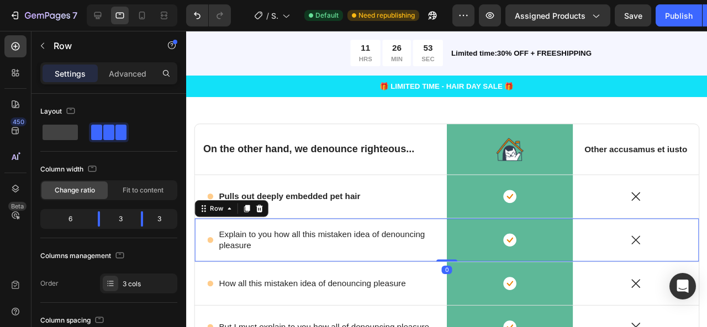
click at [241, 229] on div "Icon Explain to you how all this mistaken idea of denouncing pleasure Text Bloc…" at bounding box center [327, 251] width 265 height 45
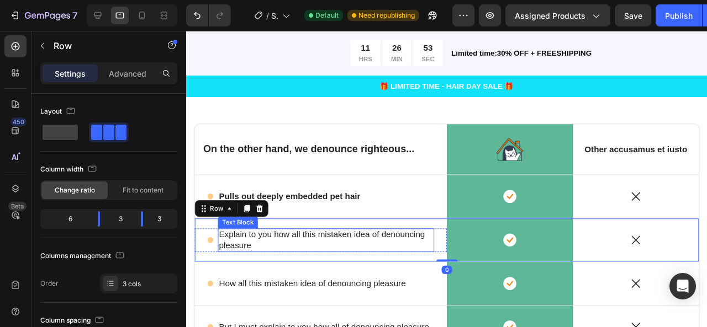
click at [242, 240] on p "Explain to you how all this mistaken idea of denouncing pleasure" at bounding box center [332, 251] width 225 height 23
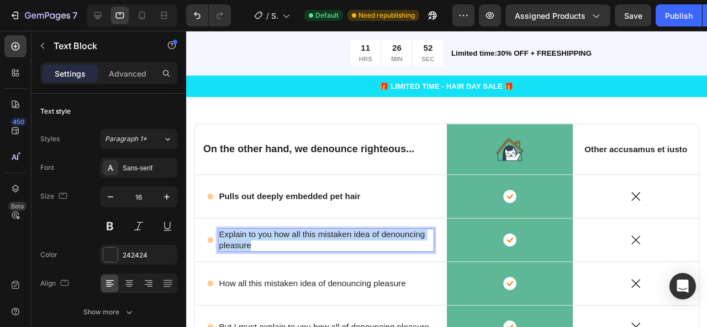
click at [242, 240] on p "Explain to you how all this mistaken idea of denouncing pleasure" at bounding box center [332, 251] width 225 height 23
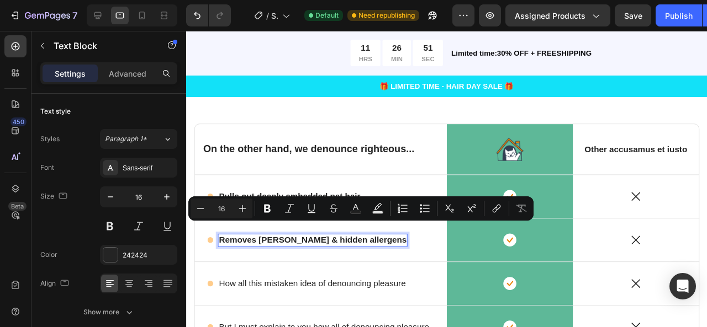
scroll to position [1871, 0]
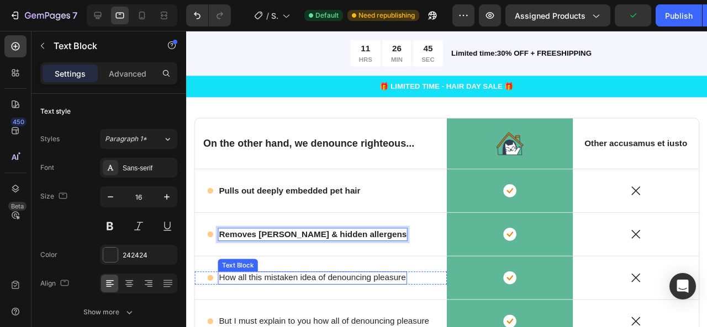
click at [270, 287] on p "How all this mistaken idea of denouncing pleasure" at bounding box center [318, 291] width 197 height 12
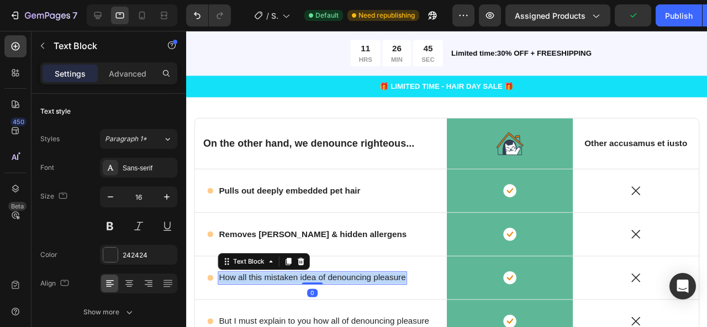
click at [270, 287] on p "How all this mistaken idea of denouncing pleasure" at bounding box center [318, 291] width 197 height 12
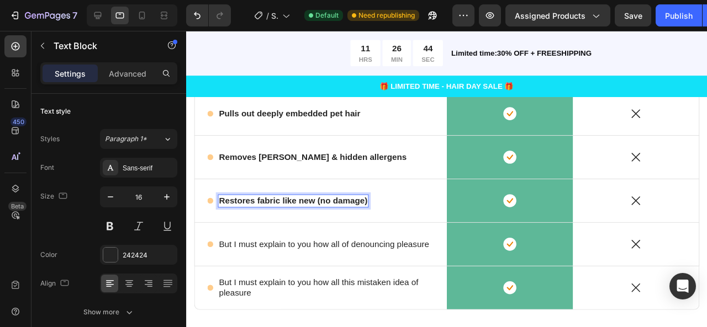
scroll to position [1953, 0]
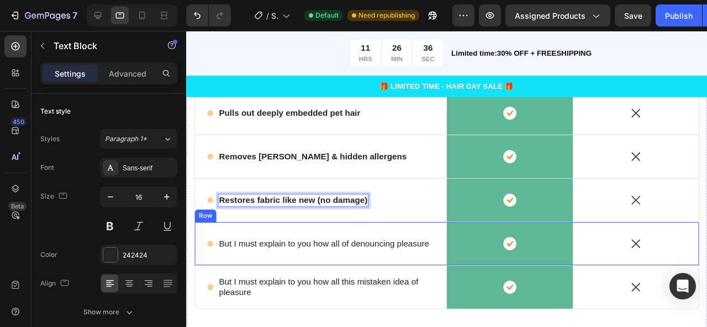
click at [271, 250] on p "But I must explain to you how all of denouncing pleasure" at bounding box center [330, 256] width 221 height 12
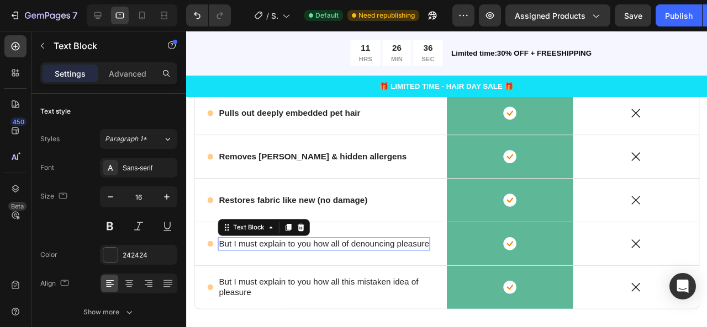
click at [271, 250] on p "But I must explain to you how all of denouncing pleasure" at bounding box center [330, 256] width 221 height 12
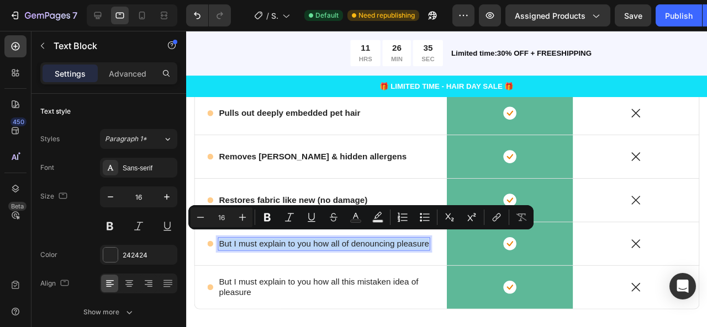
click at [271, 250] on p "But I must explain to you how all of denouncing pleasure" at bounding box center [330, 256] width 221 height 12
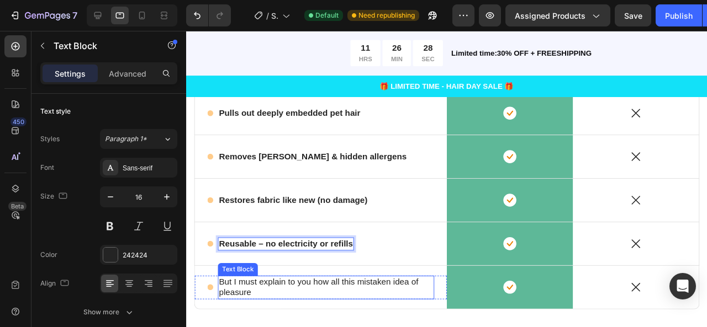
click at [271, 290] on p "But I must explain to you how all this mistaken idea of pleasure" at bounding box center [332, 301] width 225 height 23
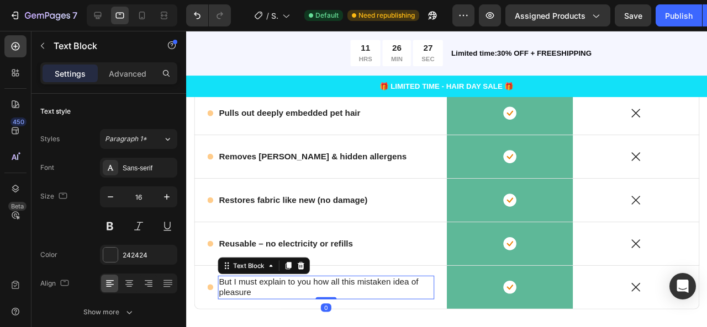
click at [271, 290] on p "But I must explain to you how all this mistaken idea of pleasure" at bounding box center [332, 301] width 225 height 23
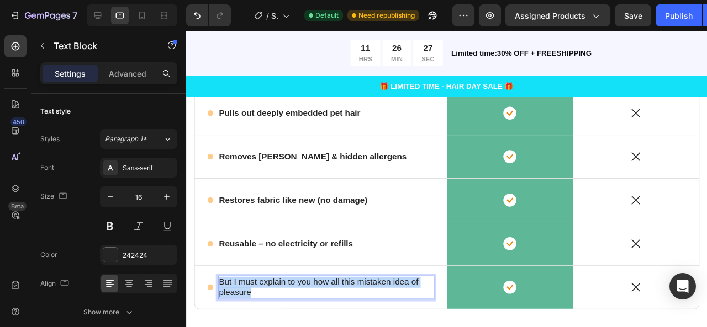
click at [271, 290] on p "But I must explain to you how all this mistaken idea of pleasure" at bounding box center [332, 301] width 225 height 23
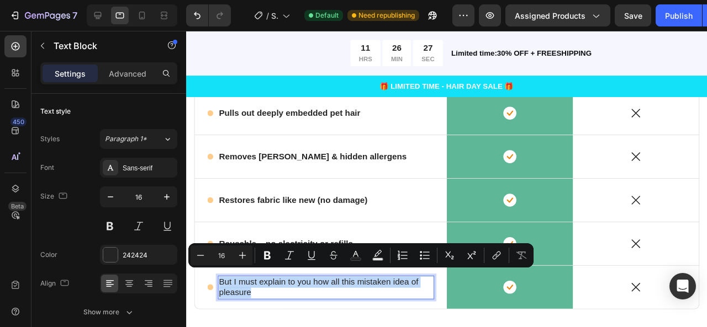
scroll to position [1958, 0]
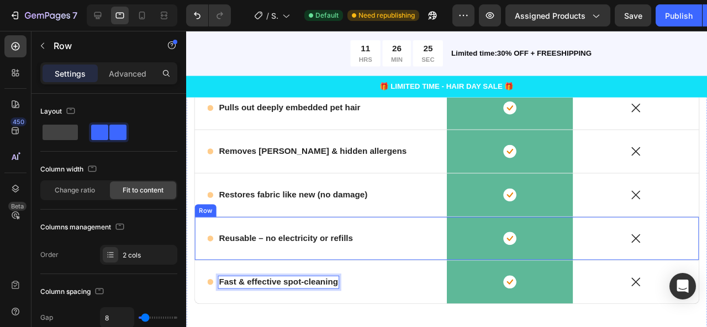
click at [408, 246] on div "Icon Reusable – no electricity or refills Text Block Row" at bounding box center [327, 250] width 265 height 14
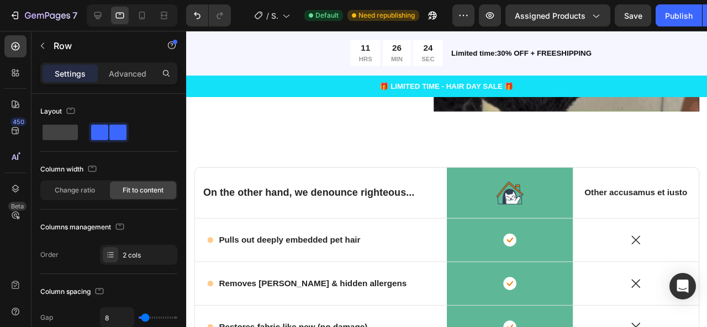
scroll to position [1816, 0]
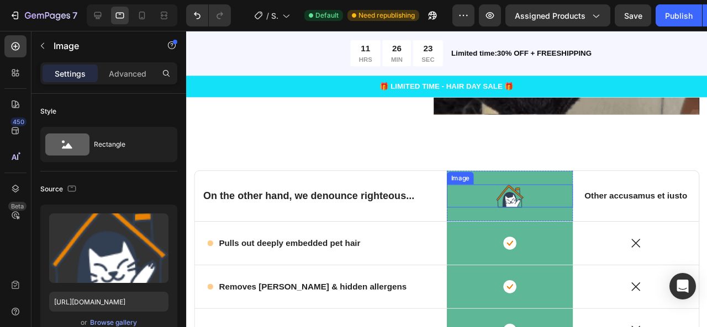
click at [533, 209] on img at bounding box center [526, 205] width 29 height 24
click at [532, 181] on icon at bounding box center [533, 182] width 9 height 9
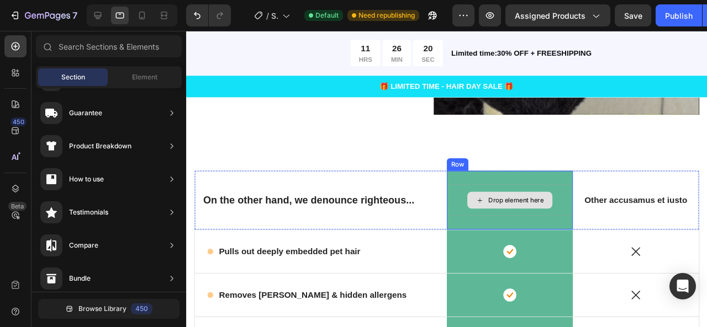
click at [528, 205] on div "Drop element here" at bounding box center [533, 209] width 59 height 9
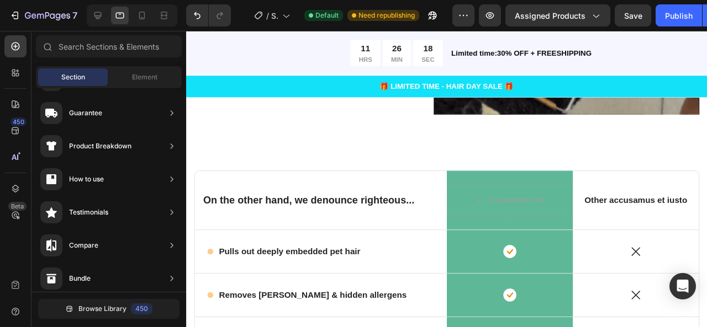
scroll to position [0, 0]
click at [149, 83] on div "Element" at bounding box center [145, 77] width 70 height 18
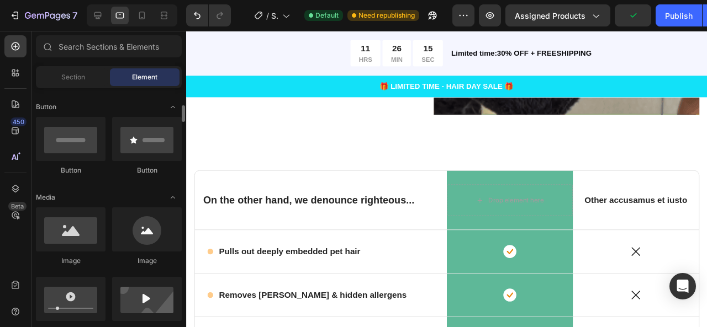
scroll to position [246, 0]
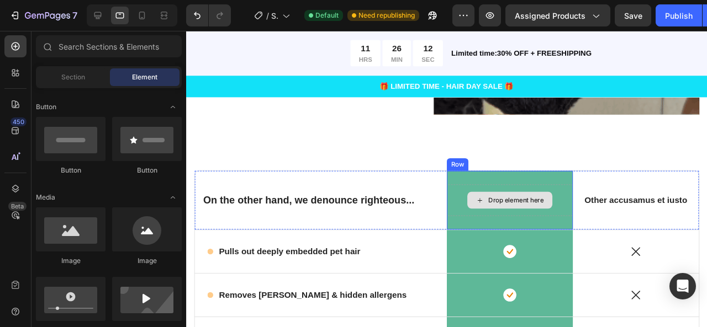
click at [464, 193] on div "Drop element here" at bounding box center [526, 209] width 133 height 33
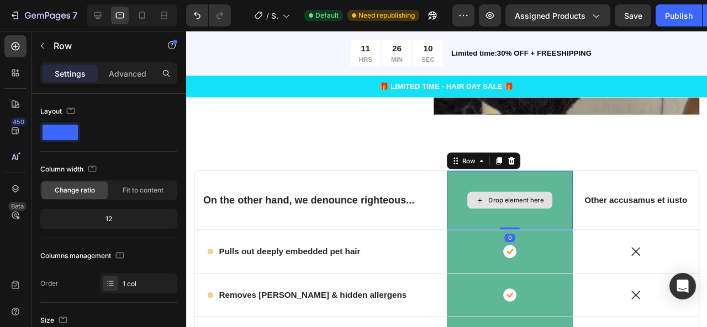
scroll to position [1941, 0]
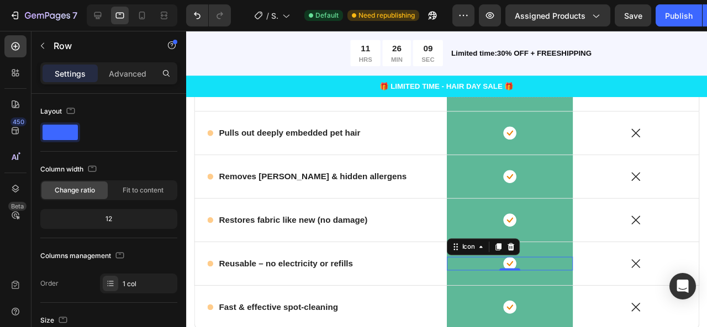
click at [481, 269] on div "Icon 0" at bounding box center [526, 276] width 133 height 14
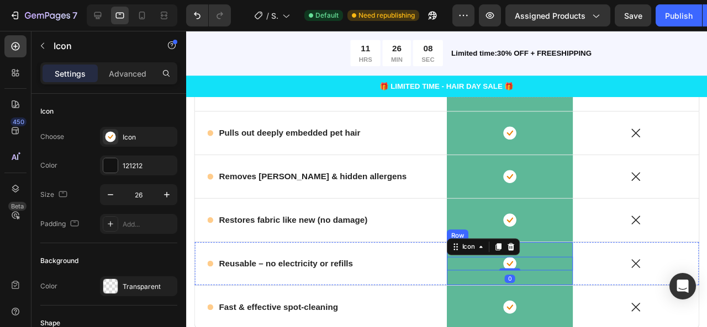
click at [477, 287] on div "Icon 0 Row" at bounding box center [526, 275] width 133 height 45
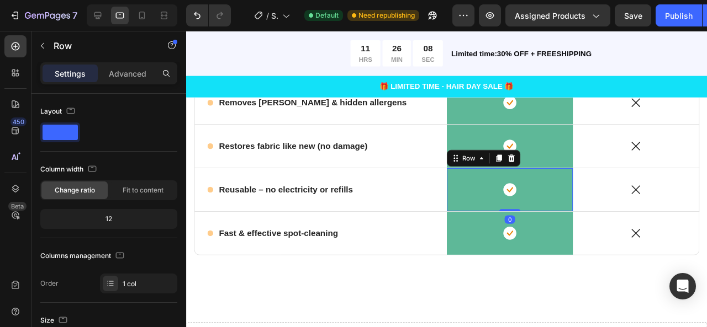
scroll to position [2013, 0]
click at [496, 256] on div "Icon Row" at bounding box center [526, 243] width 133 height 45
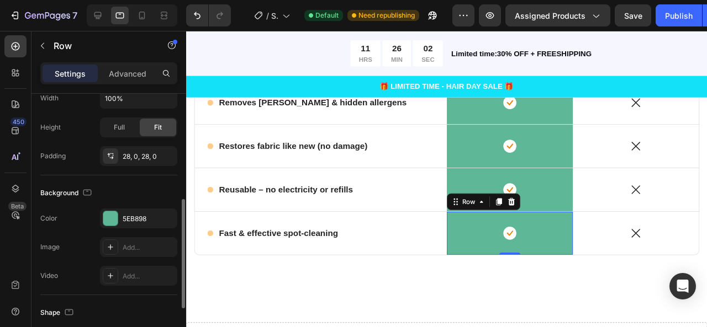
scroll to position [251, 0]
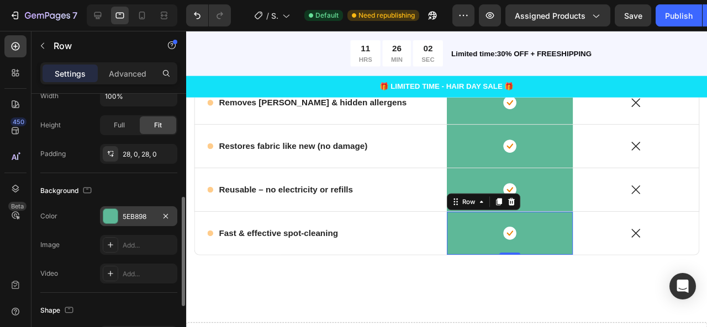
click at [134, 214] on div "5EB898" at bounding box center [139, 217] width 32 height 10
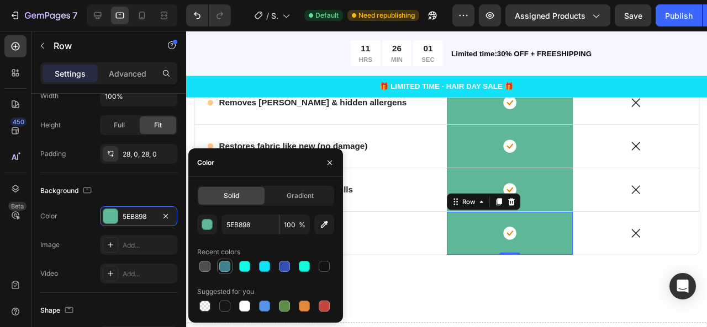
click at [230, 271] on div at bounding box center [224, 266] width 13 height 13
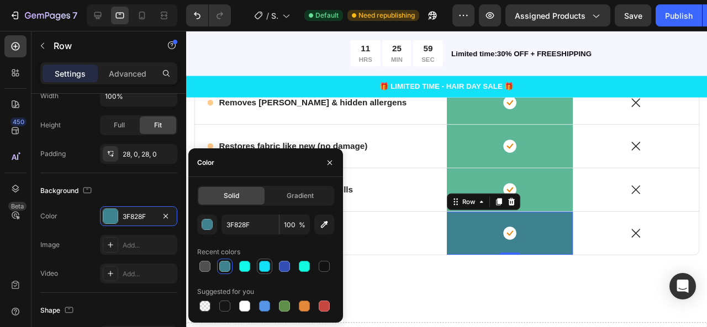
click at [267, 262] on div at bounding box center [264, 266] width 11 height 11
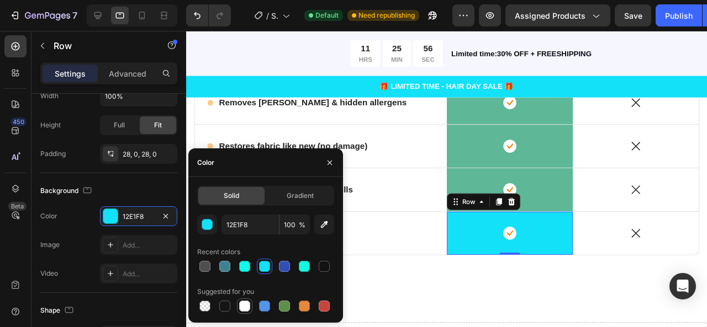
click at [243, 309] on div at bounding box center [244, 306] width 11 height 11
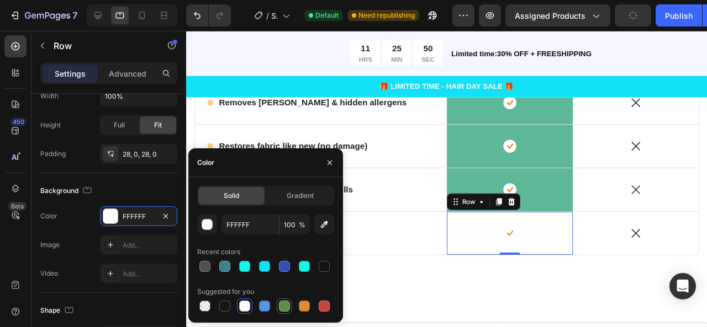
click at [284, 305] on div at bounding box center [284, 306] width 11 height 11
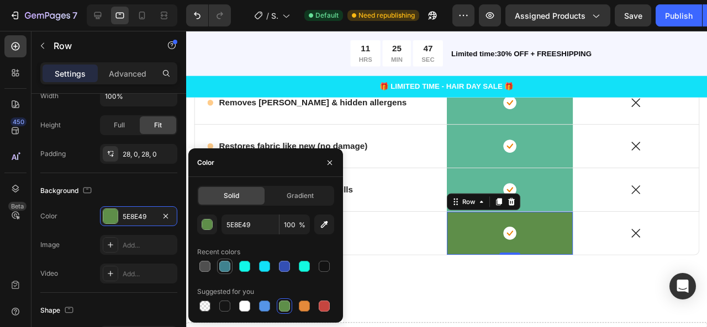
click at [229, 266] on div at bounding box center [224, 266] width 11 height 11
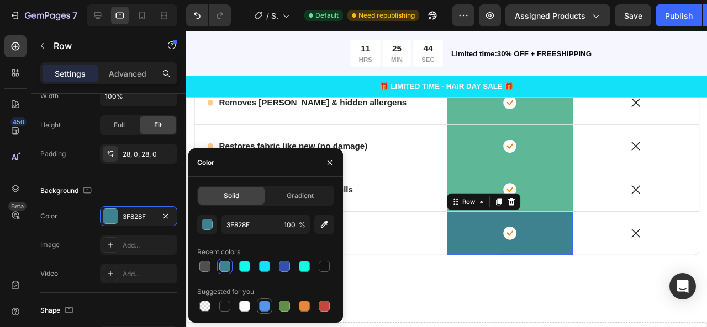
click at [272, 304] on div at bounding box center [264, 306] width 15 height 15
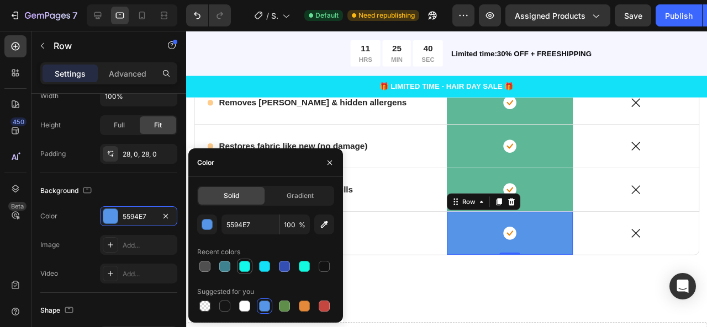
click at [239, 265] on div at bounding box center [244, 266] width 11 height 11
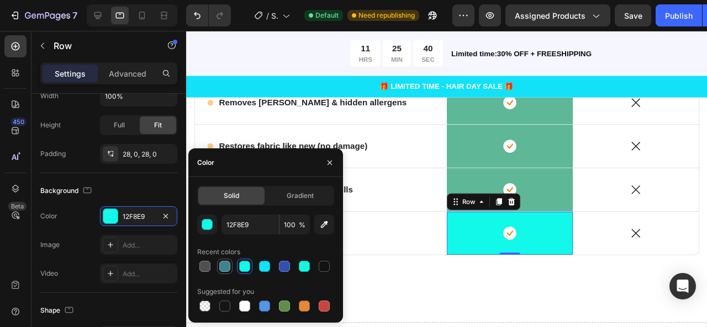
click at [223, 267] on div at bounding box center [224, 266] width 11 height 11
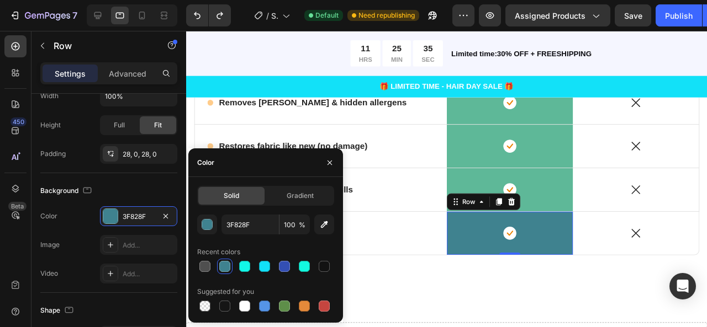
type input "5EB898"
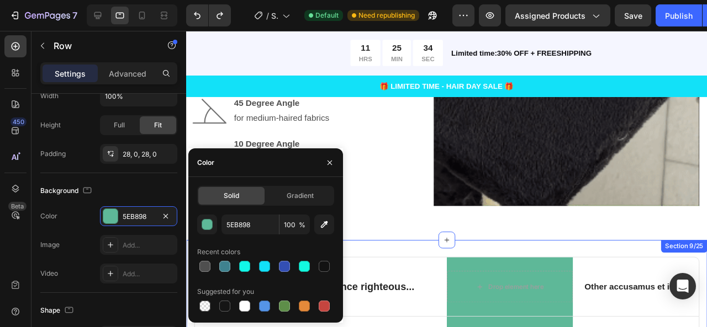
scroll to position [1721, 0]
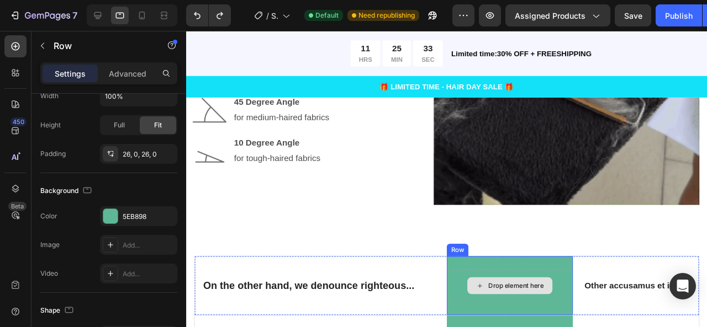
click at [484, 287] on div "Drop element here" at bounding box center [526, 299] width 133 height 33
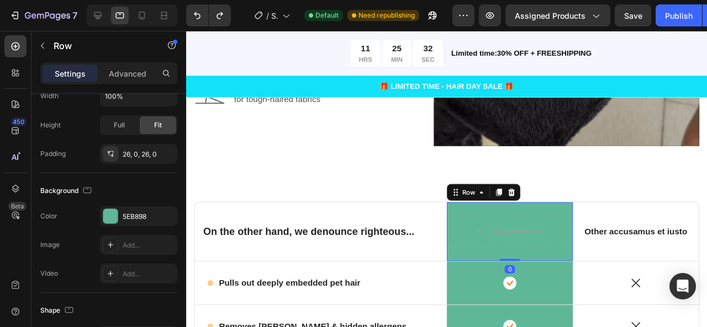
scroll to position [1783, 0]
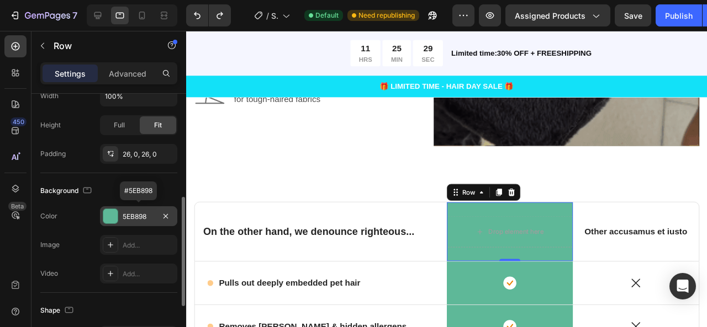
click at [145, 208] on div "5EB898" at bounding box center [138, 217] width 77 height 20
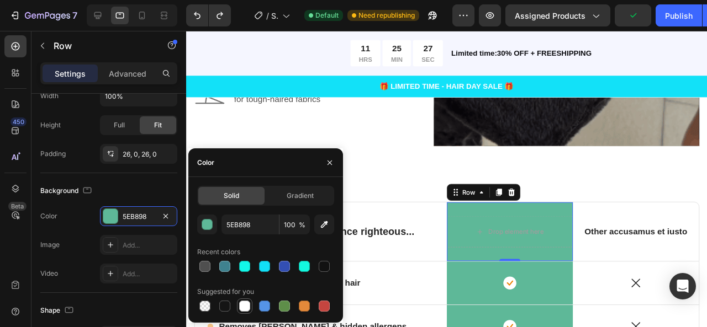
click at [242, 306] on div at bounding box center [244, 306] width 11 height 11
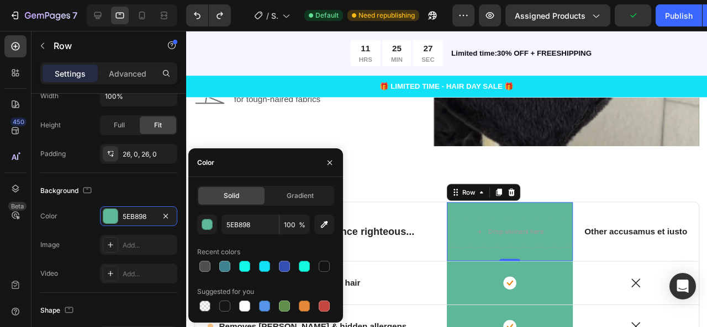
type input "FFFFFF"
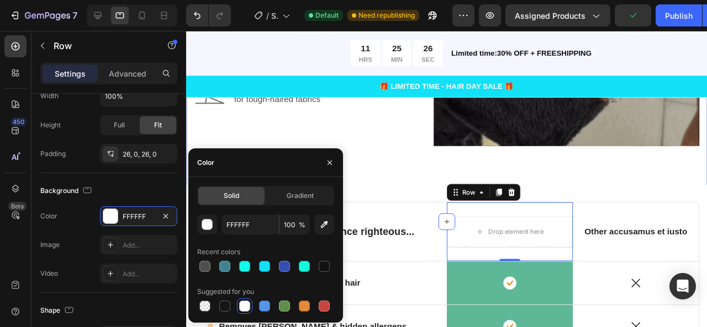
click at [405, 176] on div "Get Effective Results Text Block How to Use Heading Advanced head design allows…" at bounding box center [459, 35] width 531 height 324
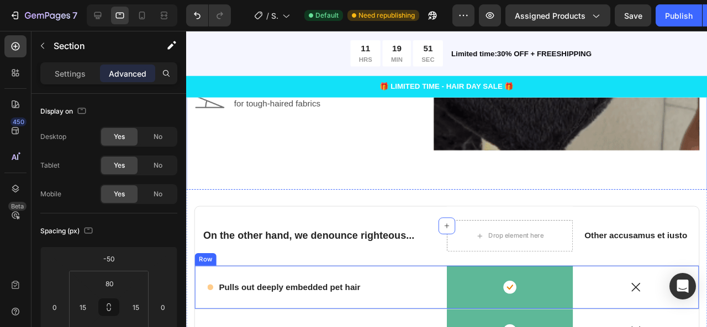
scroll to position [1810, 0]
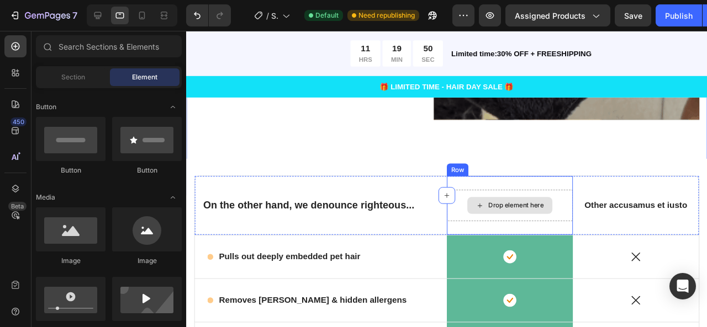
click at [511, 216] on div "Drop element here" at bounding box center [526, 215] width 89 height 18
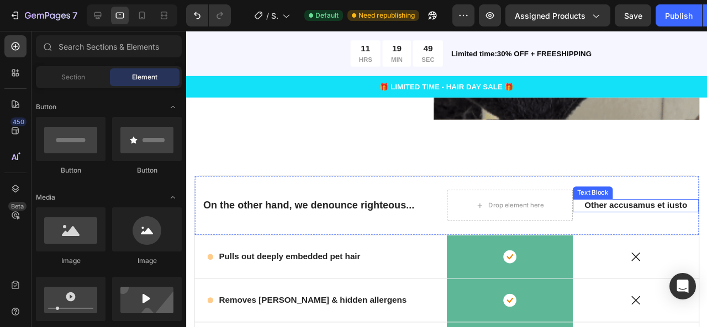
click at [615, 208] on div "Other accusamus et iusto" at bounding box center [658, 215] width 121 height 14
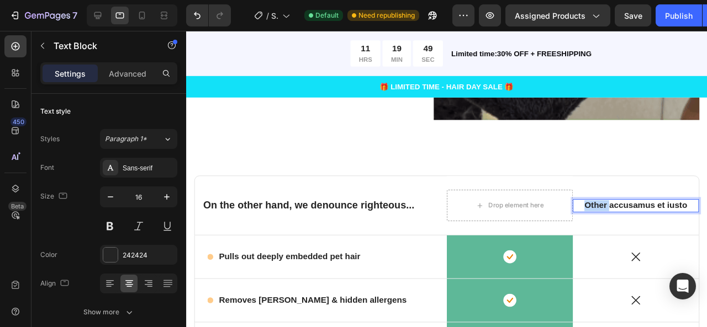
click at [615, 208] on div "Other accusamus et iusto" at bounding box center [658, 215] width 121 height 14
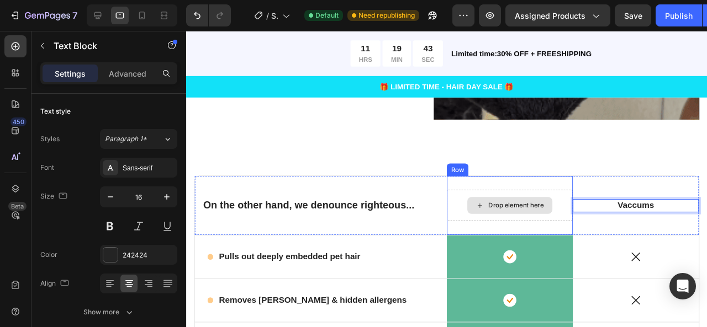
click at [557, 207] on div "Drop element here" at bounding box center [526, 215] width 89 height 18
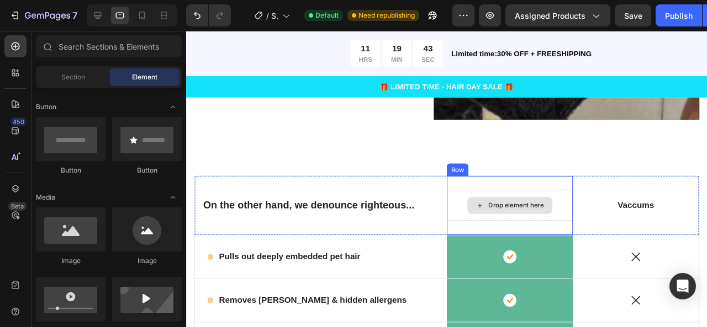
click at [557, 206] on div "Drop element here" at bounding box center [526, 215] width 89 height 18
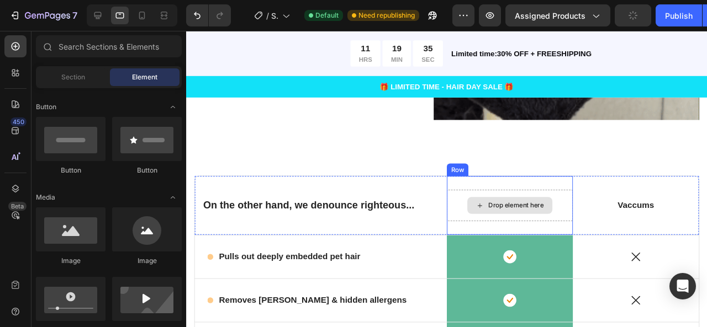
click at [521, 206] on div "Drop element here" at bounding box center [526, 215] width 89 height 18
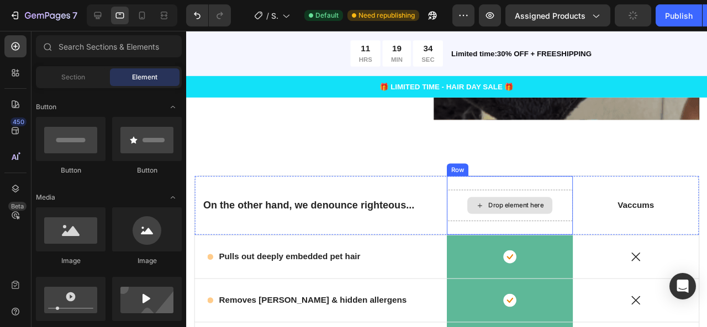
click at [521, 206] on div "Drop element here" at bounding box center [526, 215] width 89 height 18
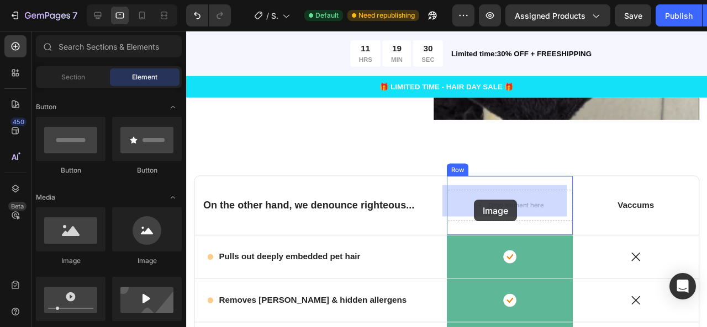
drag, startPoint x: 263, startPoint y: 251, endPoint x: 489, endPoint y: 209, distance: 229.7
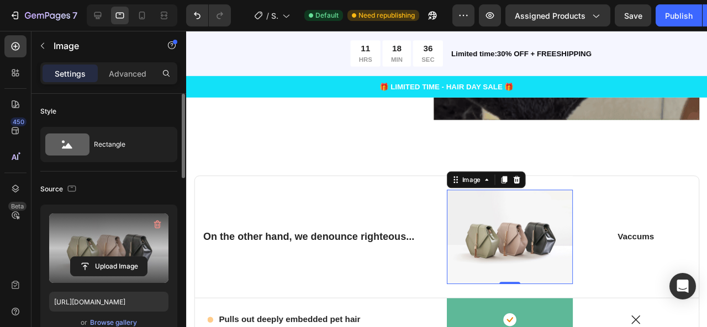
scroll to position [60, 0]
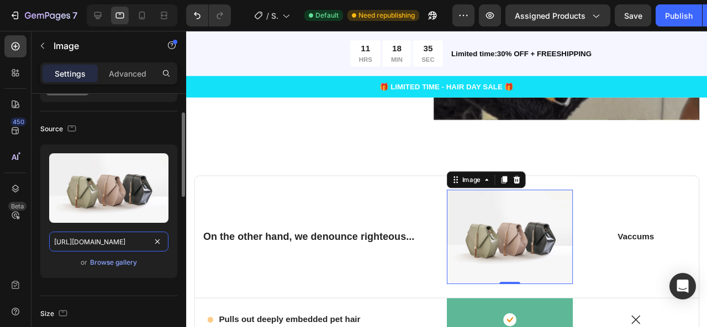
click at [112, 235] on input "https://cdn.shopify.com/s/files/1/2005/9307/files/image_demo.jpg" at bounding box center [108, 242] width 119 height 20
click at [112, 234] on input "https://cdn.shopify.com/s/files/1/2005/9307/files/image_demo.jpg" at bounding box center [108, 242] width 119 height 20
click at [112, 233] on input "https://cdn.shopify.com/s/files/1/2005/9307/files/image_demo.jpg" at bounding box center [108, 242] width 119 height 20
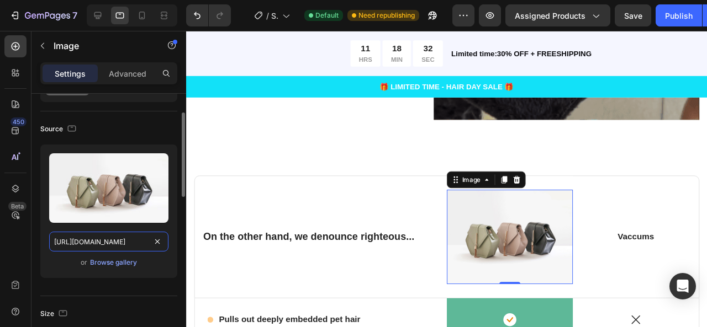
paste input "file:///C:/Users/DELL/Downloads/Mini_Pro_Max_Xtra.webp"
type input "file:///C:/Users/DELL/Downloads/Mini_Pro_Max_Xtra.webp"
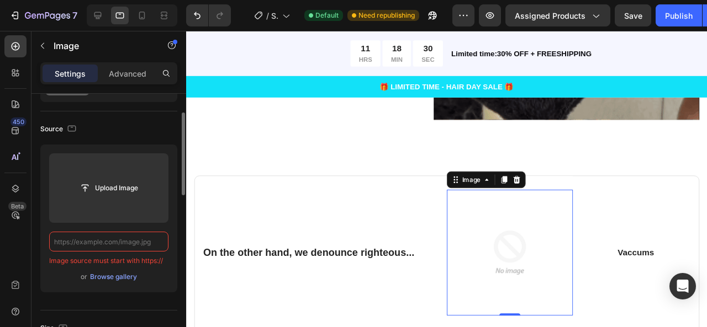
scroll to position [0, 0]
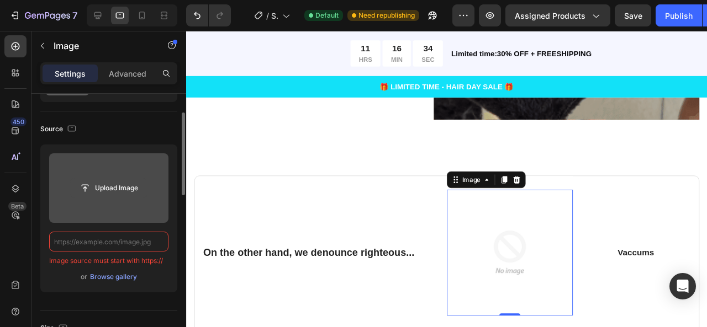
click at [128, 195] on input "file" at bounding box center [109, 188] width 76 height 19
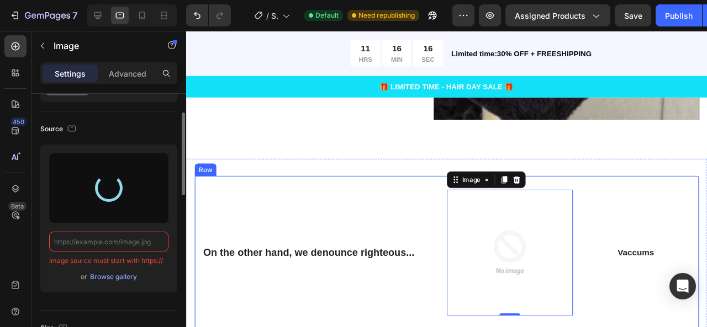
type input "https://cdn.shopify.com/s/files/1/0763/2483/1487/files/gempages_583688046814167…"
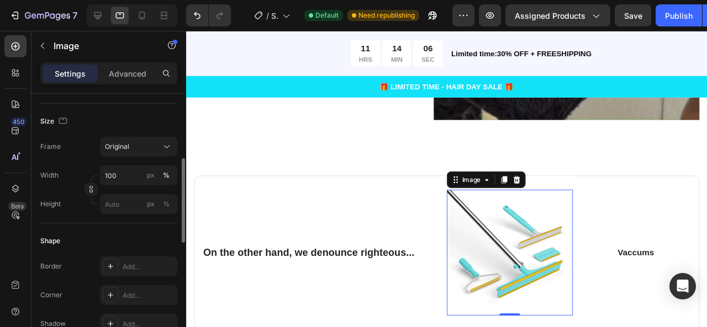
scroll to position [253, 0]
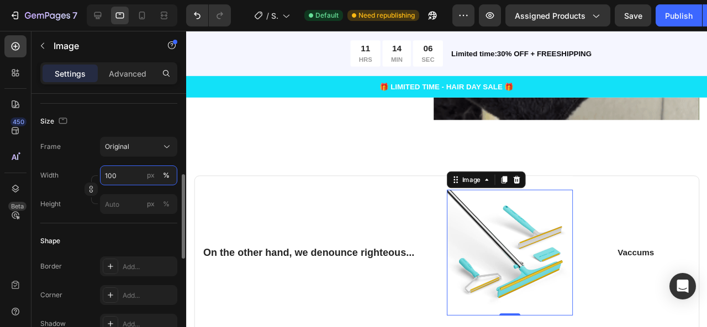
click at [123, 179] on input "100" at bounding box center [138, 176] width 77 height 20
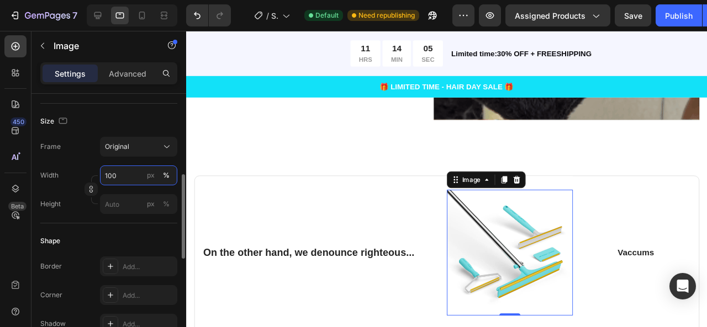
click at [123, 179] on input "100" at bounding box center [138, 176] width 77 height 20
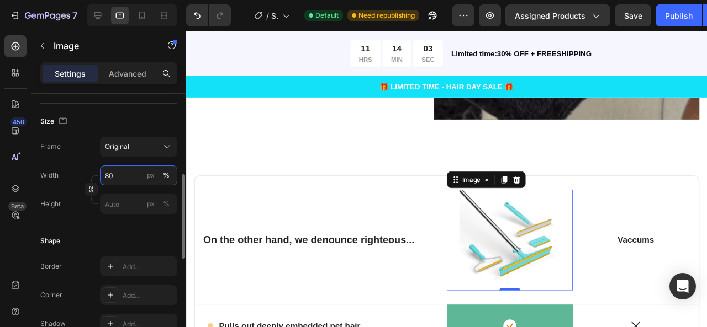
type input "8"
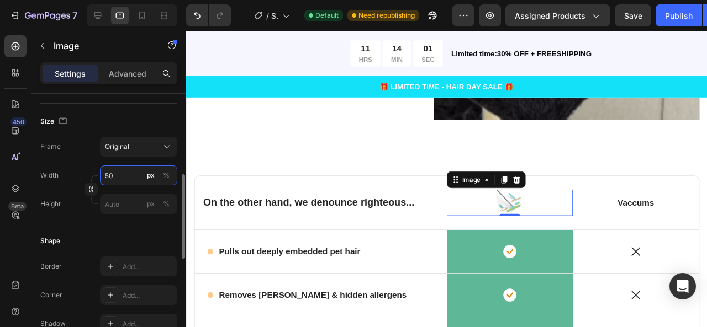
type input "5"
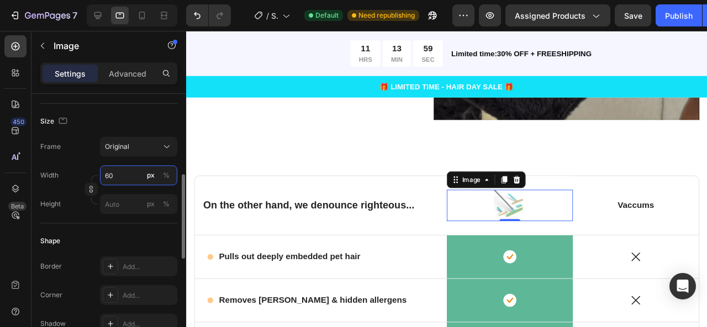
type input "6"
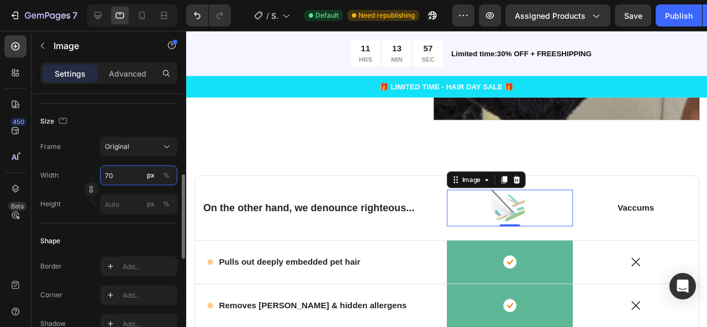
type input "7"
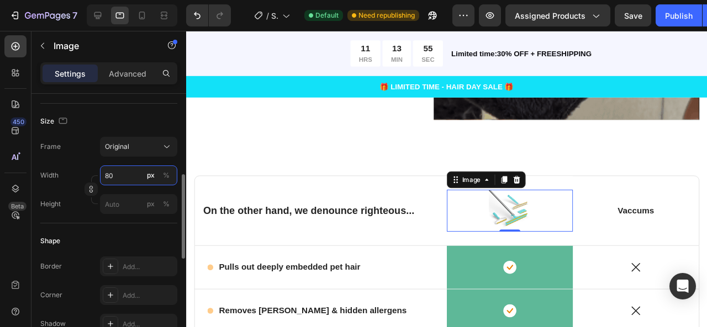
type input "8"
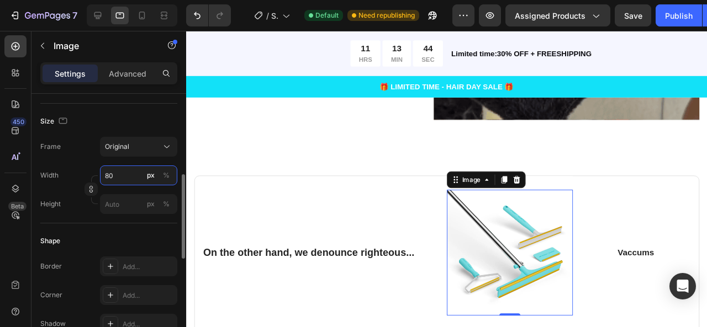
type input "8"
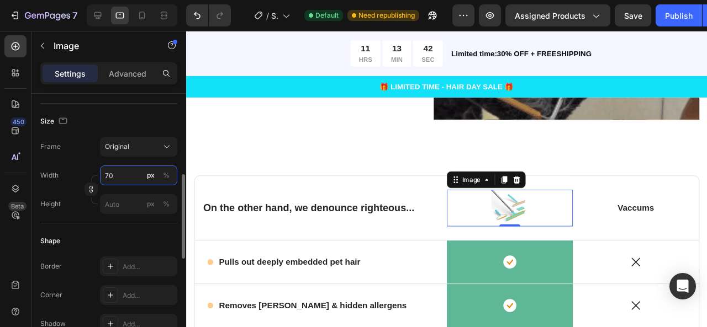
type input "7"
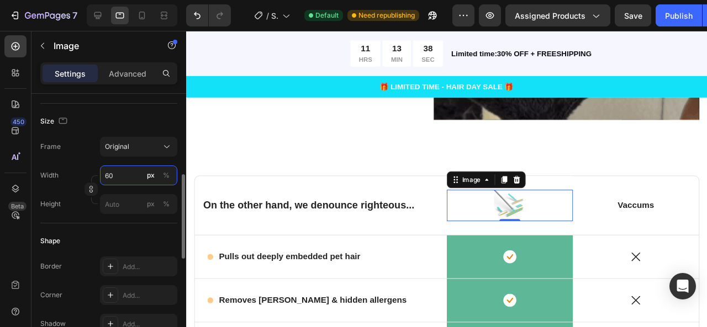
type input "6"
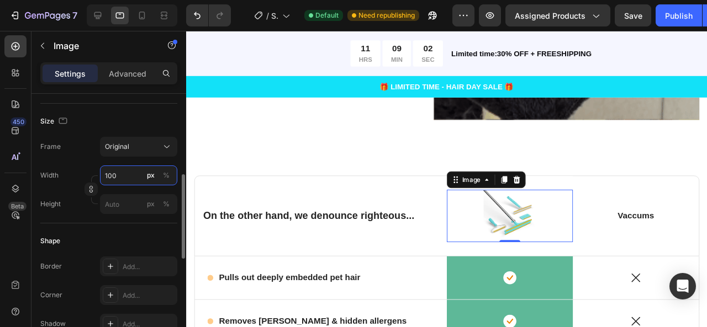
click at [132, 181] on input "100" at bounding box center [138, 176] width 77 height 20
click at [131, 181] on input "100" at bounding box center [138, 176] width 77 height 20
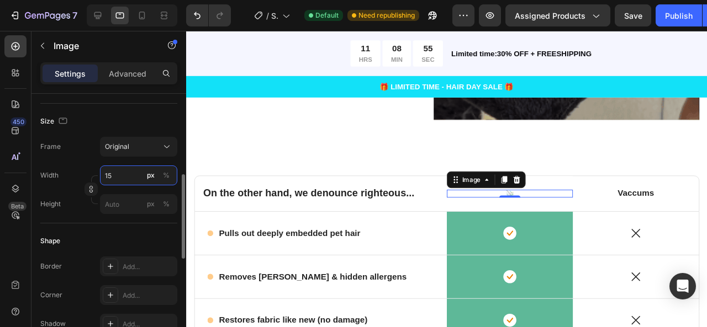
type input "150"
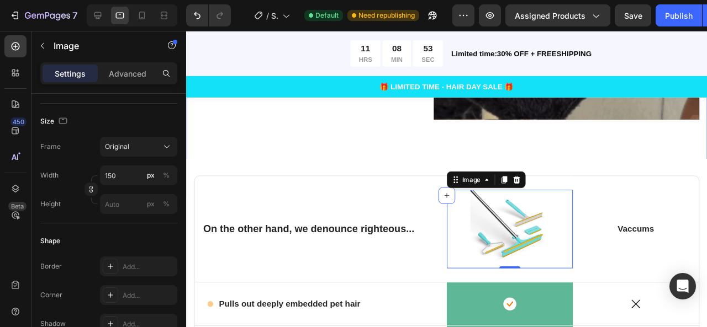
click at [420, 149] on div "Get Effective Results Text Block How to Use Heading Advanced head design allows…" at bounding box center [459, 7] width 531 height 324
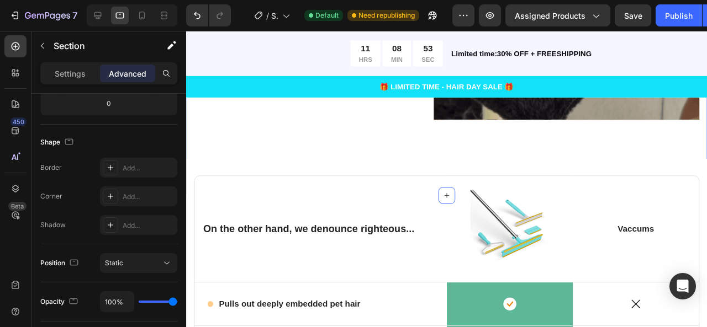
scroll to position [0, 0]
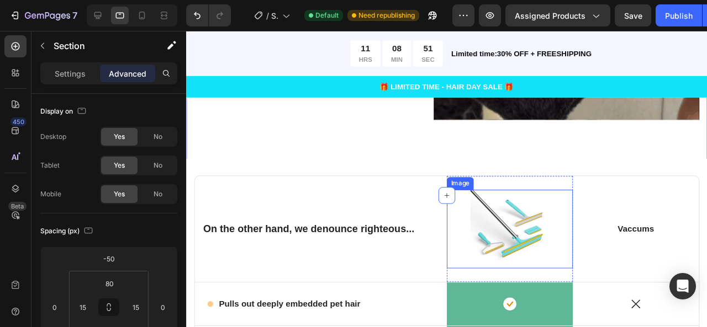
click at [485, 236] on img at bounding box center [526, 239] width 83 height 83
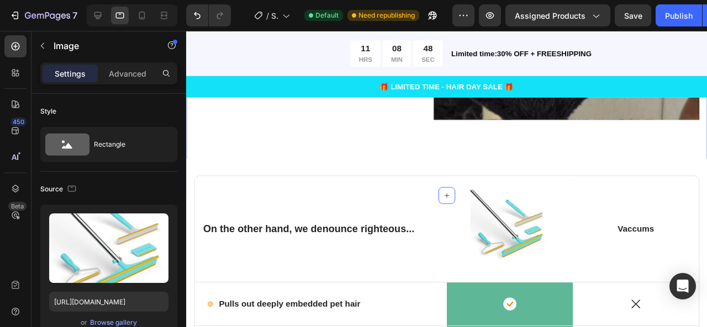
drag, startPoint x: 399, startPoint y: 141, endPoint x: 400, endPoint y: 149, distance: 7.2
click at [400, 141] on div "Get Effective Results Text Block How to Use Heading Advanced head design allows…" at bounding box center [459, 7] width 531 height 324
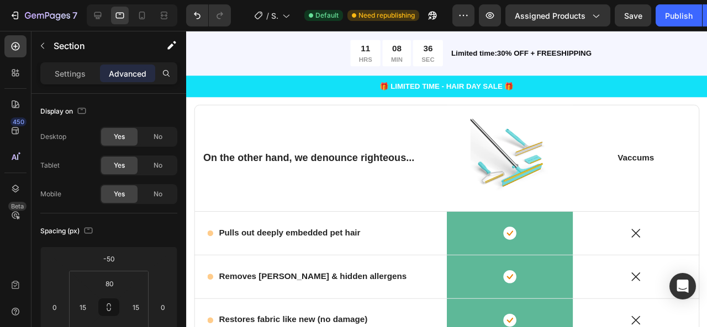
scroll to position [1815, 0]
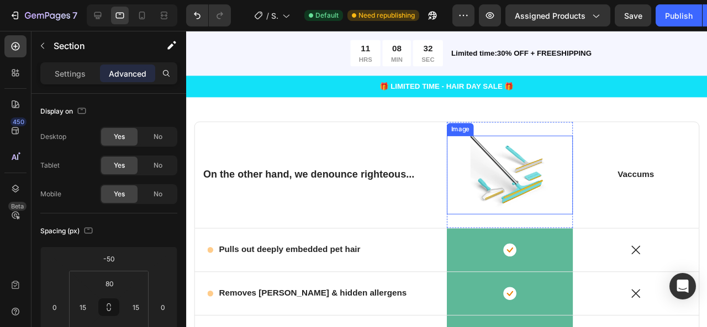
click at [551, 144] on img at bounding box center [526, 182] width 83 height 83
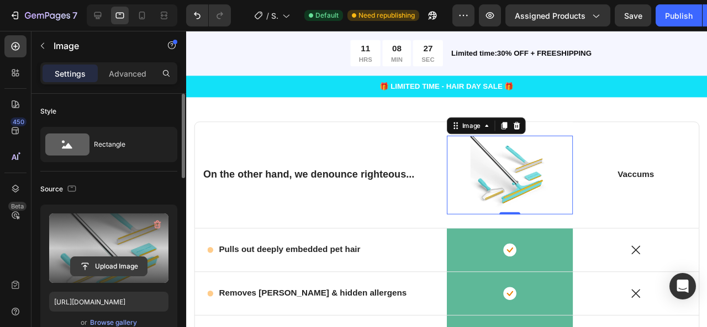
click at [99, 261] on input "file" at bounding box center [109, 266] width 76 height 19
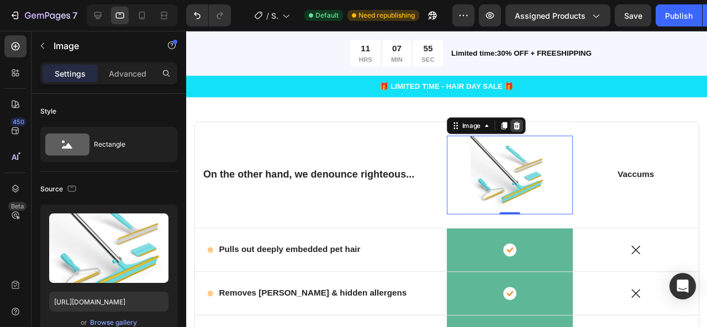
click at [531, 126] on icon at bounding box center [533, 130] width 9 height 9
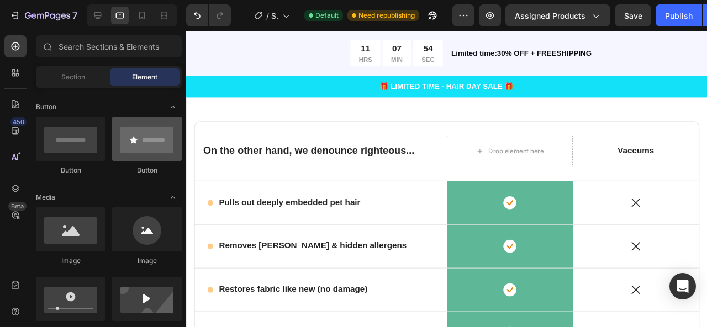
click at [147, 145] on div at bounding box center [147, 139] width 70 height 44
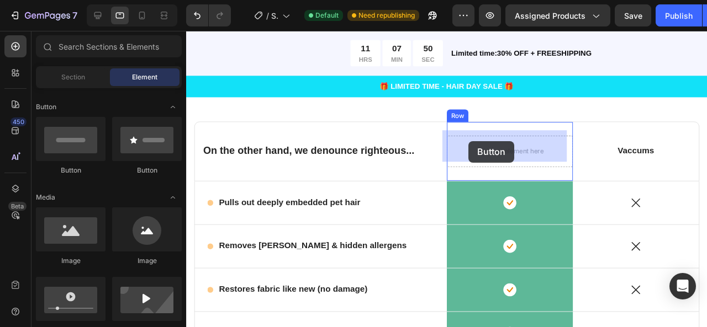
drag, startPoint x: 274, startPoint y: 185, endPoint x: 483, endPoint y: 147, distance: 212.2
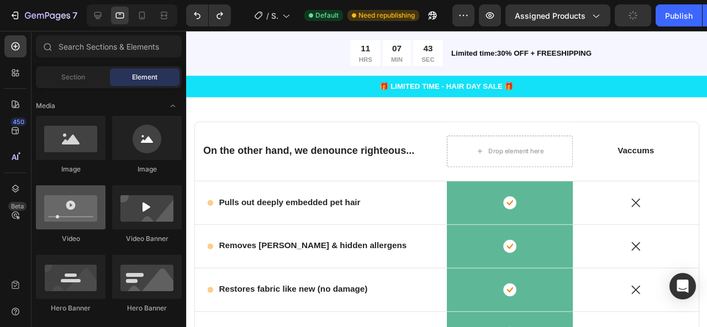
scroll to position [0, 0]
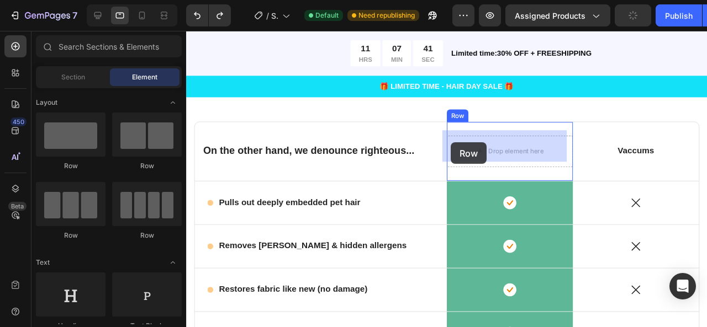
drag, startPoint x: 272, startPoint y: 156, endPoint x: 475, endPoint y: 145, distance: 203.5
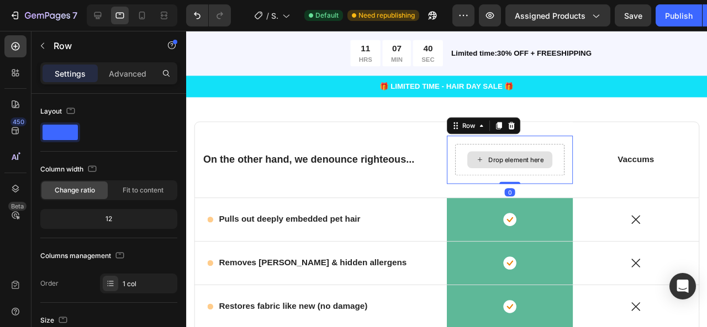
click at [504, 163] on div "Drop element here" at bounding box center [533, 166] width 59 height 9
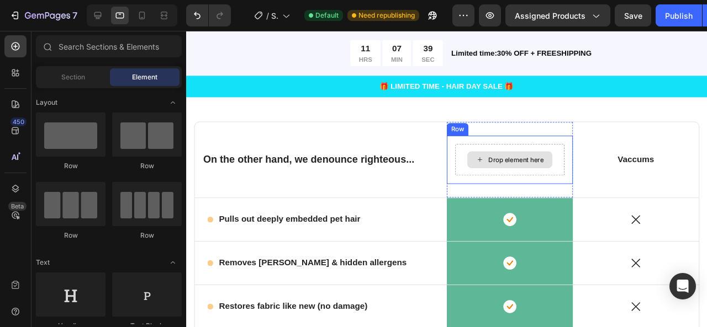
click at [504, 162] on div "Drop element here" at bounding box center [533, 166] width 59 height 9
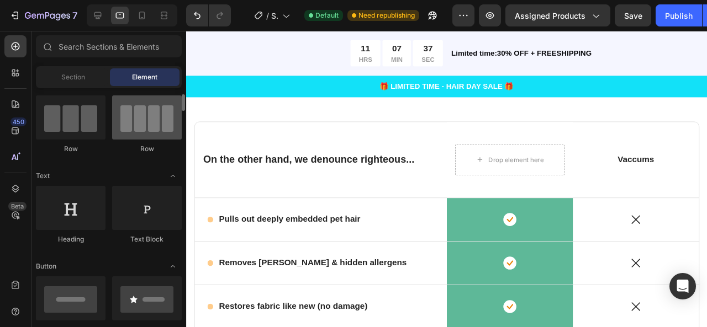
scroll to position [86, 0]
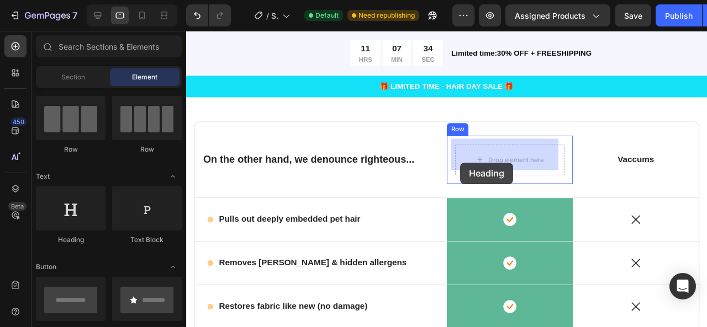
drag, startPoint x: 286, startPoint y: 249, endPoint x: 477, endPoint y: 169, distance: 207.2
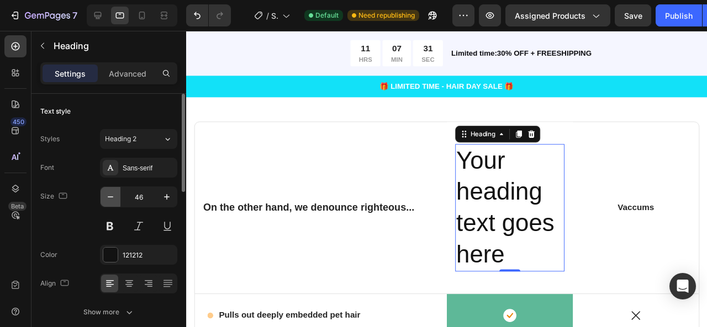
click at [109, 192] on icon "button" at bounding box center [110, 197] width 11 height 11
click at [109, 190] on button "button" at bounding box center [111, 197] width 20 height 20
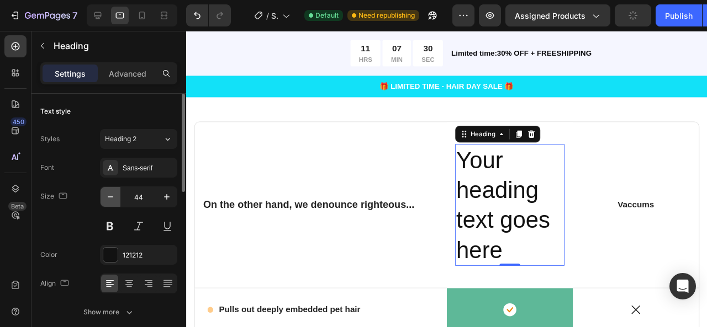
click at [109, 190] on button "button" at bounding box center [111, 197] width 20 height 20
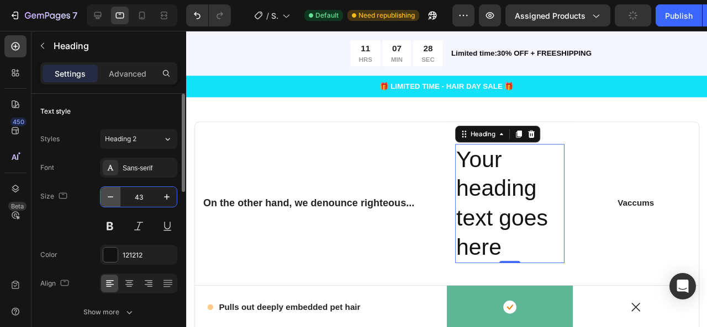
click at [119, 192] on button "button" at bounding box center [111, 197] width 20 height 20
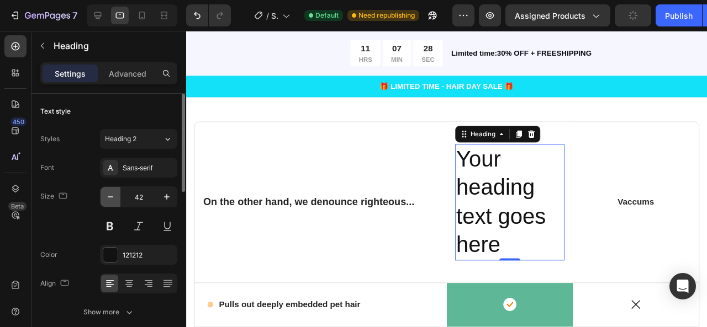
click at [118, 192] on button "button" at bounding box center [111, 197] width 20 height 20
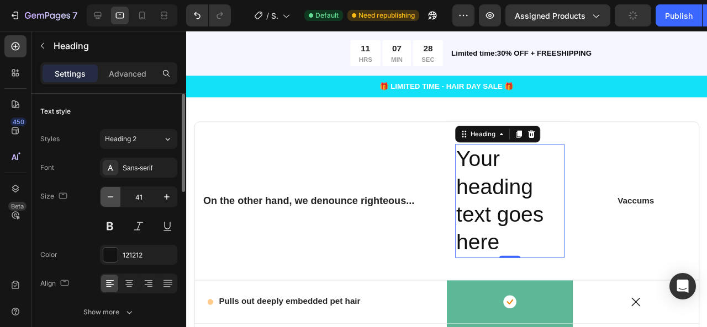
click at [118, 192] on button "button" at bounding box center [111, 197] width 20 height 20
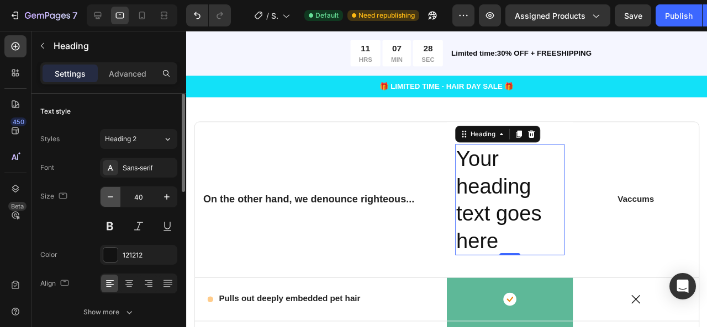
click at [118, 192] on button "button" at bounding box center [111, 197] width 20 height 20
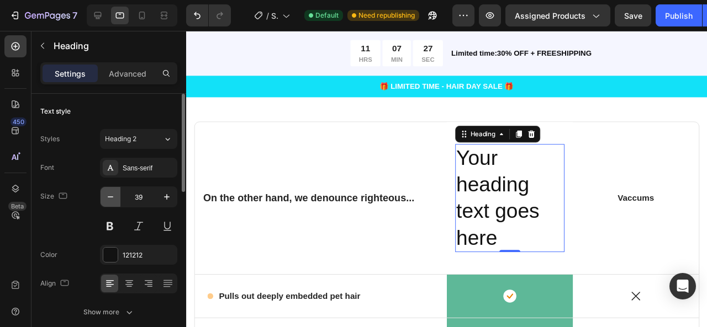
click at [118, 192] on button "button" at bounding box center [111, 197] width 20 height 20
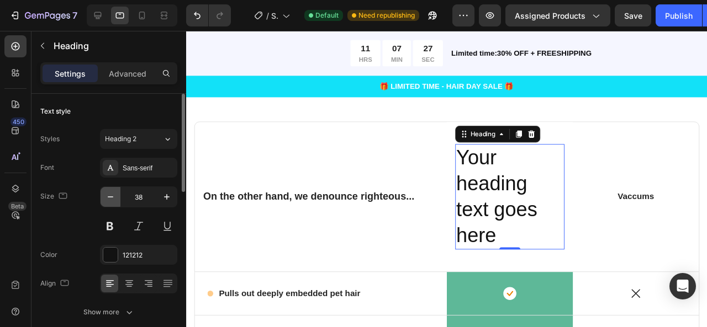
click at [118, 192] on button "button" at bounding box center [111, 197] width 20 height 20
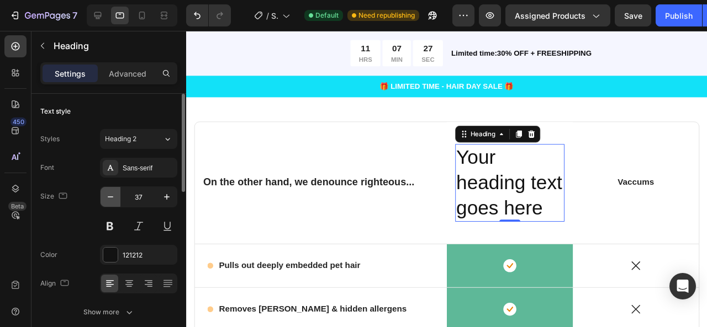
click at [118, 192] on button "button" at bounding box center [111, 197] width 20 height 20
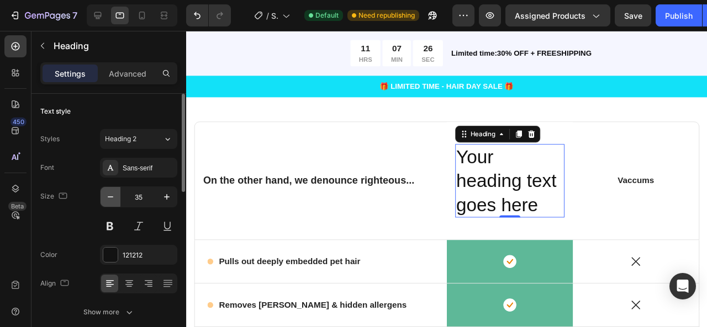
click at [118, 192] on button "button" at bounding box center [111, 197] width 20 height 20
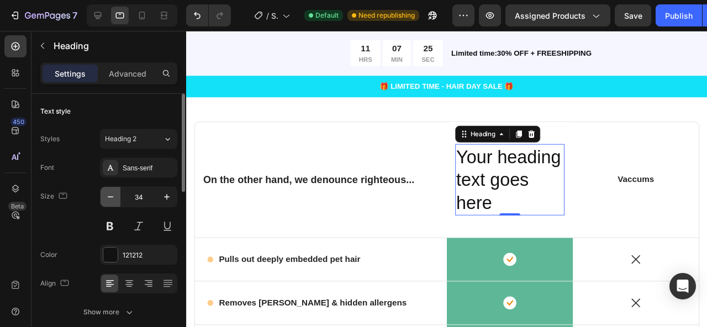
click at [118, 192] on button "button" at bounding box center [111, 197] width 20 height 20
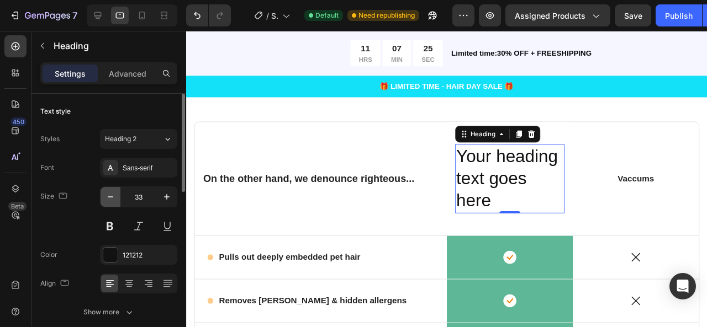
click at [118, 192] on button "button" at bounding box center [111, 197] width 20 height 20
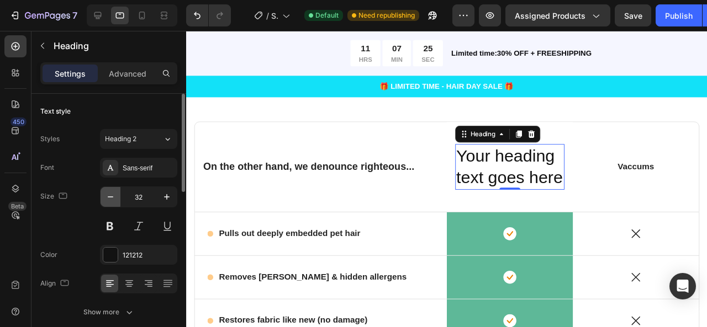
click at [118, 192] on button "button" at bounding box center [111, 197] width 20 height 20
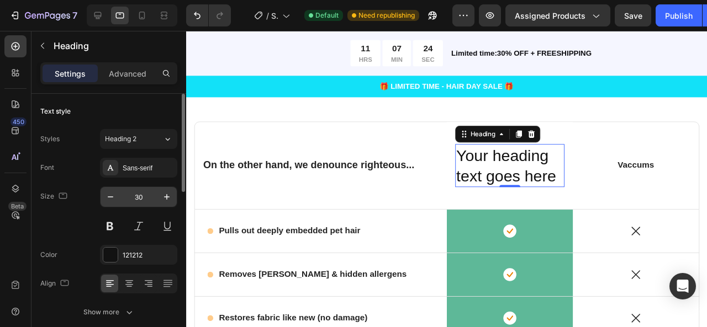
click at [139, 193] on input "30" at bounding box center [138, 197] width 36 height 20
click at [140, 193] on input "30" at bounding box center [138, 197] width 36 height 20
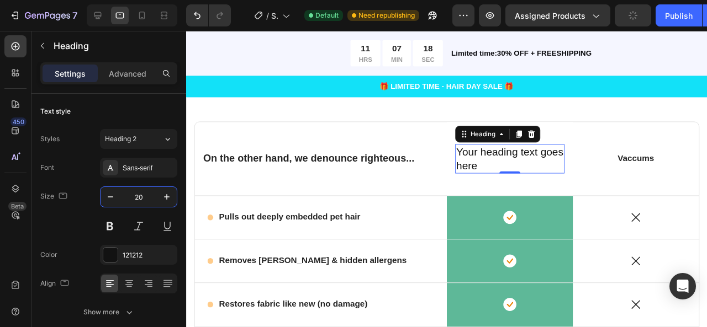
type input "20"
click at [511, 166] on h2 "Your heading text goes here" at bounding box center [526, 165] width 115 height 31
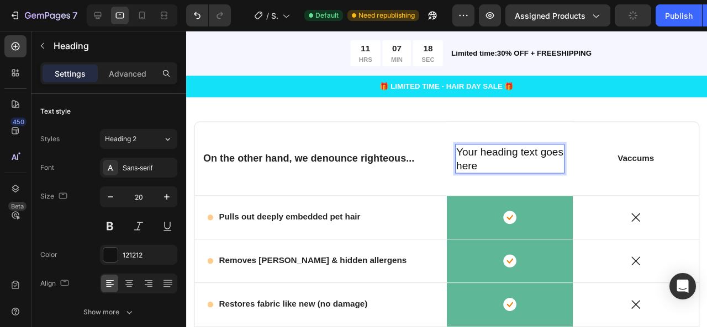
click at [510, 165] on p "Your heading text goes here" at bounding box center [526, 165] width 113 height 29
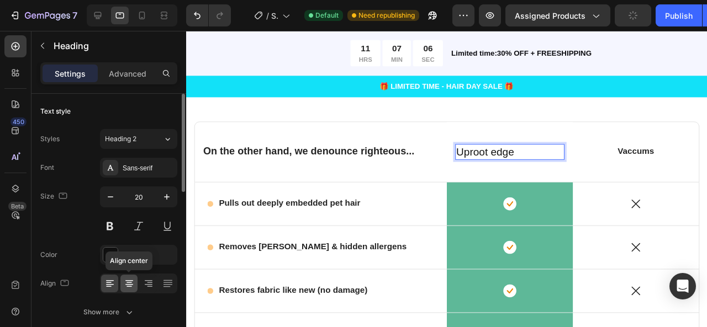
click at [128, 285] on icon at bounding box center [129, 283] width 11 height 11
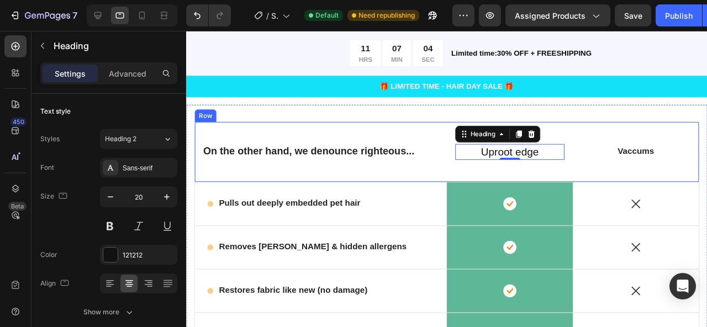
click at [408, 113] on div "On the other hand, we denounce righteous... Text Block Uproot edge Heading 0 Ro…" at bounding box center [460, 291] width 548 height 364
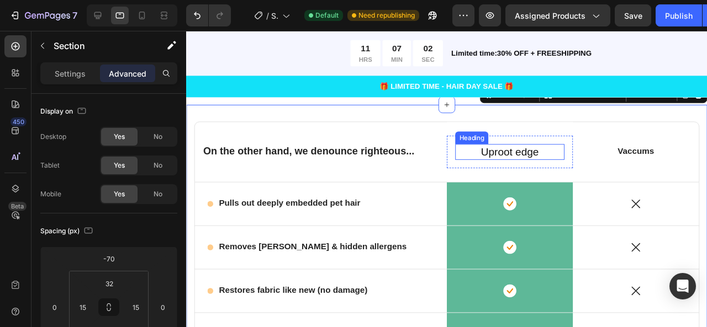
click at [521, 151] on p "Uproot edge" at bounding box center [526, 158] width 113 height 14
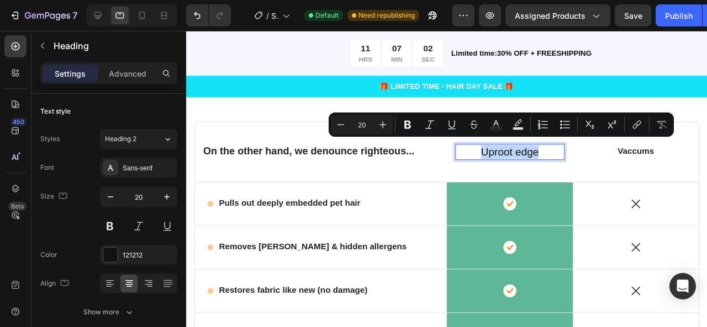
click at [521, 151] on p "Uproot edge" at bounding box center [526, 158] width 113 height 14
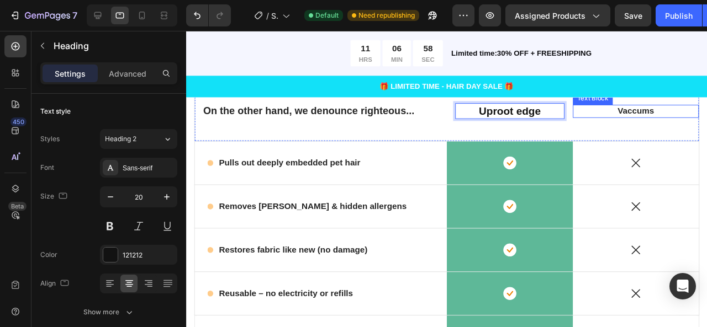
click at [659, 121] on p "Vaccums" at bounding box center [658, 116] width 119 height 12
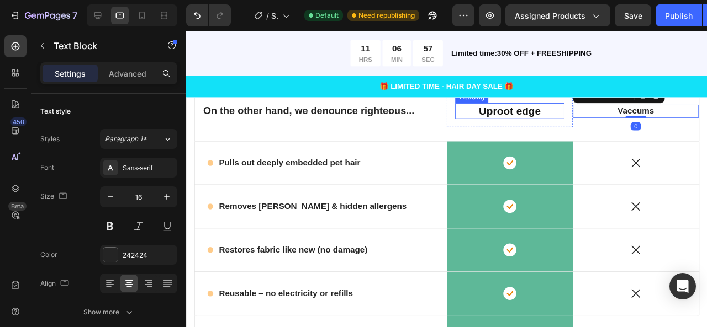
click at [559, 123] on p "⁠⁠⁠⁠⁠⁠⁠ Uproot edge" at bounding box center [526, 115] width 113 height 14
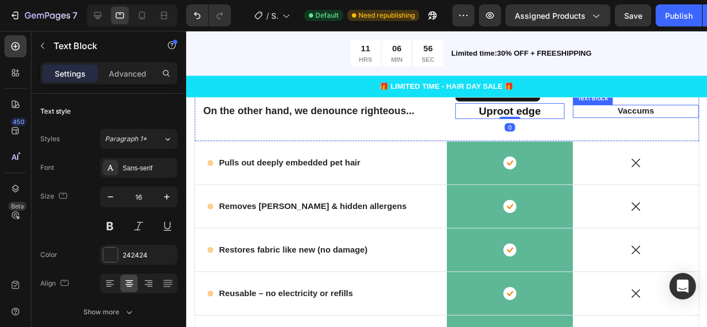
click at [655, 121] on p "Vaccums" at bounding box center [658, 116] width 119 height 12
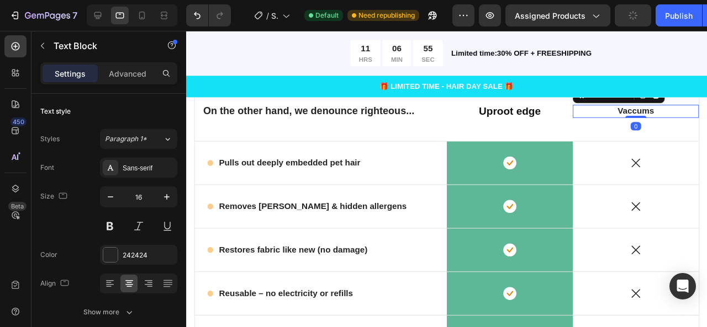
click at [646, 121] on p "Vaccums" at bounding box center [658, 116] width 119 height 12
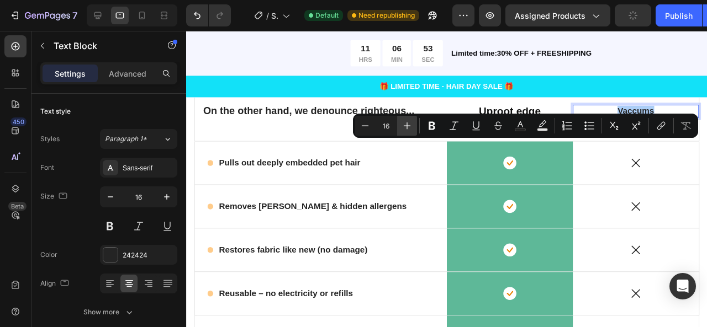
click at [412, 124] on icon "Editor contextual toolbar" at bounding box center [406, 125] width 11 height 11
type input "20"
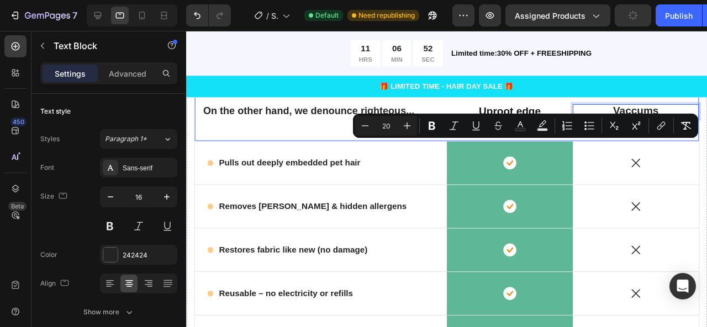
click at [436, 193] on div "Icon Pulls out deeply embedded pet hair Text Block Row" at bounding box center [327, 169] width 265 height 45
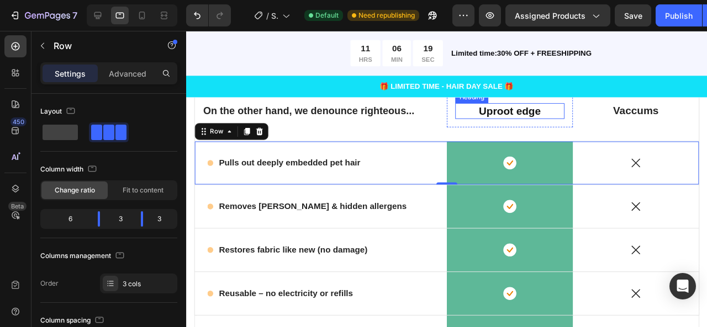
click at [554, 123] on p "⁠⁠⁠⁠⁠⁠⁠ Uproot edge" at bounding box center [526, 115] width 113 height 14
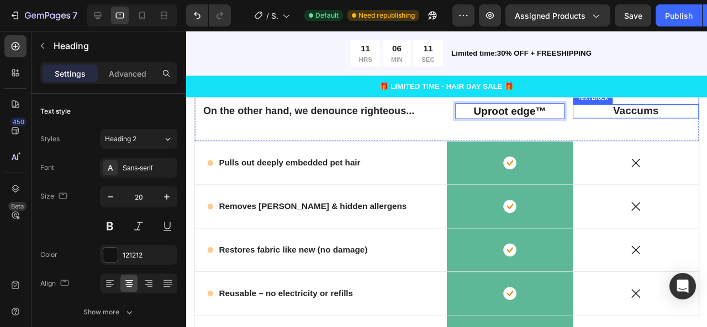
click at [639, 121] on span "Vaccums" at bounding box center [659, 115] width 48 height 12
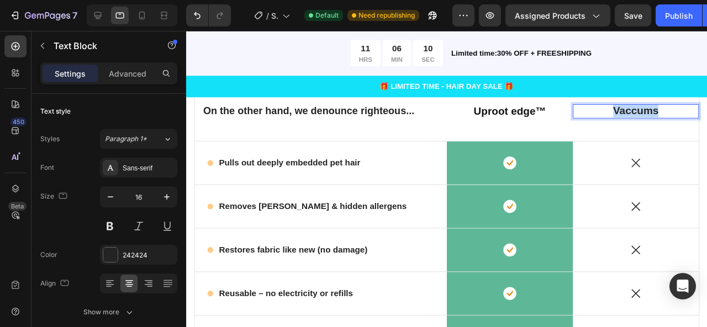
click at [639, 121] on span "Vaccums" at bounding box center [659, 115] width 48 height 12
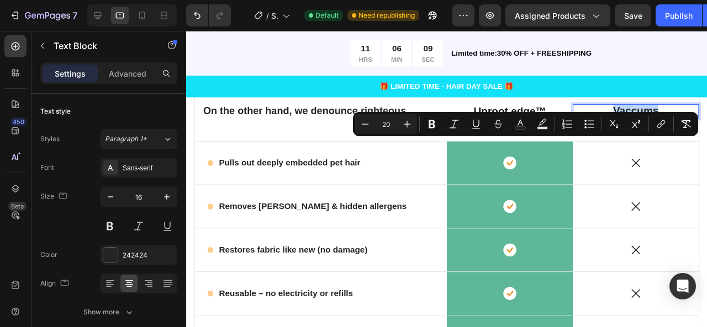
type input "16"
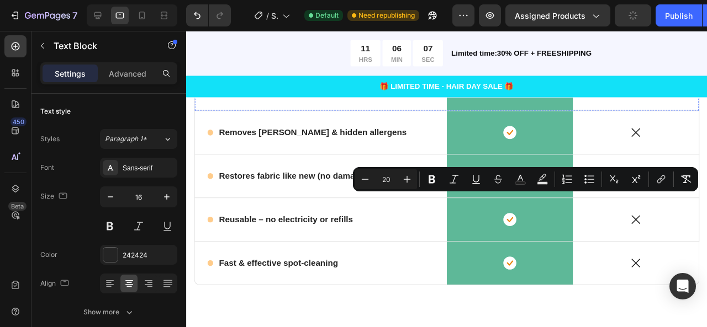
scroll to position [1739, 0]
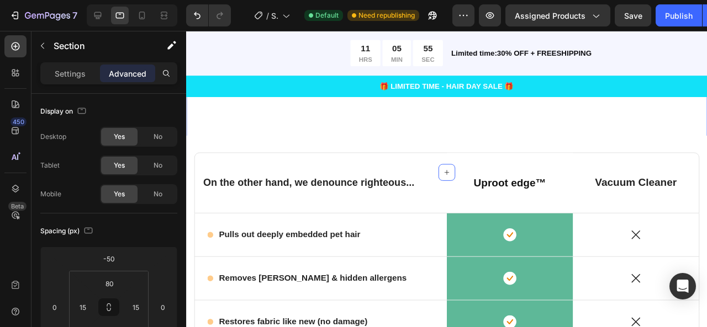
click at [554, 145] on div "Get Effective Results Text Block How to Use Heading Advanced head design allows…" at bounding box center [459, 4] width 531 height 281
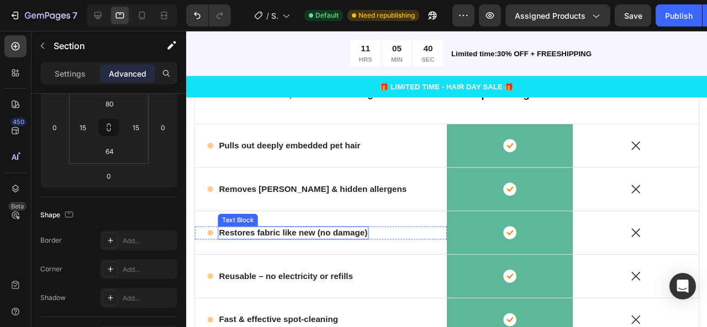
scroll to position [1832, 0]
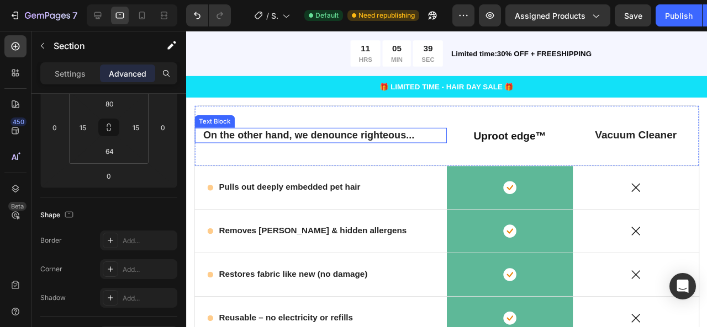
click at [372, 134] on p "On the other hand, we denounce righteous..." at bounding box center [327, 141] width 247 height 14
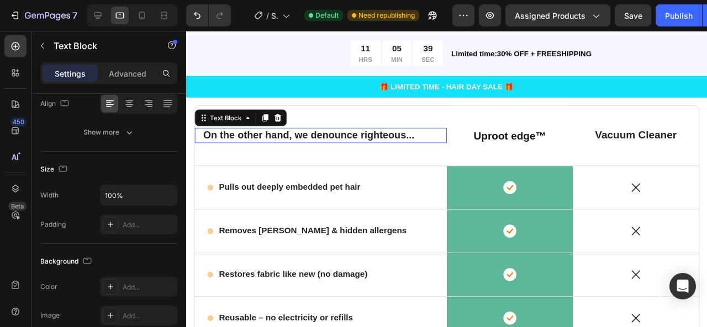
click at [372, 134] on p "On the other hand, we denounce righteous..." at bounding box center [327, 141] width 247 height 14
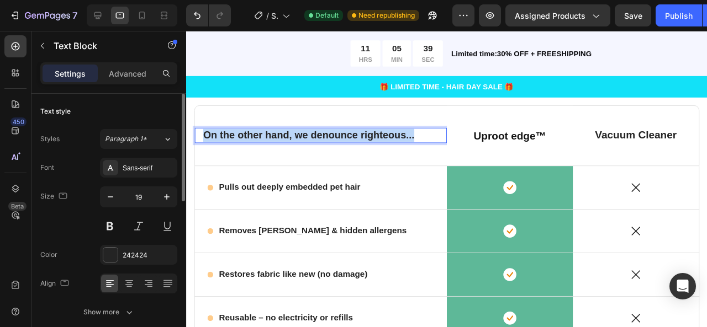
click at [372, 134] on p "On the other hand, we denounce righteous..." at bounding box center [327, 141] width 247 height 14
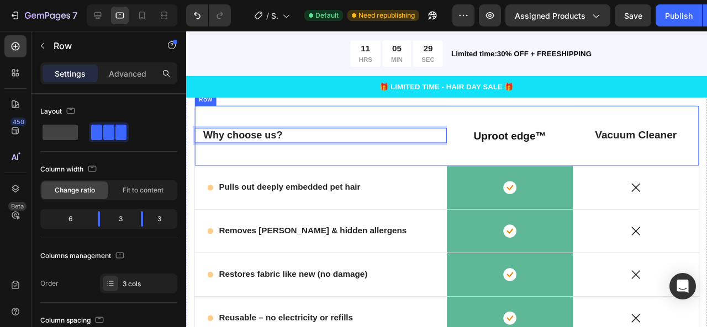
click at [302, 115] on div "Why choose us? Text Block 0" at bounding box center [327, 141] width 265 height 63
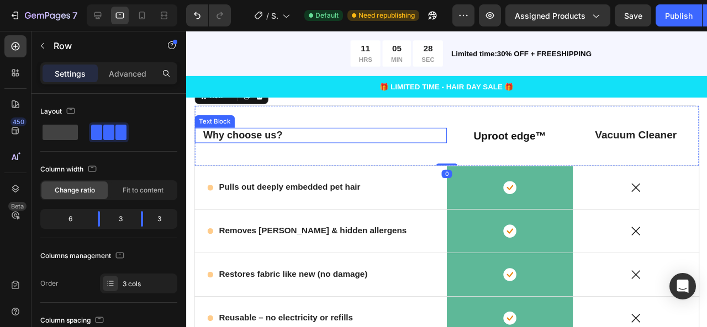
scroll to position [1799, 0]
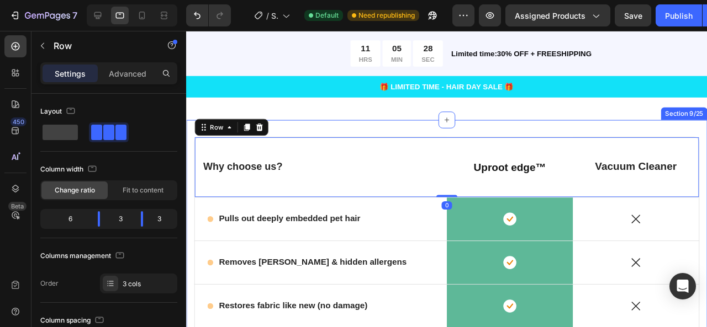
click at [359, 125] on div "Why choose us? Text Block ⁠⁠⁠⁠⁠⁠⁠ Uproot edge™ Heading Row Row Vacuum Cleaner T…" at bounding box center [460, 307] width 548 height 364
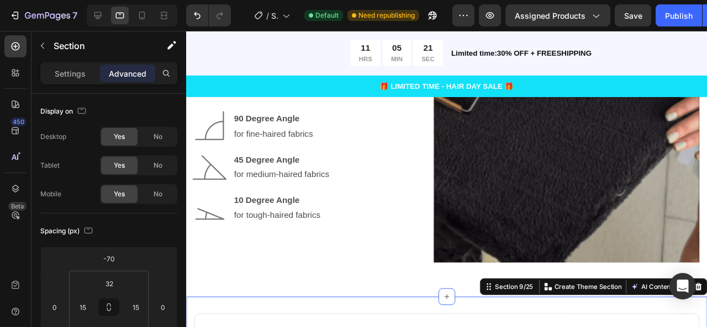
scroll to position [1727, 0]
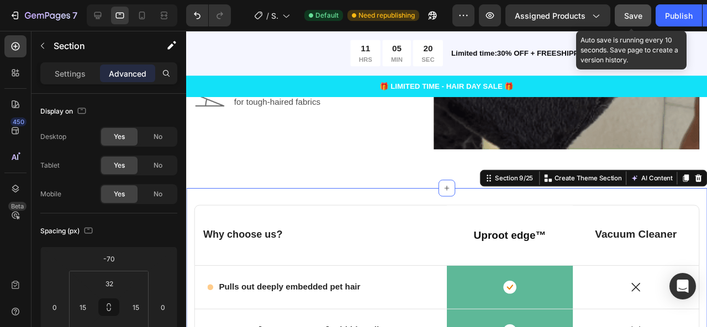
click at [636, 14] on span "Save" at bounding box center [633, 15] width 18 height 9
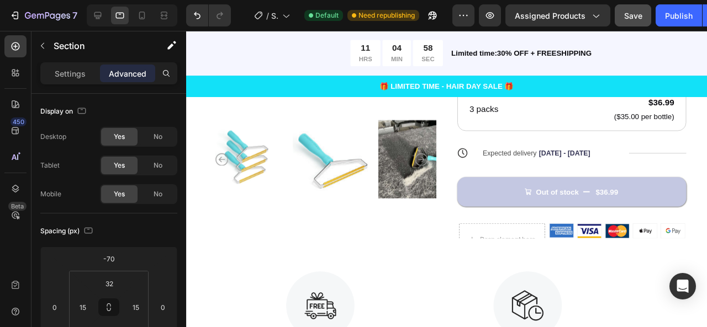
scroll to position [422, 0]
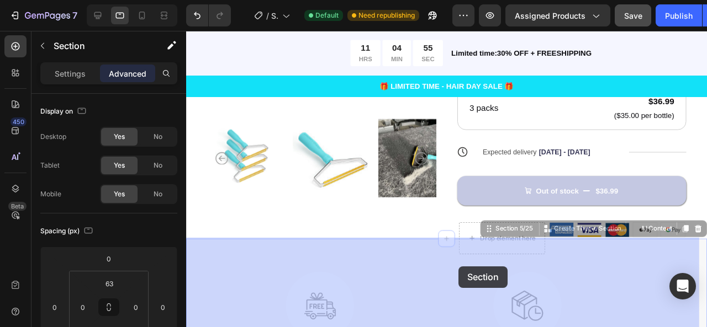
drag, startPoint x: 474, startPoint y: 270, endPoint x: 473, endPoint y: 279, distance: 8.9
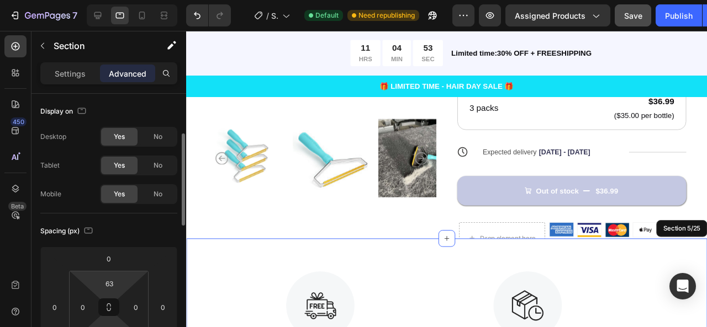
scroll to position [94, 0]
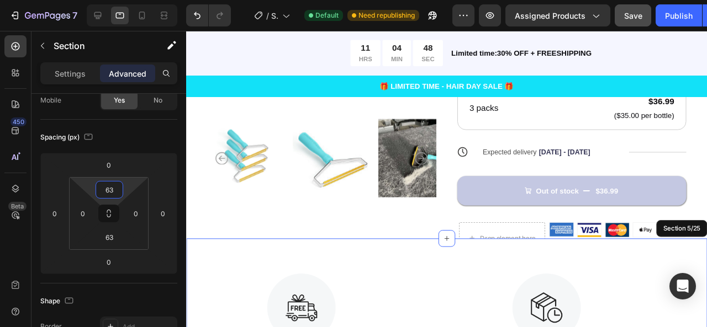
type input "61"
click at [126, 0] on html "7 / Shopify Original Product Template Default Need republishing Preview Assigne…" at bounding box center [353, 0] width 707 height 0
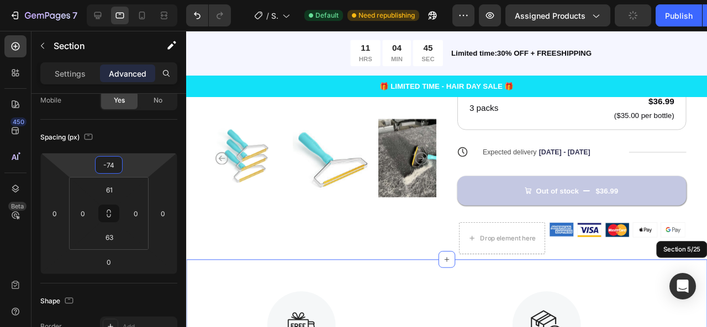
type input "-62"
drag, startPoint x: 127, startPoint y: 167, endPoint x: 128, endPoint y: 184, distance: 17.2
click at [128, 0] on html "7 / Shopify Original Product Template Default Need republishing Preview Assigne…" at bounding box center [353, 0] width 707 height 0
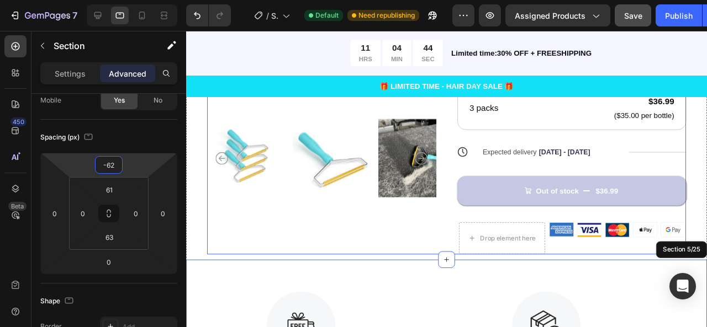
click at [306, 244] on div "Product Images" at bounding box center [328, 33] width 241 height 466
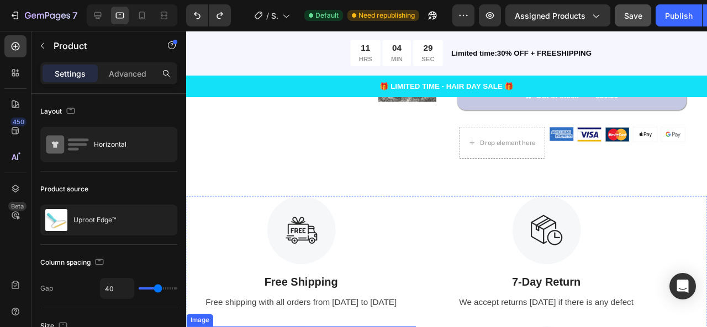
scroll to position [653, 0]
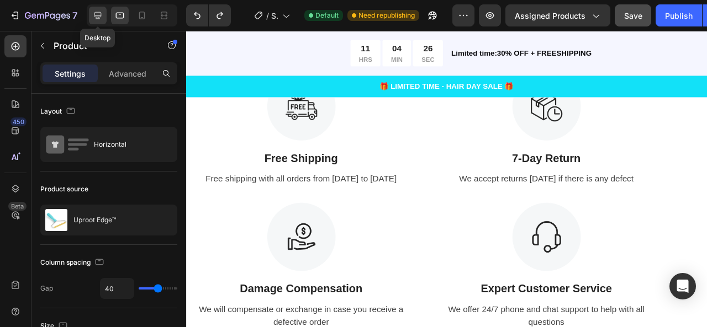
click at [99, 19] on icon at bounding box center [97, 15] width 11 height 11
type input "62"
type input "1200"
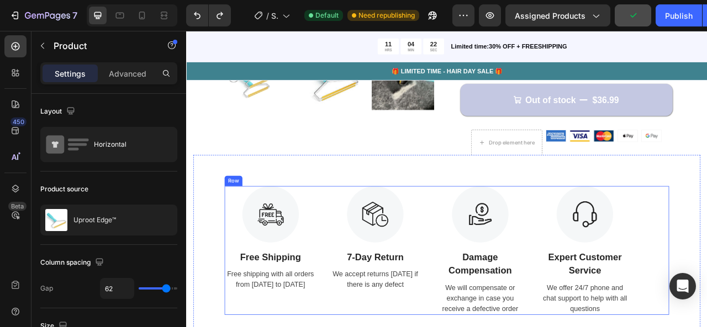
scroll to position [590, 0]
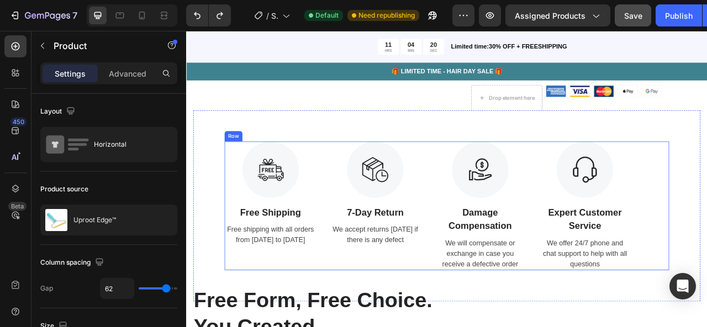
click at [352, 230] on div "Image Free Shipping Text Block Free shipping with all orders from [DATE] to [DA…" at bounding box center [517, 254] width 565 height 164
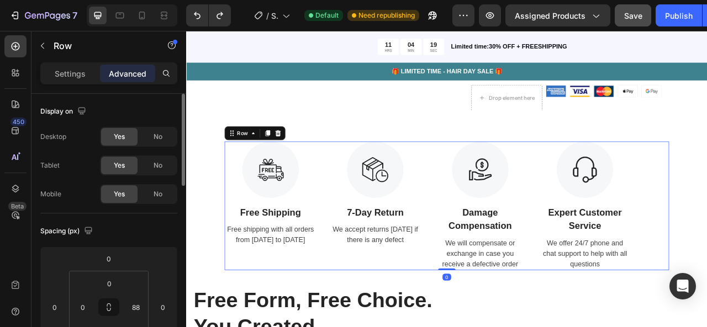
scroll to position [71, 0]
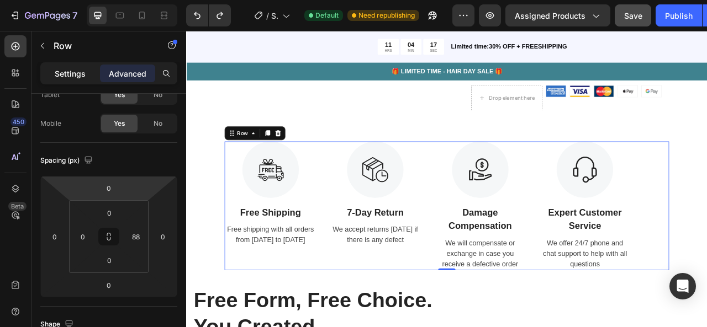
drag, startPoint x: 80, startPoint y: 75, endPoint x: 82, endPoint y: 81, distance: 6.3
click at [80, 76] on p "Settings" at bounding box center [70, 74] width 31 height 12
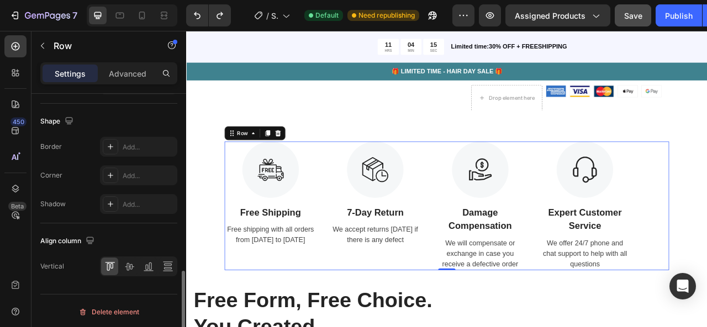
scroll to position [532, 0]
click at [130, 268] on icon at bounding box center [129, 266] width 11 height 11
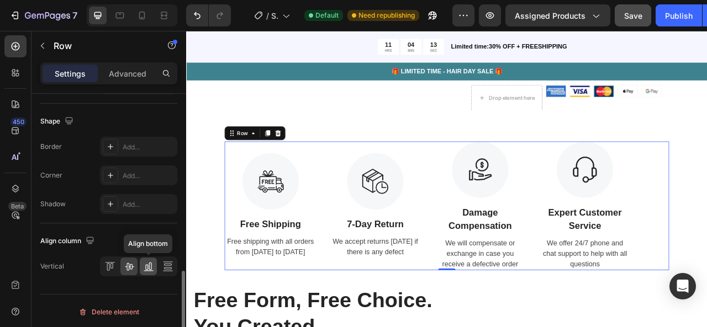
click at [146, 267] on icon at bounding box center [148, 266] width 11 height 11
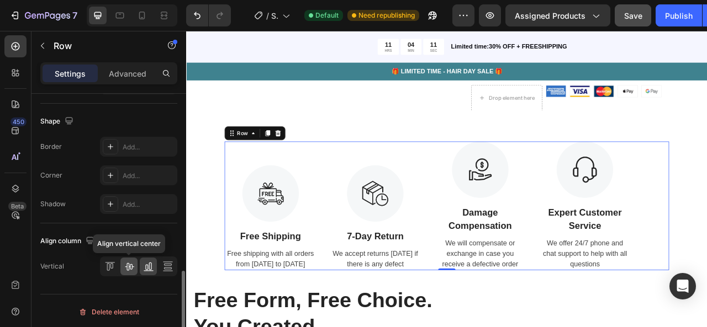
click at [125, 268] on icon at bounding box center [129, 266] width 11 height 11
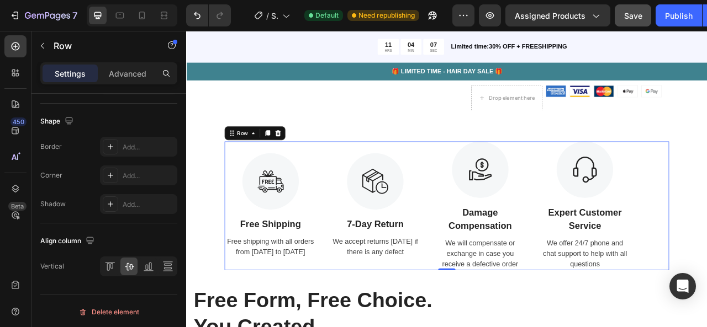
click at [622, 242] on div "Image Free Shipping Text Block Free shipping with all orders from [DATE] to [DA…" at bounding box center [517, 254] width 565 height 164
click at [145, 266] on icon at bounding box center [148, 266] width 11 height 11
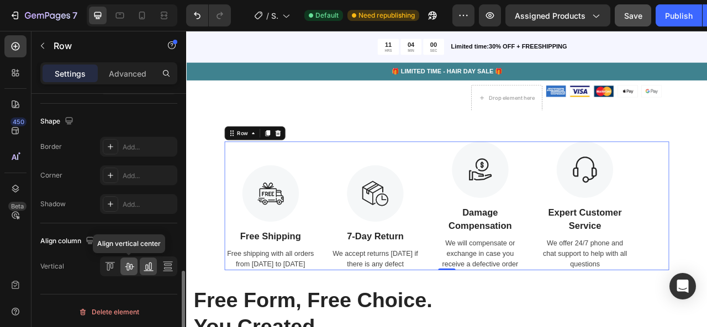
click at [129, 265] on icon at bounding box center [129, 267] width 9 height 8
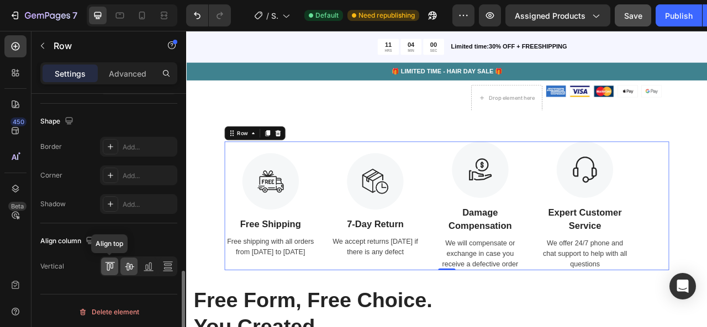
click at [108, 267] on icon at bounding box center [109, 266] width 11 height 11
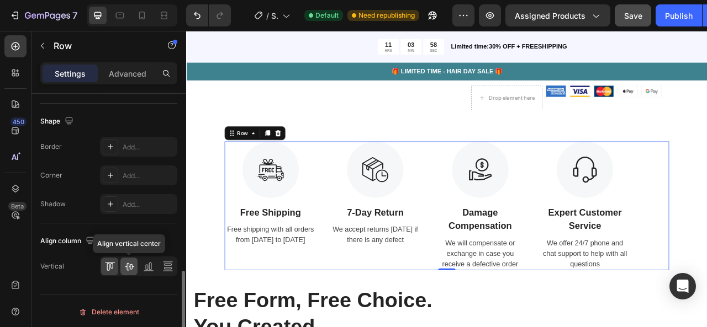
click at [124, 265] on icon at bounding box center [129, 266] width 11 height 11
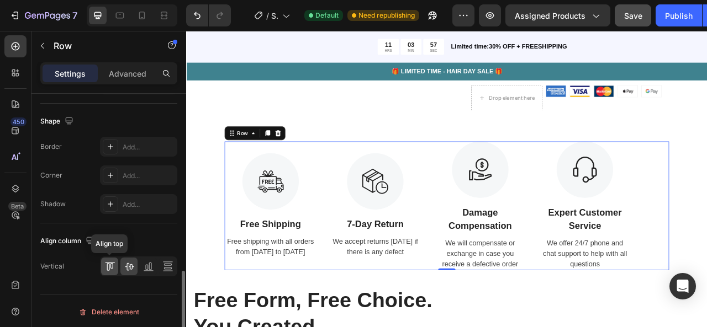
click at [116, 268] on div at bounding box center [109, 267] width 17 height 18
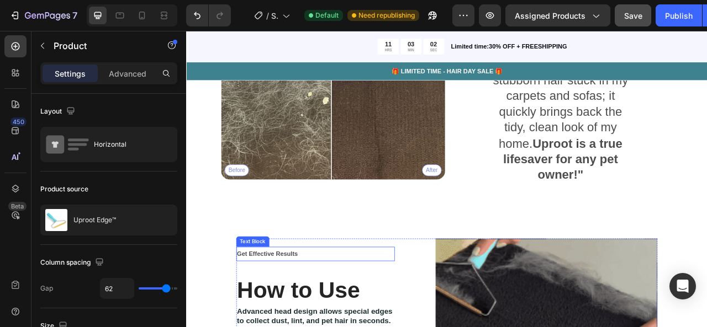
scroll to position [1430, 0]
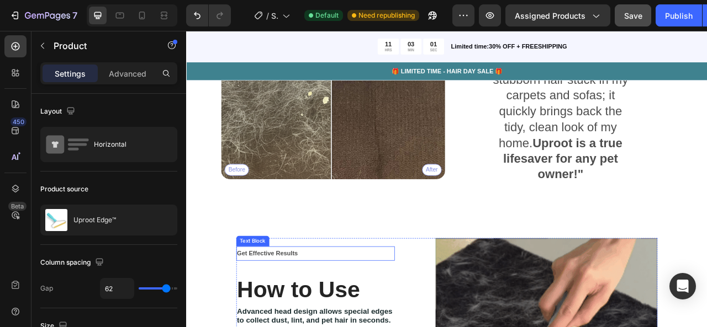
click at [319, 310] on strong "Get Effective Results" at bounding box center [289, 314] width 77 height 9
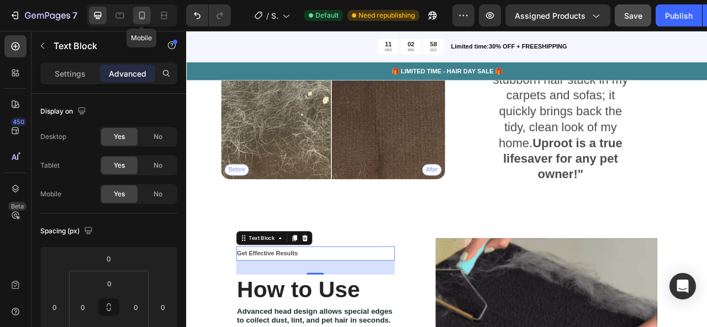
click at [141, 18] on icon at bounding box center [141, 15] width 11 height 11
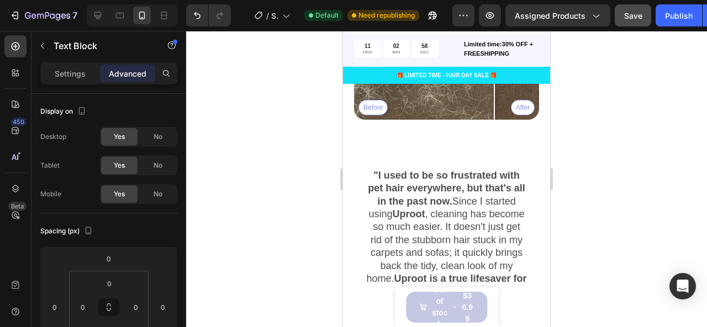
type input "-8"
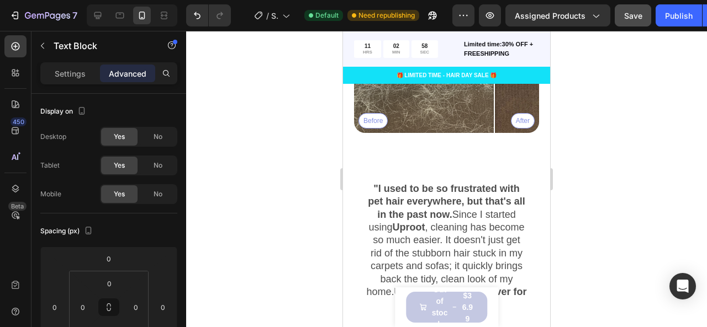
type input "2"
type input "-16"
type input "-36"
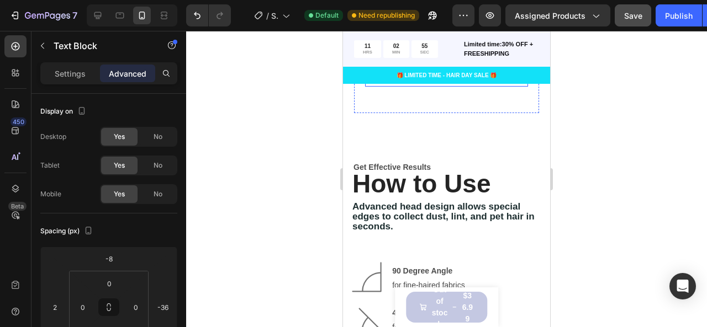
scroll to position [1656, 0]
click at [123, 20] on div at bounding box center [120, 16] width 18 height 18
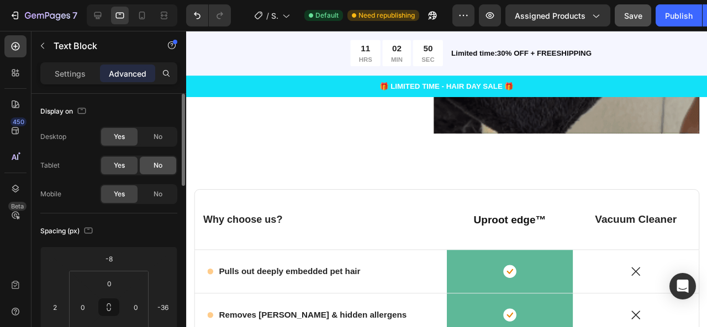
scroll to position [1818, 0]
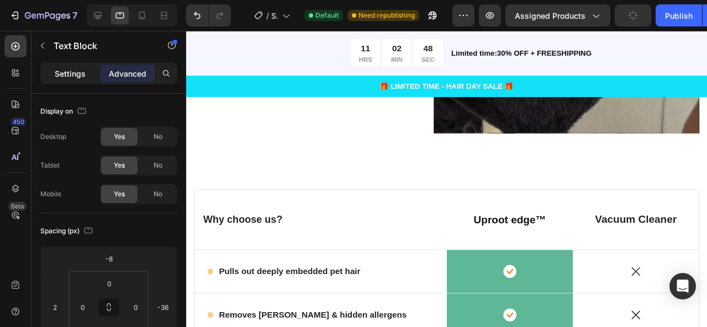
click at [65, 78] on p "Settings" at bounding box center [70, 74] width 31 height 12
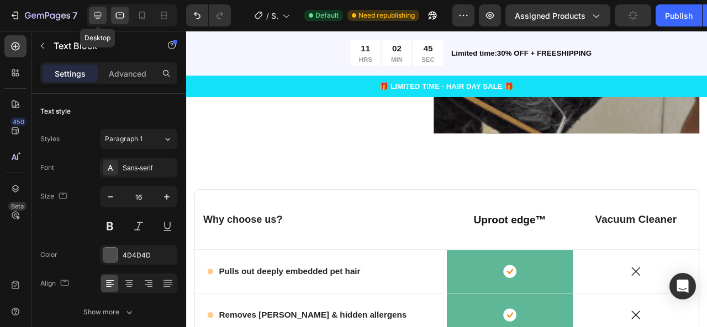
click at [101, 10] on icon at bounding box center [97, 15] width 11 height 11
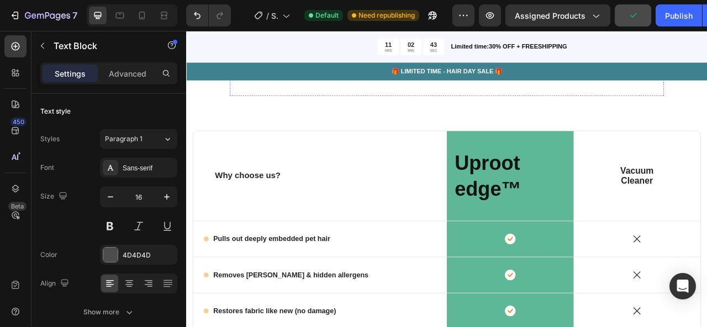
scroll to position [1876, 0]
click at [268, 209] on p "Why choose us?" at bounding box center [356, 216] width 267 height 14
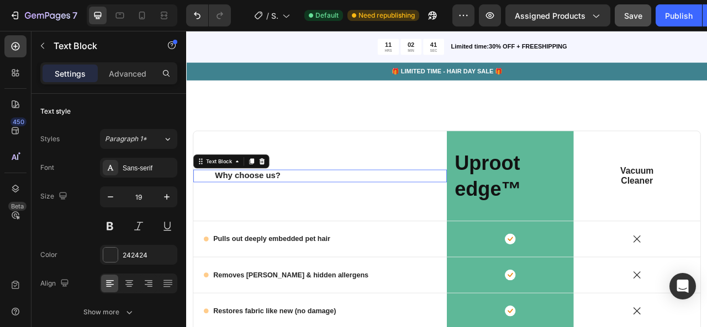
click at [268, 209] on p "Why choose us?" at bounding box center [356, 216] width 267 height 14
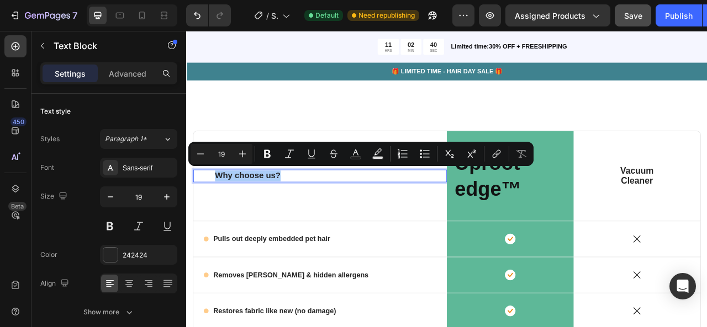
click at [255, 154] on div "Minus 19 Plus Bold Italic Underline Strikethrough Text Color Text Background Co…" at bounding box center [361, 154] width 341 height 20
click at [250, 154] on button "Plus" at bounding box center [242, 154] width 20 height 20
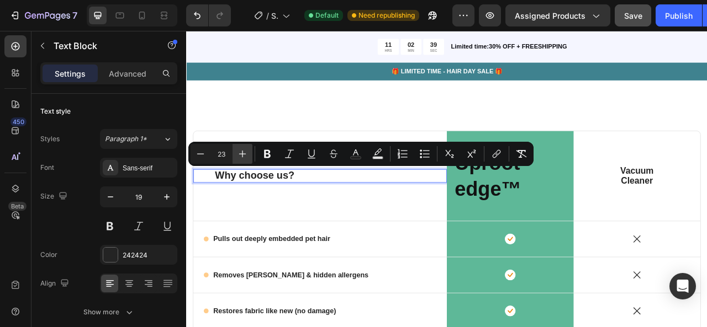
click at [250, 154] on button "Plus" at bounding box center [242, 154] width 20 height 20
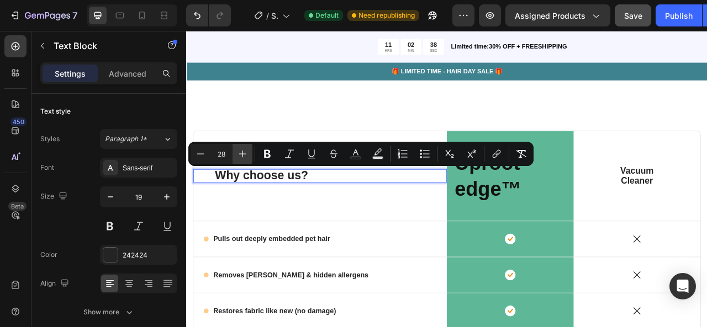
click at [250, 154] on button "Plus" at bounding box center [242, 154] width 20 height 20
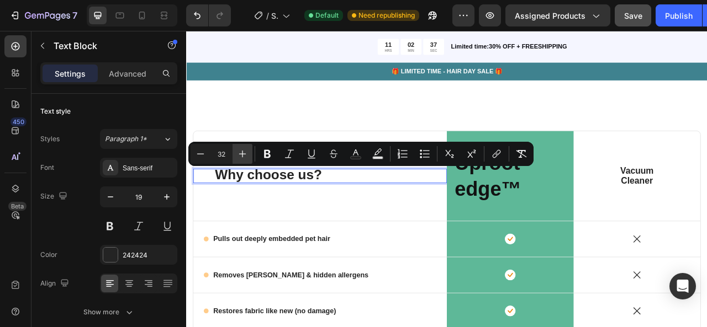
type input "33"
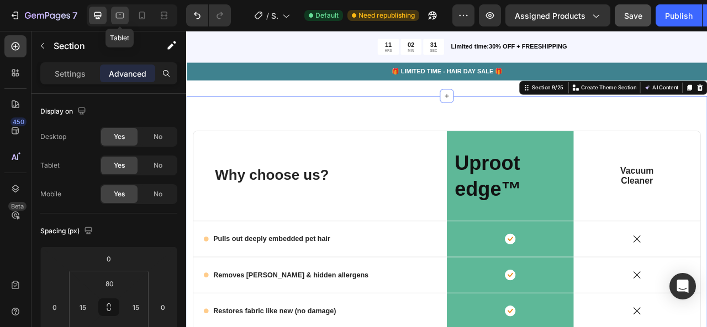
click at [114, 15] on icon at bounding box center [119, 15] width 11 height 11
type input "-70"
type input "32"
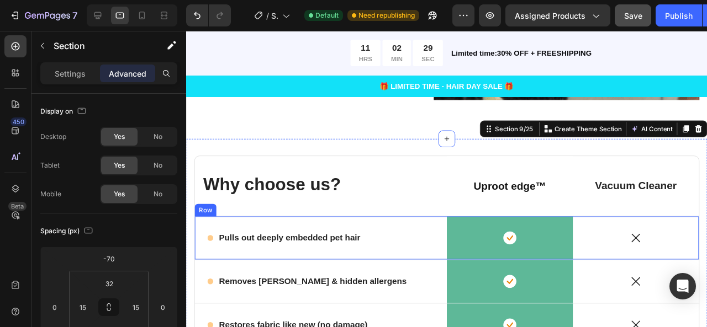
scroll to position [1851, 0]
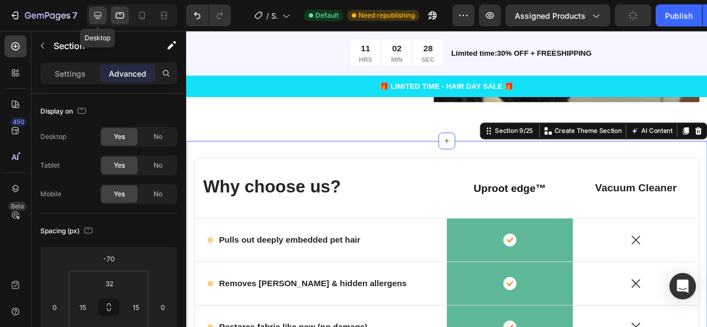
click at [93, 13] on icon at bounding box center [97, 15] width 11 height 11
type input "0"
type input "80"
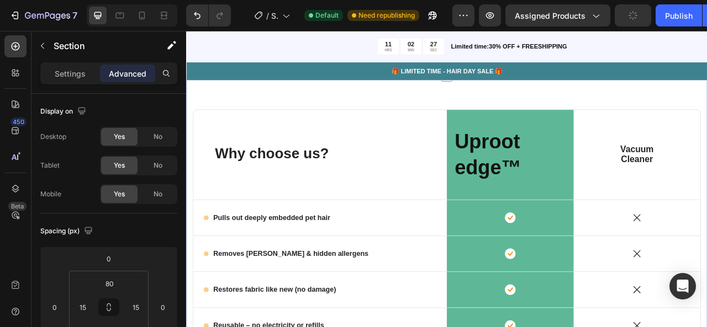
scroll to position [1916, 0]
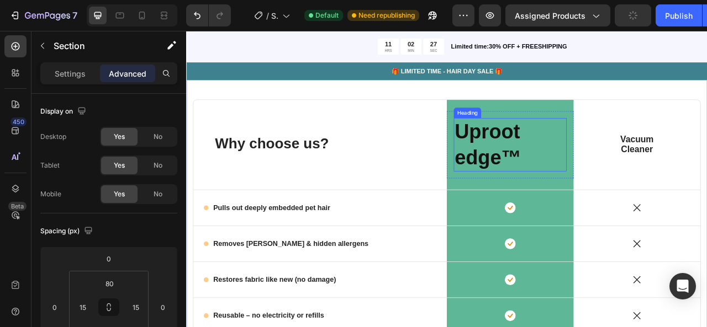
click at [628, 202] on h2 "Uproot edge™" at bounding box center [598, 176] width 144 height 68
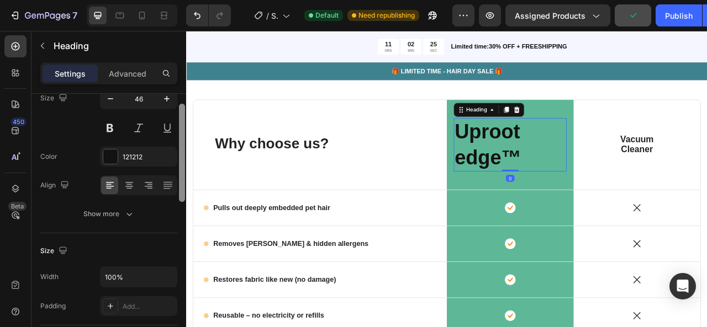
scroll to position [98, 0]
click at [538, 218] on div "Uproot edge™ Heading 0 Row Row" at bounding box center [597, 176] width 161 height 115
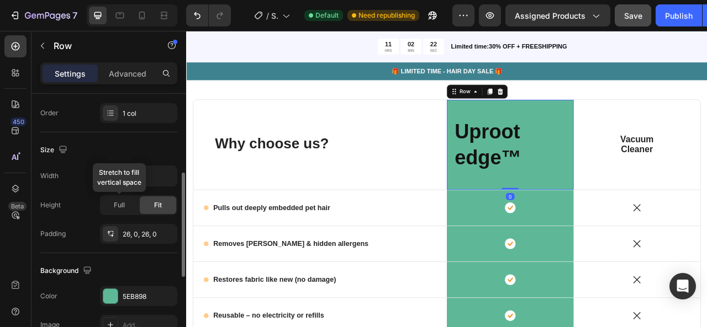
scroll to position [320, 0]
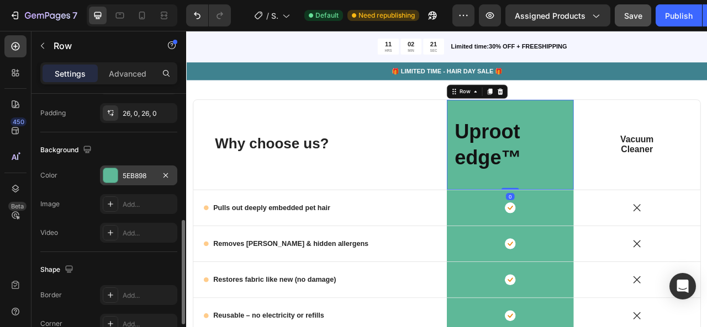
click at [121, 168] on div "5EB898" at bounding box center [138, 176] width 77 height 20
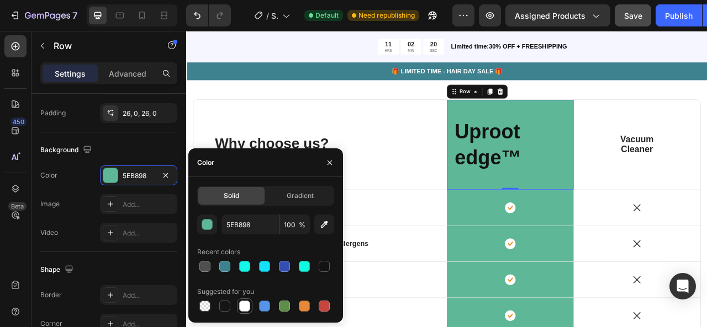
click at [244, 304] on div at bounding box center [244, 306] width 11 height 11
type input "FFFFFF"
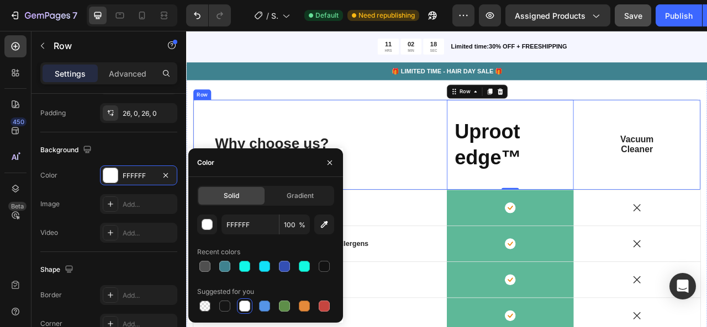
click at [507, 141] on div "Why choose us? Text Block" at bounding box center [356, 176] width 322 height 115
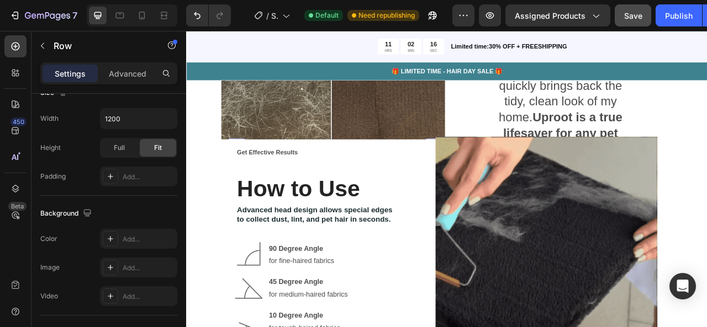
scroll to position [1452, 0]
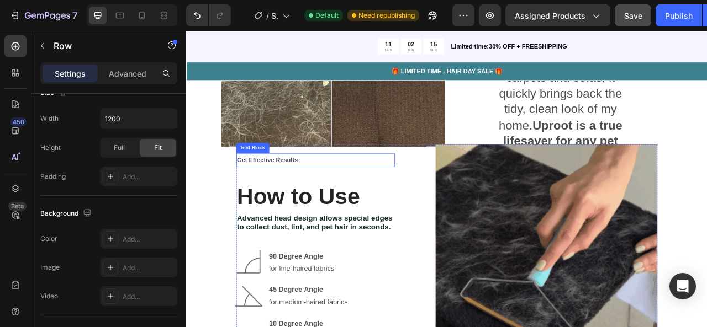
click at [299, 191] on strong "Get Effective Results" at bounding box center [289, 195] width 77 height 9
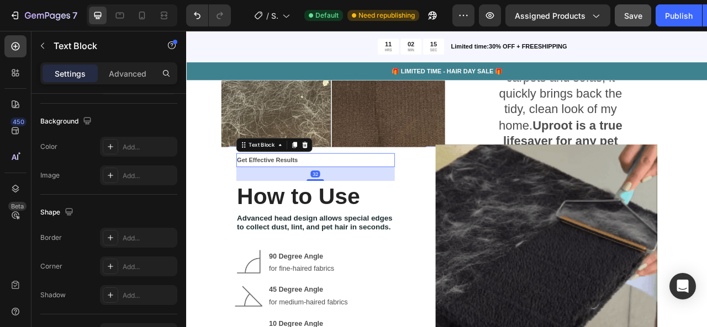
scroll to position [0, 0]
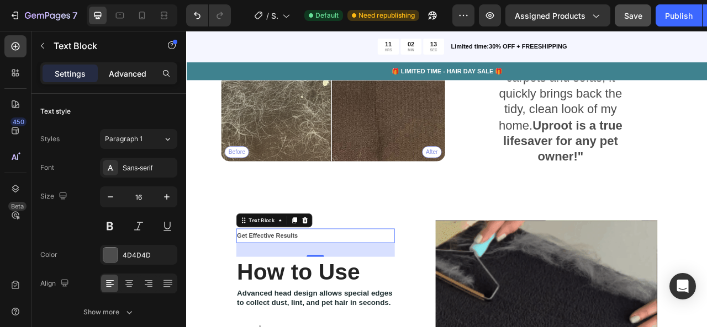
click at [135, 77] on p "Advanced" at bounding box center [128, 74] width 38 height 12
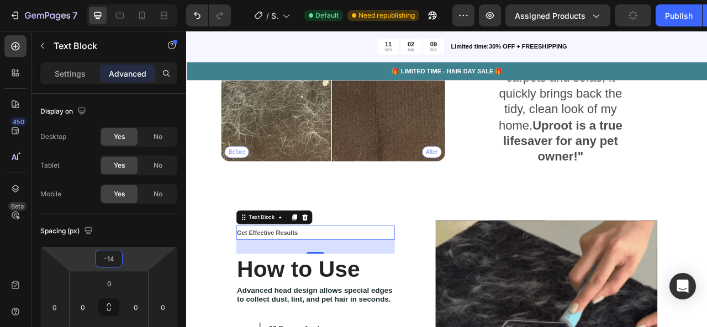
click at [127, 0] on html "7 / Shopify Original Product Template Default Need republishing Preview Assigne…" at bounding box center [353, 0] width 707 height 0
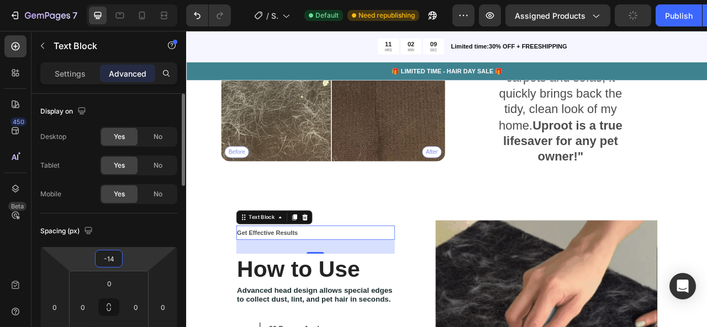
type input "0"
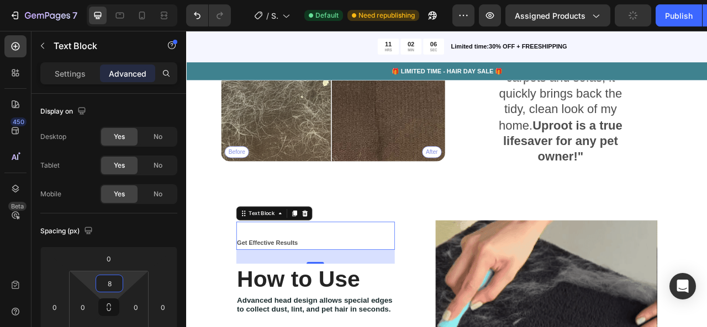
type input "0"
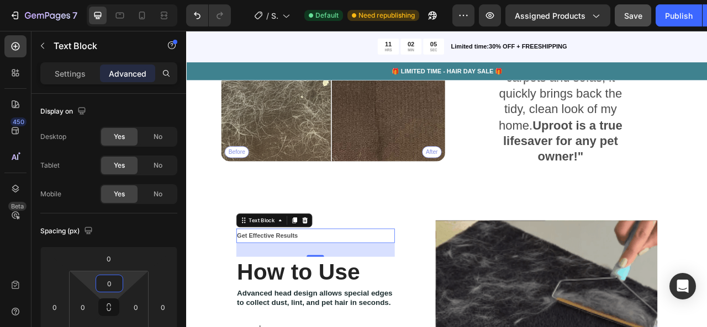
drag, startPoint x: 125, startPoint y: 283, endPoint x: 124, endPoint y: 304, distance: 21.0
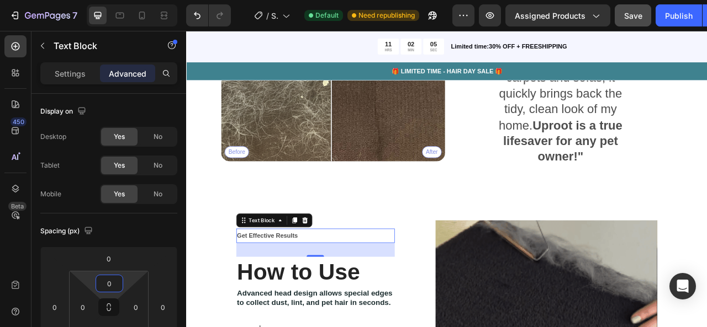
click at [124, 0] on html "7 / Shopify Original Product Template Default Need republishing Preview Assigne…" at bounding box center [353, 0] width 707 height 0
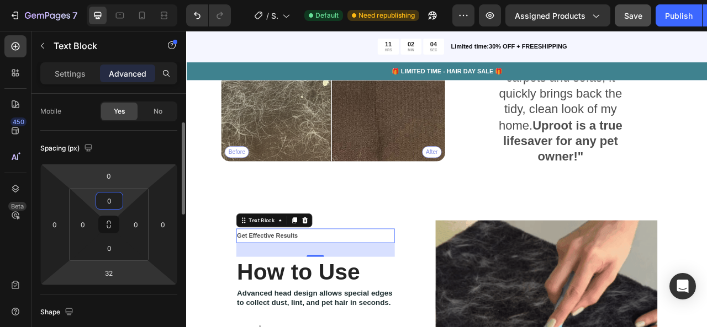
scroll to position [83, 0]
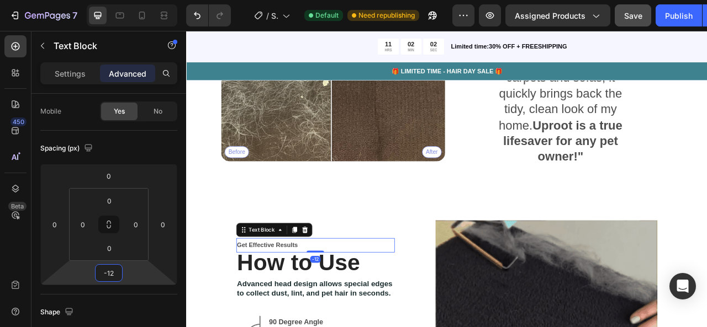
type input "-14"
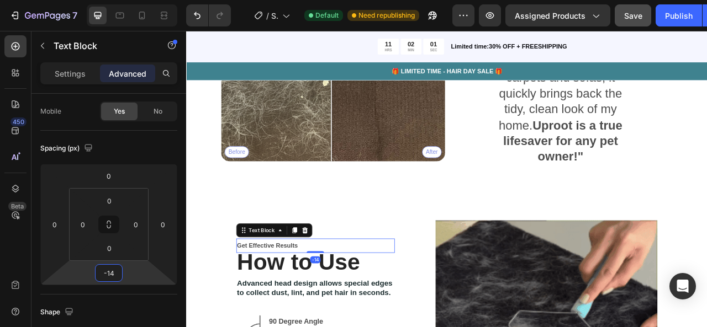
click at [128, 0] on html "7 / Shopify Original Product Template Default Need republishing Preview Assigne…" at bounding box center [353, 0] width 707 height 0
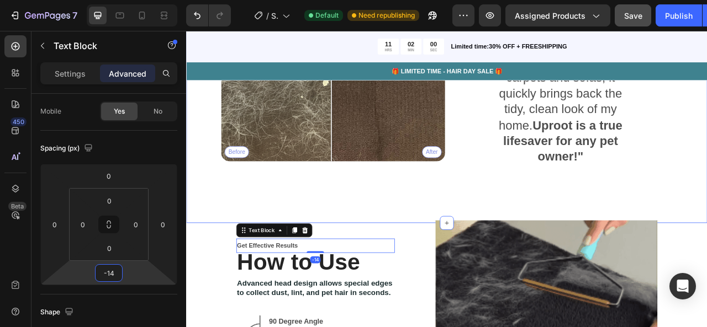
click at [215, 255] on div "Heading Love your pets, not their hair —clean it up in just a swipe ! Text Bloc…" at bounding box center [517, 67] width 663 height 417
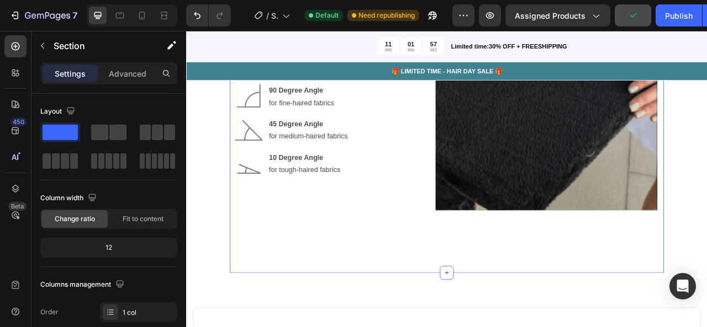
scroll to position [1743, 0]
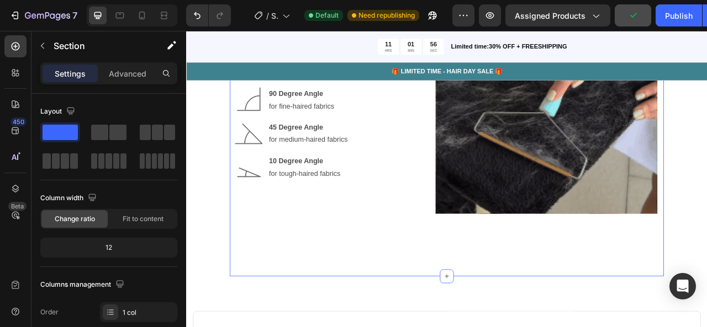
click at [366, 281] on div "Get Effective Results Text Block How to Use Heading Advanced head design allows…" at bounding box center [518, 145] width 536 height 326
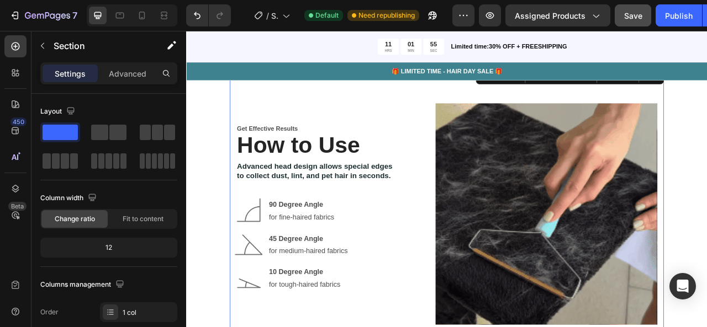
scroll to position [1601, 0]
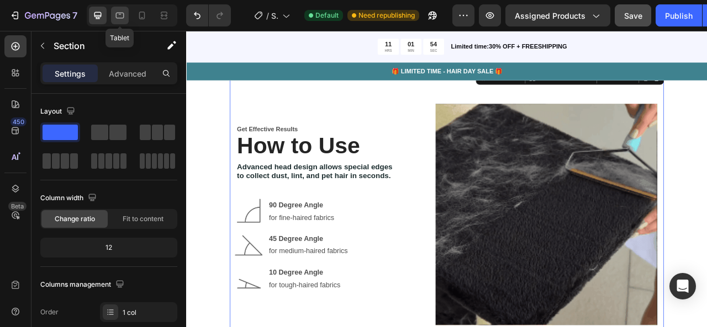
click at [120, 14] on icon at bounding box center [120, 14] width 3 height 1
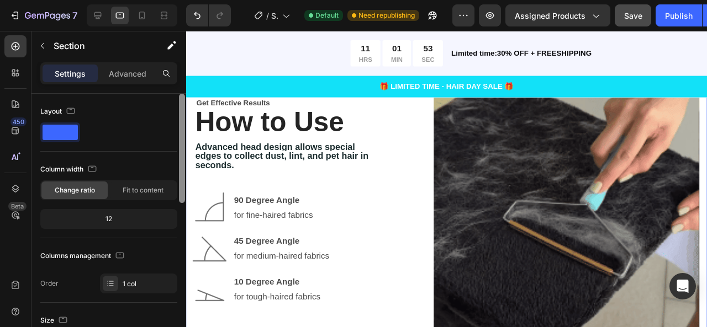
scroll to position [1563, 0]
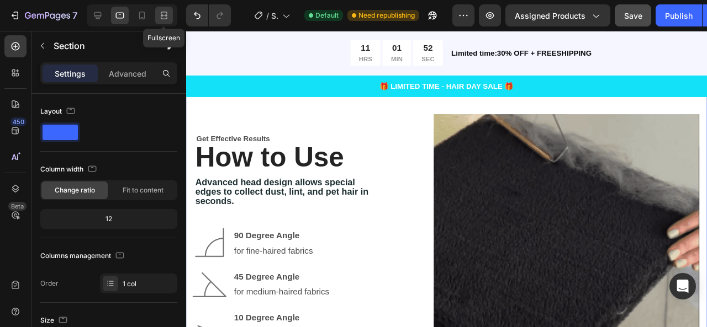
click at [167, 11] on icon at bounding box center [163, 15] width 11 height 11
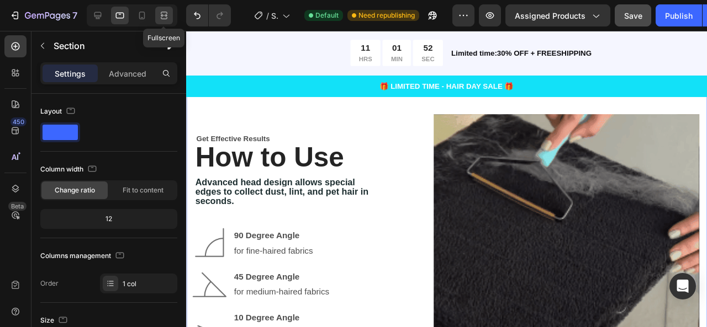
type input "90%"
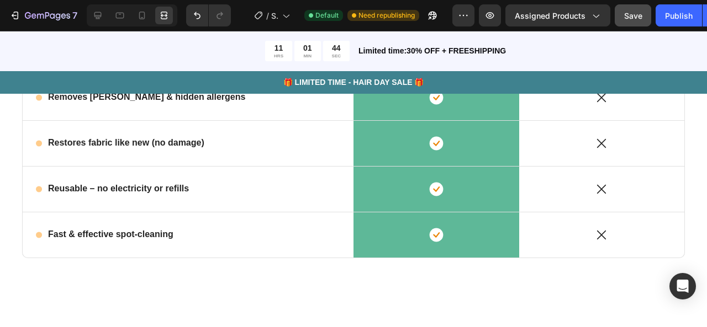
scroll to position [2229, 0]
click at [401, 250] on div "Icon Row" at bounding box center [436, 235] width 166 height 45
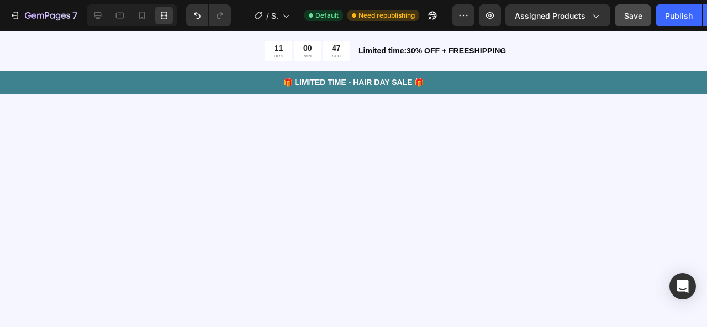
scroll to position [2856, 0]
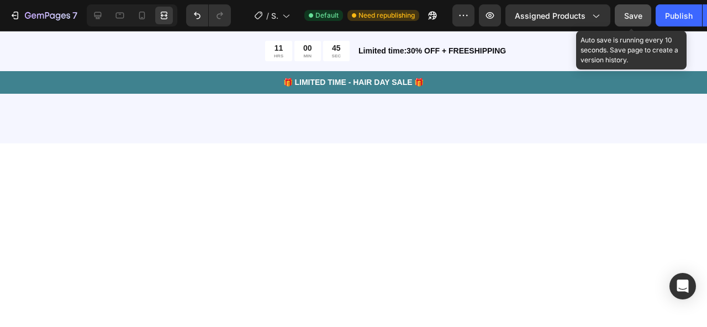
click at [639, 16] on span "Save" at bounding box center [633, 15] width 18 height 9
